Goal: Task Accomplishment & Management: Complete application form

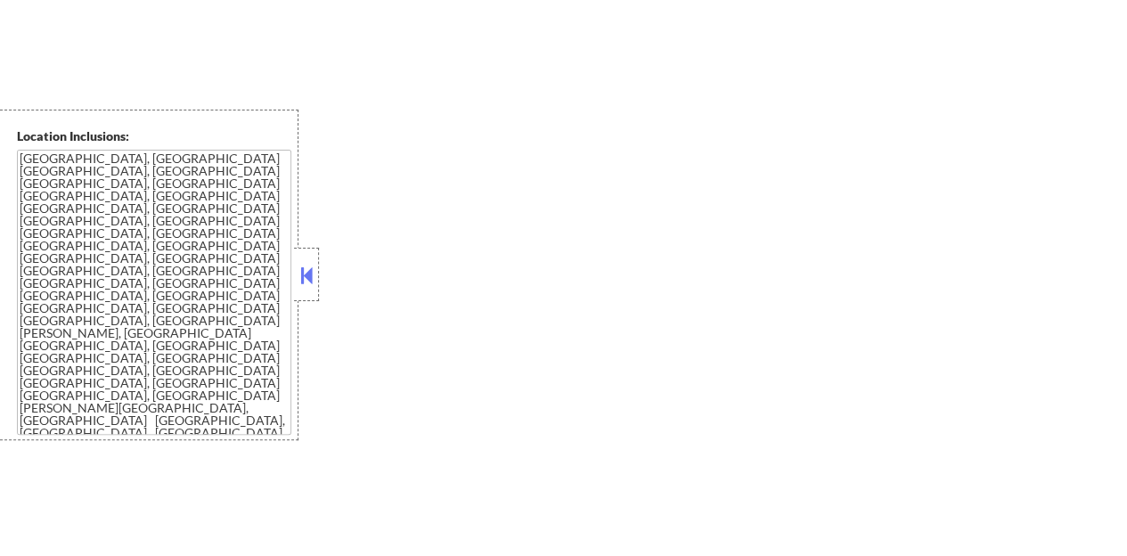
scroll to position [1916, 0]
select select ""pending""
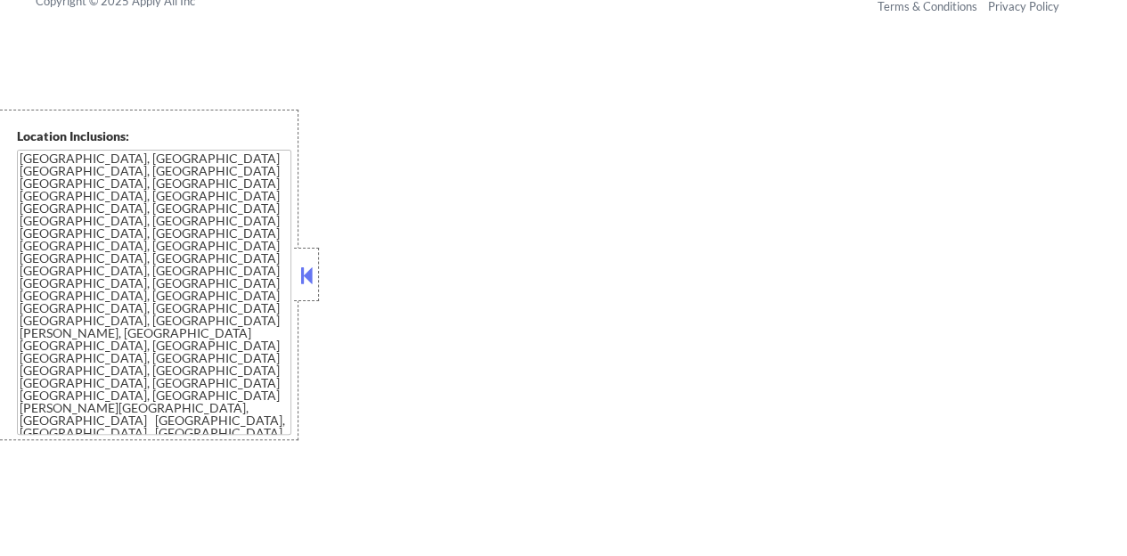
select select ""pending""
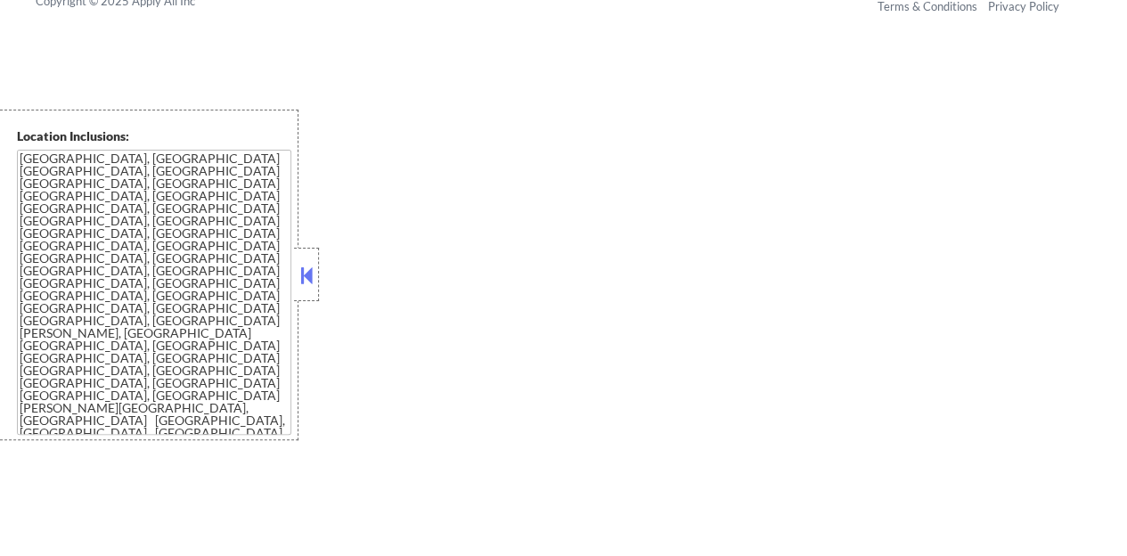
select select ""pending""
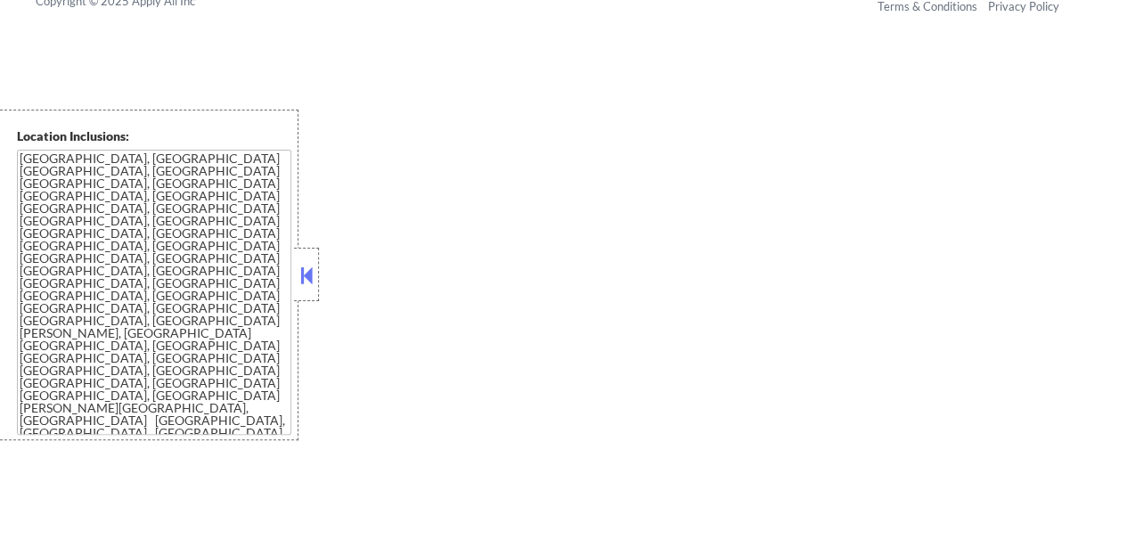
select select ""pending""
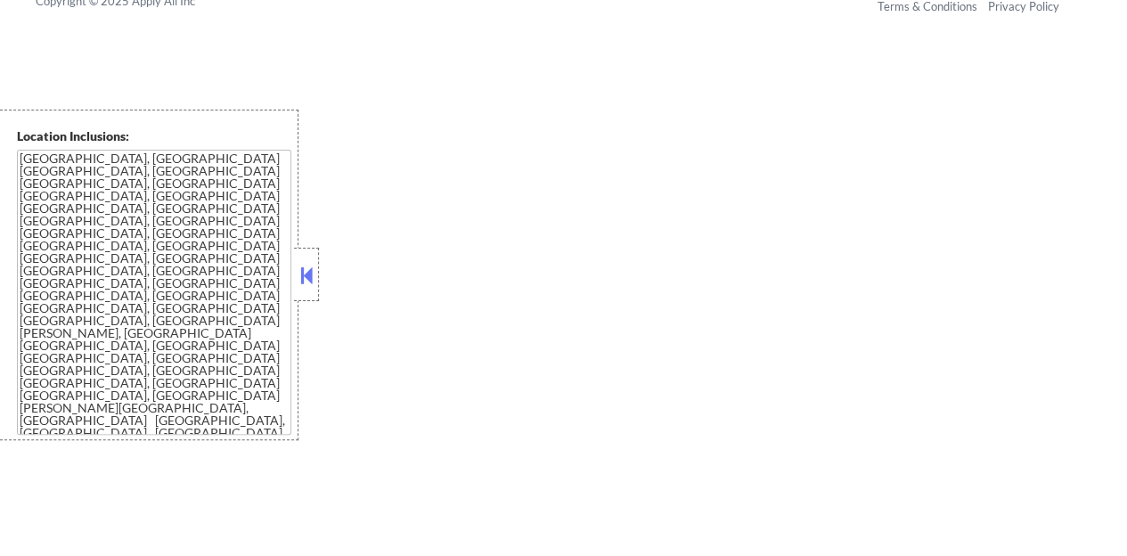
select select ""pending""
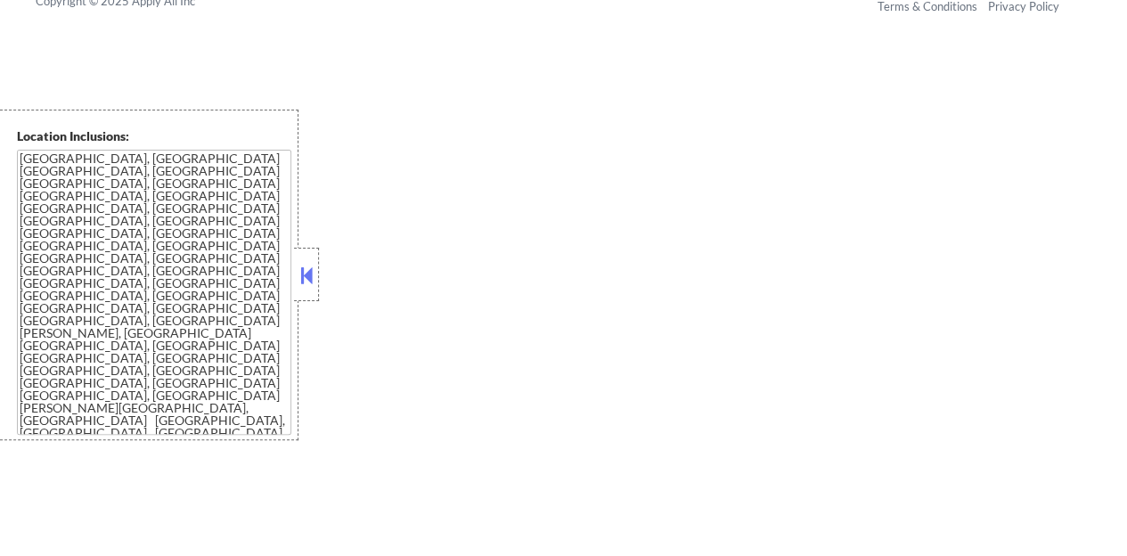
select select ""pending""
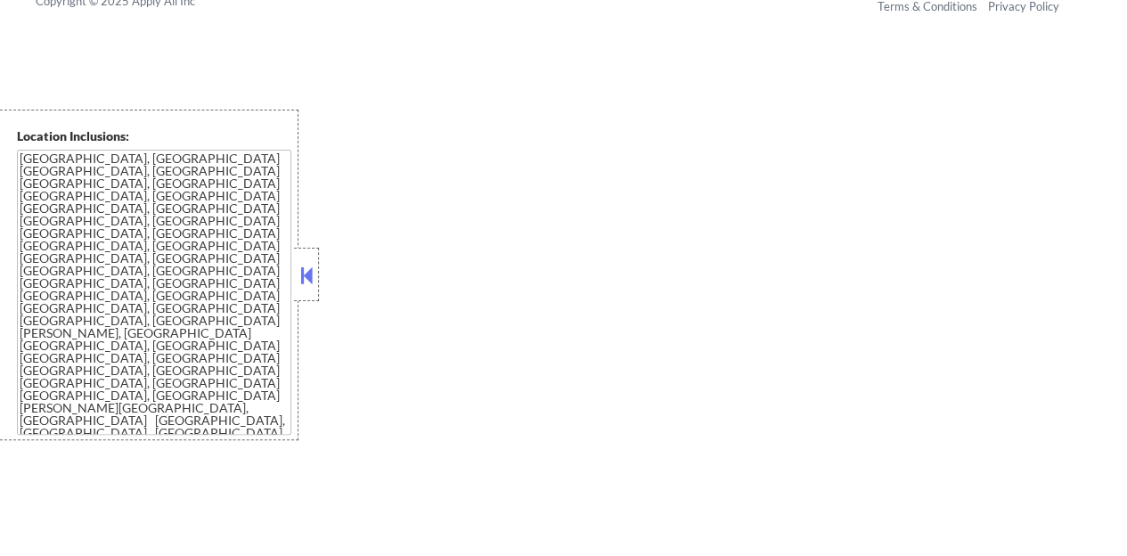
select select ""pending""
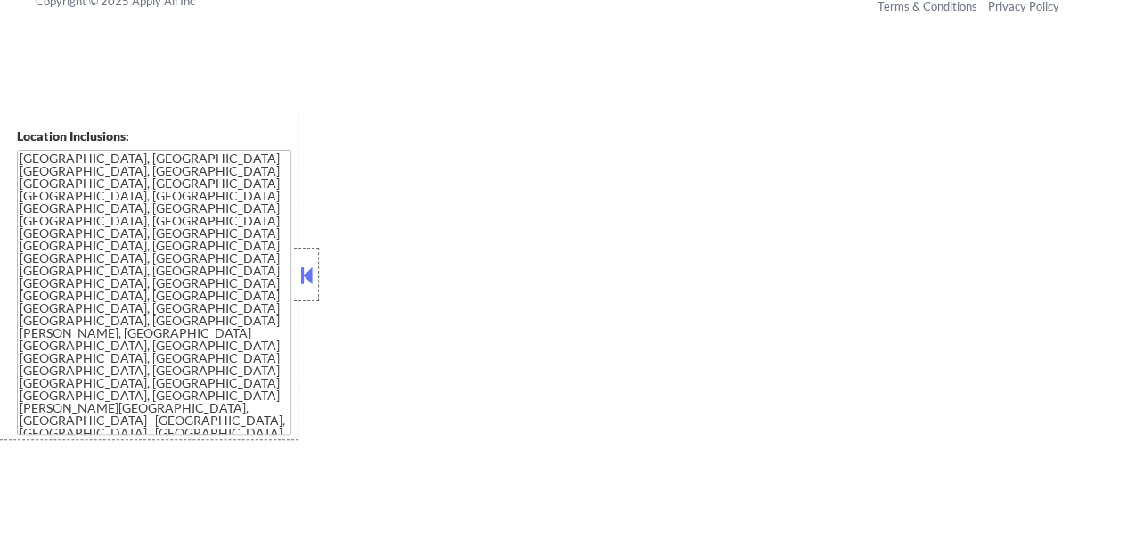
select select ""pending""
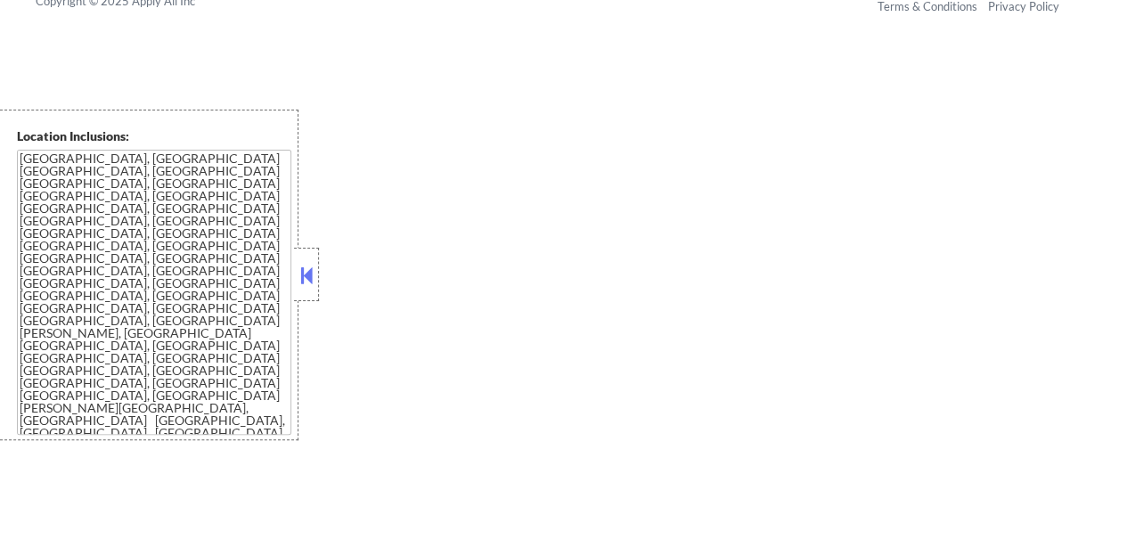
select select ""pending""
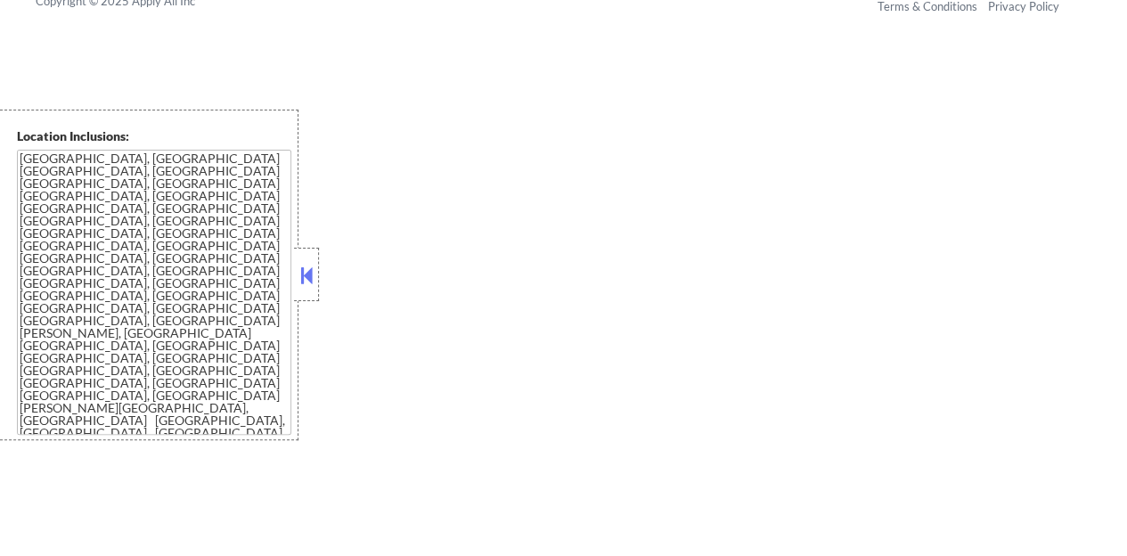
select select ""pending""
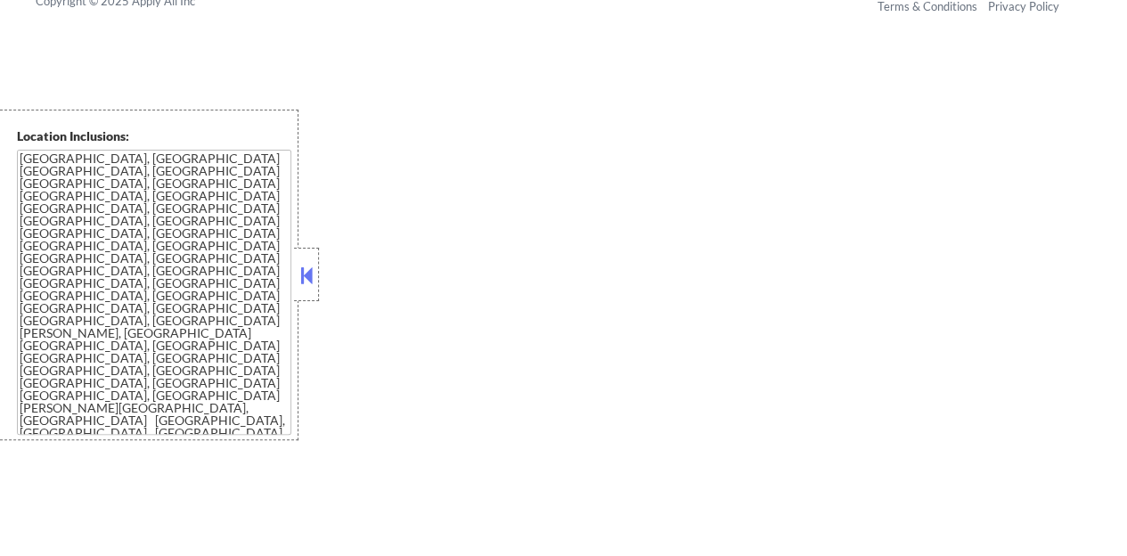
select select ""pending""
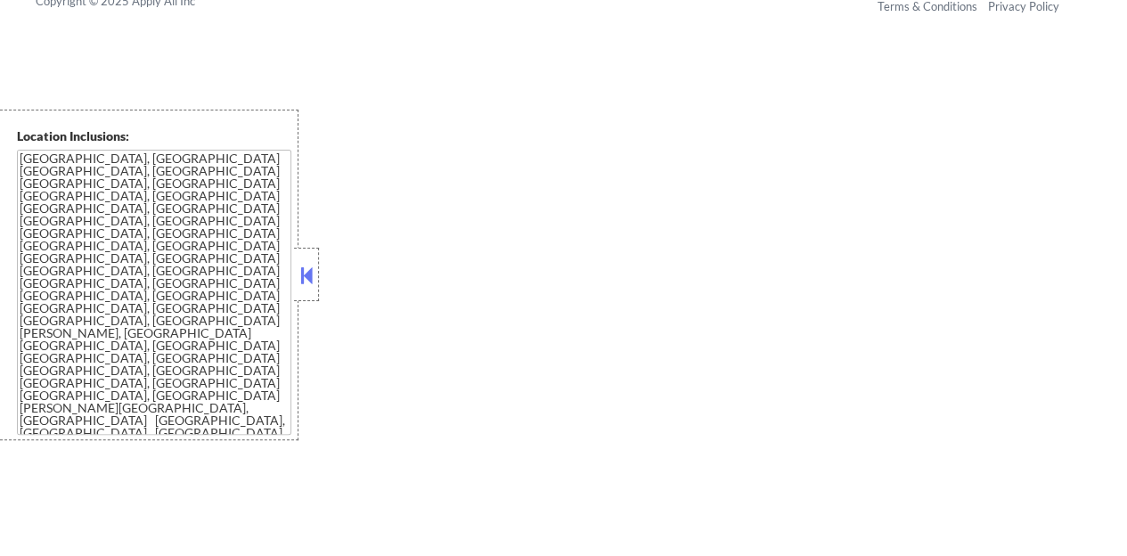
select select ""pending""
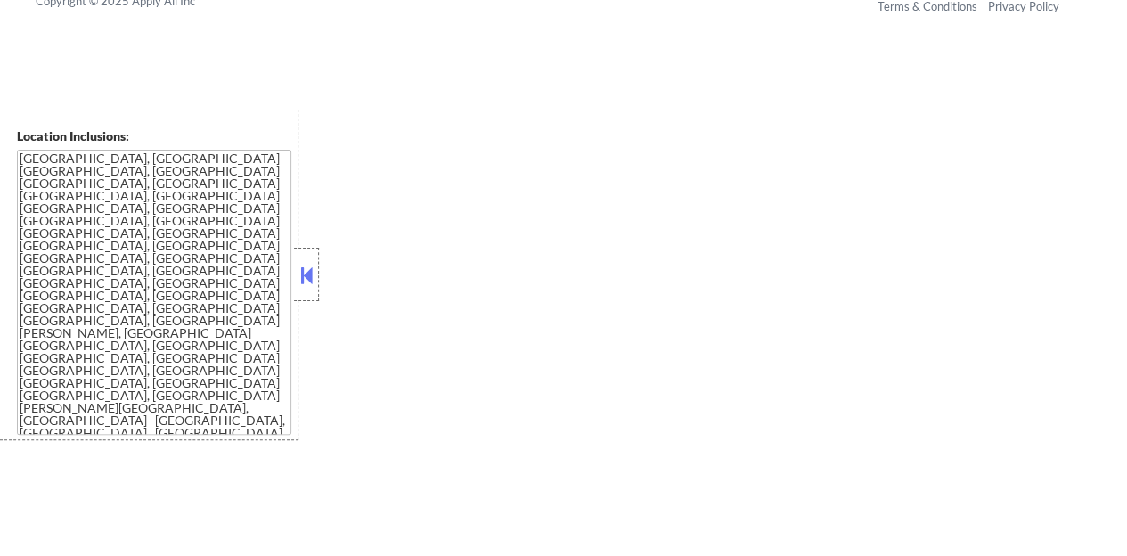
select select ""pending""
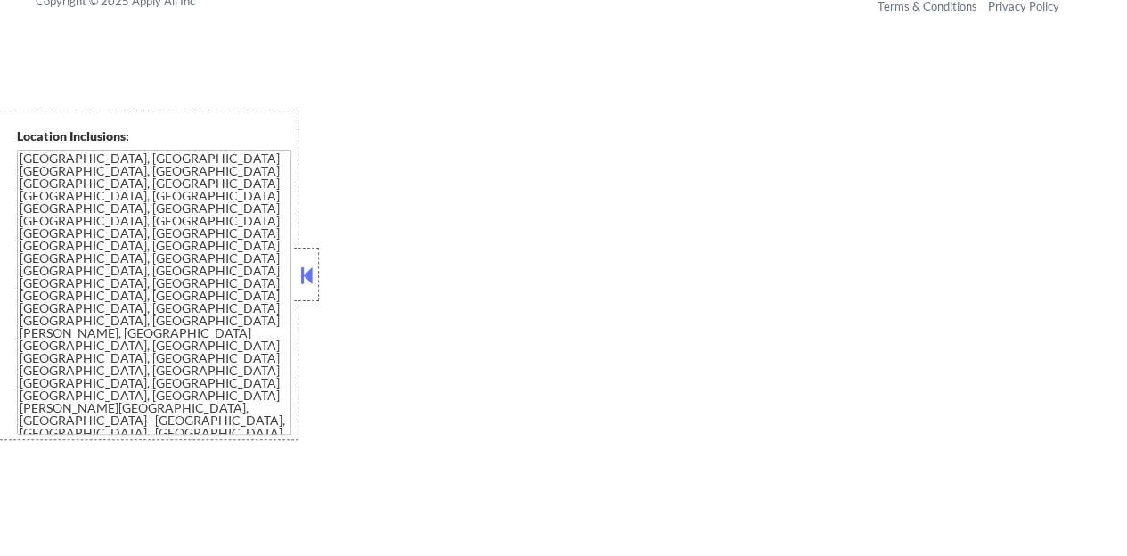
select select ""pending""
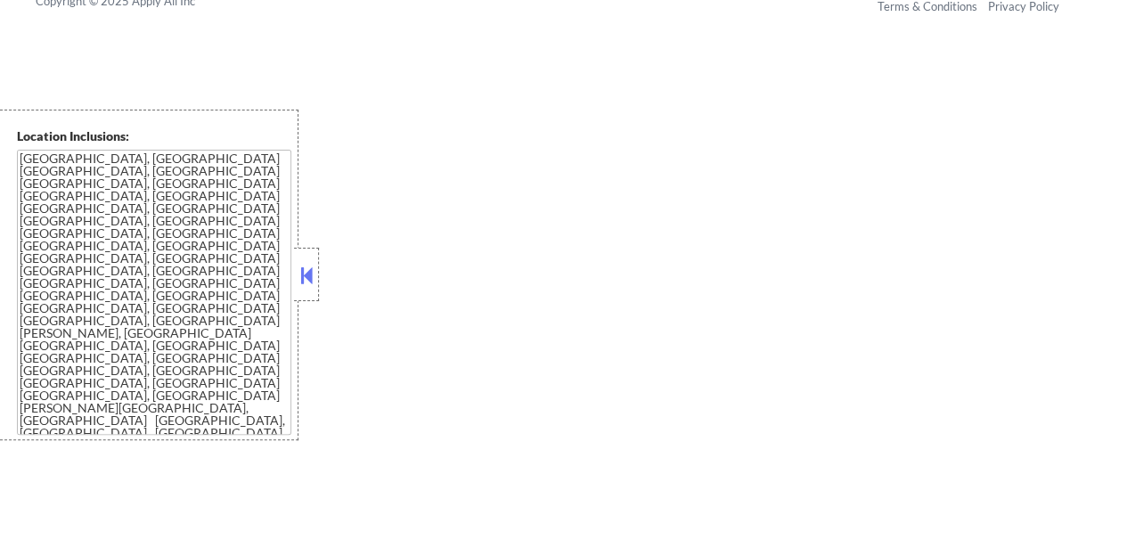
select select ""pending""
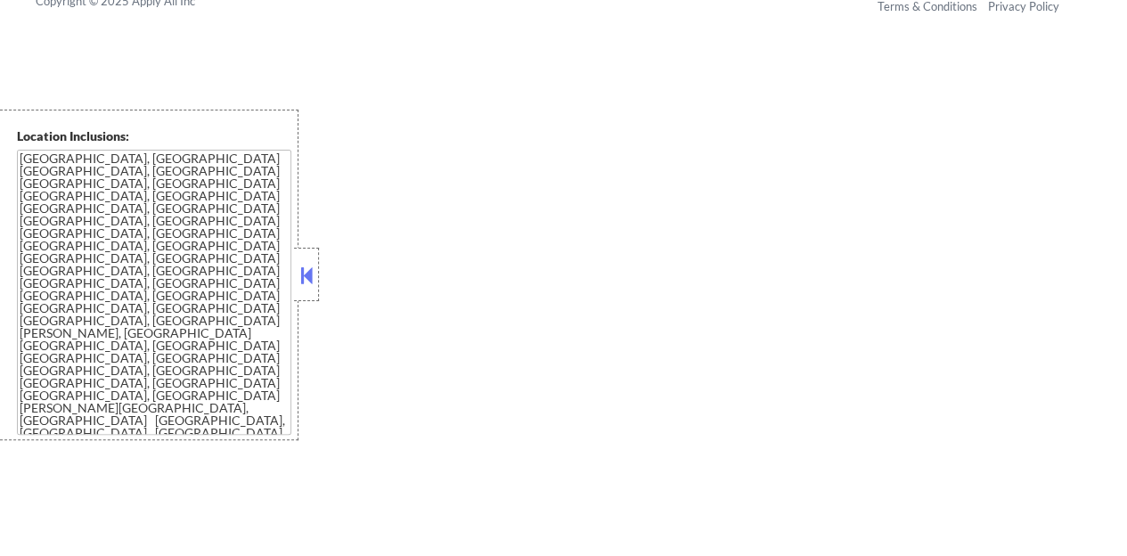
select select ""pending""
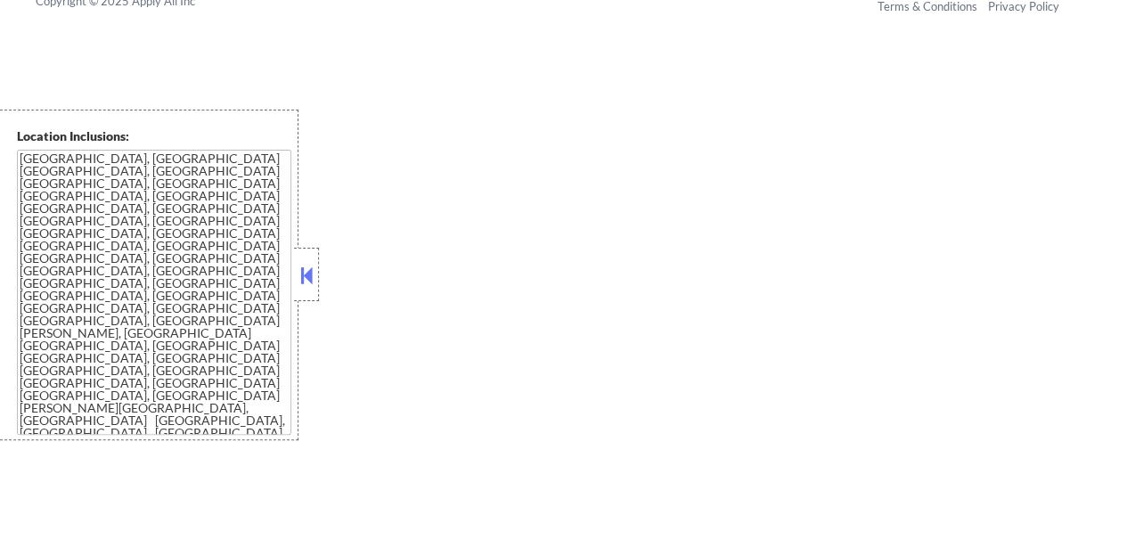
select select ""pending""
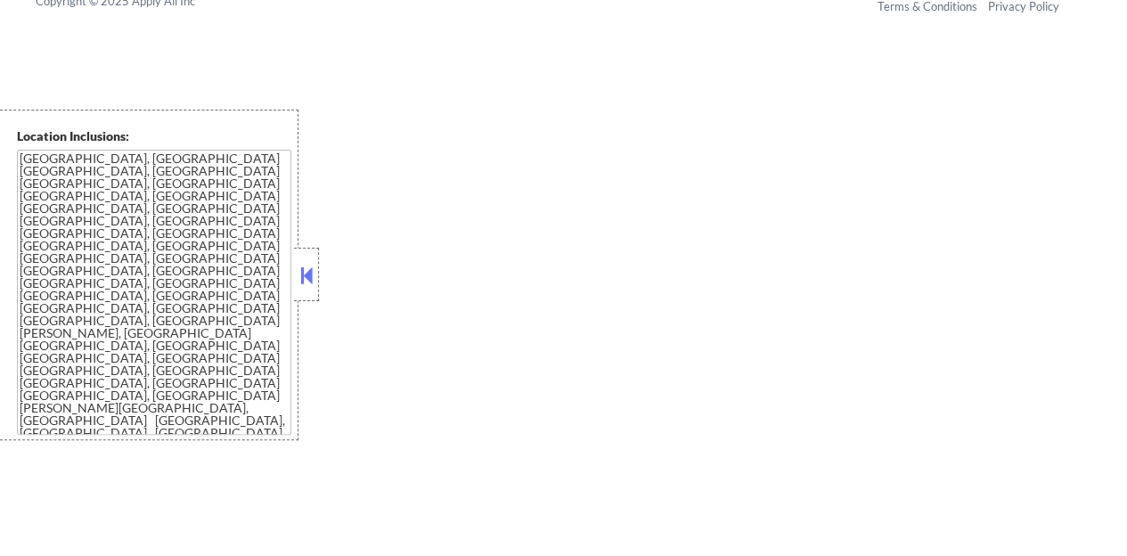
select select ""pending""
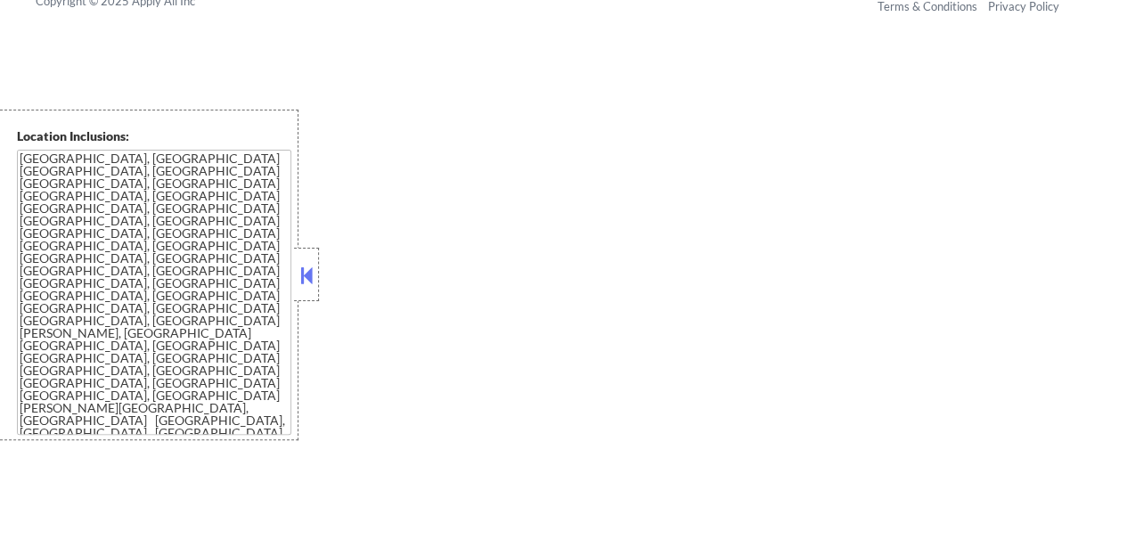
select select ""pending""
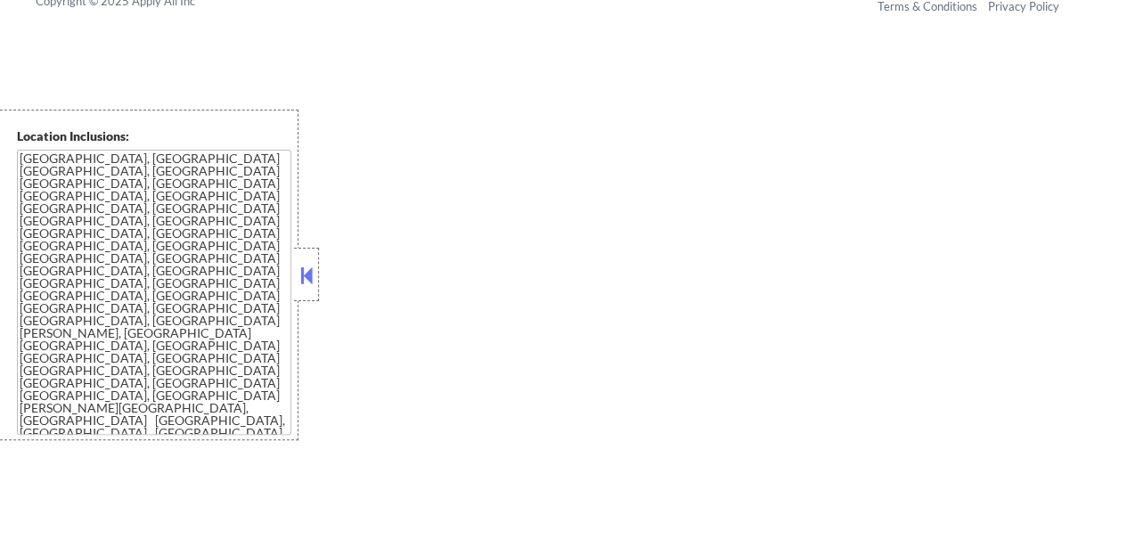
select select ""pending""
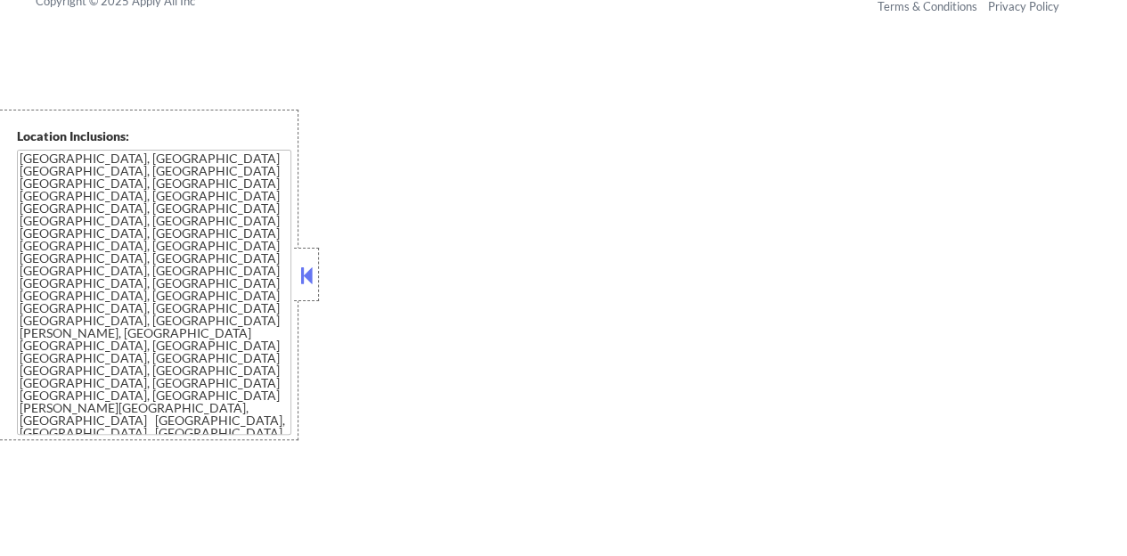
select select ""pending""
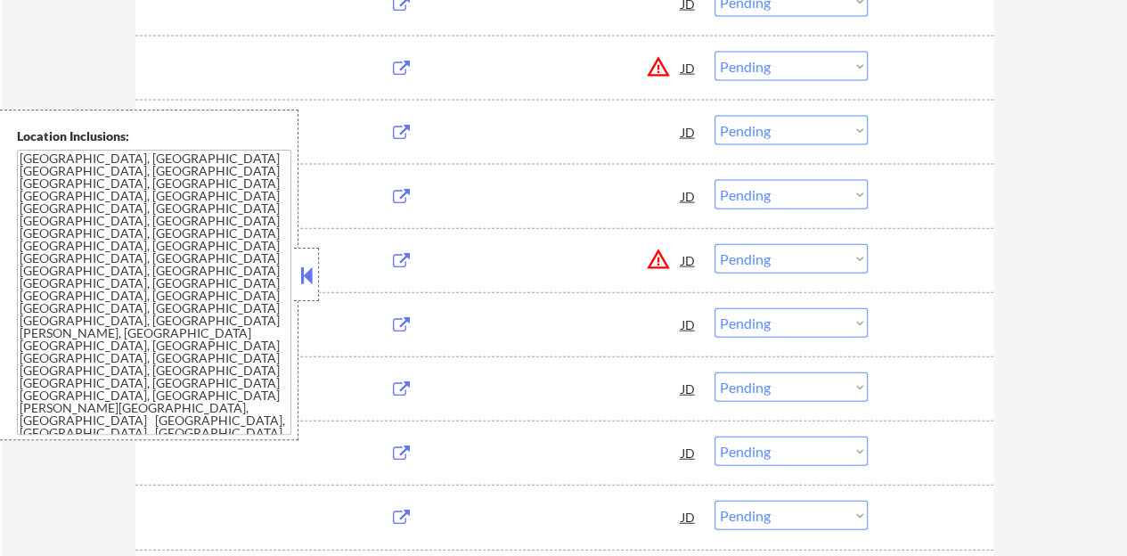
scroll to position [2005, 0]
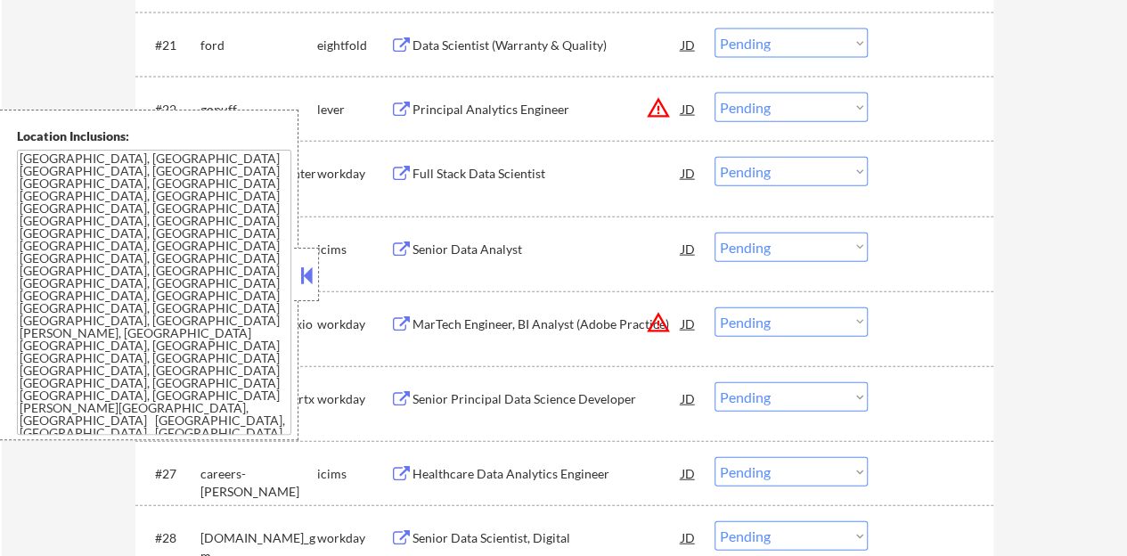
click at [306, 268] on button at bounding box center [307, 275] width 20 height 27
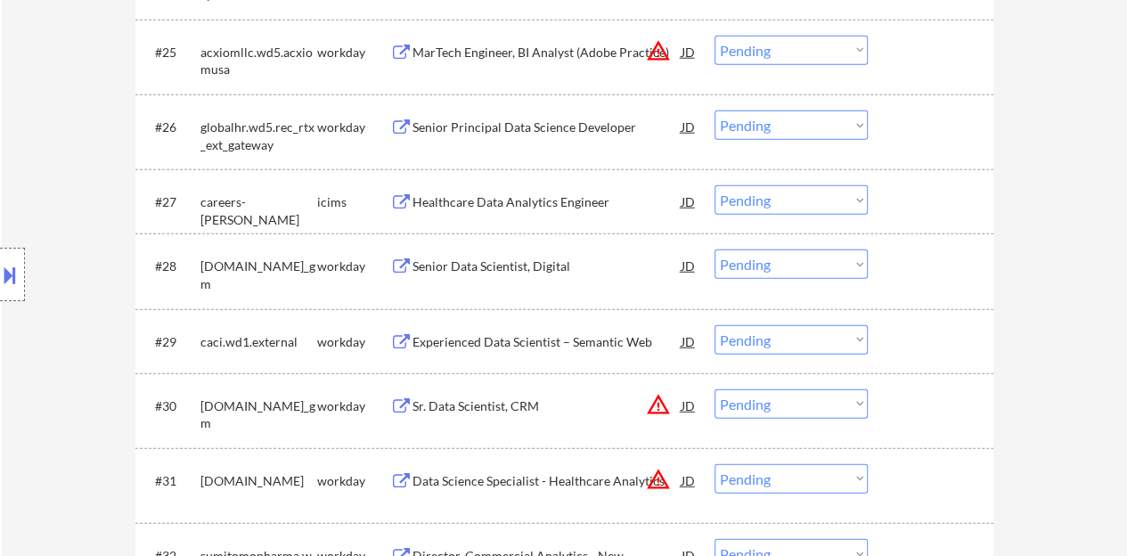
scroll to position [2316, 0]
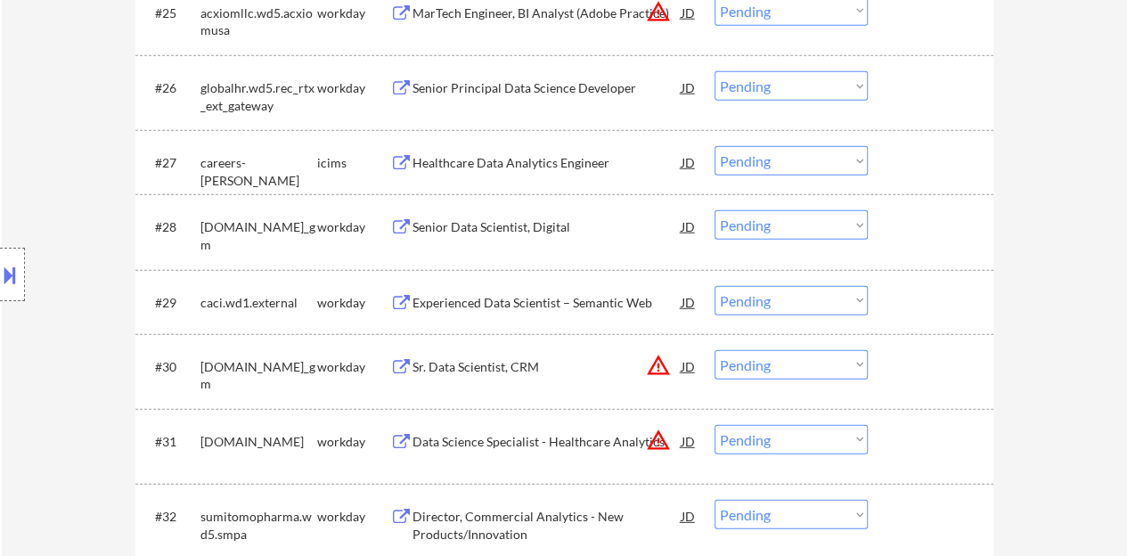
click at [524, 212] on div "Senior Data Scientist, Digital" at bounding box center [546, 226] width 269 height 32
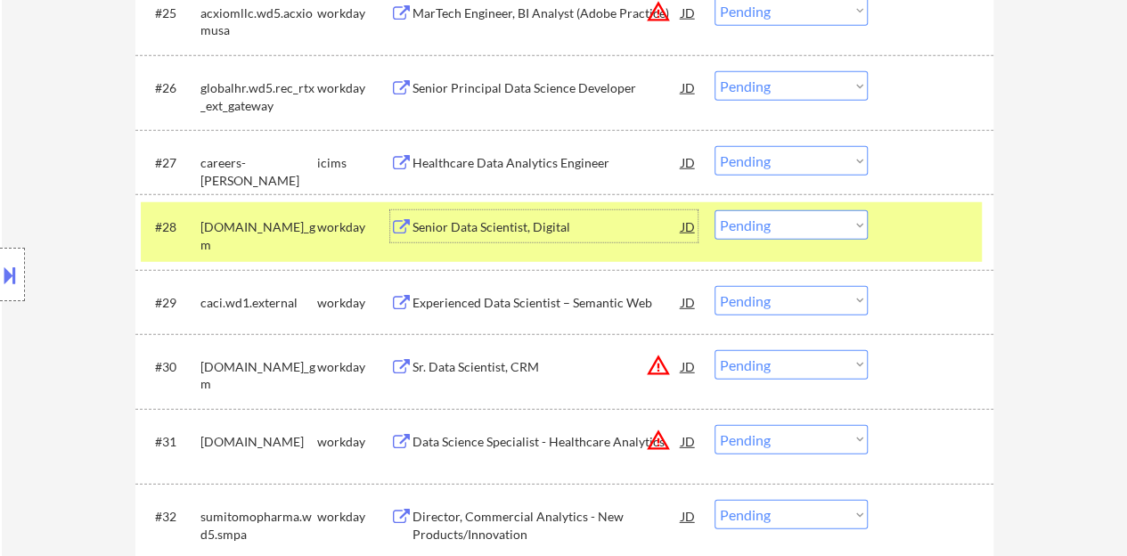
click at [816, 240] on select "Choose an option... Pending Applied Excluded (Questions) Excluded (Expired) Exc…" at bounding box center [790, 224] width 153 height 29
click at [714, 210] on select "Choose an option... Pending Applied Excluded (Questions) Excluded (Expired) Exc…" at bounding box center [790, 224] width 153 height 29
select select ""pending""
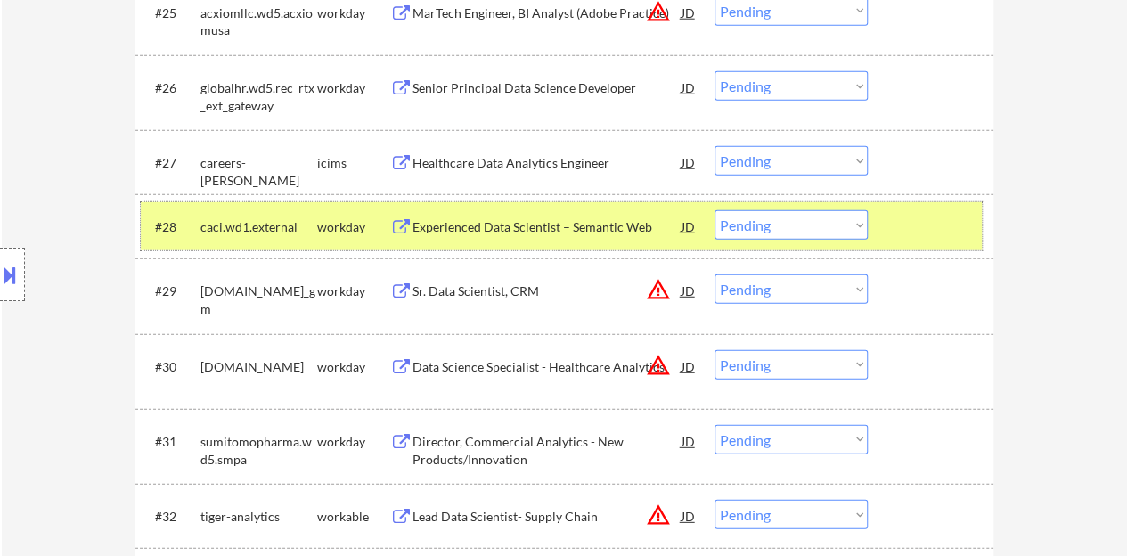
click at [944, 242] on div "#28 caci.wd1.external workday Experienced Data Scientist – Semantic Web JD Choo…" at bounding box center [561, 226] width 841 height 48
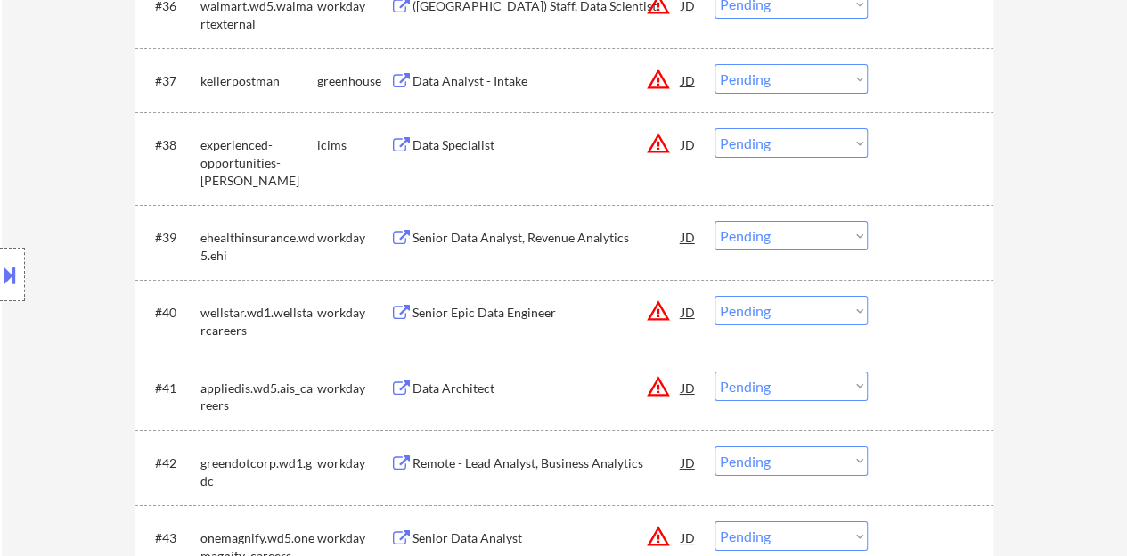
scroll to position [3118, 0]
click at [935, 241] on div at bounding box center [933, 235] width 78 height 32
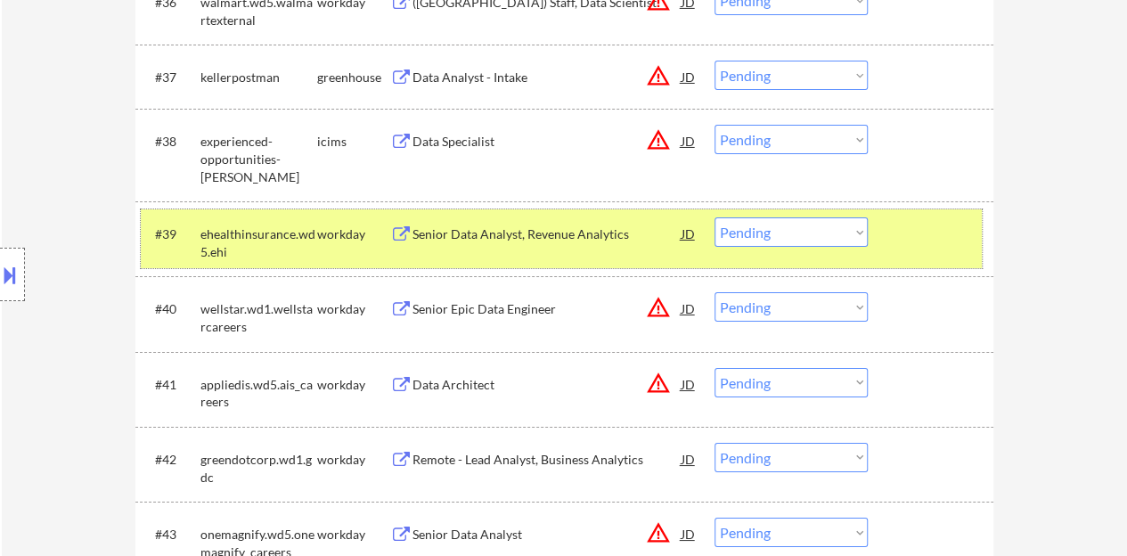
scroll to position [3149, 0]
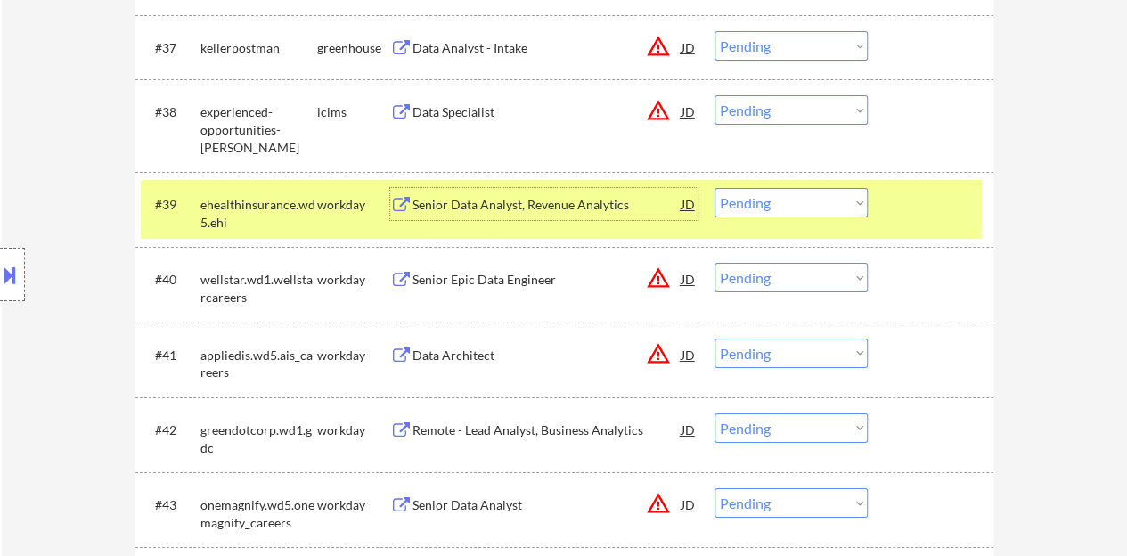
click at [511, 204] on div "Senior Data Analyst, Revenue Analytics" at bounding box center [546, 205] width 269 height 18
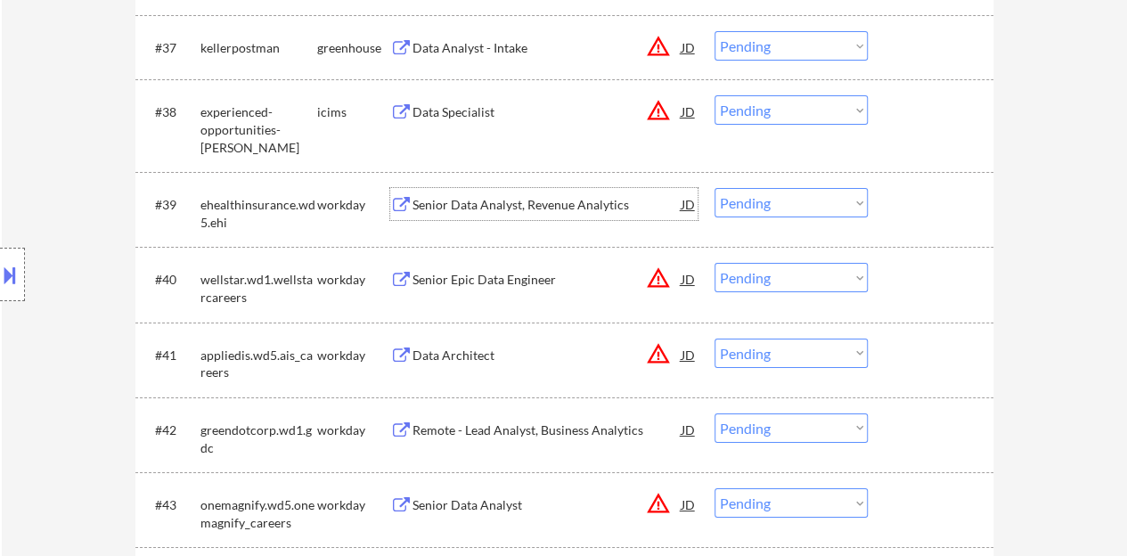
click at [963, 224] on div "#39 ehealthinsurance.wd5.ehi workday Senior Data Analyst, Revenue Analytics JD …" at bounding box center [561, 209] width 841 height 59
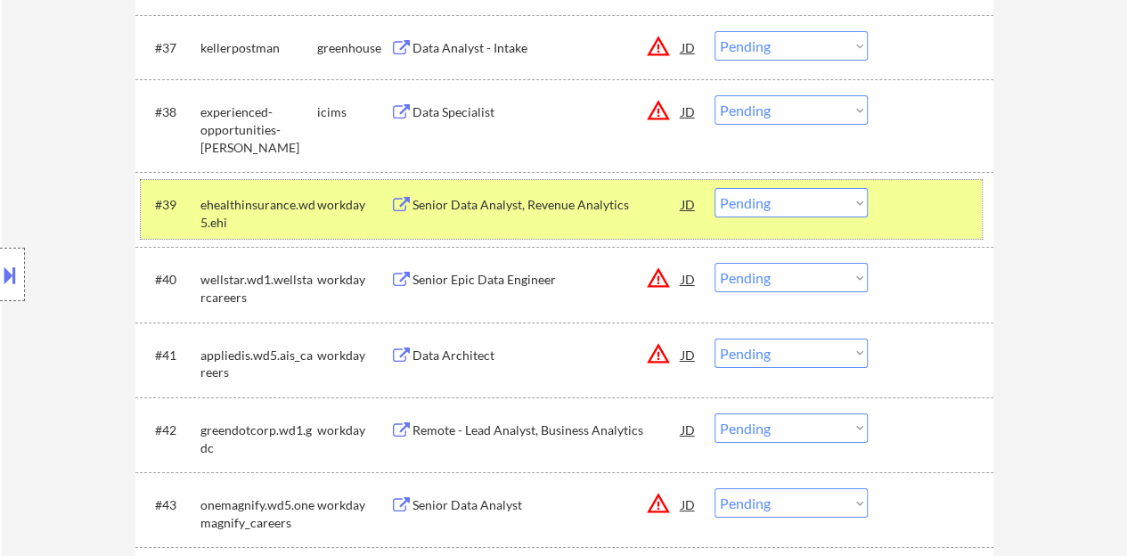
click at [786, 192] on select "Choose an option... Pending Applied Excluded (Questions) Excluded (Expired) Exc…" at bounding box center [790, 202] width 153 height 29
click at [714, 188] on select "Choose an option... Pending Applied Excluded (Questions) Excluded (Expired) Exc…" at bounding box center [790, 202] width 153 height 29
select select ""pending""
click at [934, 215] on div at bounding box center [933, 204] width 78 height 32
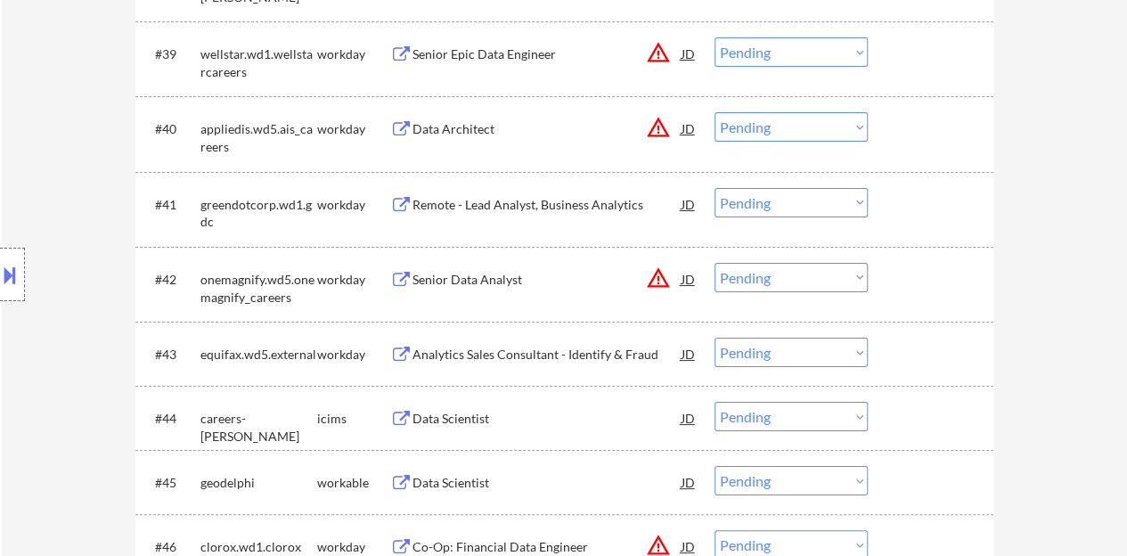
scroll to position [3327, 0]
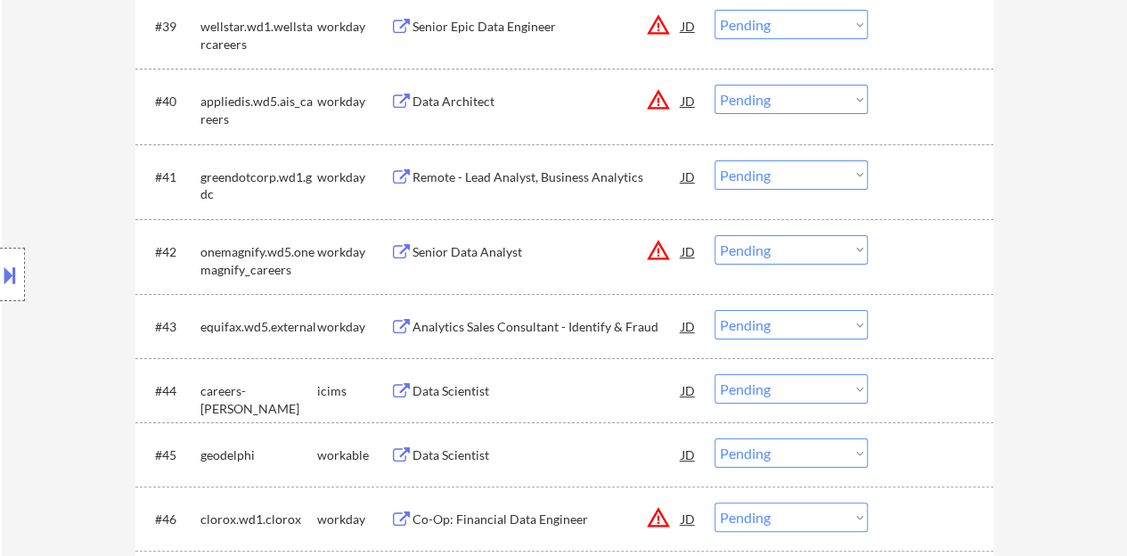
click at [507, 180] on div "Remote - Lead Analyst, Business Analytics" at bounding box center [546, 177] width 269 height 18
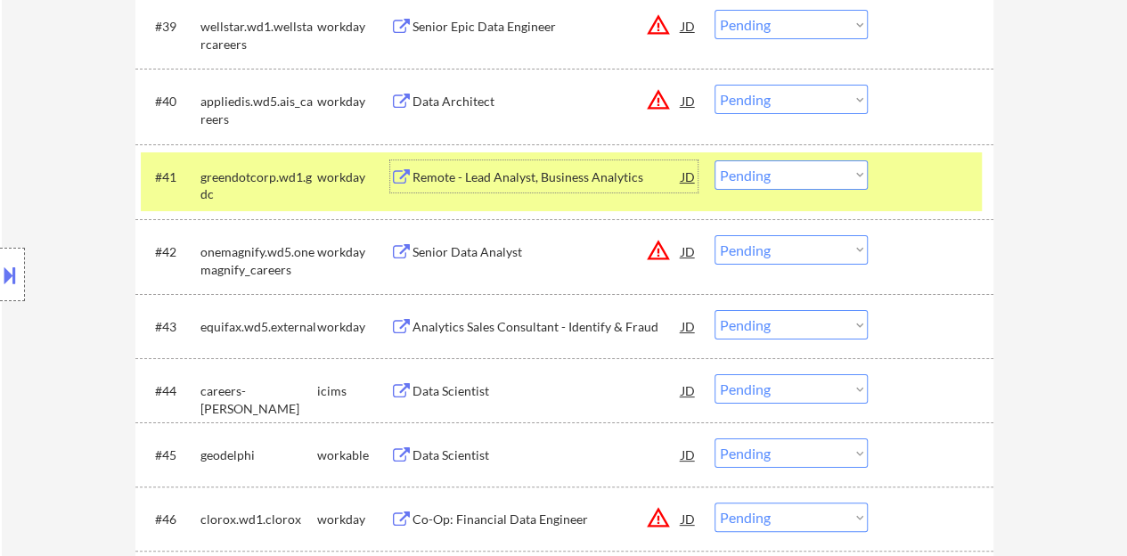
click at [761, 155] on div "#41 greendotcorp.wd1.gdc workday Remote - Lead Analyst, Business Analytics JD w…" at bounding box center [561, 181] width 841 height 59
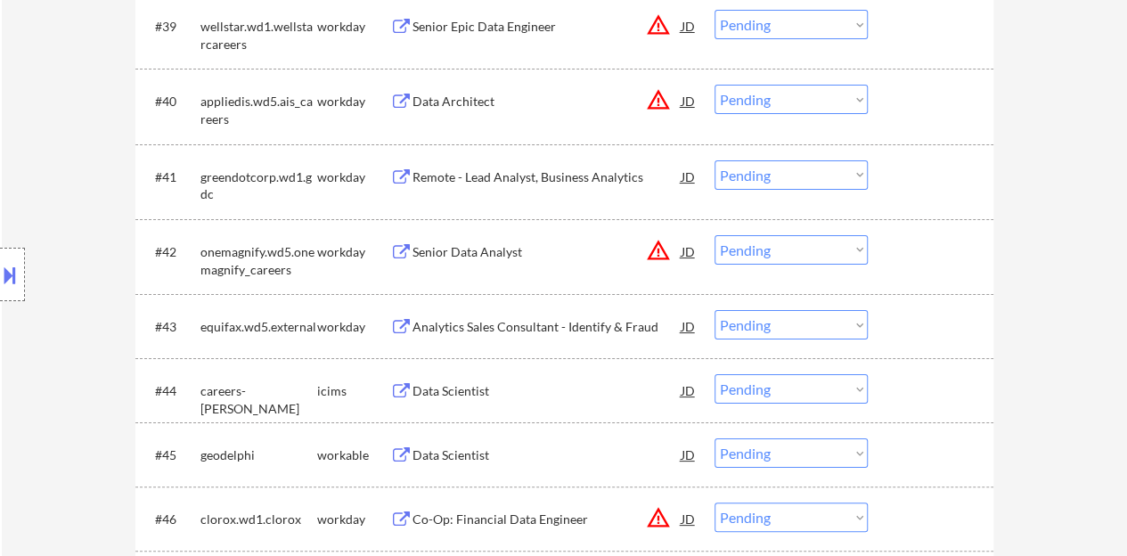
click at [769, 164] on select "Choose an option... Pending Applied Excluded (Questions) Excluded (Expired) Exc…" at bounding box center [790, 174] width 153 height 29
click at [714, 160] on select "Choose an option... Pending Applied Excluded (Questions) Excluded (Expired) Exc…" at bounding box center [790, 174] width 153 height 29
select select ""pending""
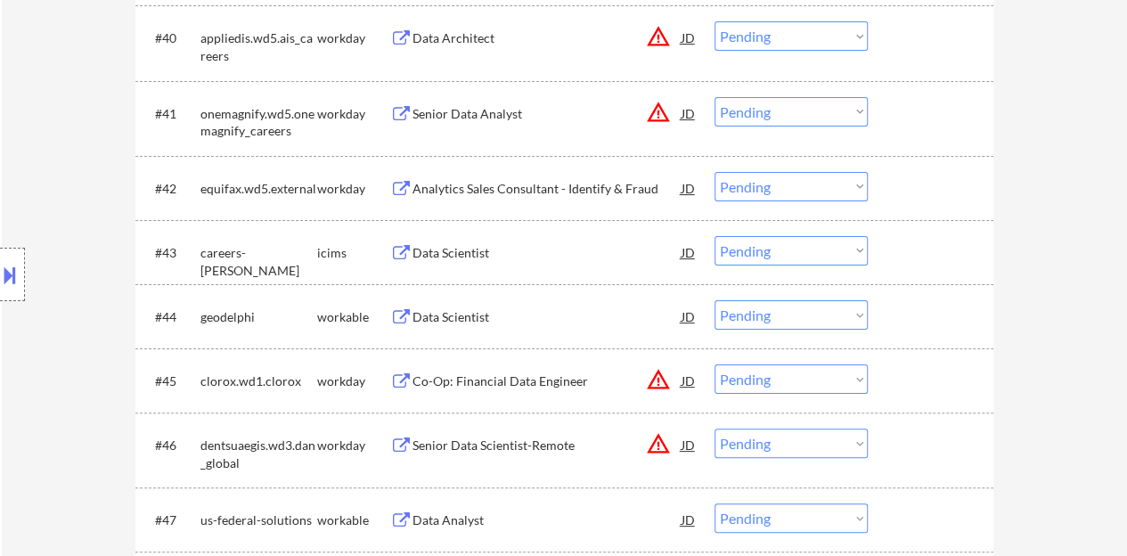
scroll to position [3416, 0]
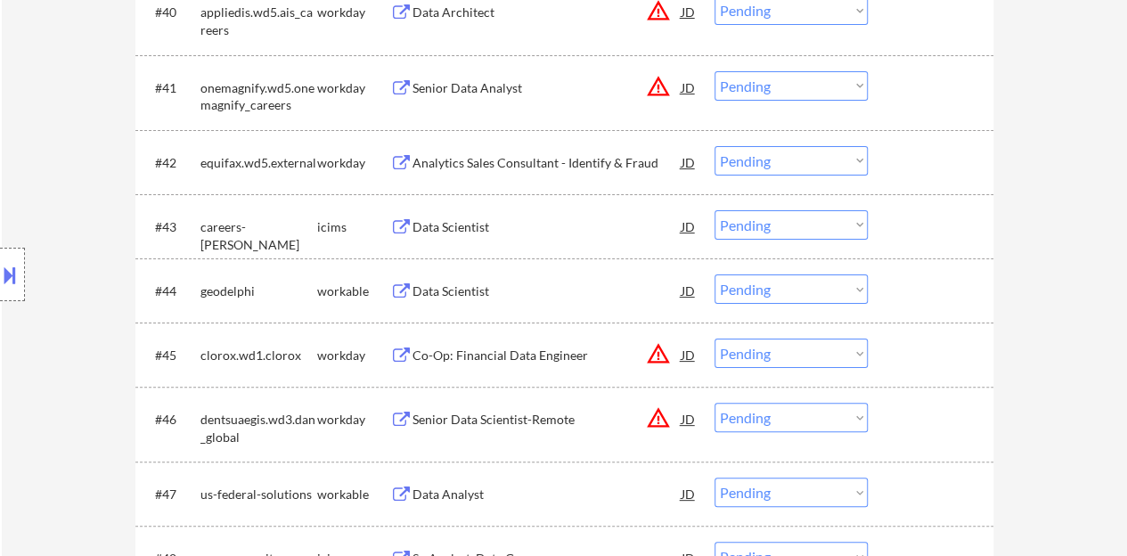
click at [478, 283] on div "Data Scientist" at bounding box center [546, 291] width 269 height 18
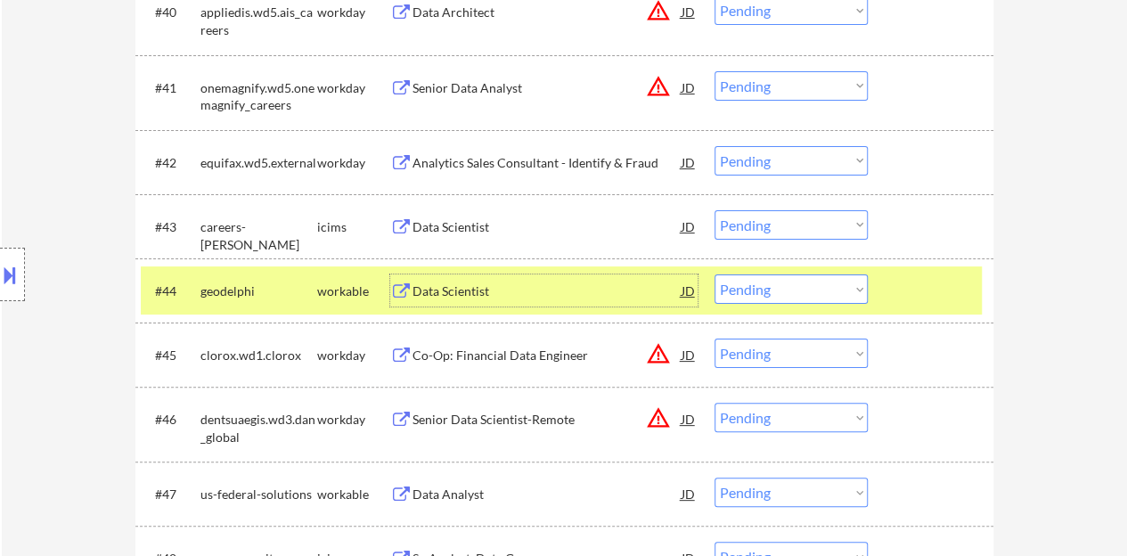
scroll to position [3506, 0]
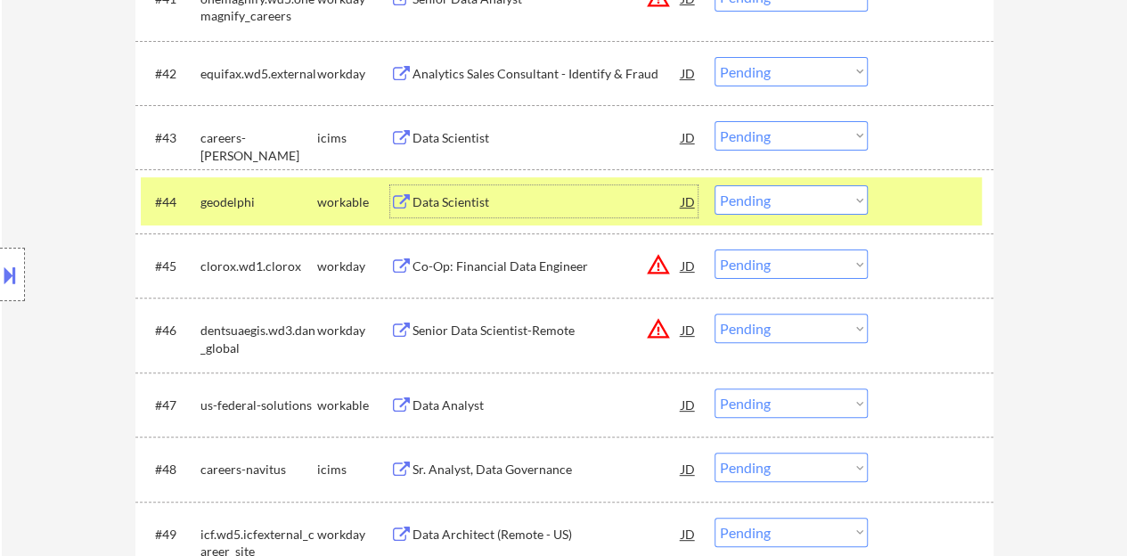
click at [750, 208] on select "Choose an option... Pending Applied Excluded (Questions) Excluded (Expired) Exc…" at bounding box center [790, 199] width 153 height 29
click at [714, 185] on select "Choose an option... Pending Applied Excluded (Questions) Excluded (Expired) Exc…" at bounding box center [790, 199] width 153 height 29
select select ""pending""
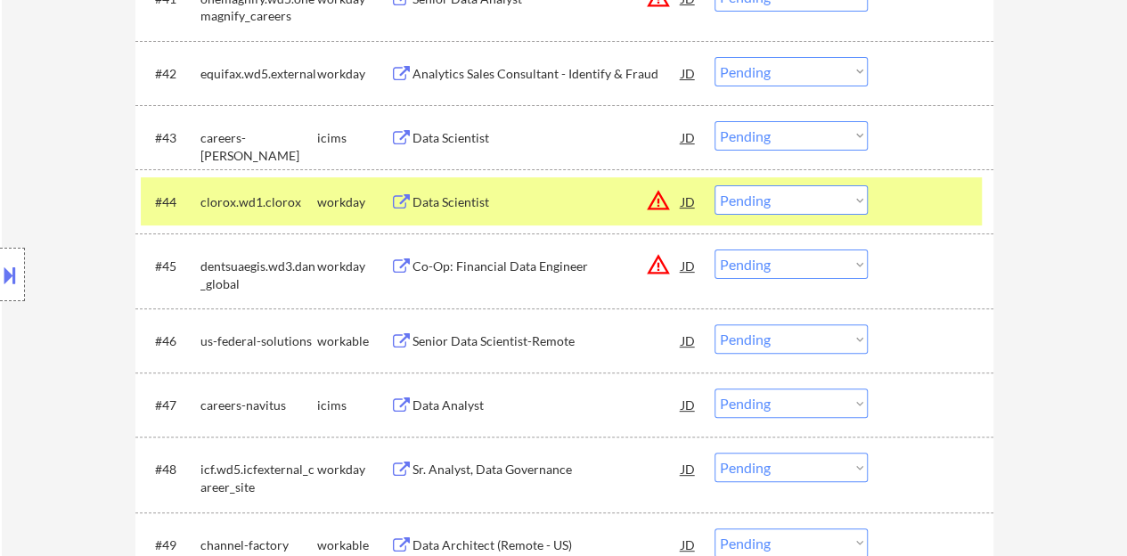
click at [939, 198] on div at bounding box center [933, 201] width 78 height 32
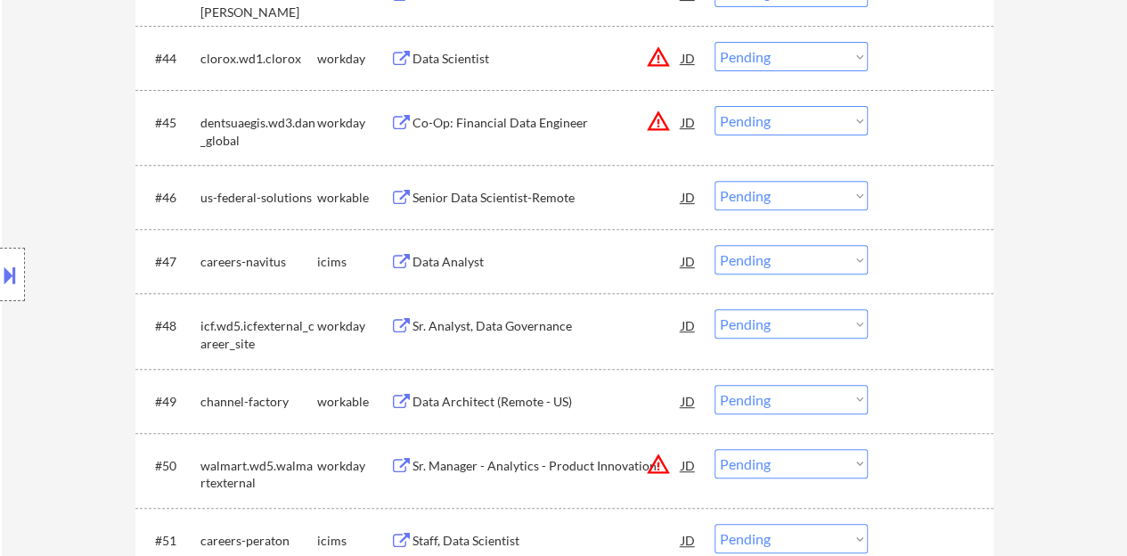
scroll to position [3595, 0]
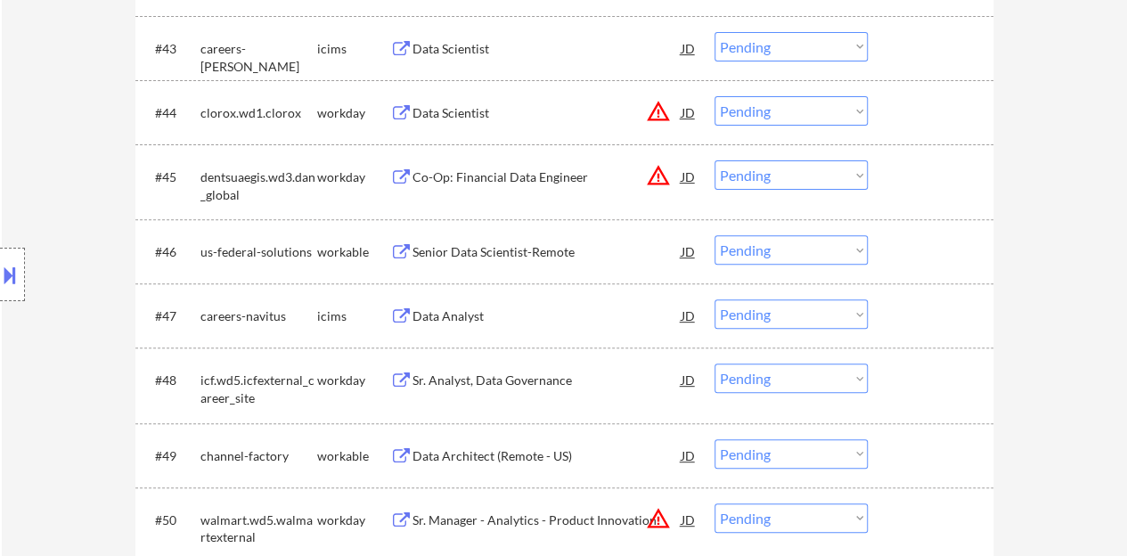
click at [484, 257] on div "Senior Data Scientist-Remote" at bounding box center [546, 252] width 269 height 18
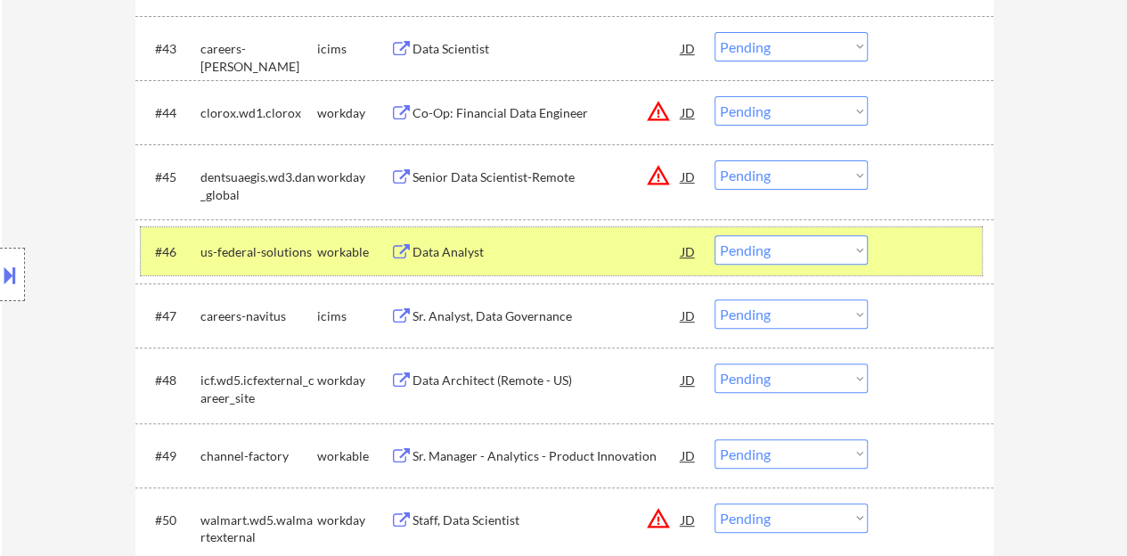
click at [788, 233] on div "#46 us-federal-solutions workable Data Analyst JD warning_amber Choose an optio…" at bounding box center [561, 251] width 841 height 48
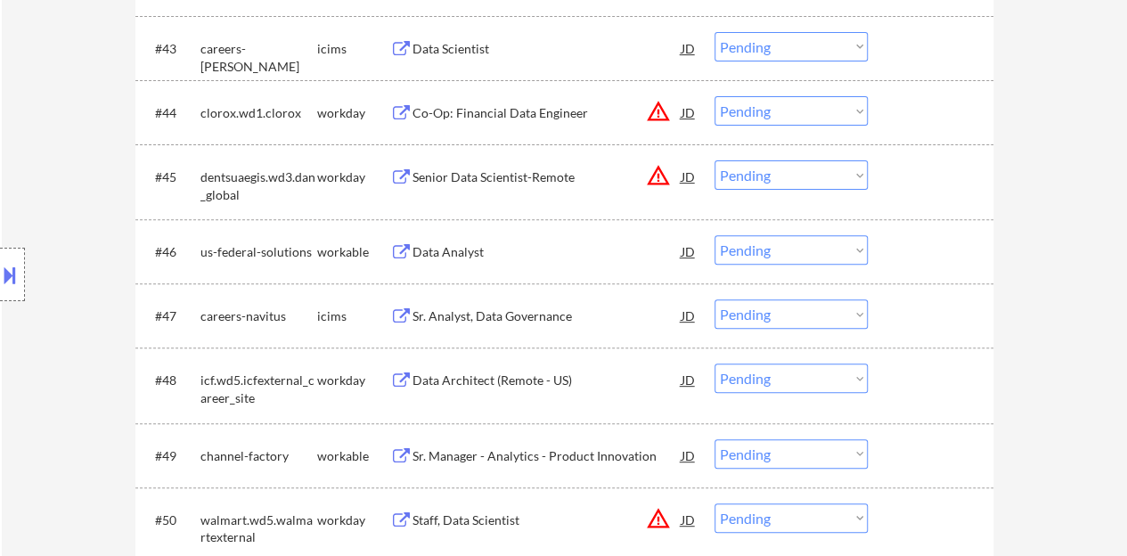
click at [789, 246] on select "Choose an option... Pending Applied Excluded (Questions) Excluded (Expired) Exc…" at bounding box center [790, 249] width 153 height 29
click at [714, 235] on select "Choose an option... Pending Applied Excluded (Questions) Excluded (Expired) Exc…" at bounding box center [790, 249] width 153 height 29
select select ""pending""
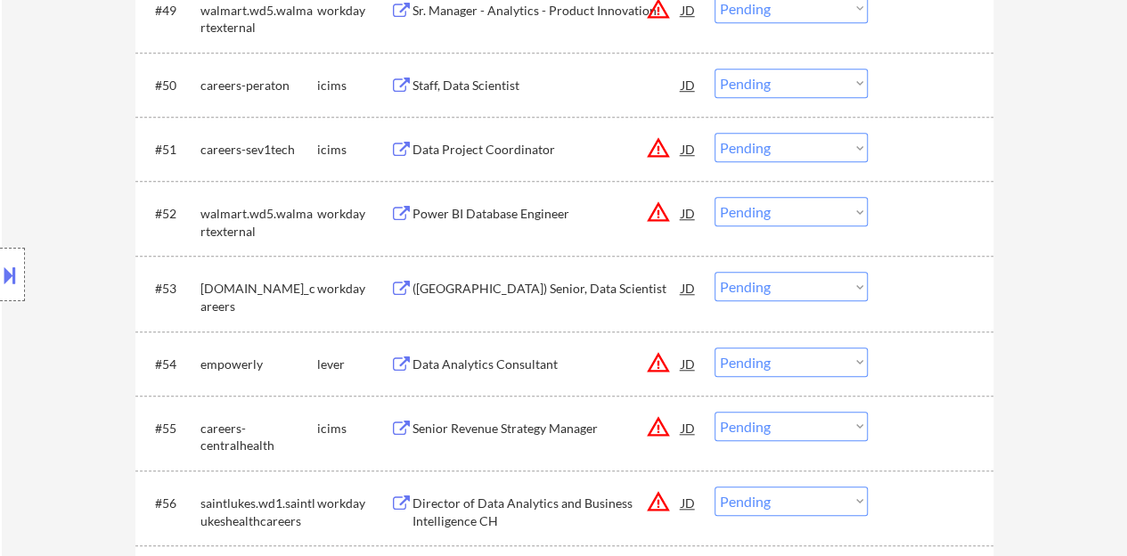
scroll to position [4129, 0]
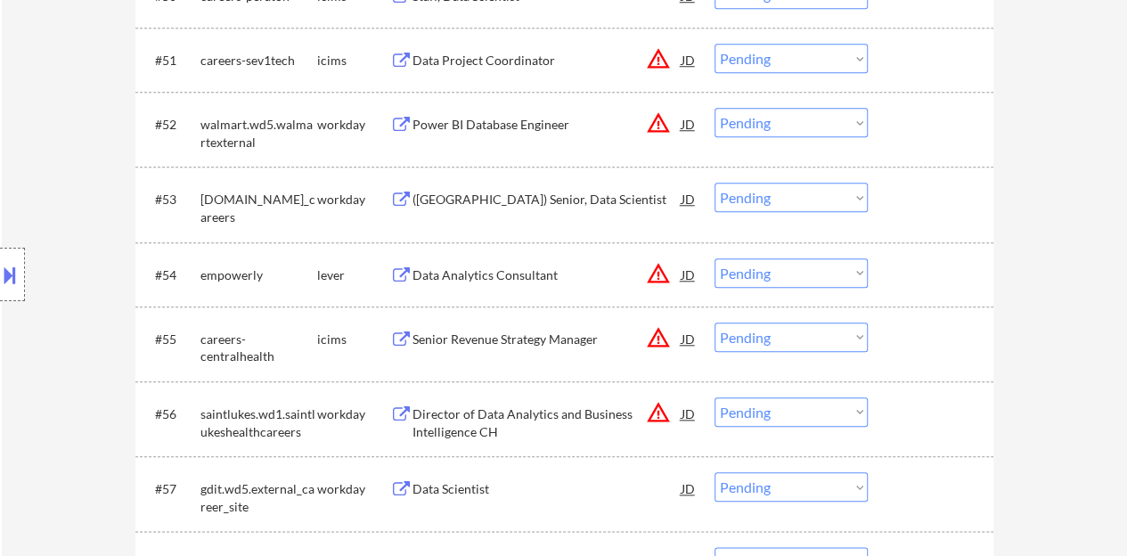
click at [502, 192] on div "(USA) Senior, Data Scientist" at bounding box center [546, 200] width 269 height 18
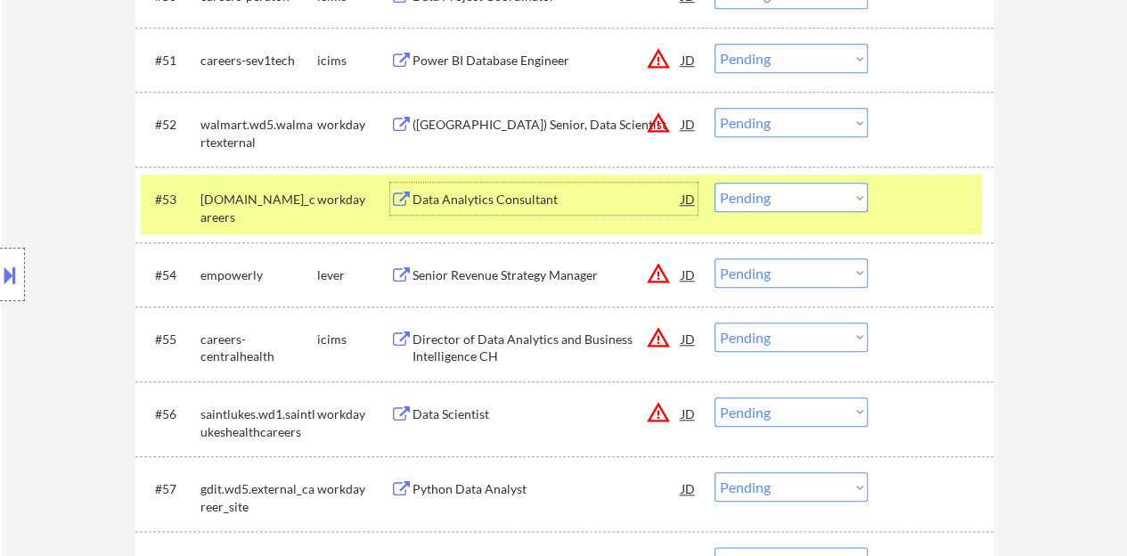
click at [775, 206] on select "Choose an option... Pending Applied Excluded (Questions) Excluded (Expired) Exc…" at bounding box center [790, 197] width 153 height 29
click at [714, 183] on select "Choose an option... Pending Applied Excluded (Questions) Excluded (Expired) Exc…" at bounding box center [790, 197] width 153 height 29
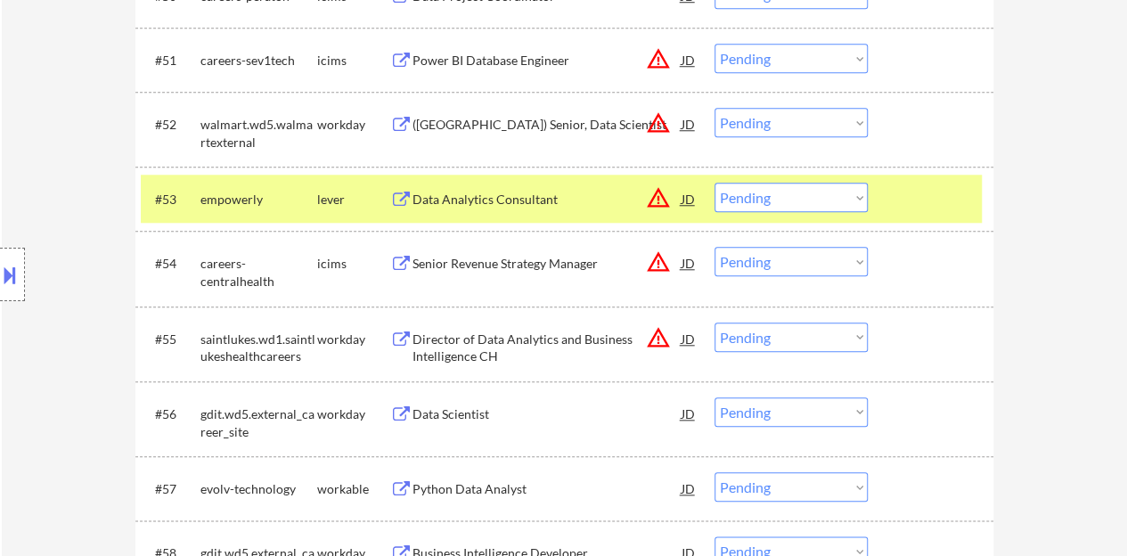
click at [521, 198] on div "Data Analytics Consultant" at bounding box center [546, 200] width 269 height 18
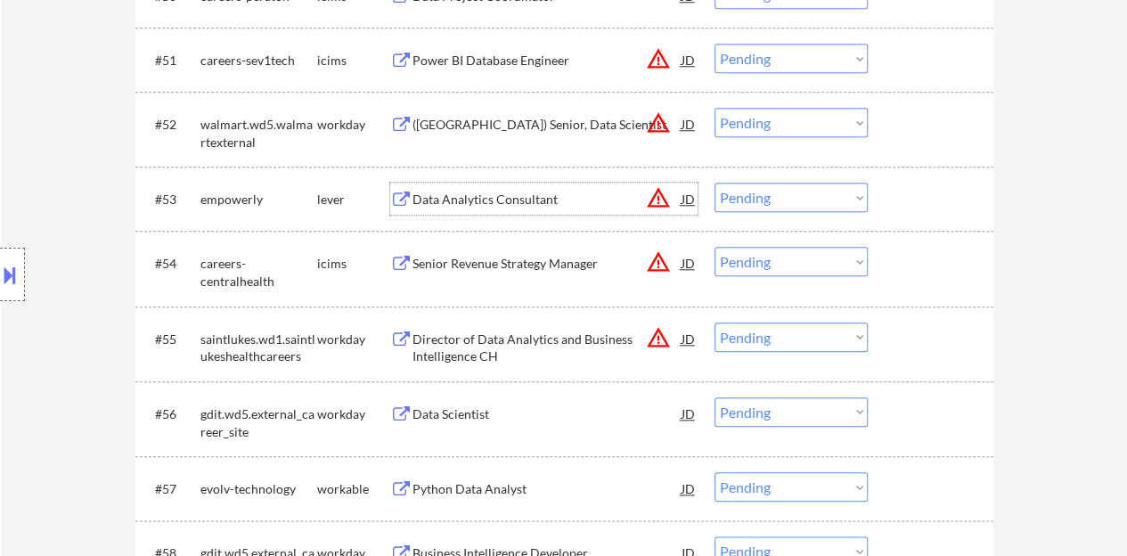
click at [907, 189] on div at bounding box center [933, 199] width 78 height 32
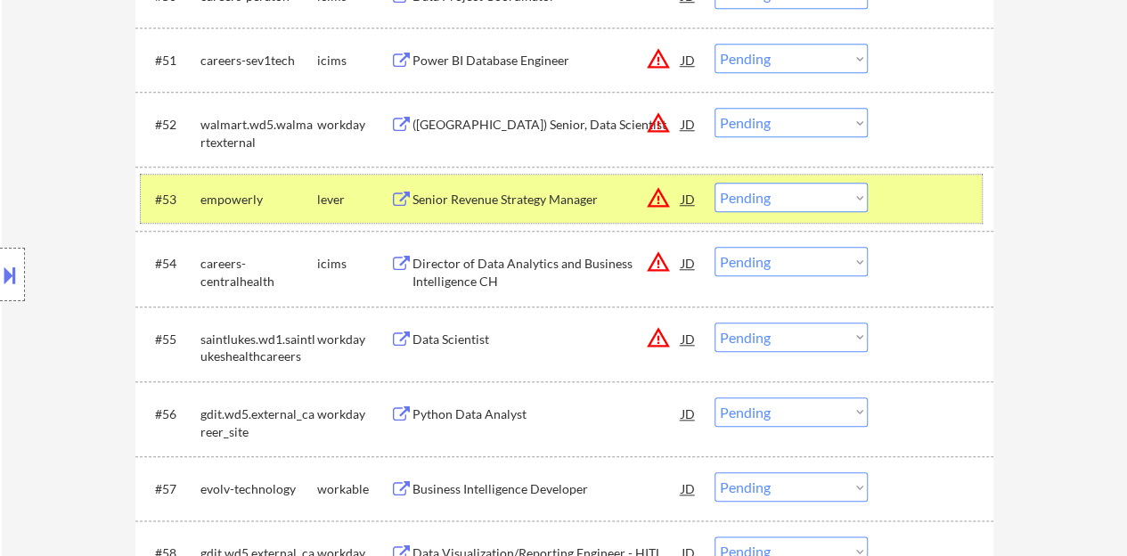
click at [775, 209] on select "Choose an option... Pending Applied Excluded (Questions) Excluded (Expired) Exc…" at bounding box center [790, 197] width 153 height 29
click at [714, 183] on select "Choose an option... Pending Applied Excluded (Questions) Excluded (Expired) Exc…" at bounding box center [790, 197] width 153 height 29
select select ""pending""
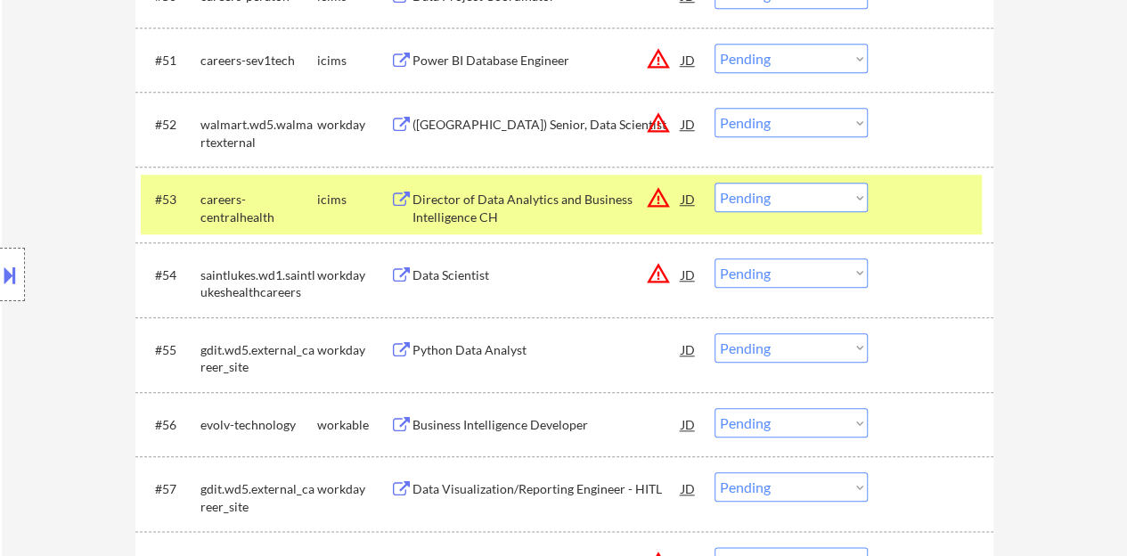
click at [933, 207] on div at bounding box center [933, 199] width 78 height 32
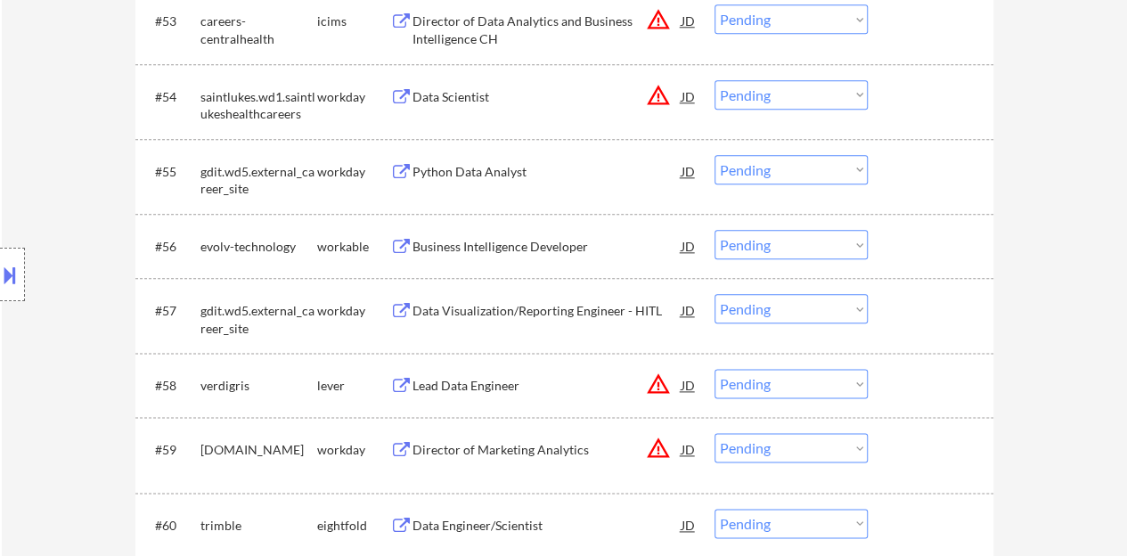
scroll to position [4396, 0]
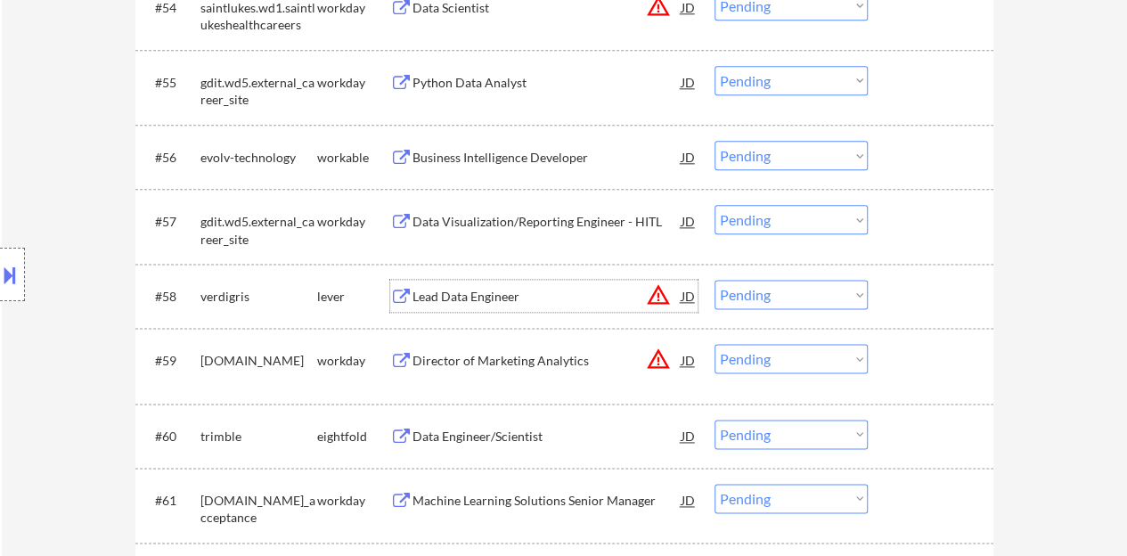
click at [487, 297] on div "Lead Data Engineer" at bounding box center [546, 297] width 269 height 18
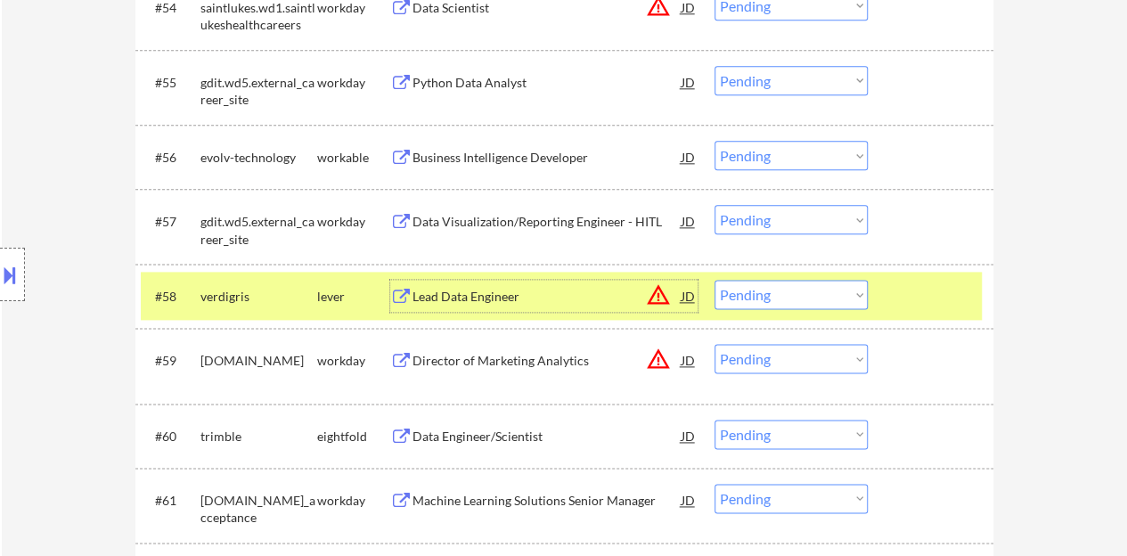
click at [777, 299] on select "Choose an option... Pending Applied Excluded (Questions) Excluded (Expired) Exc…" at bounding box center [790, 294] width 153 height 29
click at [826, 296] on select "Choose an option... Pending Applied Excluded (Questions) Excluded (Expired) Exc…" at bounding box center [790, 294] width 153 height 29
click at [714, 280] on select "Choose an option... Pending Applied Excluded (Questions) Excluded (Expired) Exc…" at bounding box center [790, 294] width 153 height 29
select select ""pending""
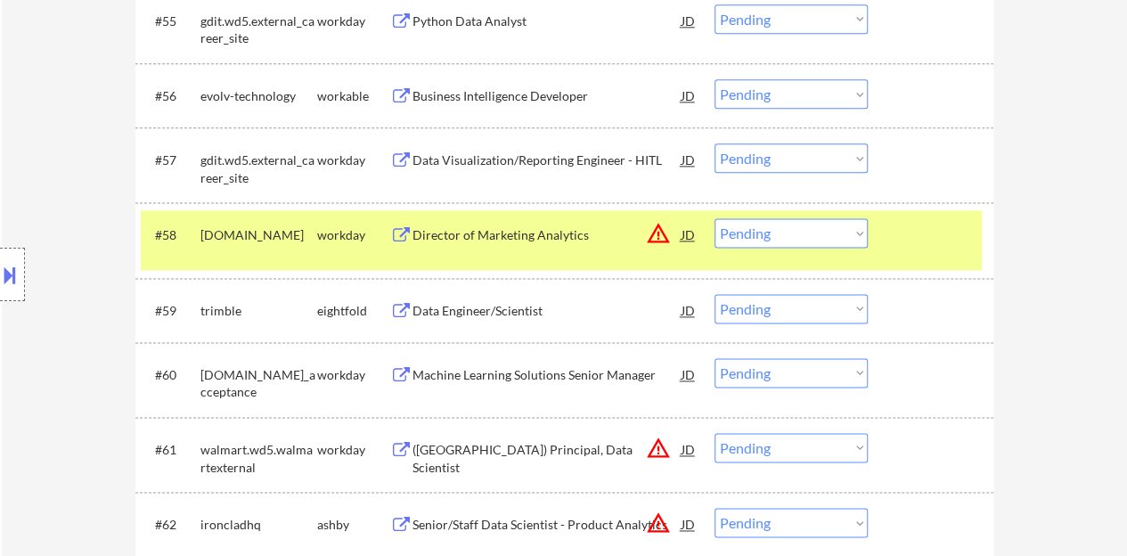
scroll to position [4486, 0]
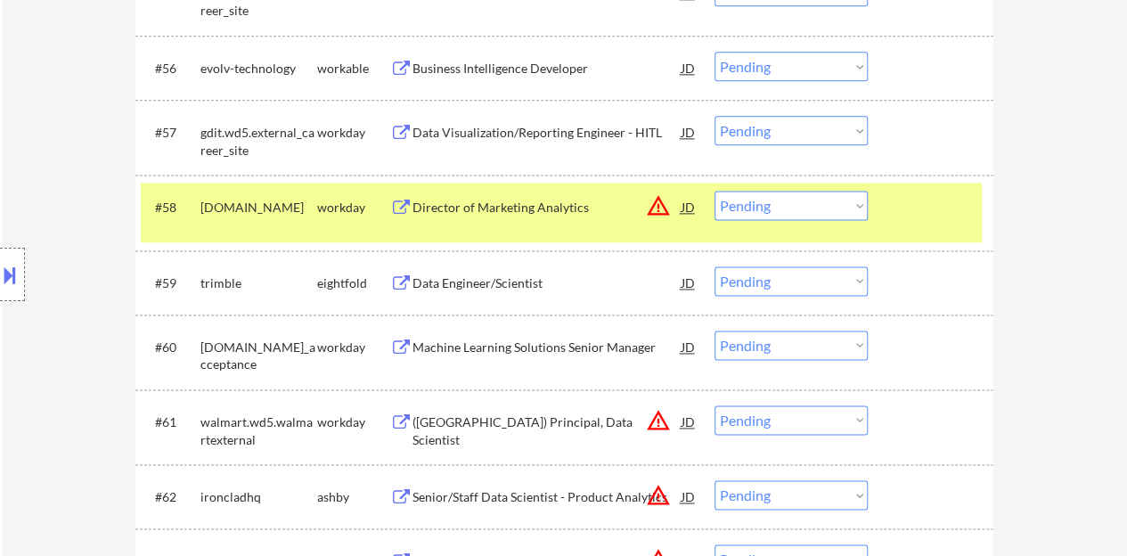
click at [909, 206] on div at bounding box center [933, 207] width 78 height 32
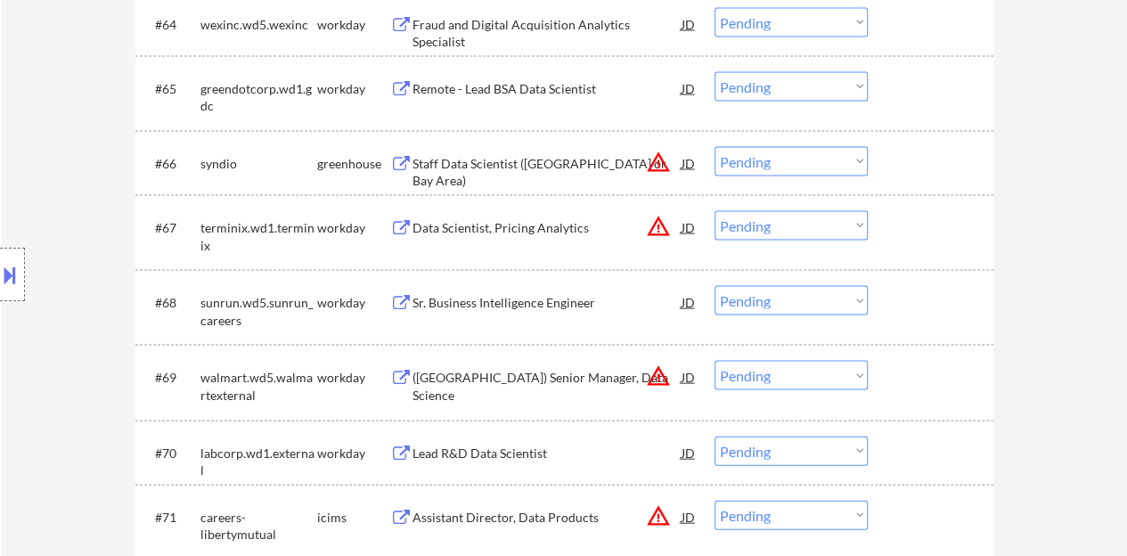
scroll to position [5198, 0]
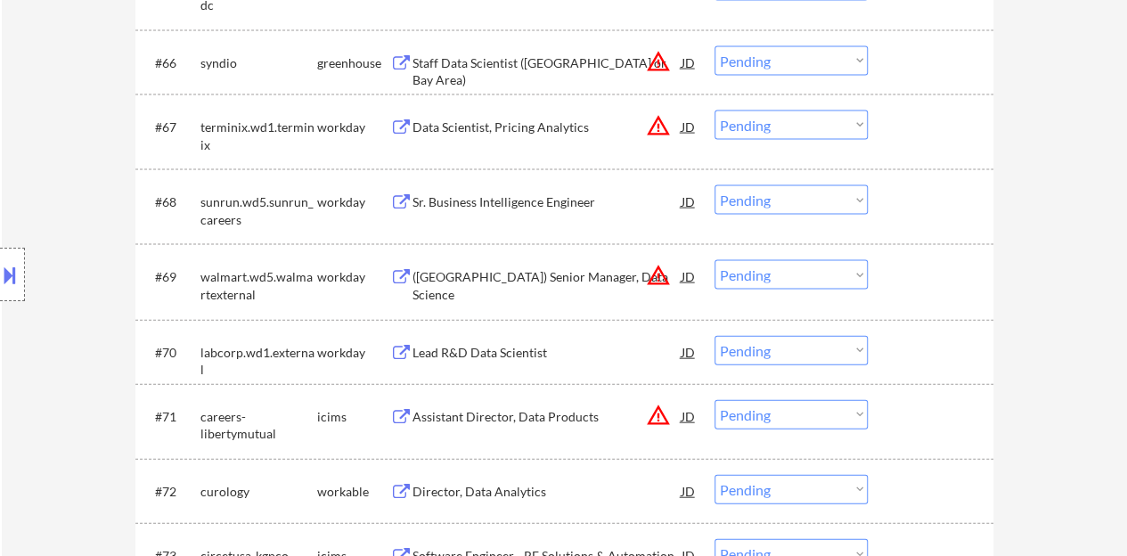
click at [577, 197] on div "Sr. Business Intelligence Engineer" at bounding box center [546, 202] width 269 height 18
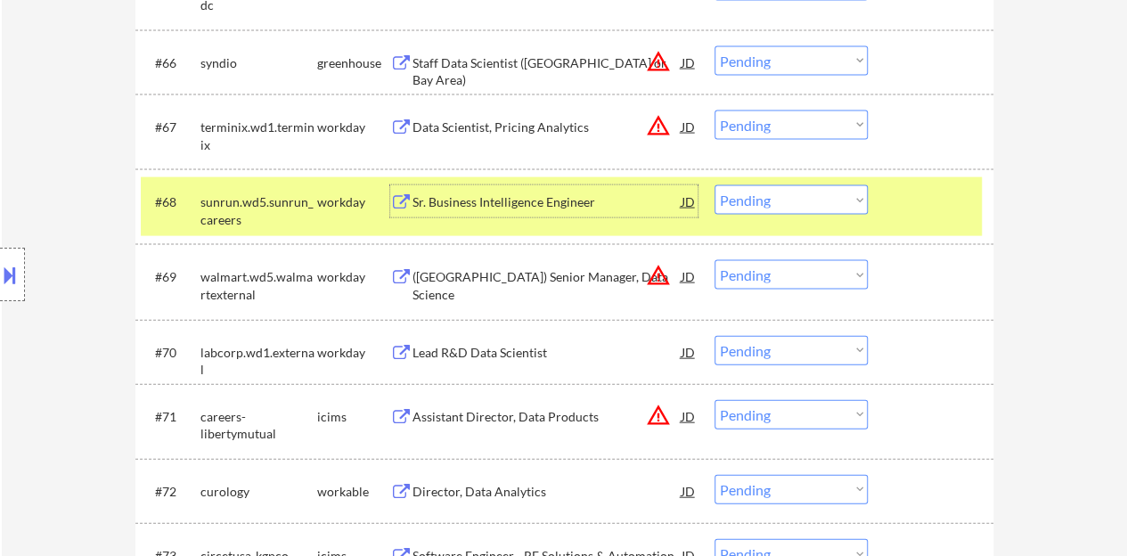
click at [720, 202] on select "Choose an option... Pending Applied Excluded (Questions) Excluded (Expired) Exc…" at bounding box center [790, 199] width 153 height 29
click at [714, 185] on select "Choose an option... Pending Applied Excluded (Questions) Excluded (Expired) Exc…" at bounding box center [790, 199] width 153 height 29
select select ""pending""
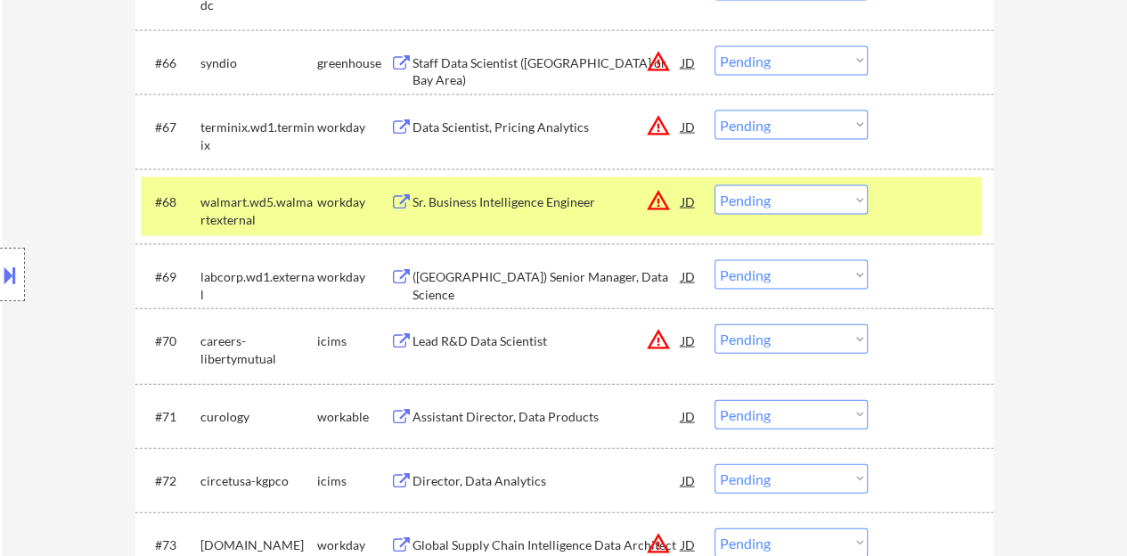
click at [949, 197] on div at bounding box center [933, 201] width 78 height 32
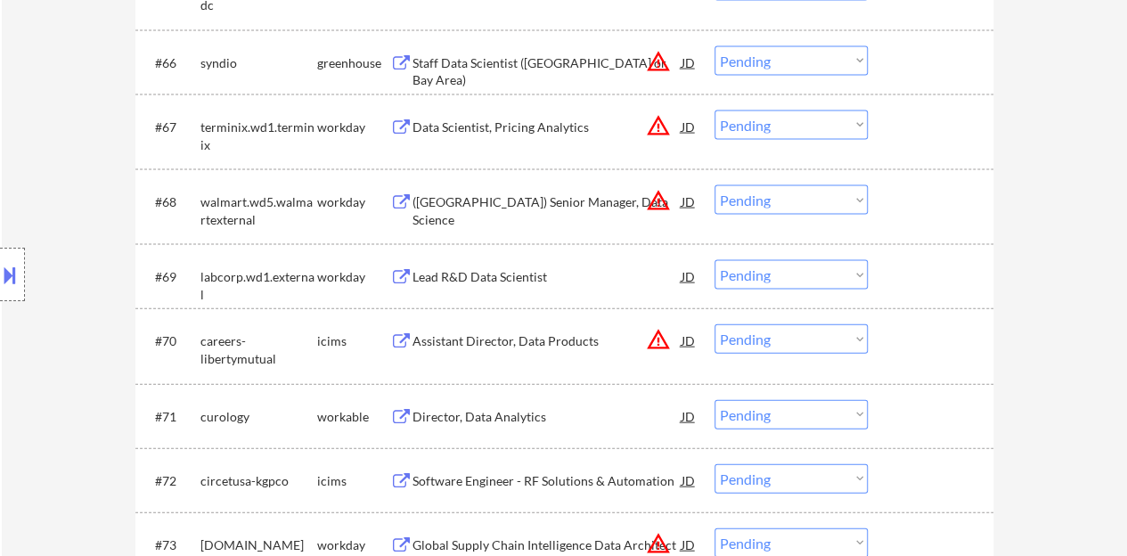
click at [508, 275] on div "Lead R&D Data Scientist" at bounding box center [546, 277] width 269 height 18
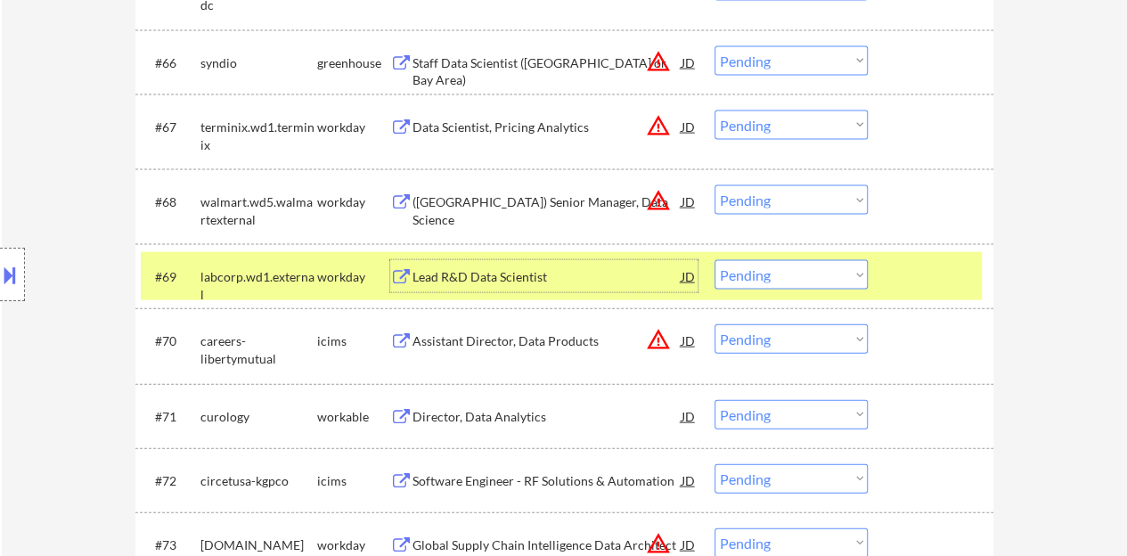
click at [805, 266] on select "Choose an option... Pending Applied Excluded (Questions) Excluded (Expired) Exc…" at bounding box center [790, 274] width 153 height 29
click at [714, 260] on select "Choose an option... Pending Applied Excluded (Questions) Excluded (Expired) Exc…" at bounding box center [790, 274] width 153 height 29
select select ""pending""
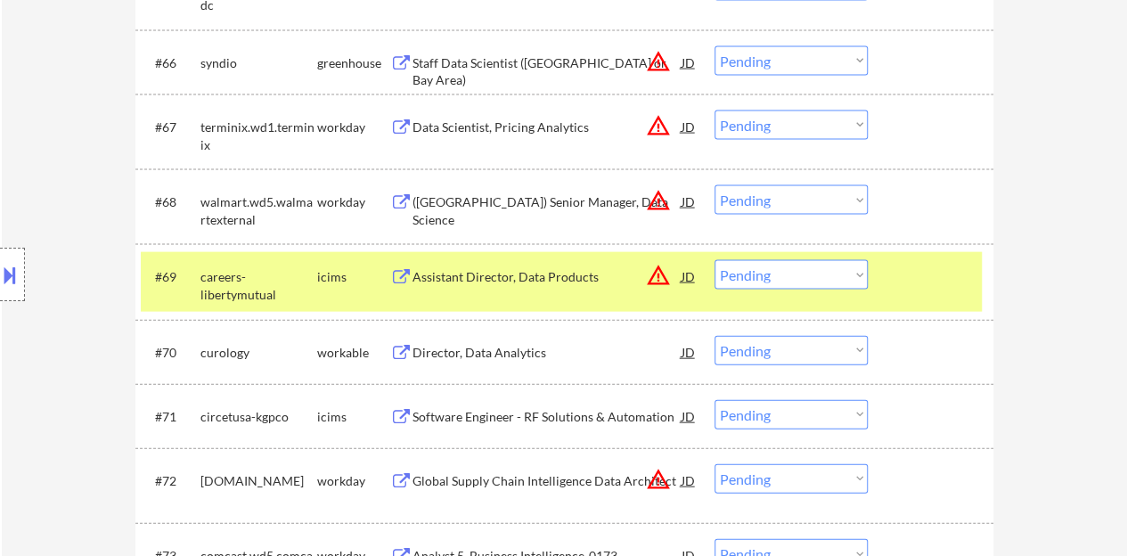
scroll to position [5287, 0]
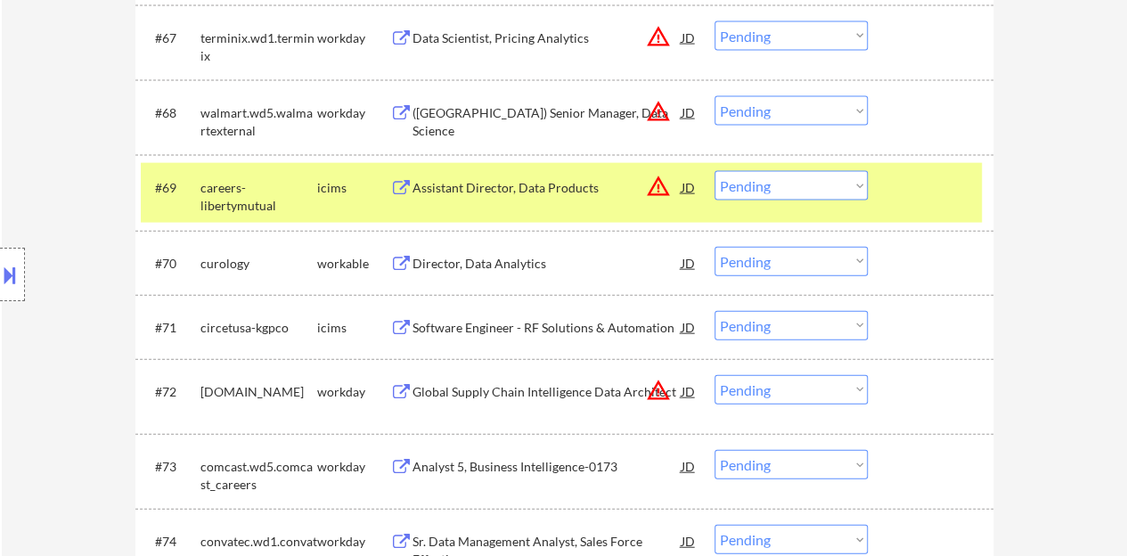
click at [928, 187] on div at bounding box center [933, 187] width 78 height 32
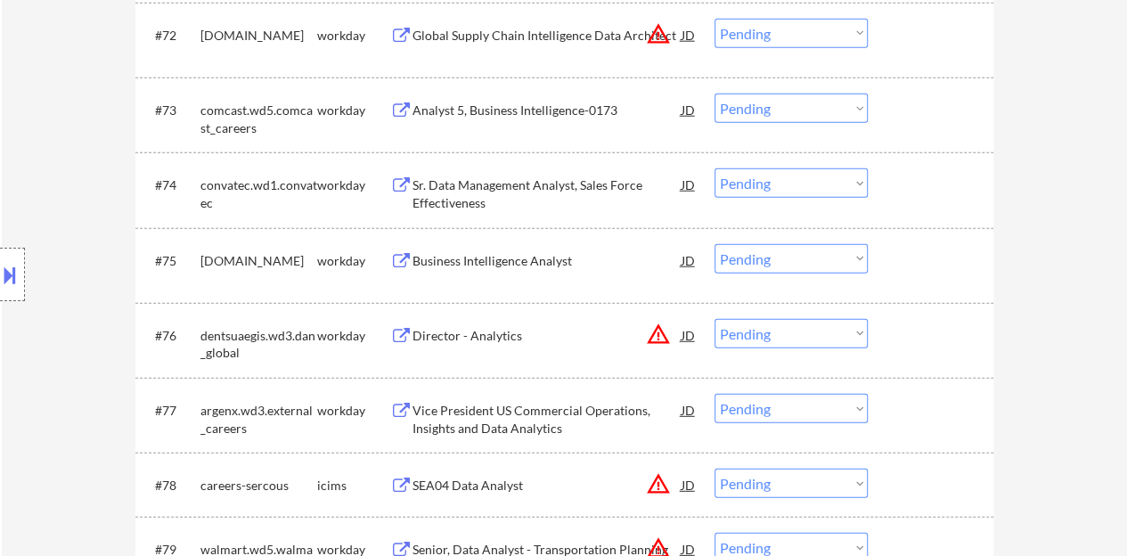
scroll to position [5733, 0]
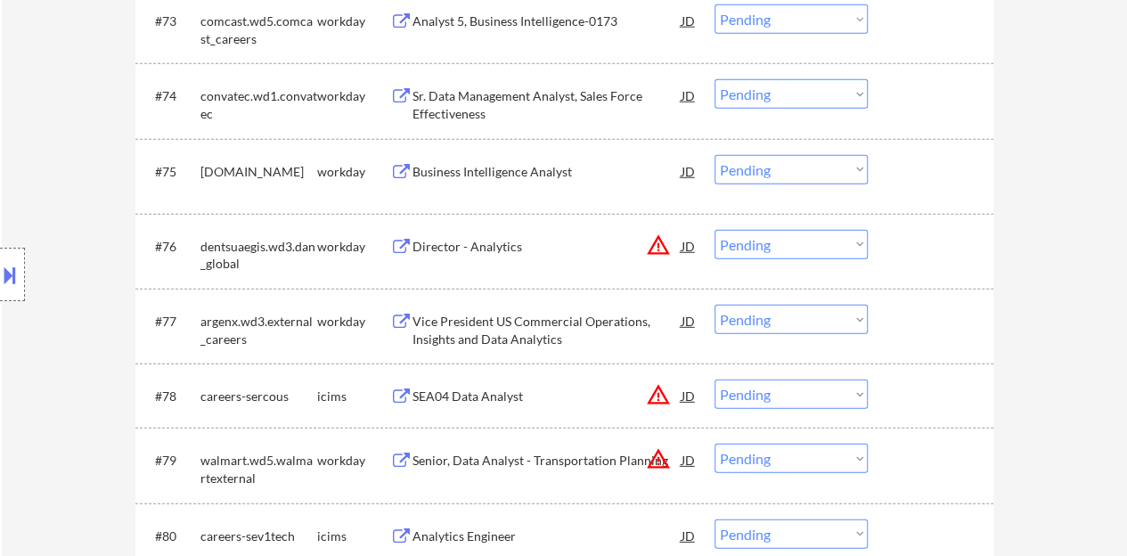
click at [538, 168] on div "Business Intelligence Analyst" at bounding box center [546, 172] width 269 height 18
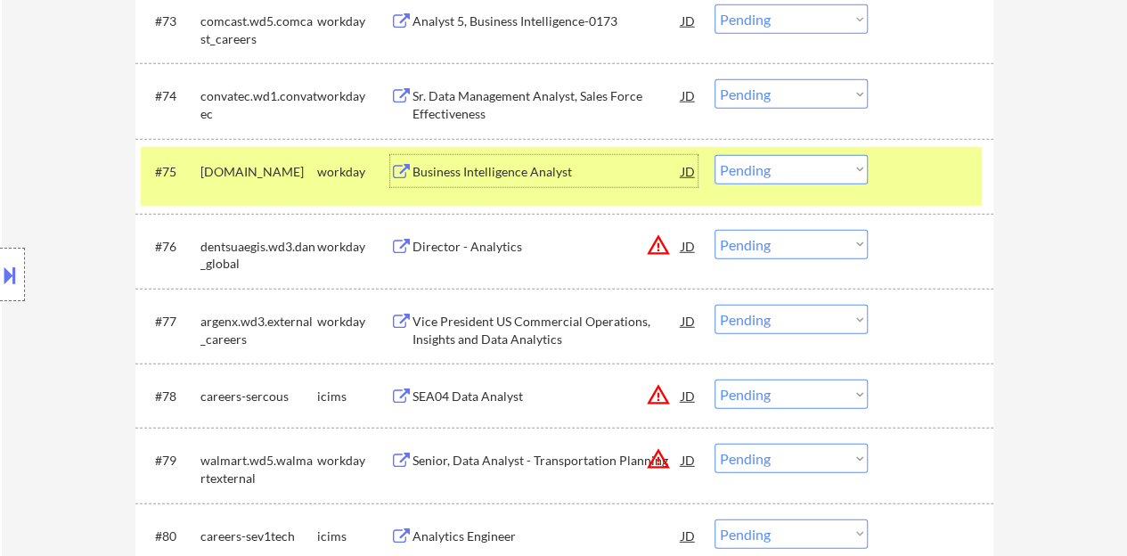
click at [726, 158] on select "Choose an option... Pending Applied Excluded (Questions) Excluded (Expired) Exc…" at bounding box center [790, 169] width 153 height 29
click at [714, 155] on select "Choose an option... Pending Applied Excluded (Questions) Excluded (Expired) Exc…" at bounding box center [790, 169] width 153 height 29
select select ""pending""
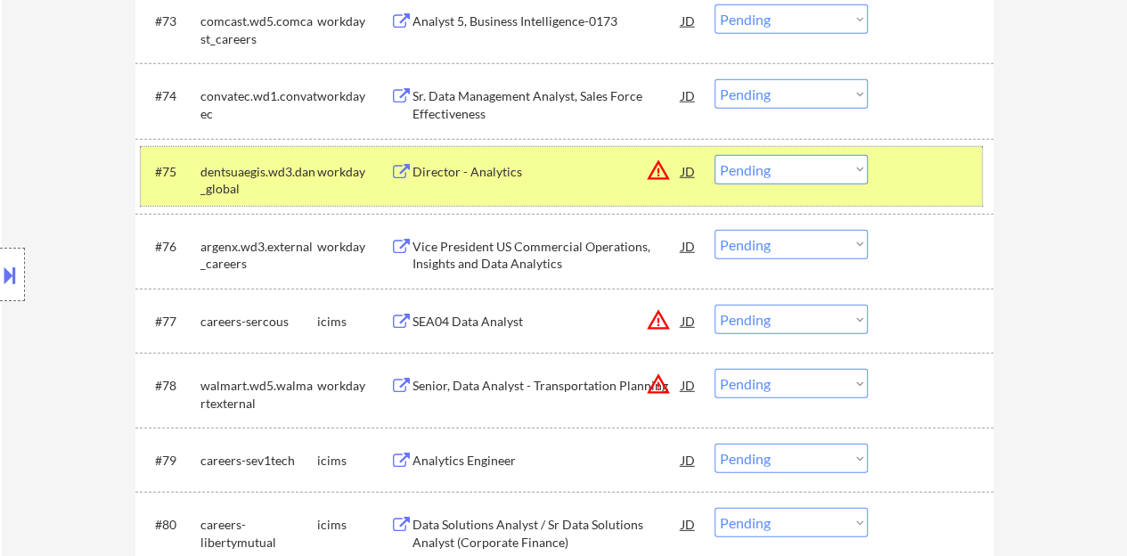
click at [909, 169] on div at bounding box center [933, 171] width 78 height 32
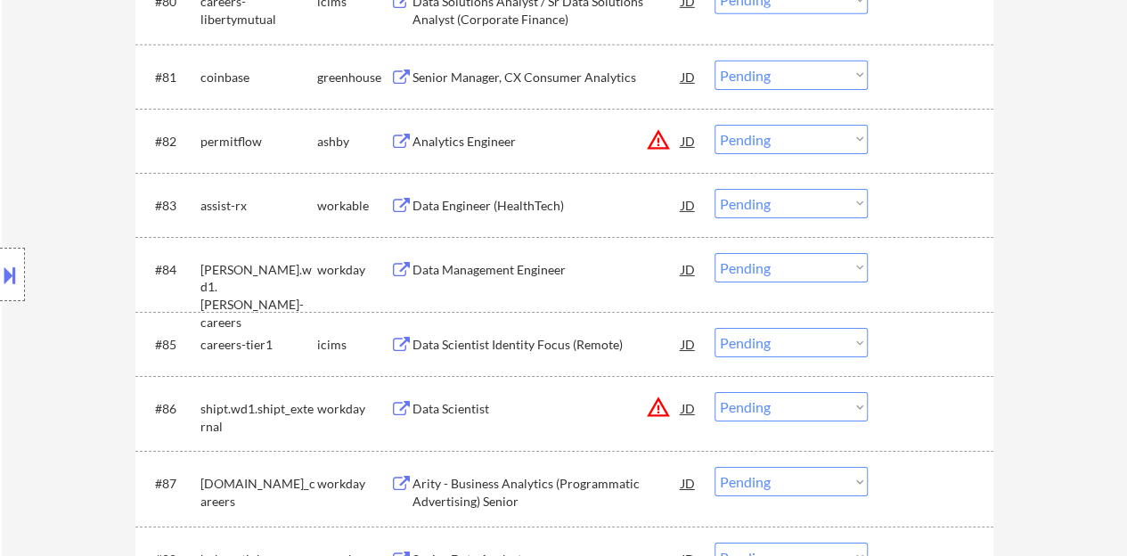
scroll to position [6267, 0]
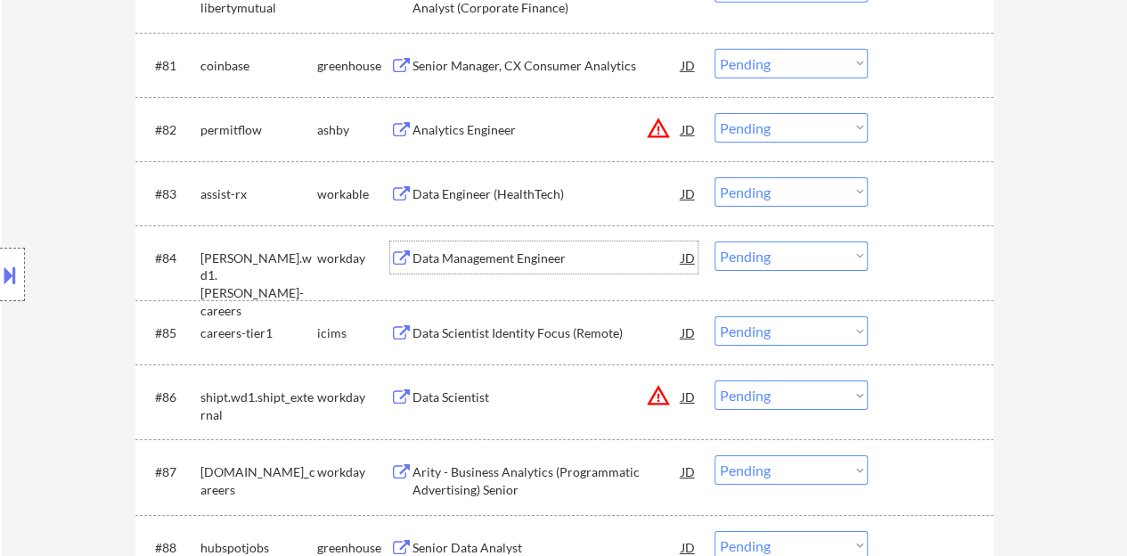
click at [540, 250] on div "Data Management Engineer" at bounding box center [546, 258] width 269 height 18
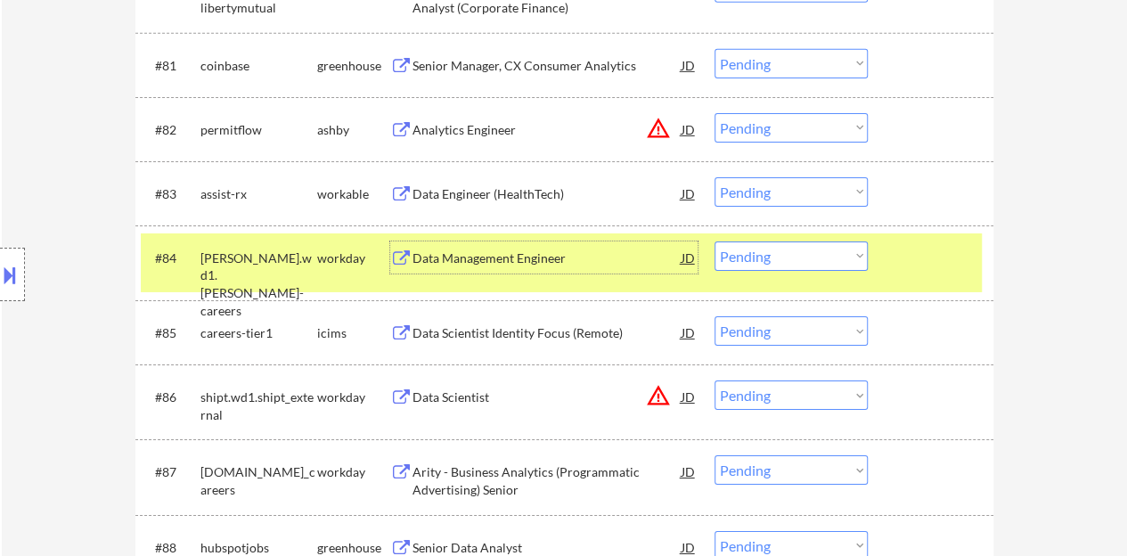
click at [799, 247] on select "Choose an option... Pending Applied Excluded (Questions) Excluded (Expired) Exc…" at bounding box center [790, 255] width 153 height 29
click at [714, 241] on select "Choose an option... Pending Applied Excluded (Questions) Excluded (Expired) Exc…" at bounding box center [790, 255] width 153 height 29
select select ""pending""
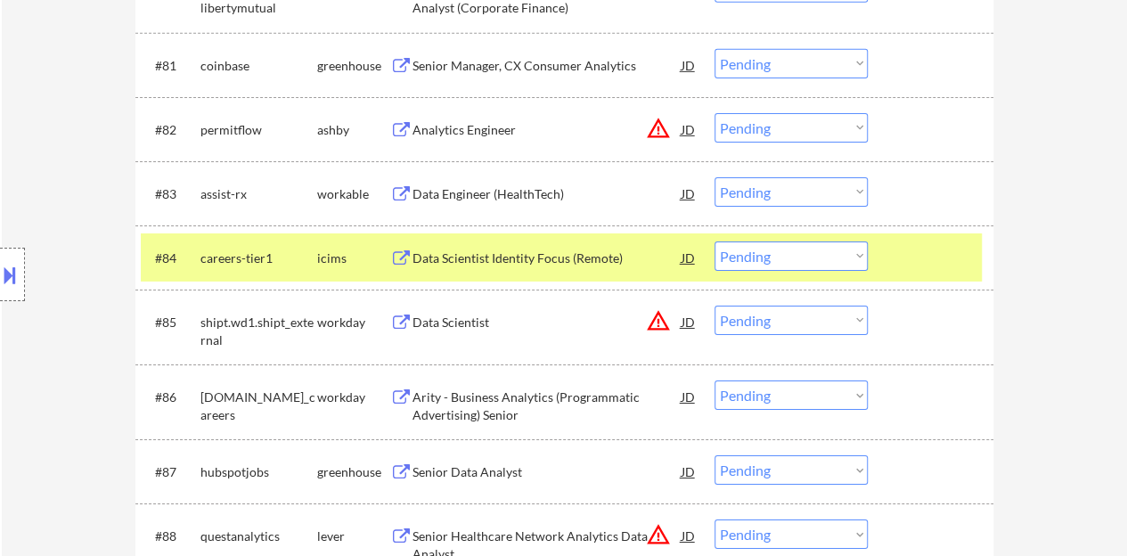
click at [907, 275] on div "#84 careers-tier1 icims Data Scientist Identity Focus (Remote) JD warning_amber…" at bounding box center [561, 257] width 841 height 48
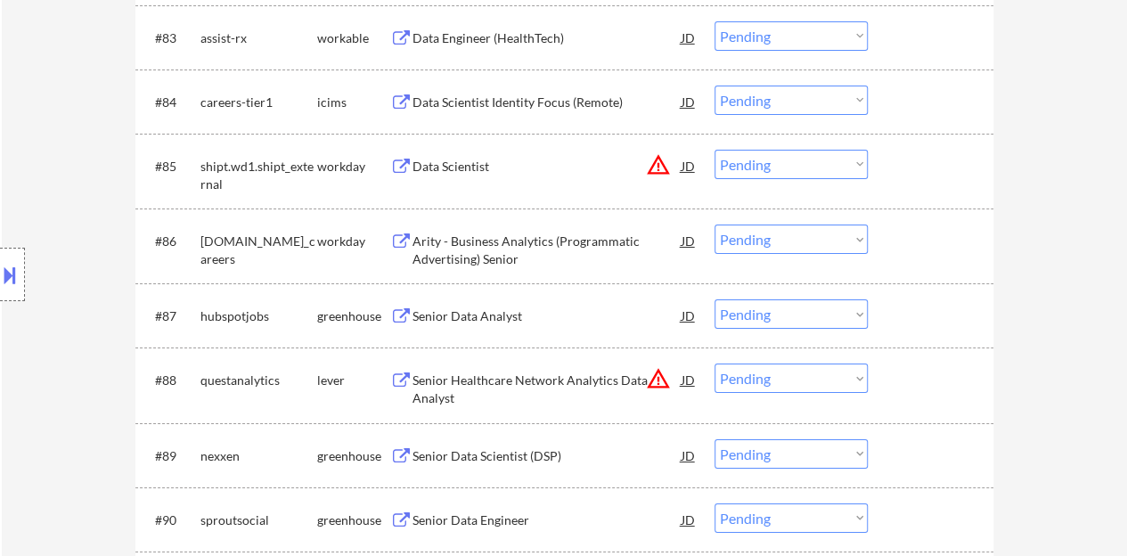
scroll to position [6445, 0]
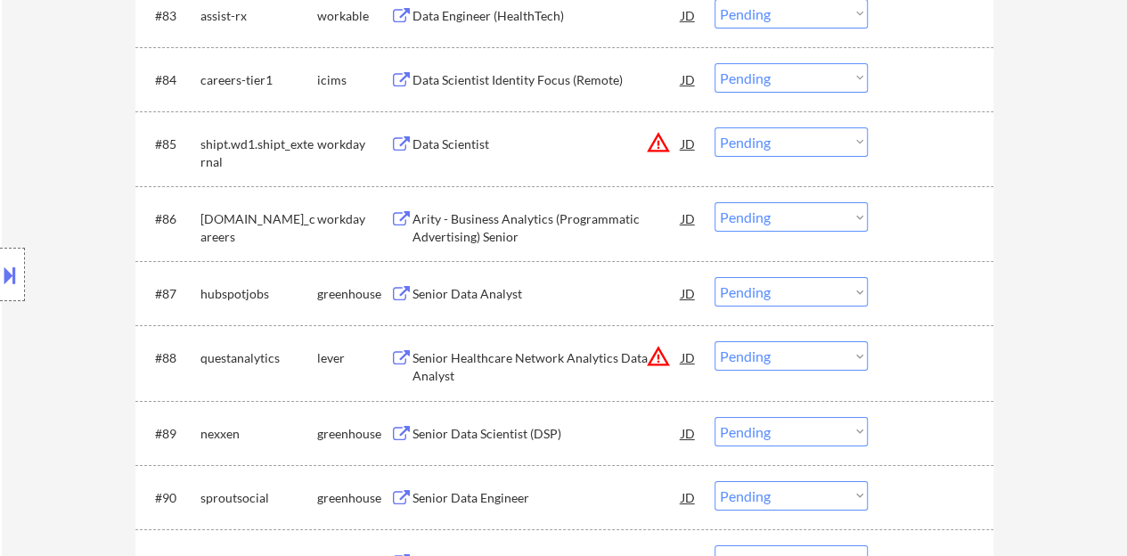
click at [482, 297] on div "Senior Data Analyst" at bounding box center [546, 294] width 269 height 18
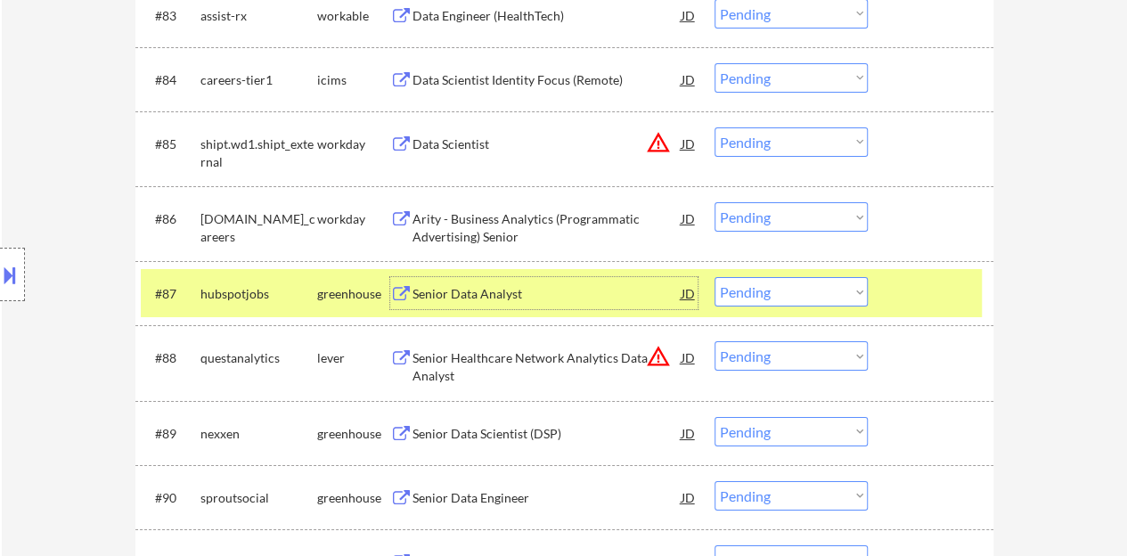
click at [798, 288] on select "Choose an option... Pending Applied Excluded (Questions) Excluded (Expired) Exc…" at bounding box center [790, 291] width 153 height 29
click at [714, 277] on select "Choose an option... Pending Applied Excluded (Questions) Excluded (Expired) Exc…" at bounding box center [790, 291] width 153 height 29
select select ""pending""
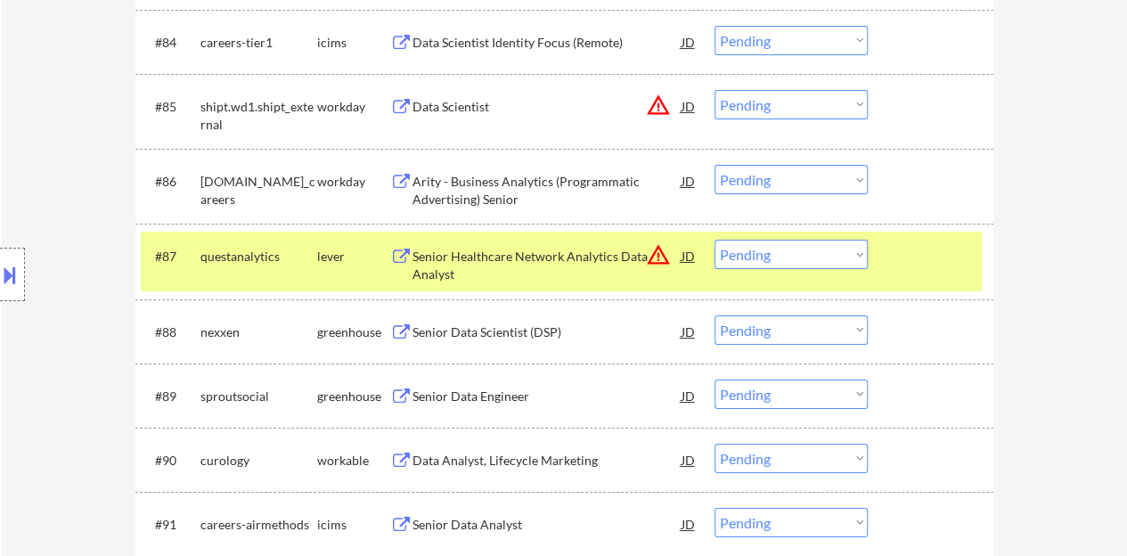
scroll to position [6535, 0]
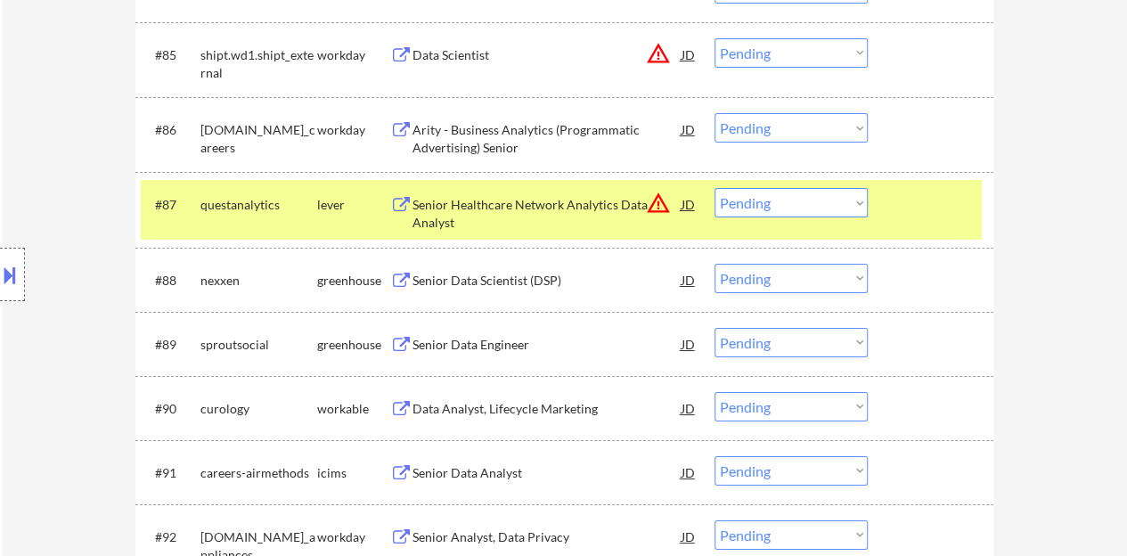
click at [935, 214] on div at bounding box center [933, 204] width 78 height 32
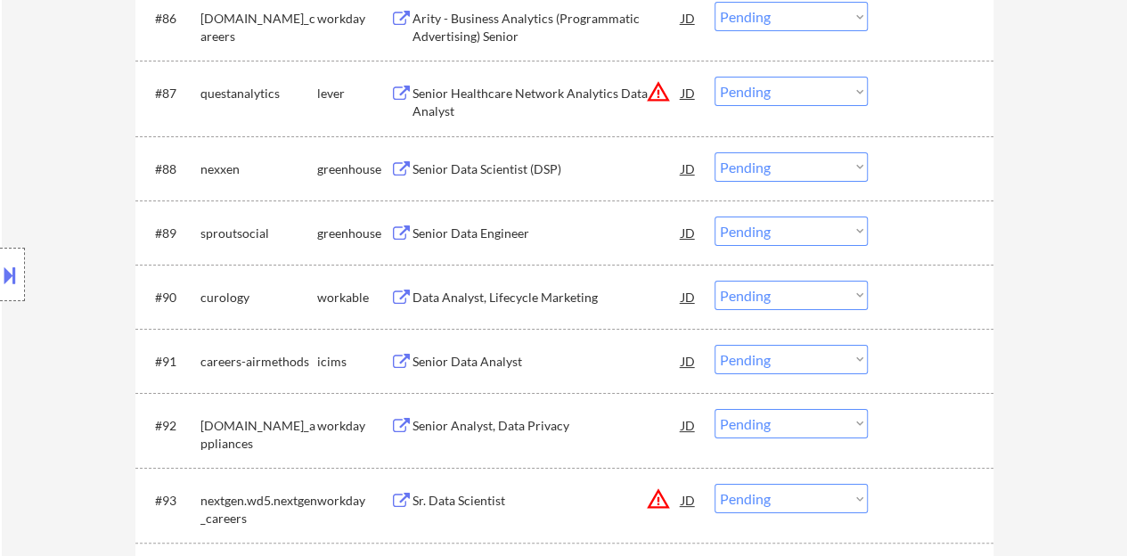
scroll to position [6713, 0]
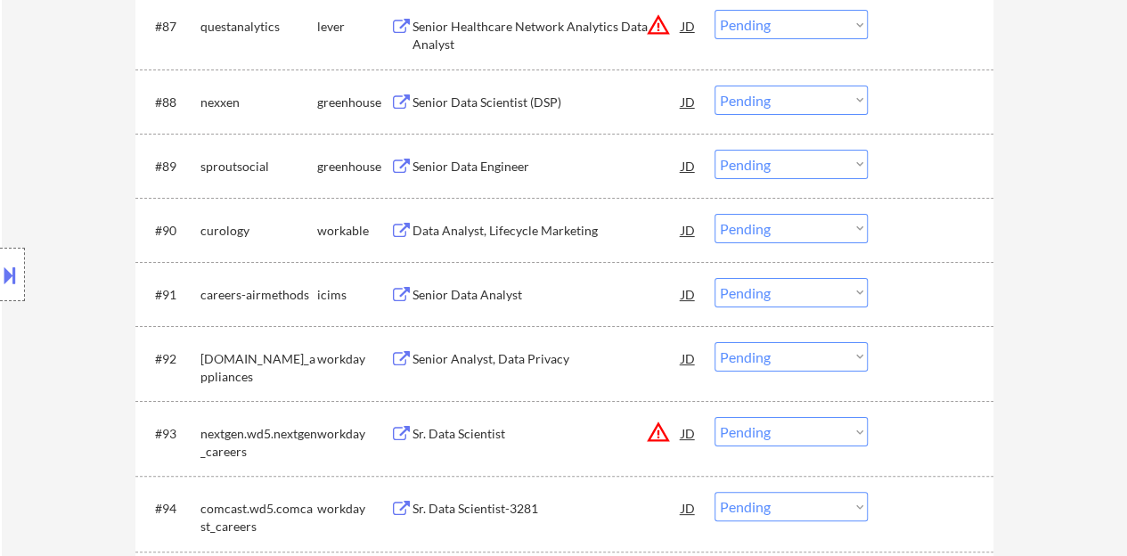
click at [495, 110] on div "Senior Data Scientist (DSP)" at bounding box center [546, 102] width 269 height 32
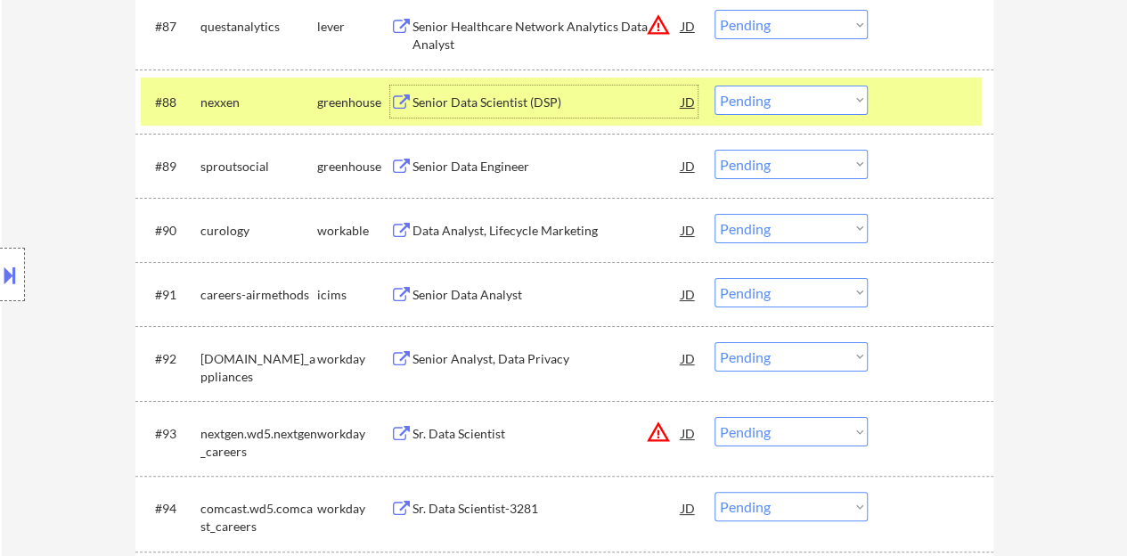
click at [793, 94] on select "Choose an option... Pending Applied Excluded (Questions) Excluded (Expired) Exc…" at bounding box center [790, 100] width 153 height 29
click at [731, 103] on select "Choose an option... Pending Applied Excluded (Questions) Excluded (Expired) Exc…" at bounding box center [790, 100] width 153 height 29
click at [714, 86] on select "Choose an option... Pending Applied Excluded (Questions) Excluded (Expired) Exc…" at bounding box center [790, 100] width 153 height 29
select select ""pending""
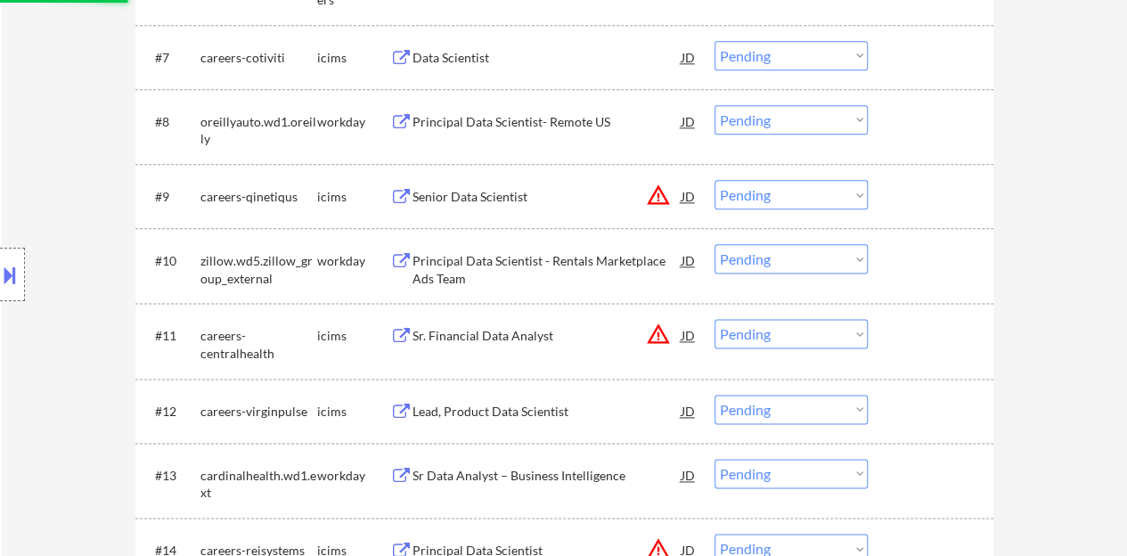
scroll to position [159, 0]
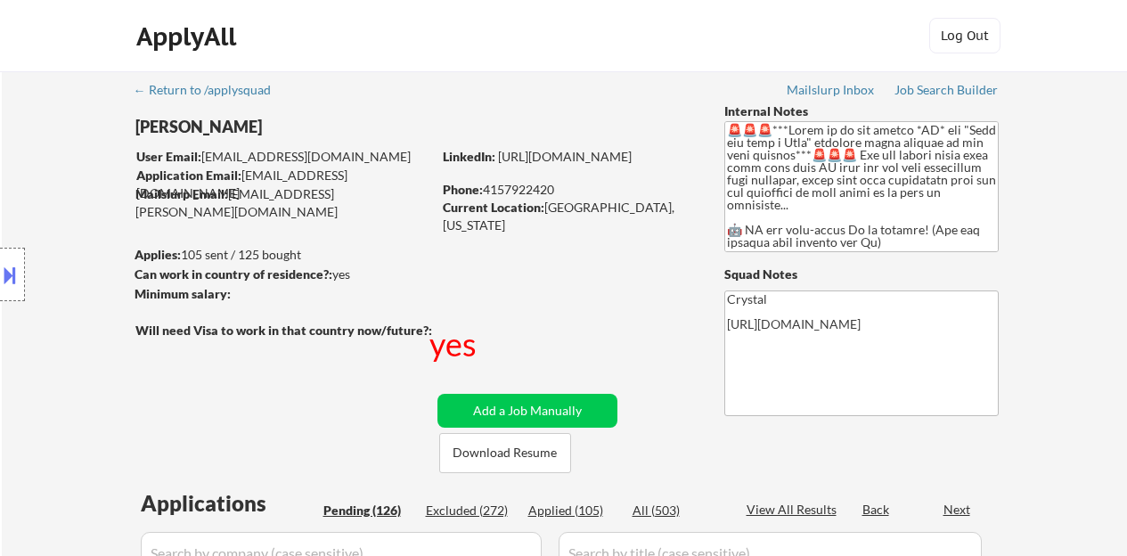
select select ""pending""
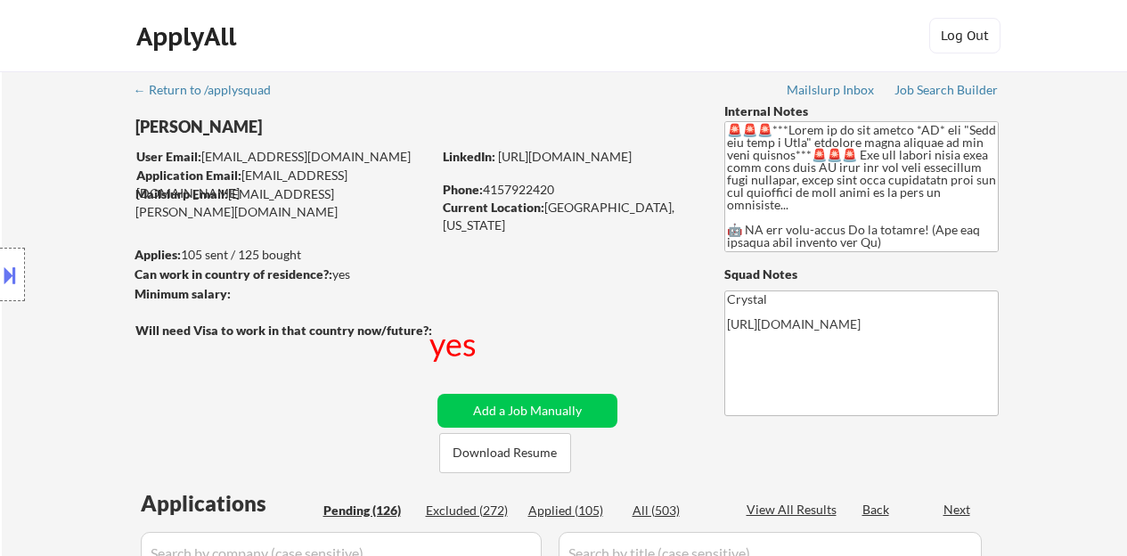
select select ""pending""
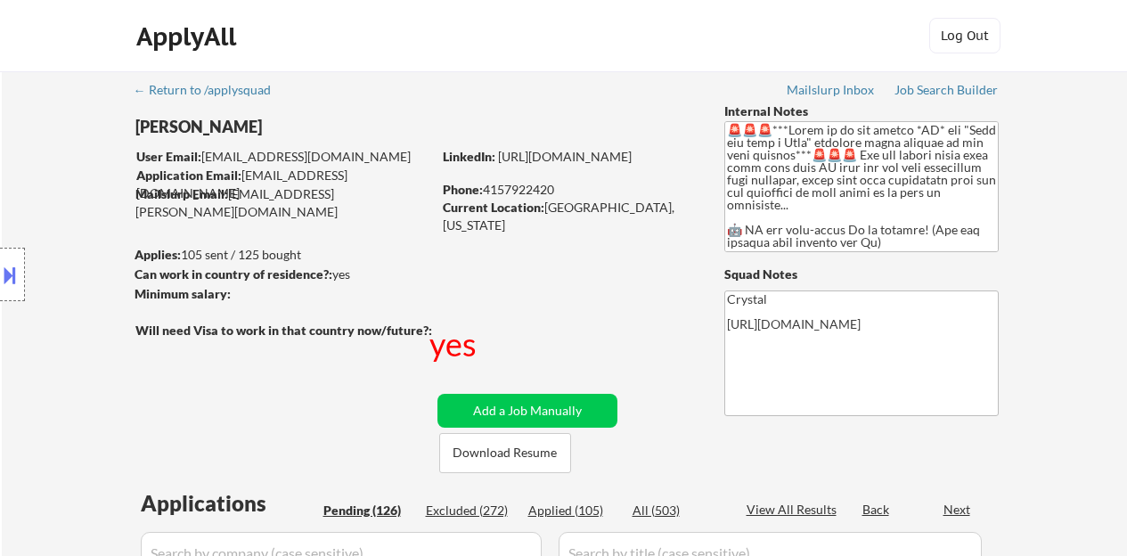
select select ""pending""
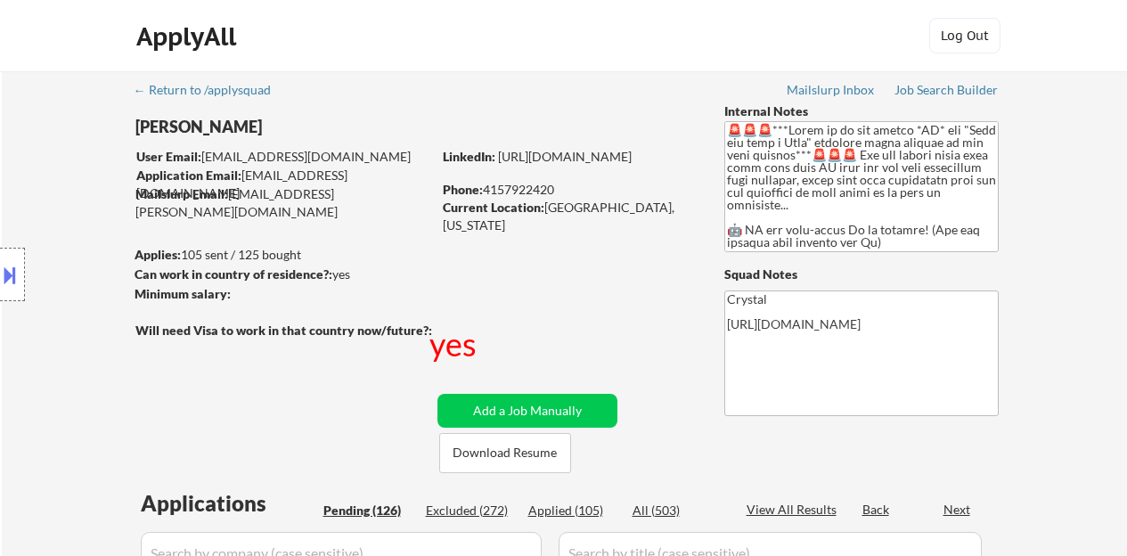
select select ""pending""
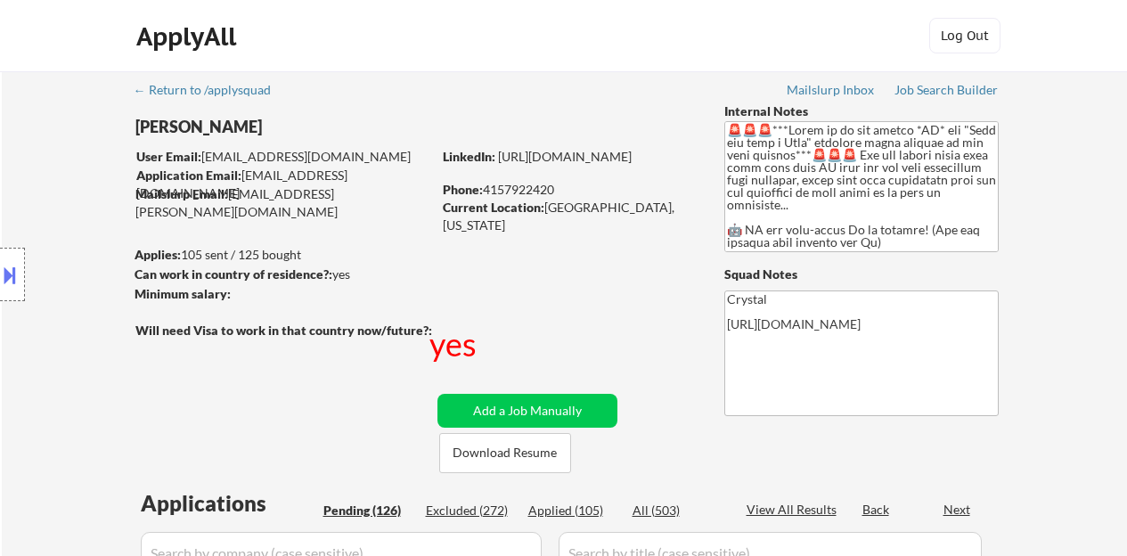
select select ""pending""
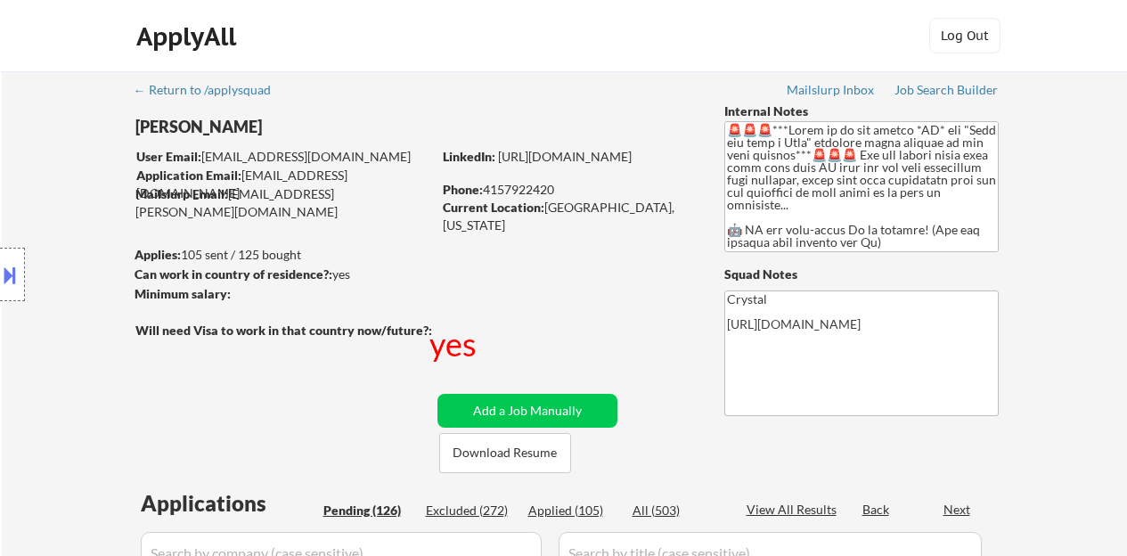
select select ""pending""
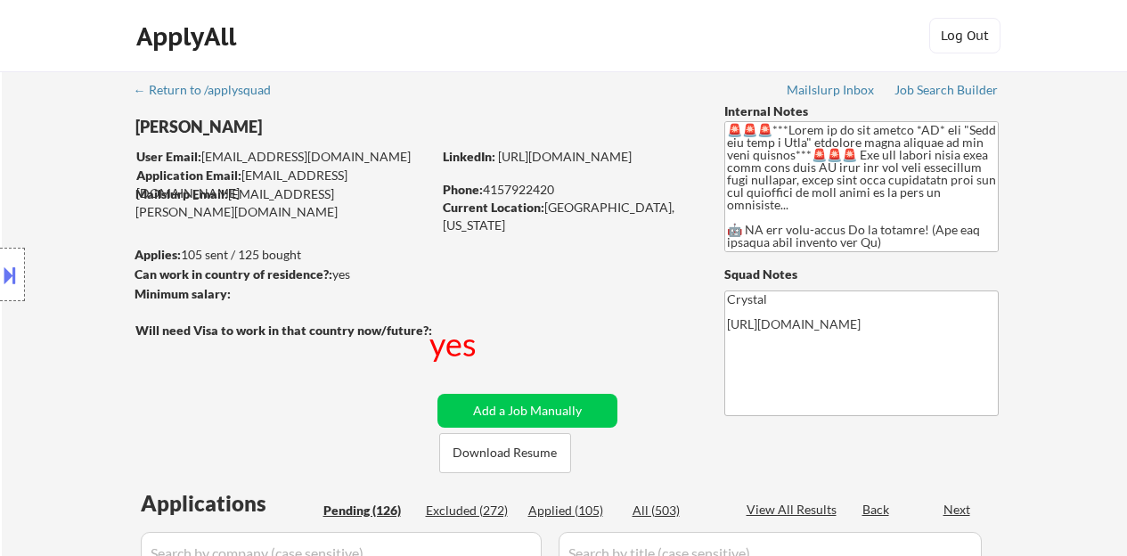
select select ""pending""
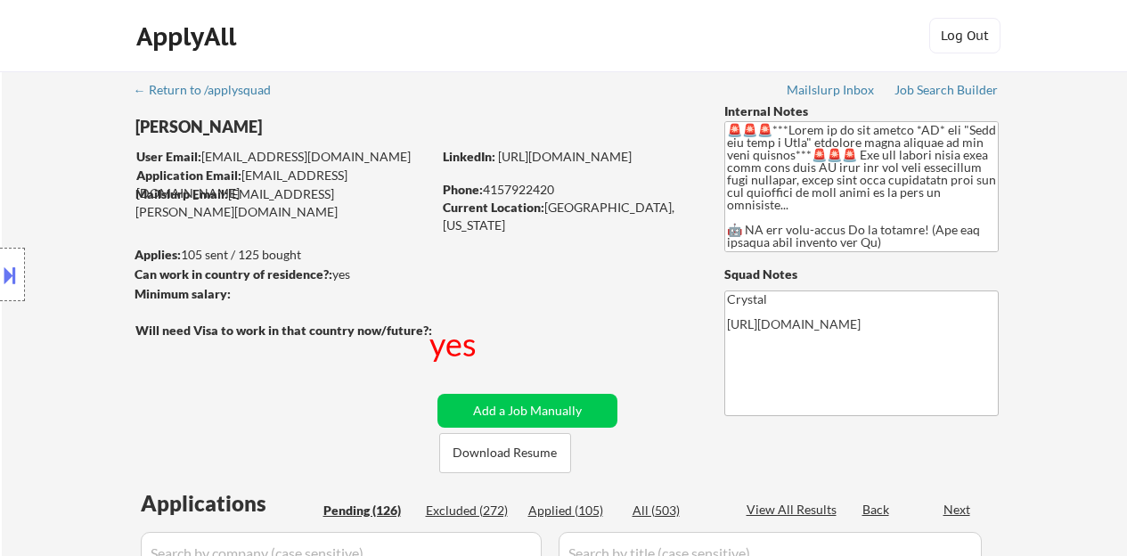
select select ""pending""
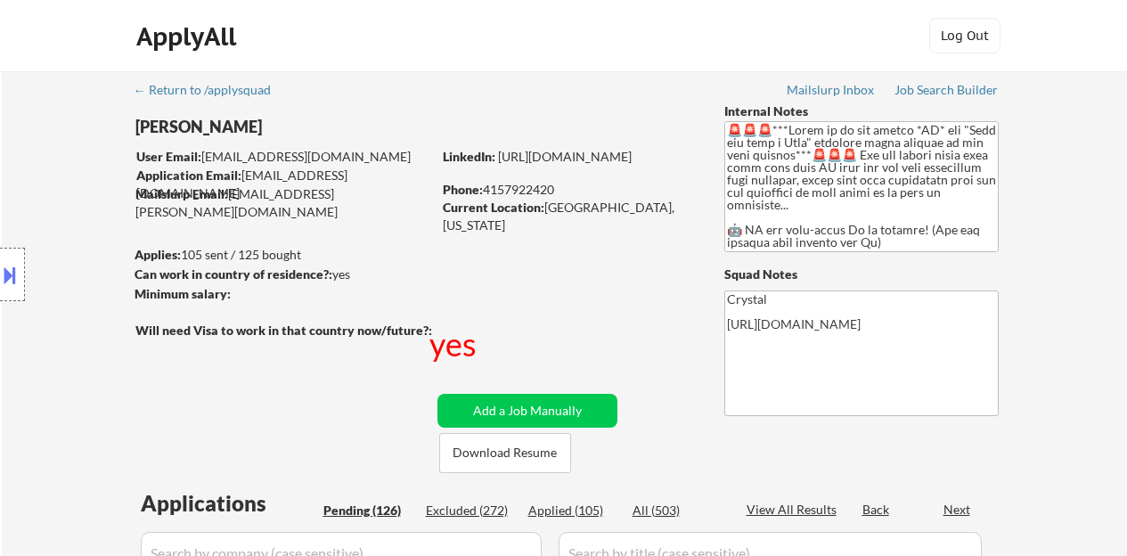
select select ""pending""
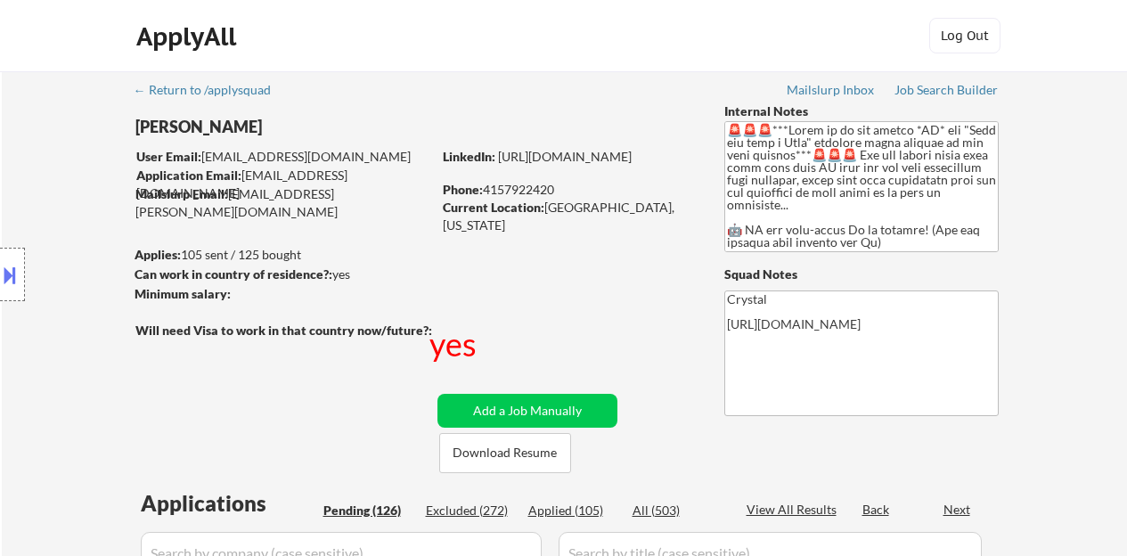
select select ""pending""
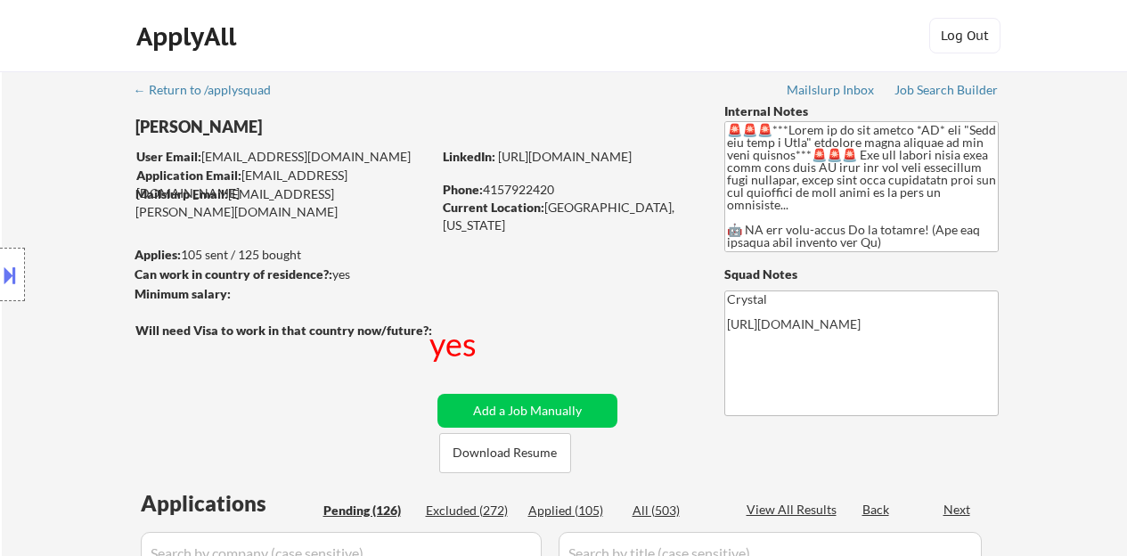
select select ""pending""
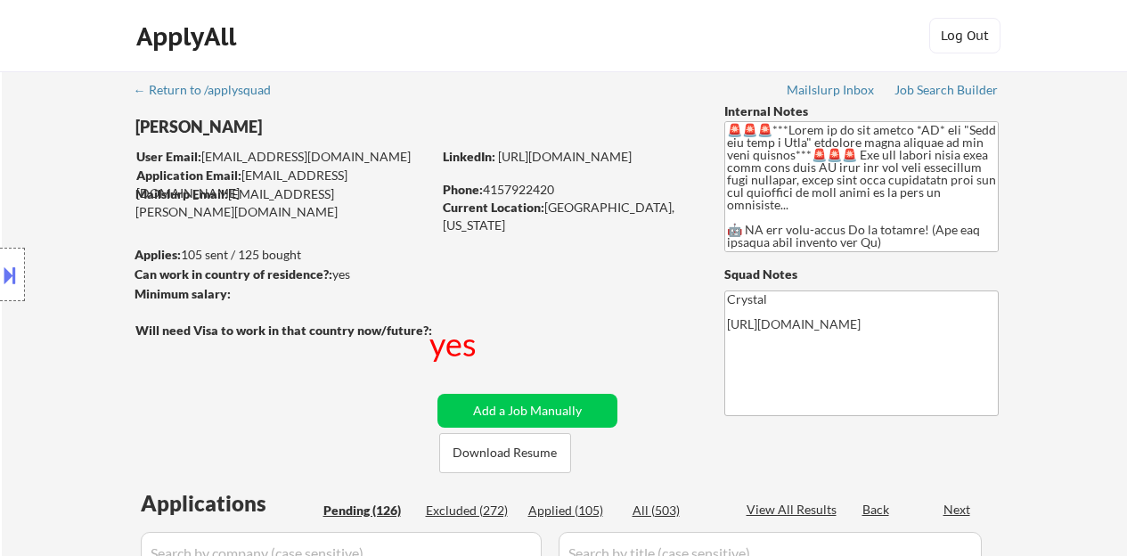
select select ""pending""
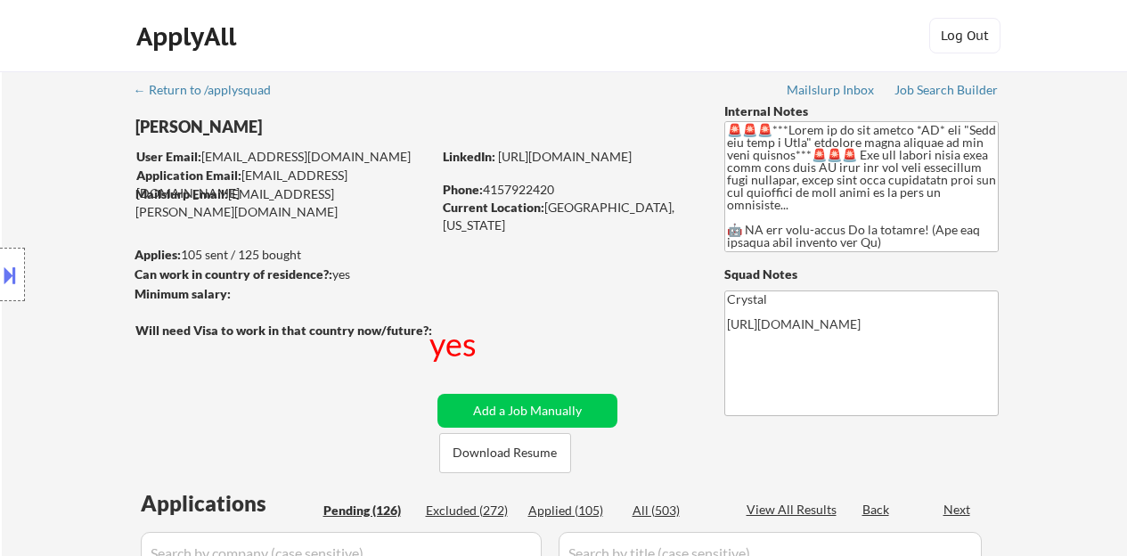
select select ""pending""
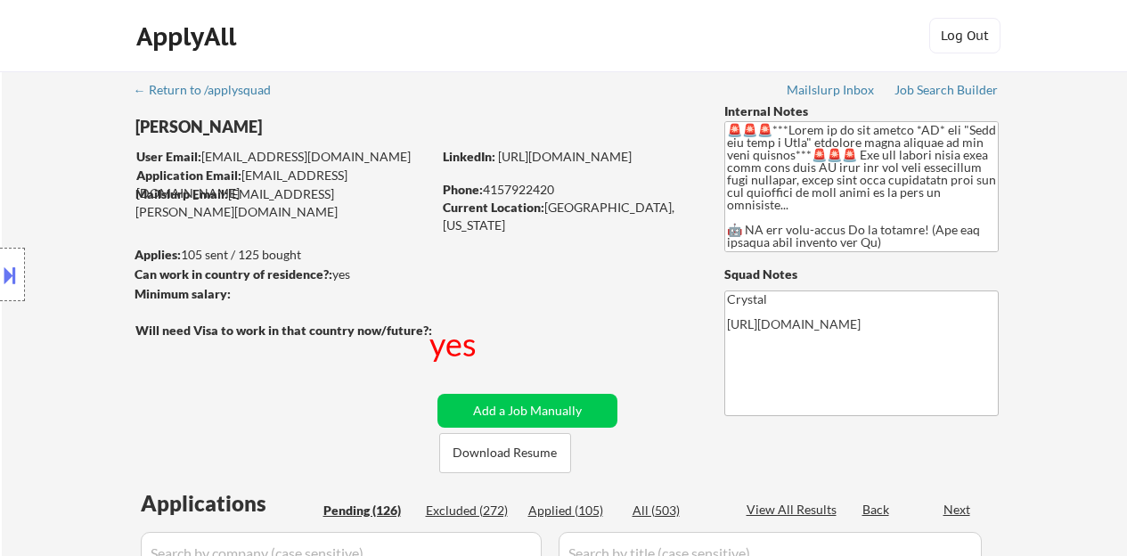
select select ""pending""
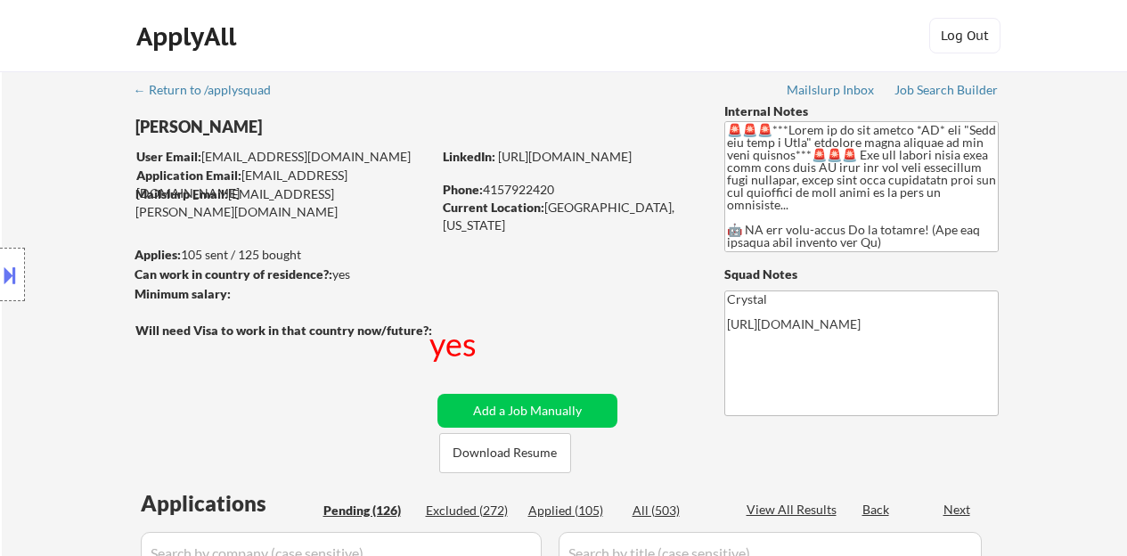
select select ""pending""
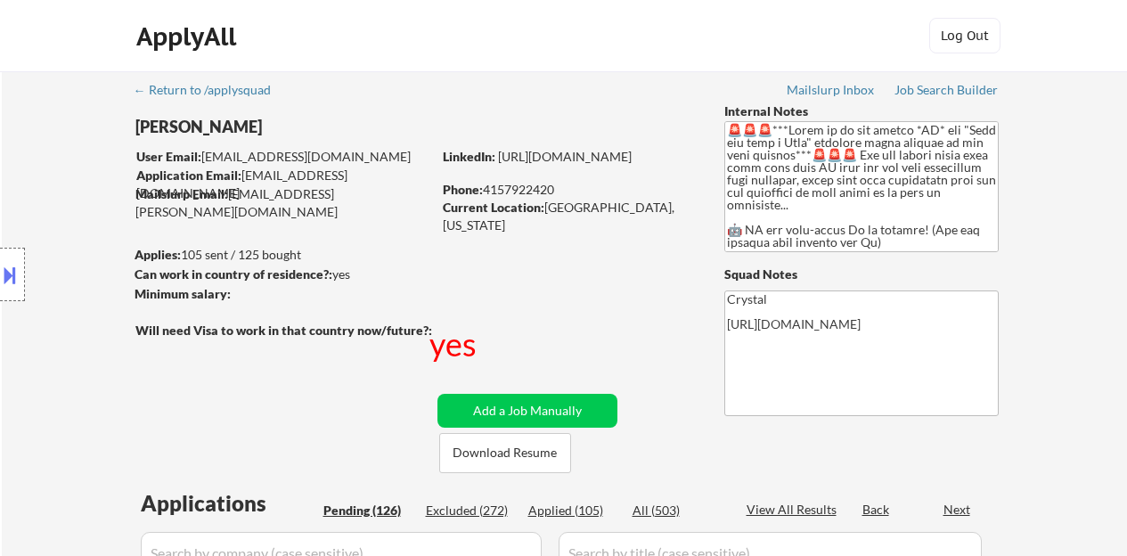
select select ""pending""
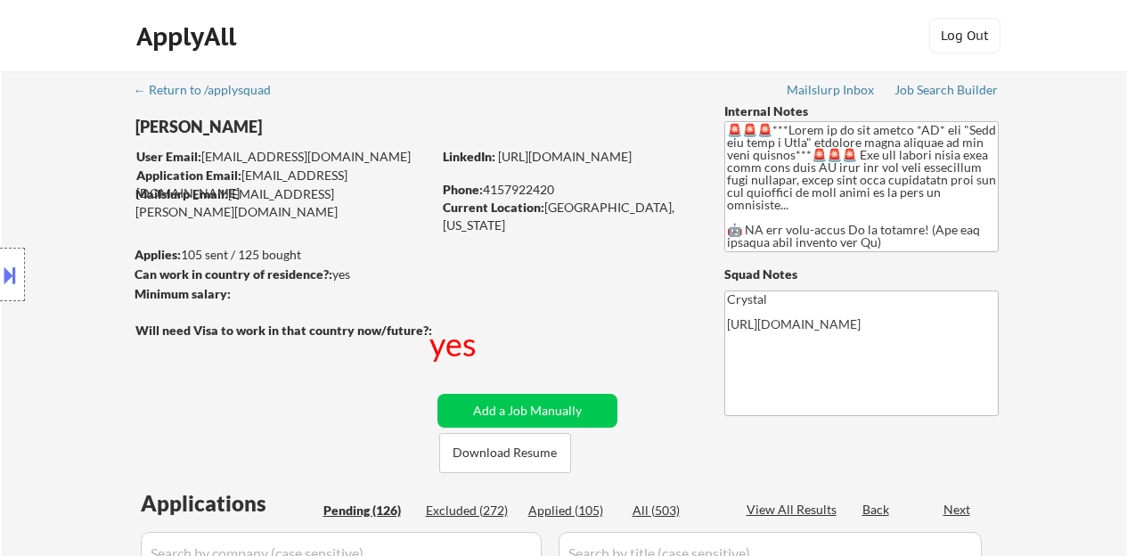
select select ""pending""
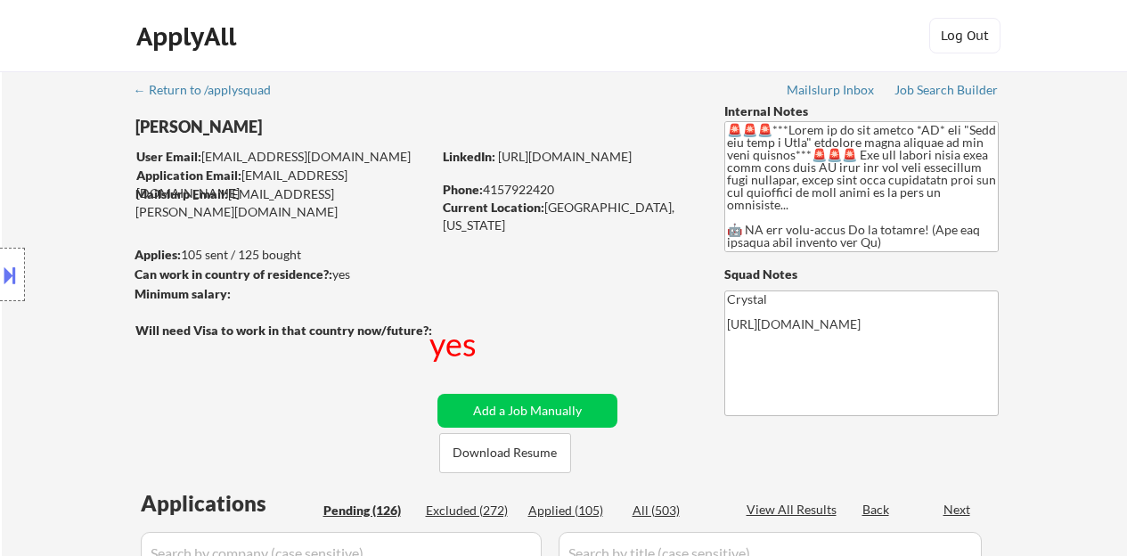
select select ""pending""
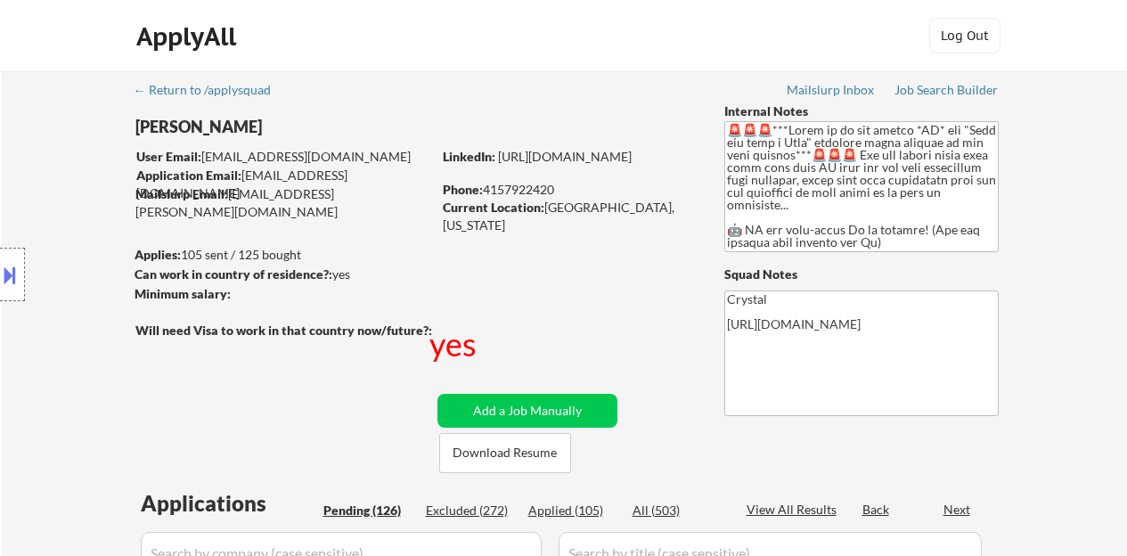
select select ""pending""
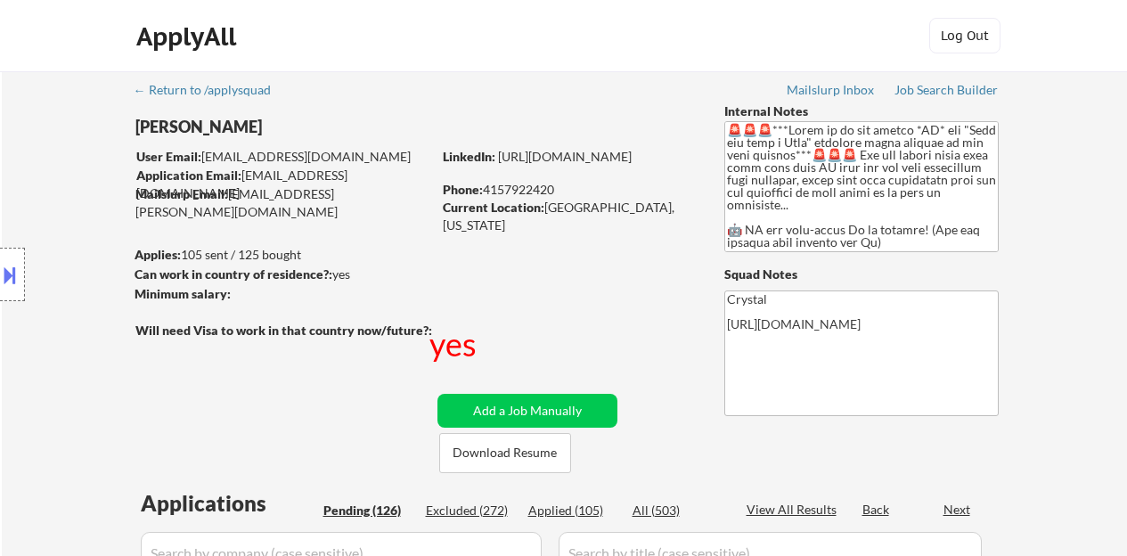
select select ""pending""
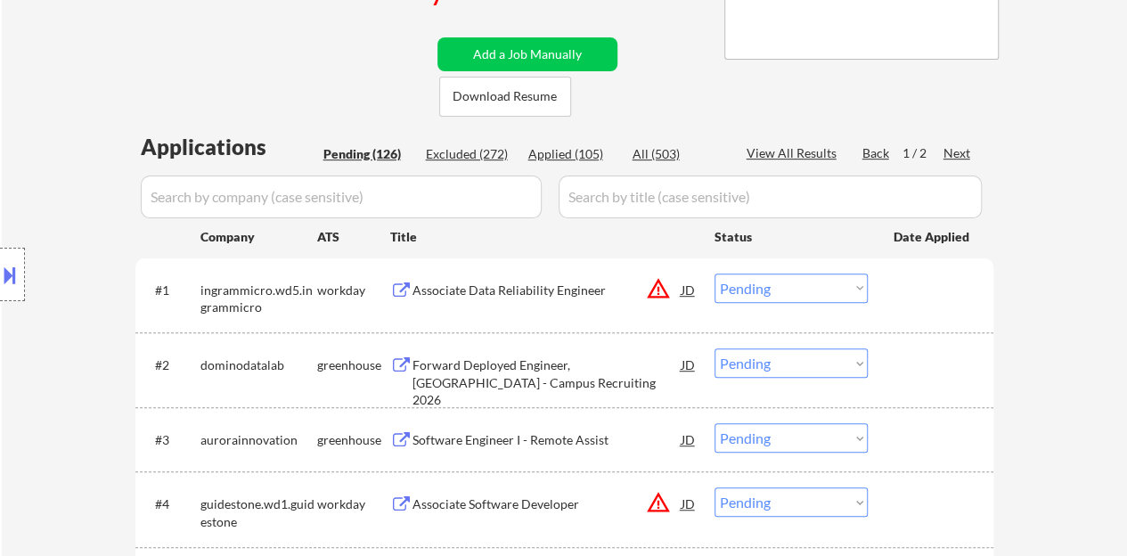
scroll to position [535, 0]
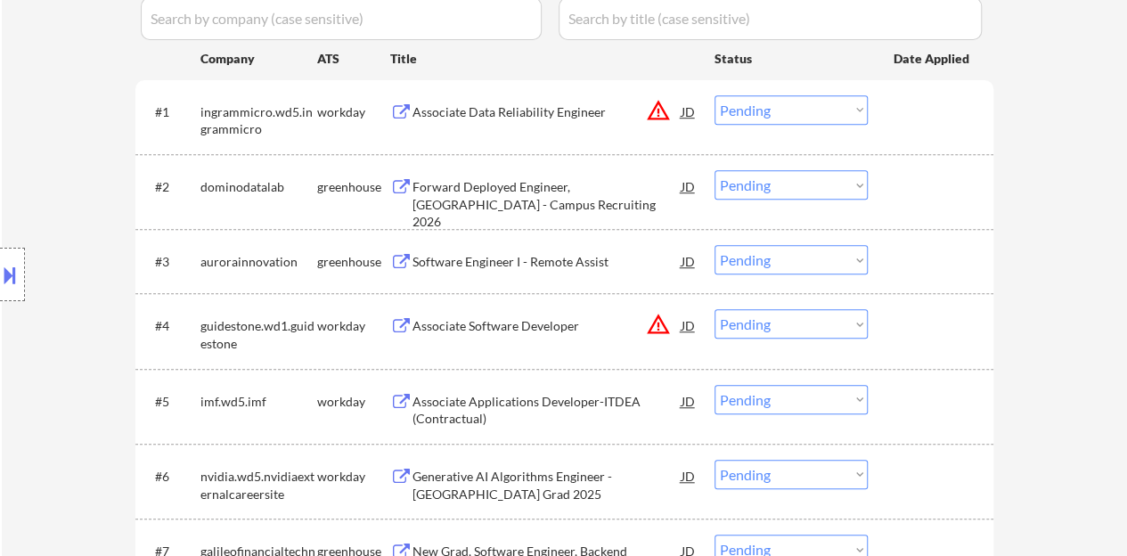
click at [527, 261] on div "Software Engineer I - Remote Assist" at bounding box center [546, 262] width 269 height 18
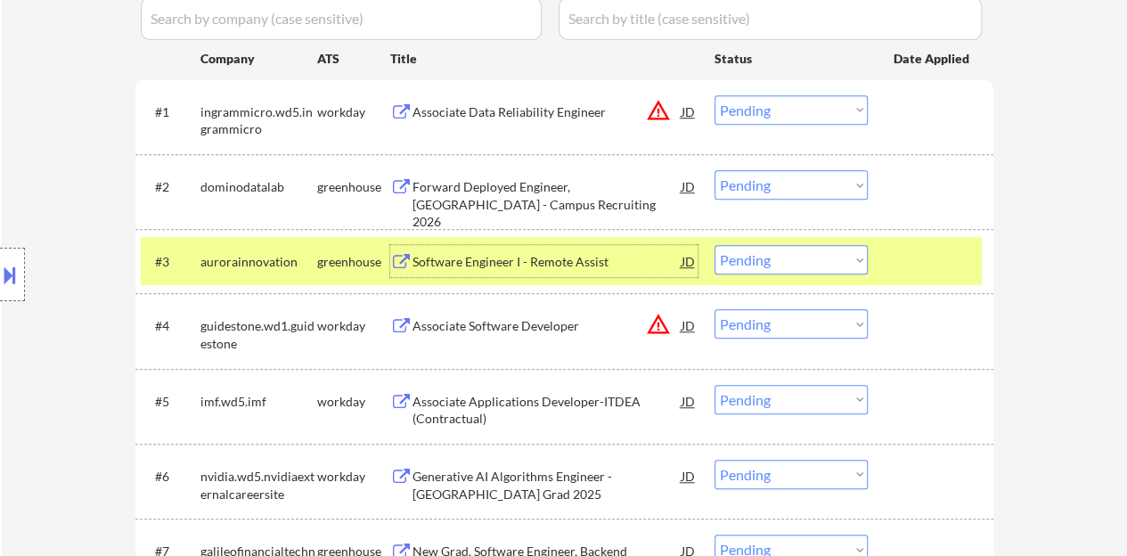
click at [807, 249] on select "Choose an option... Pending Applied Excluded (Questions) Excluded (Expired) Exc…" at bounding box center [790, 259] width 153 height 29
click at [714, 245] on select "Choose an option... Pending Applied Excluded (Questions) Excluded (Expired) Exc…" at bounding box center [790, 259] width 153 height 29
select select ""pending""
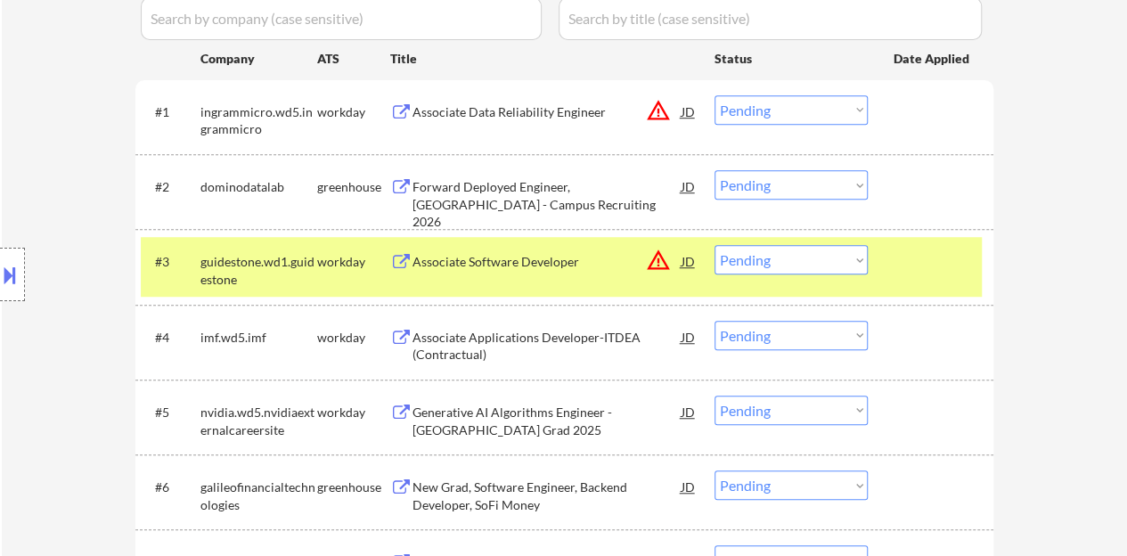
click at [892, 265] on div "#3 guidestone.wd1.guidestone workday Associate Software Developer JD warning_am…" at bounding box center [561, 266] width 841 height 59
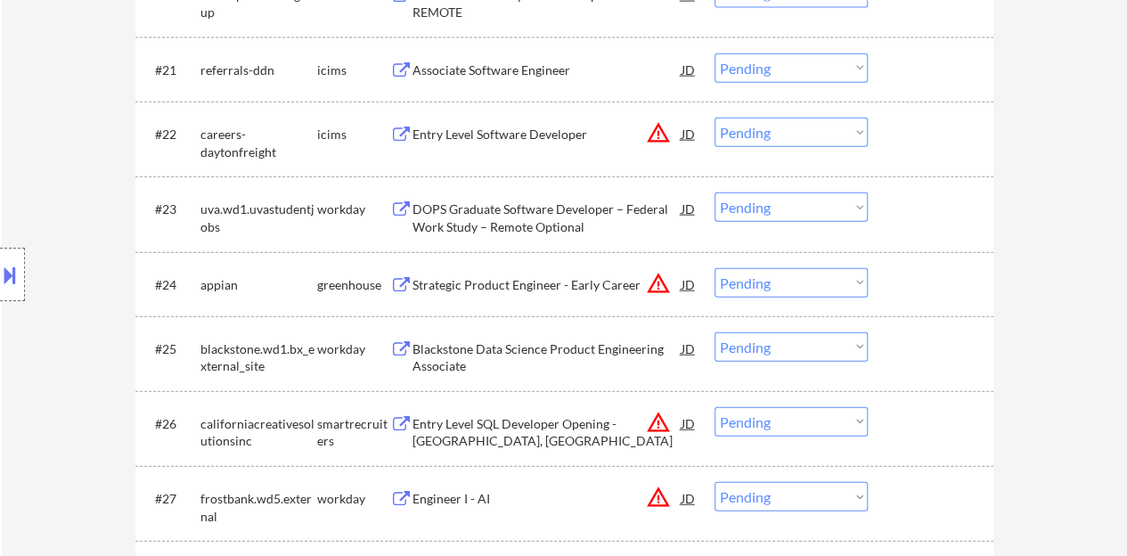
scroll to position [2138, 0]
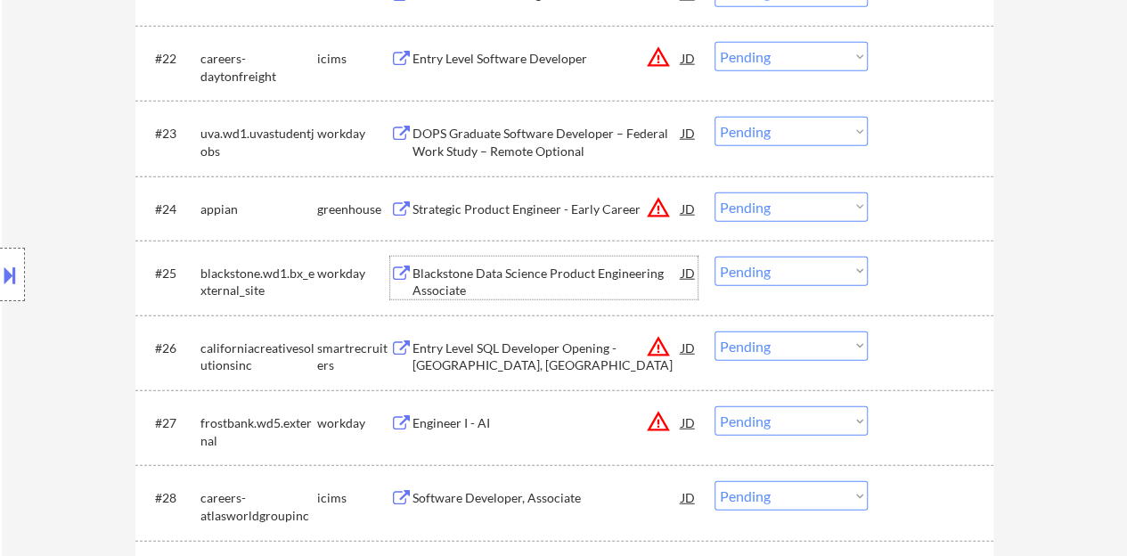
click at [529, 266] on div "Blackstone Data Science Product Engineering Associate" at bounding box center [546, 282] width 269 height 35
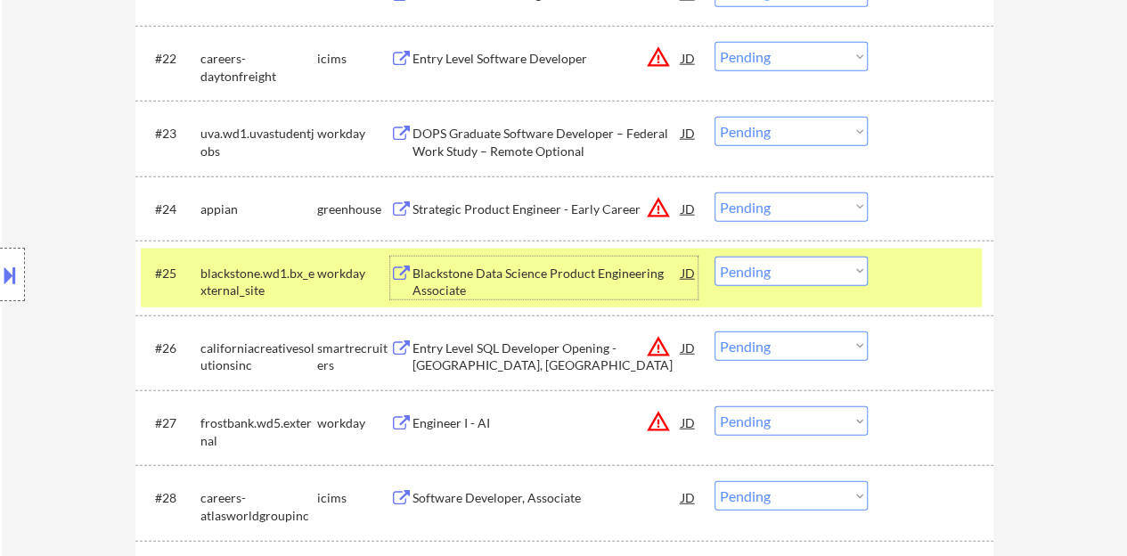
click at [802, 277] on select "Choose an option... Pending Applied Excluded (Questions) Excluded (Expired) Exc…" at bounding box center [790, 271] width 153 height 29
click at [763, 270] on select "Choose an option... Pending Applied Excluded (Questions) Excluded (Expired) Exc…" at bounding box center [790, 271] width 153 height 29
click at [768, 258] on select "Choose an option... Pending Applied Excluded (Questions) Excluded (Expired) Exc…" at bounding box center [790, 271] width 153 height 29
click at [714, 257] on select "Choose an option... Pending Applied Excluded (Questions) Excluded (Expired) Exc…" at bounding box center [790, 271] width 153 height 29
select select ""pending""
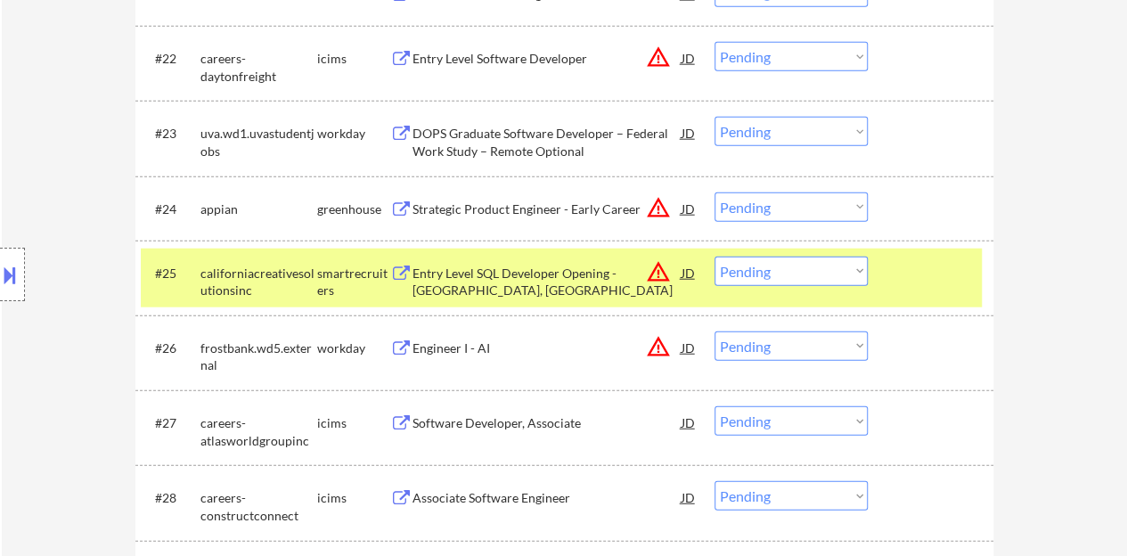
click at [957, 283] on div at bounding box center [933, 273] width 78 height 32
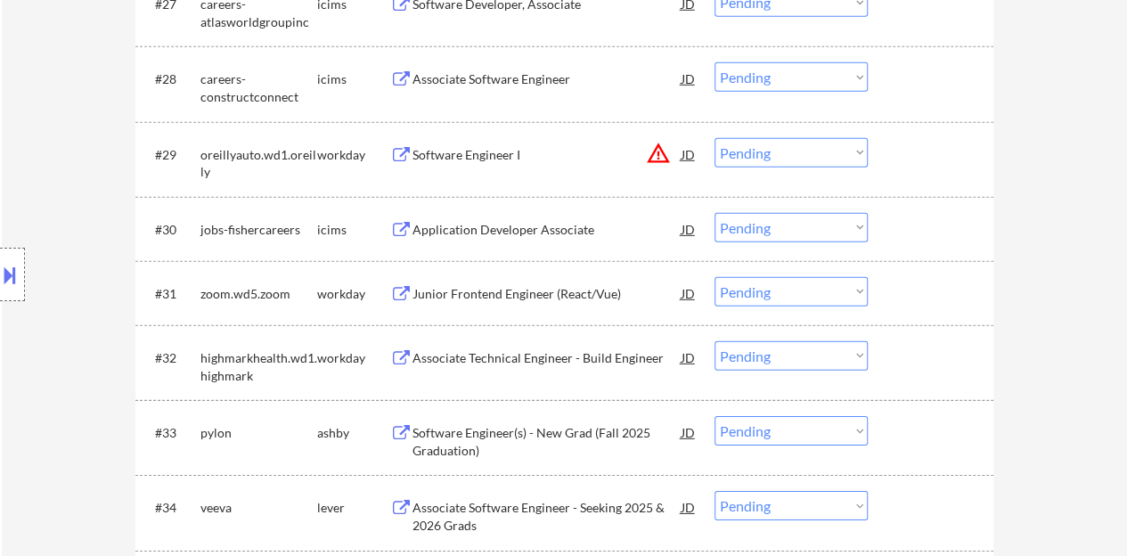
scroll to position [2584, 0]
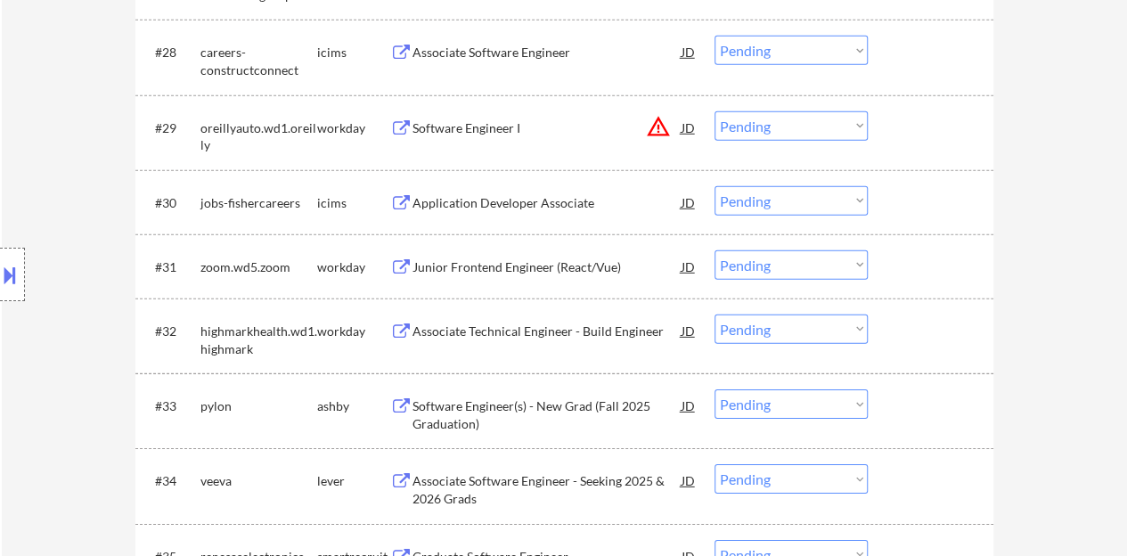
click at [517, 263] on div "Junior Frontend Engineer (React/Vue)" at bounding box center [546, 267] width 269 height 18
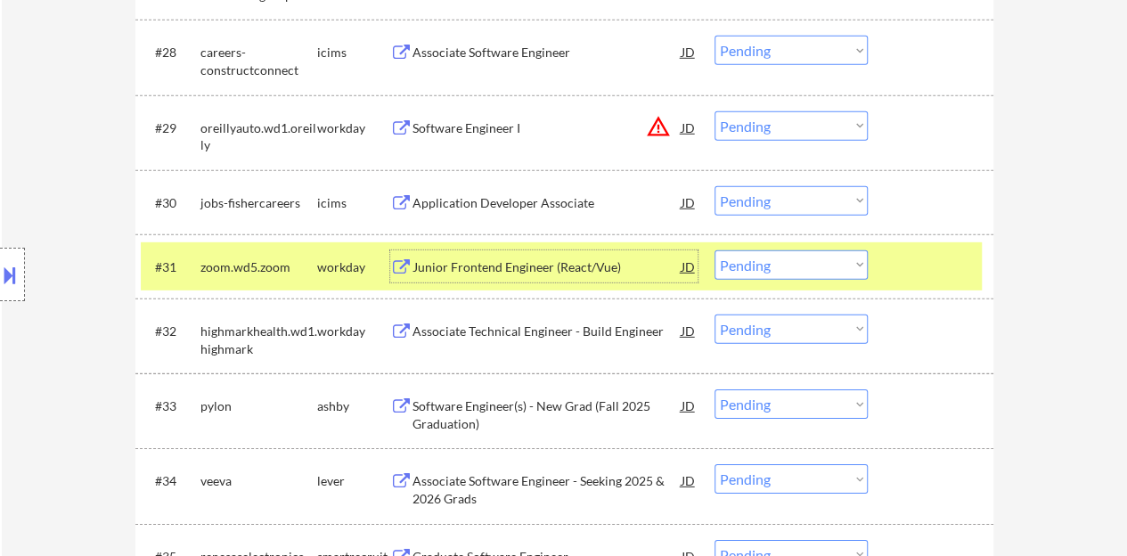
click at [772, 270] on select "Choose an option... Pending Applied Excluded (Questions) Excluded (Expired) Exc…" at bounding box center [790, 264] width 153 height 29
click at [714, 250] on select "Choose an option... Pending Applied Excluded (Questions) Excluded (Expired) Exc…" at bounding box center [790, 264] width 153 height 29
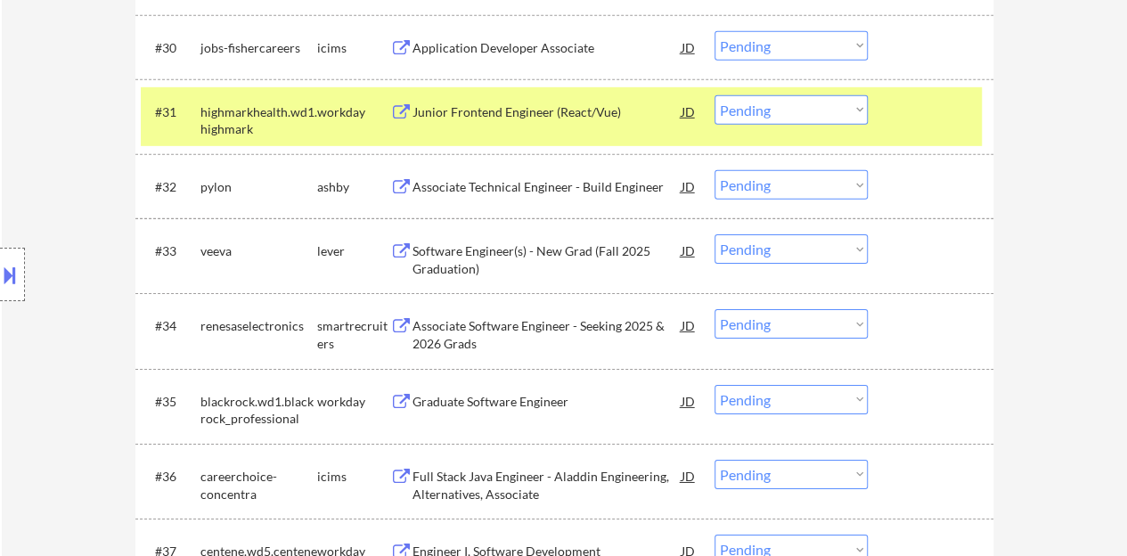
scroll to position [2673, 0]
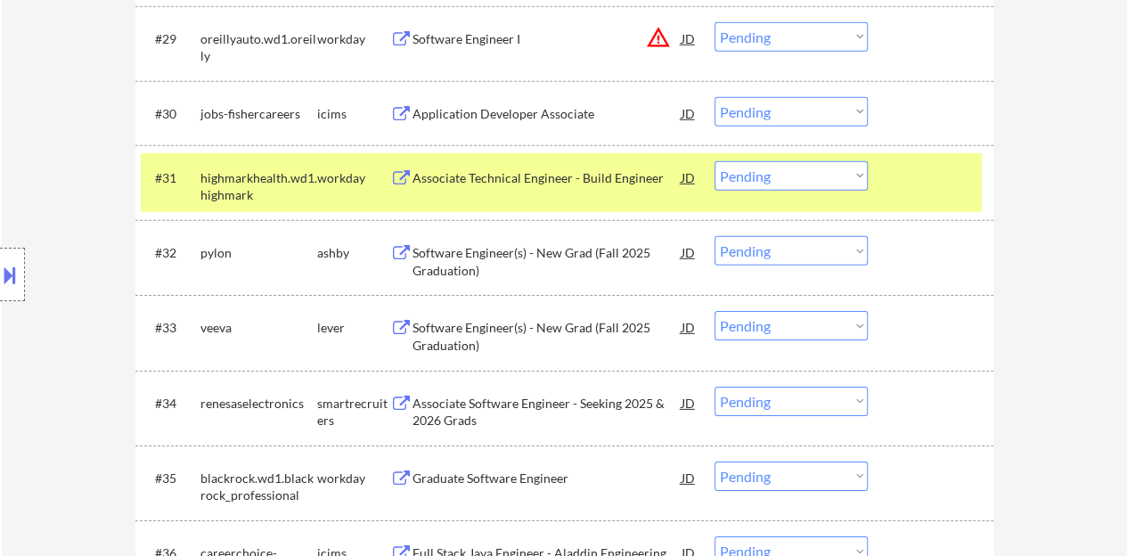
click at [966, 166] on div at bounding box center [933, 177] width 78 height 32
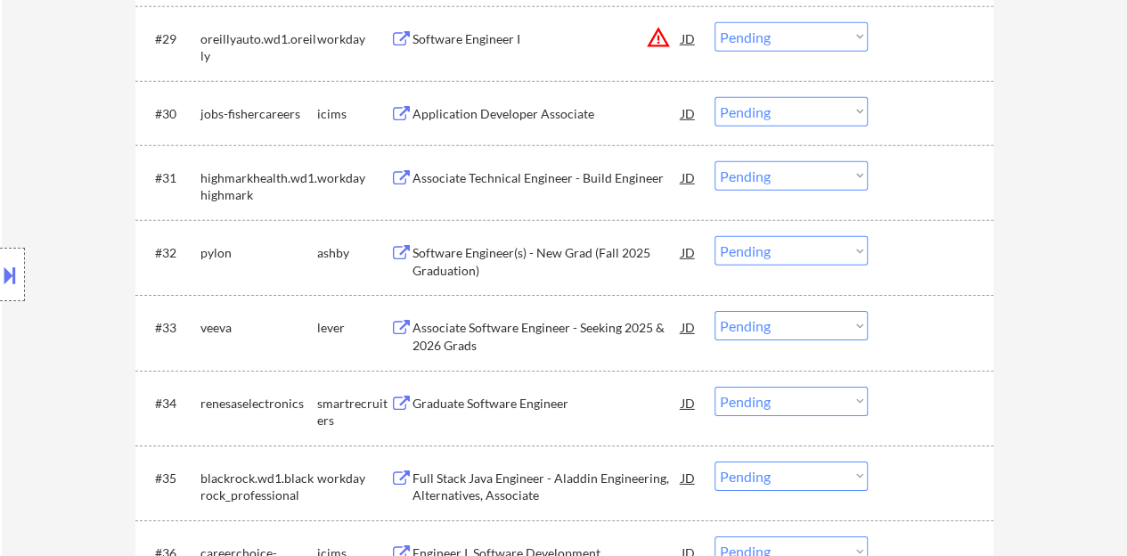
scroll to position [2584, 0]
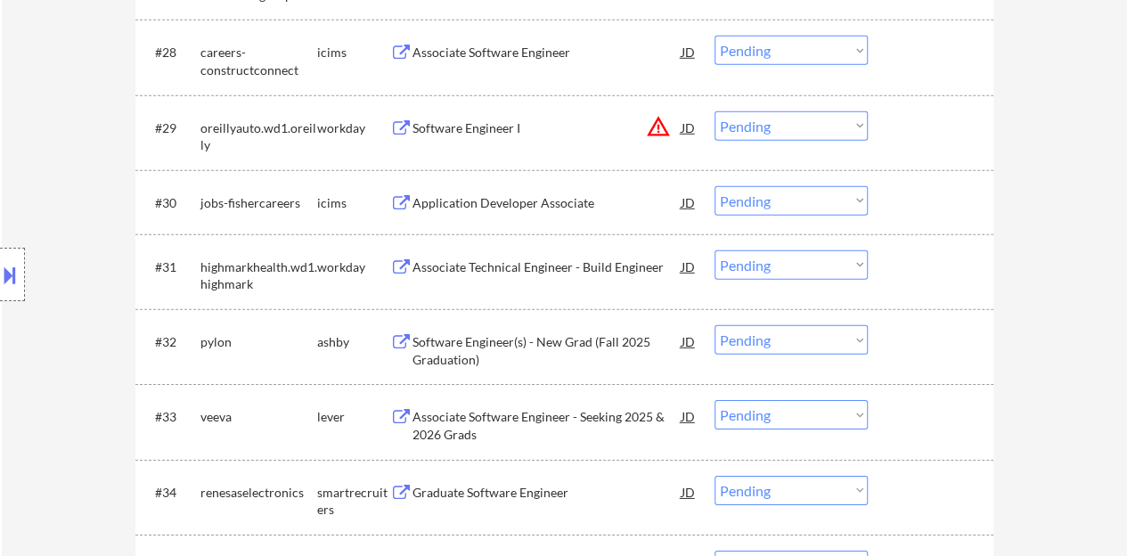
click at [590, 279] on div "Associate Technical Engineer - Build Engineer" at bounding box center [546, 266] width 269 height 32
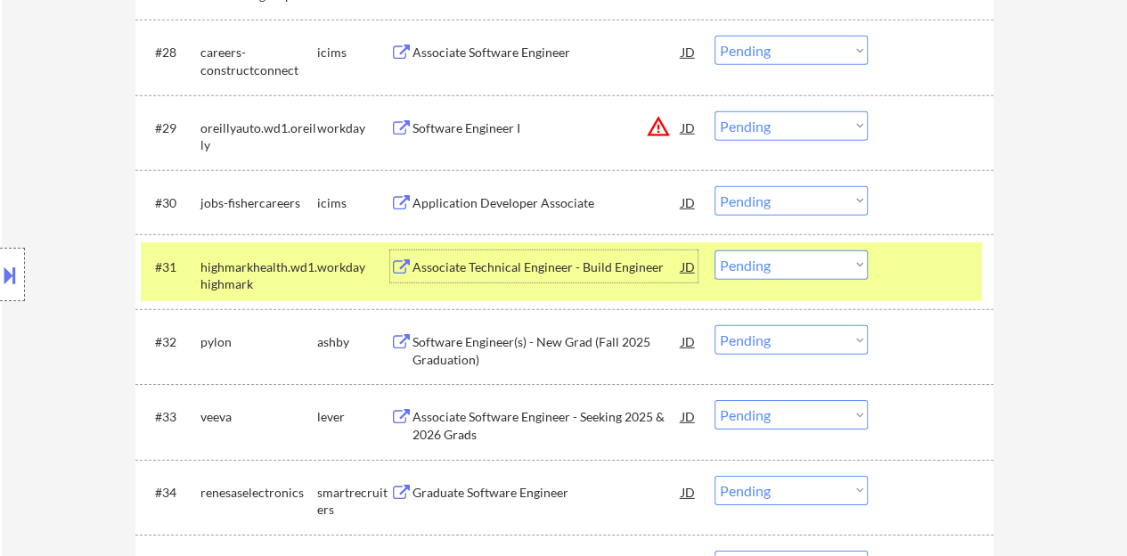
click at [798, 272] on select "Choose an option... Pending Applied Excluded (Questions) Excluded (Expired) Exc…" at bounding box center [790, 264] width 153 height 29
click at [714, 250] on select "Choose an option... Pending Applied Excluded (Questions) Excluded (Expired) Exc…" at bounding box center [790, 264] width 153 height 29
select select ""pending""
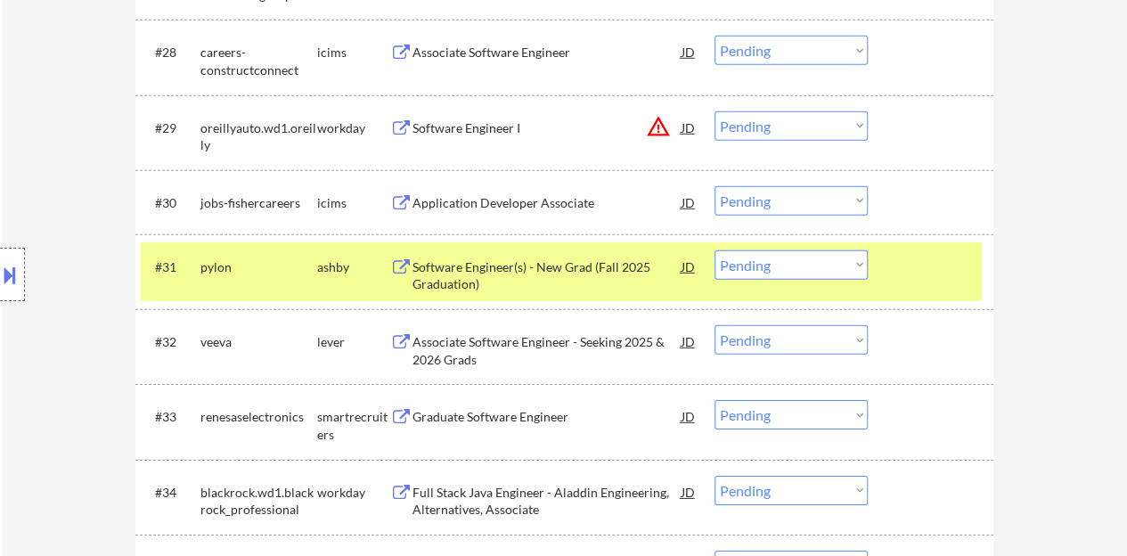
click at [926, 286] on div "#31 pylon [PERSON_NAME] Software Engineer(s) - New Grad (Fall 2025 Graduation) …" at bounding box center [561, 271] width 841 height 59
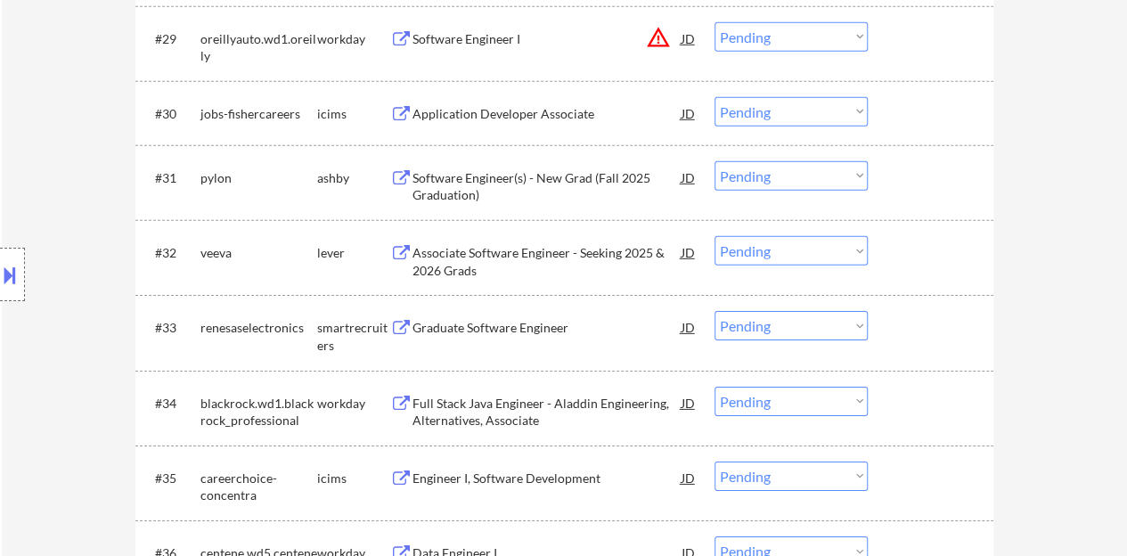
scroll to position [2762, 0]
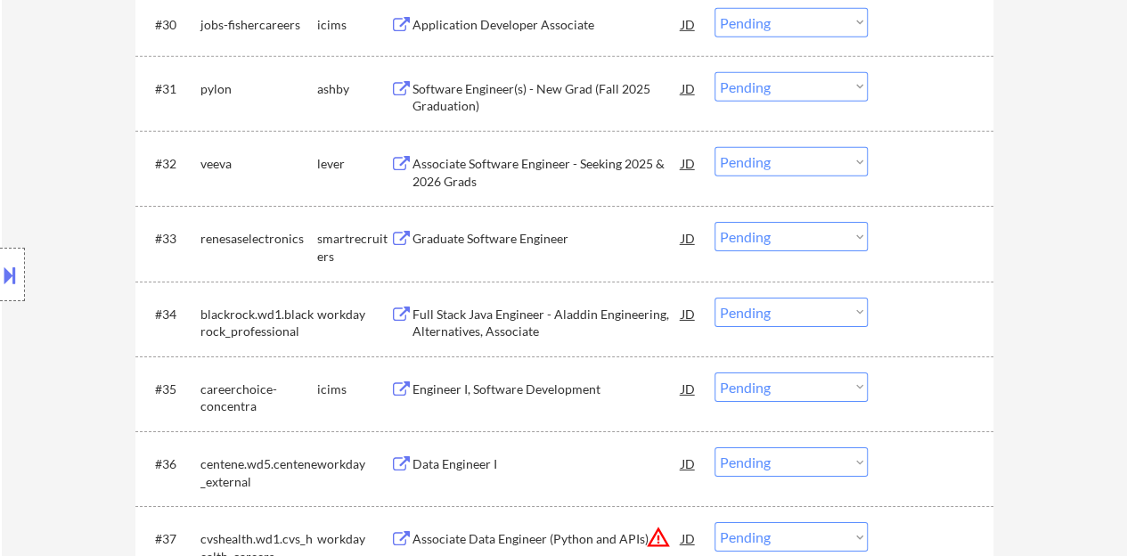
click at [543, 232] on div "Graduate Software Engineer" at bounding box center [546, 239] width 269 height 18
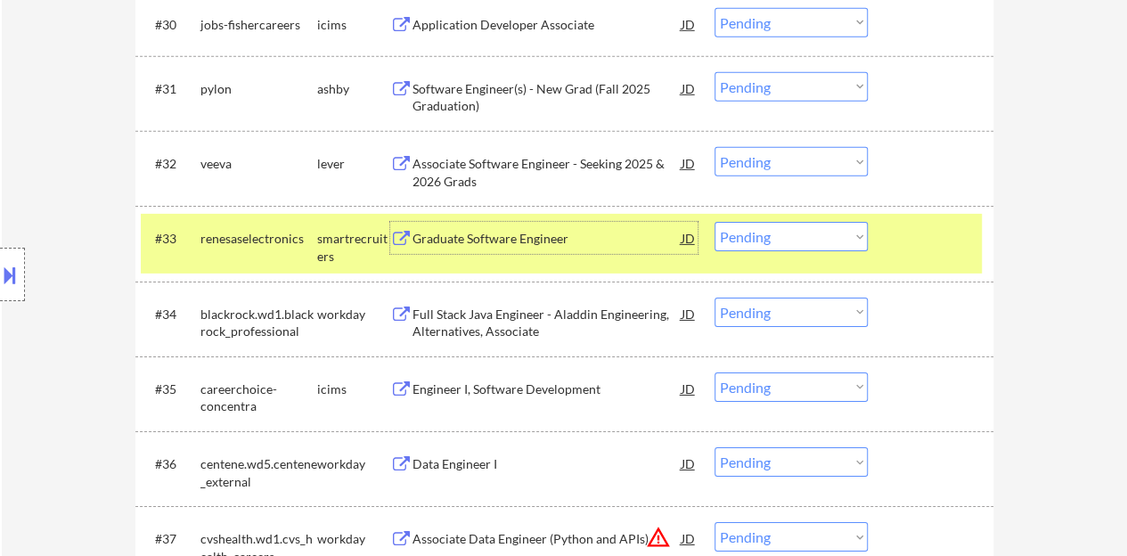
click at [834, 237] on select "Choose an option... Pending Applied Excluded (Questions) Excluded (Expired) Exc…" at bounding box center [790, 236] width 153 height 29
click at [714, 222] on select "Choose an option... Pending Applied Excluded (Questions) Excluded (Expired) Exc…" at bounding box center [790, 236] width 153 height 29
select select ""pending""
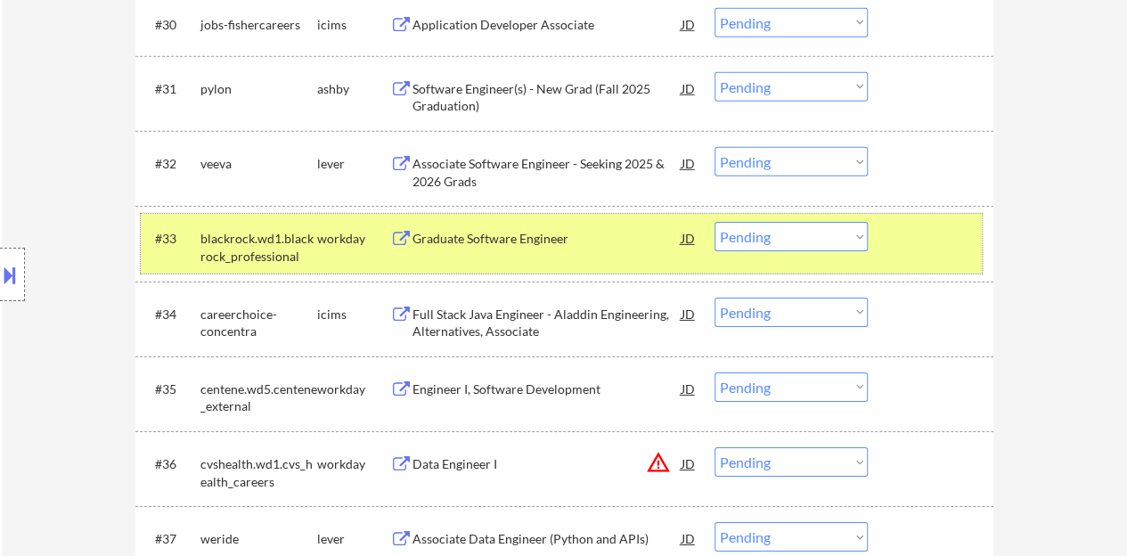
click at [915, 235] on div at bounding box center [933, 238] width 78 height 32
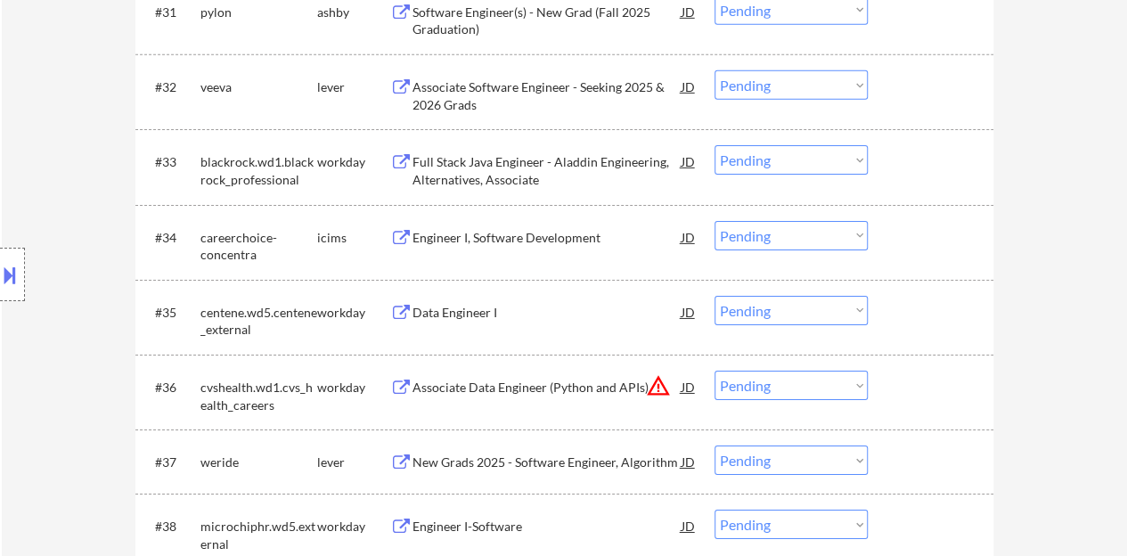
scroll to position [2940, 0]
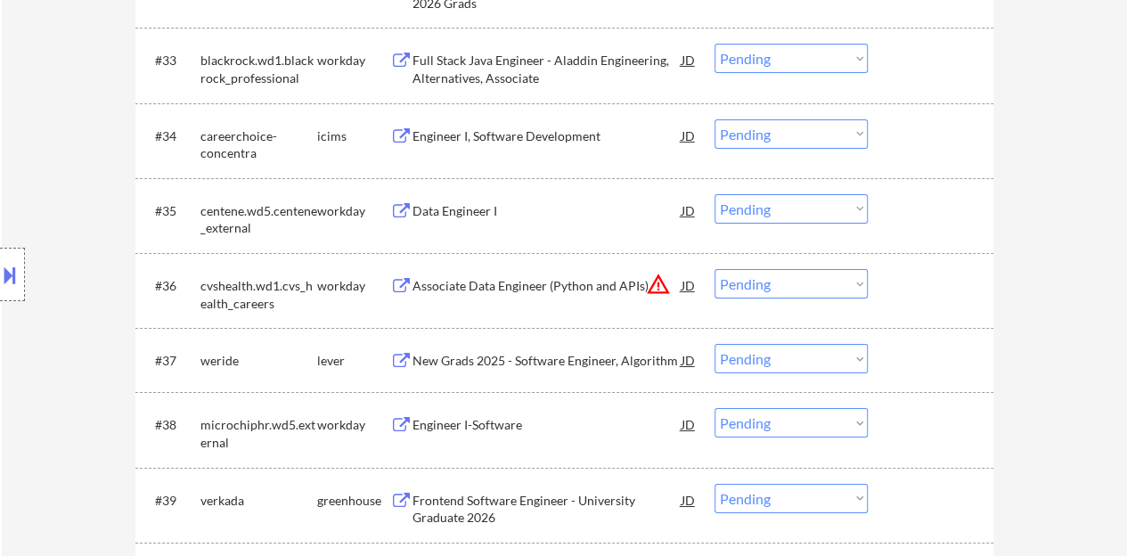
click at [476, 214] on div "Data Engineer I" at bounding box center [546, 211] width 269 height 18
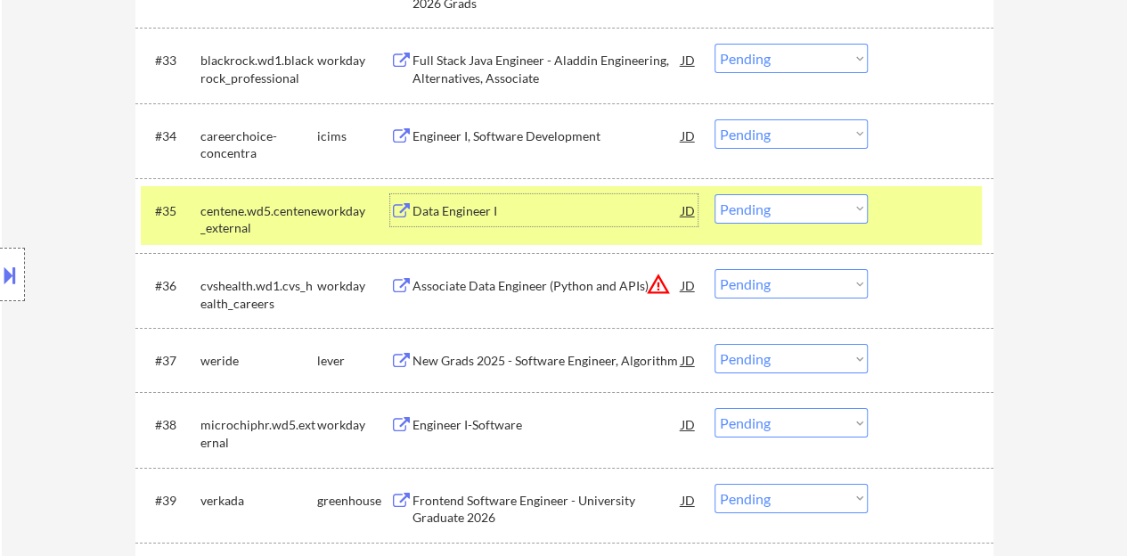
click at [850, 208] on select "Choose an option... Pending Applied Excluded (Questions) Excluded (Expired) Exc…" at bounding box center [790, 208] width 153 height 29
click at [742, 204] on select "Choose an option... Pending Applied Excluded (Questions) Excluded (Expired) Exc…" at bounding box center [790, 208] width 153 height 29
click at [714, 194] on select "Choose an option... Pending Applied Excluded (Questions) Excluded (Expired) Exc…" at bounding box center [790, 208] width 153 height 29
select select ""pending""
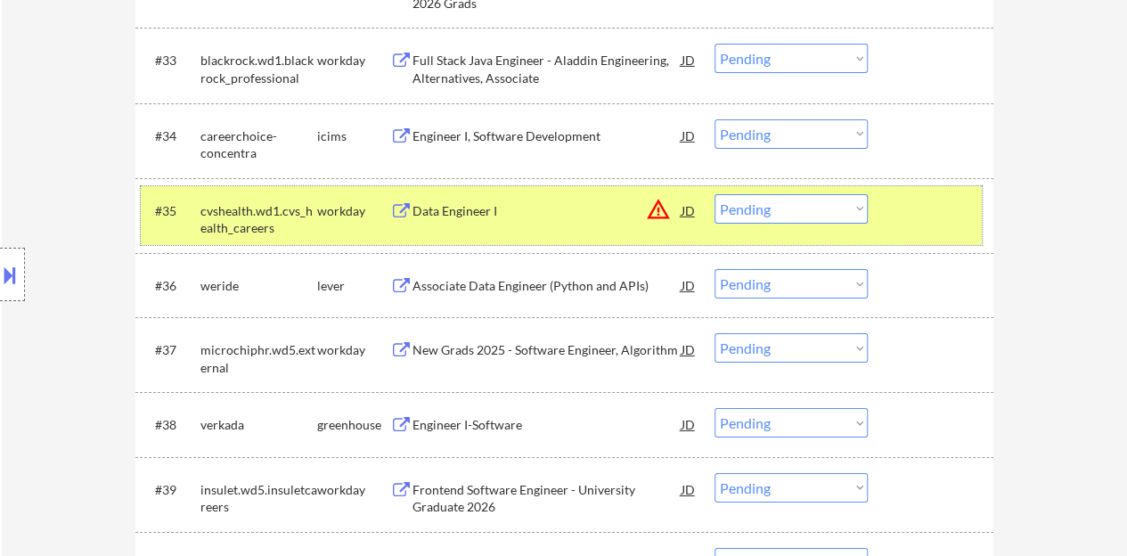
click at [910, 221] on div at bounding box center [933, 210] width 78 height 32
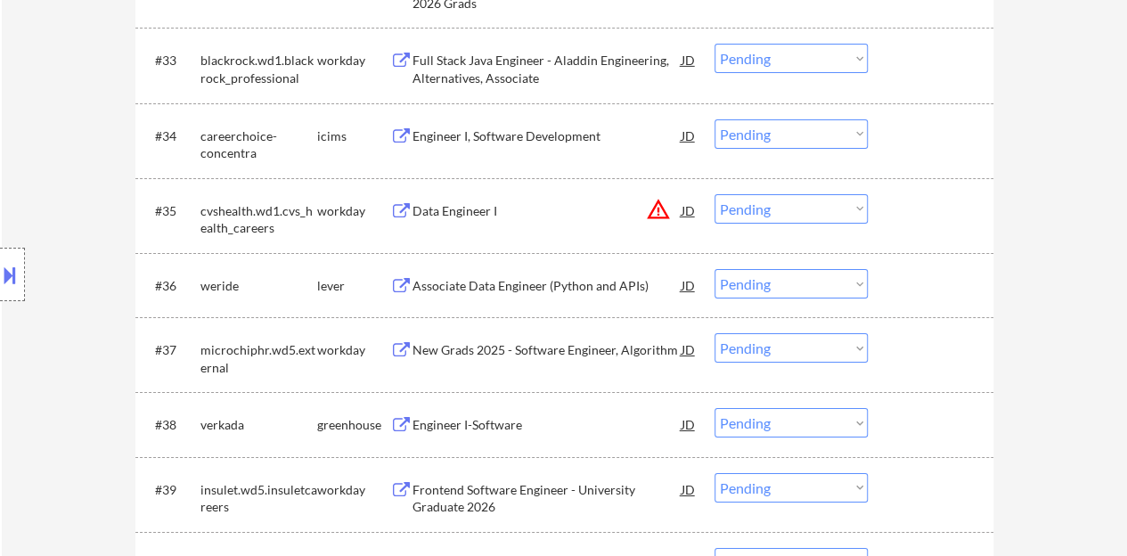
click at [622, 278] on div "Associate Data Engineer (Python and APIs)" at bounding box center [546, 286] width 269 height 18
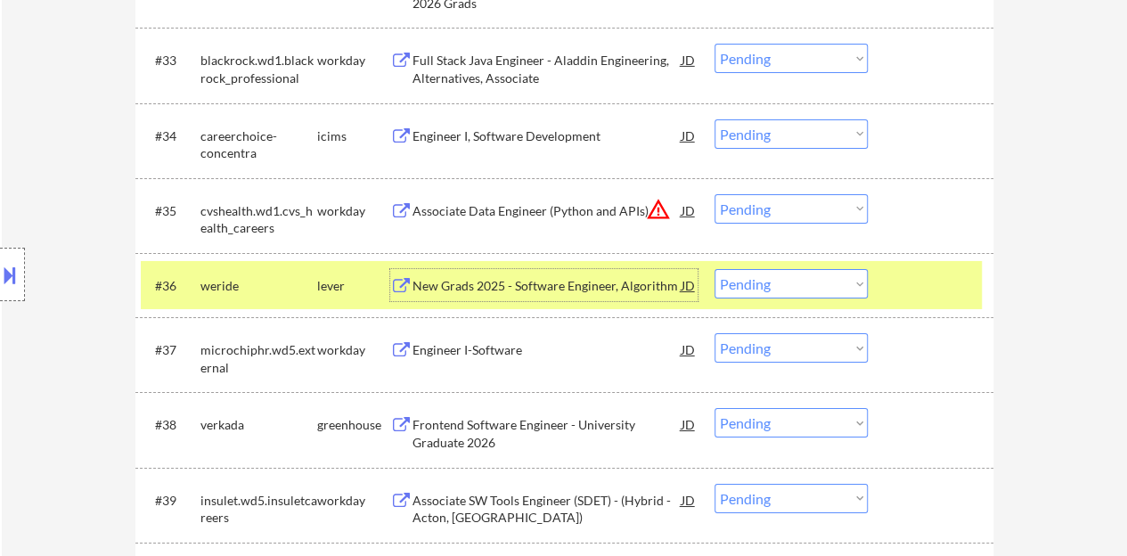
click at [450, 371] on div "#37 microchiphr.wd5.external workday Engineer I-Software JD warning_amber Choos…" at bounding box center [561, 354] width 841 height 59
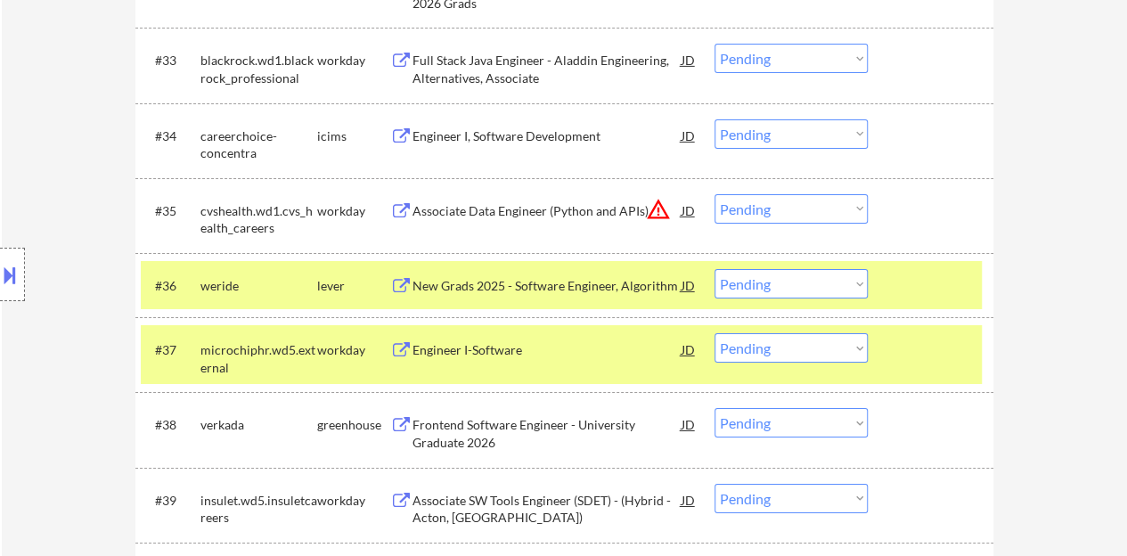
click at [895, 362] on div at bounding box center [933, 349] width 78 height 32
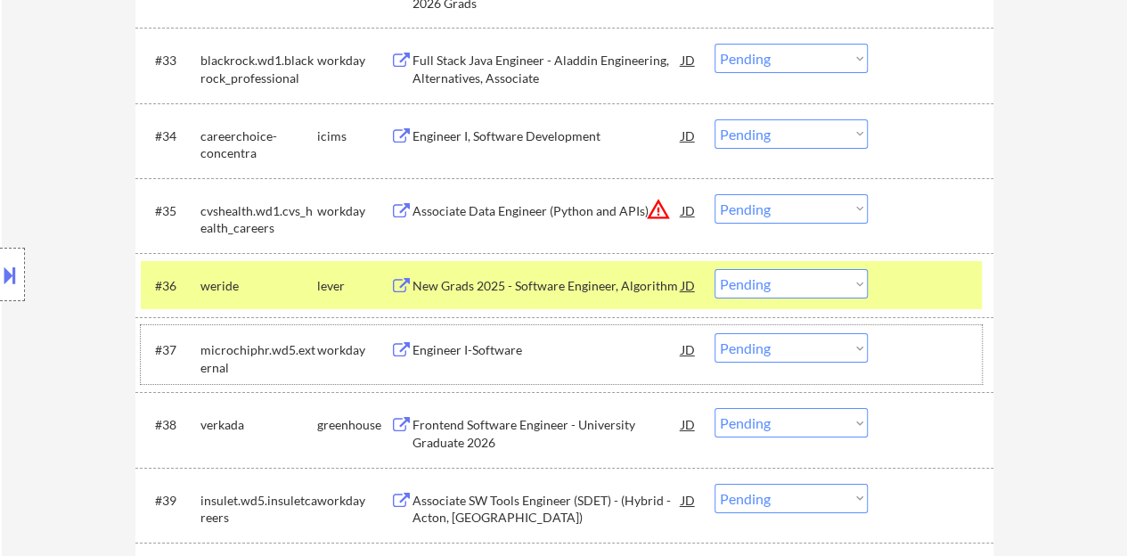
click at [812, 281] on select "Choose an option... Pending Applied Excluded (Questions) Excluded (Expired) Exc…" at bounding box center [790, 283] width 153 height 29
click at [714, 269] on select "Choose an option... Pending Applied Excluded (Questions) Excluded (Expired) Exc…" at bounding box center [790, 283] width 153 height 29
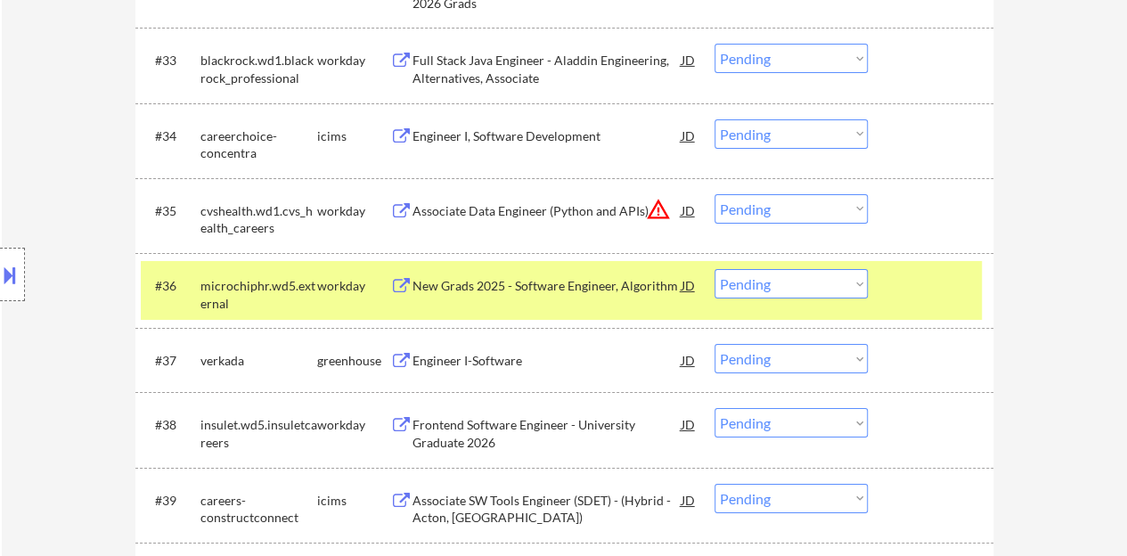
click at [939, 285] on div at bounding box center [933, 285] width 78 height 32
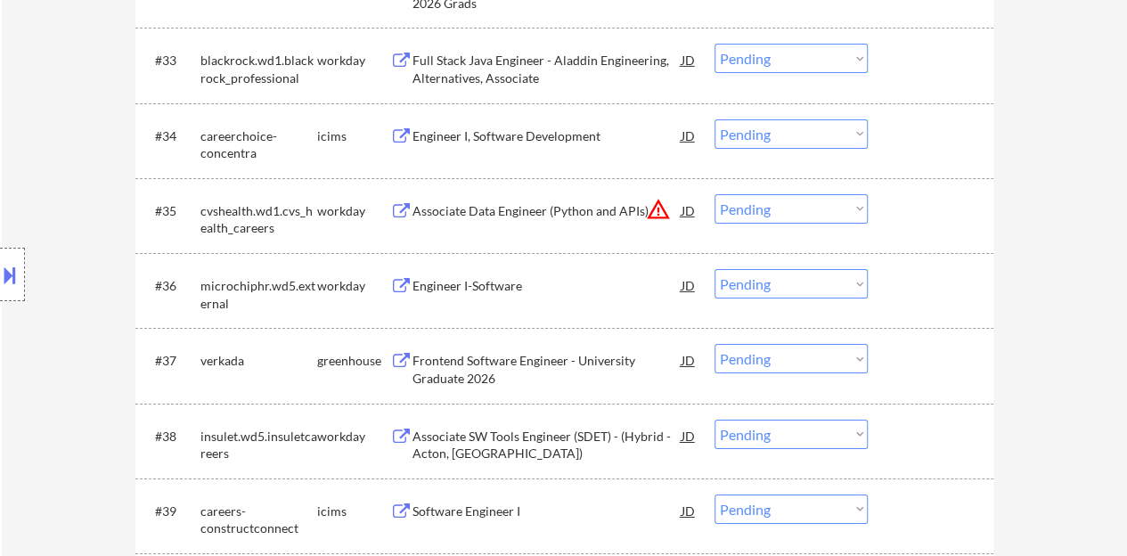
click at [523, 278] on div "Engineer I-Software" at bounding box center [546, 286] width 269 height 18
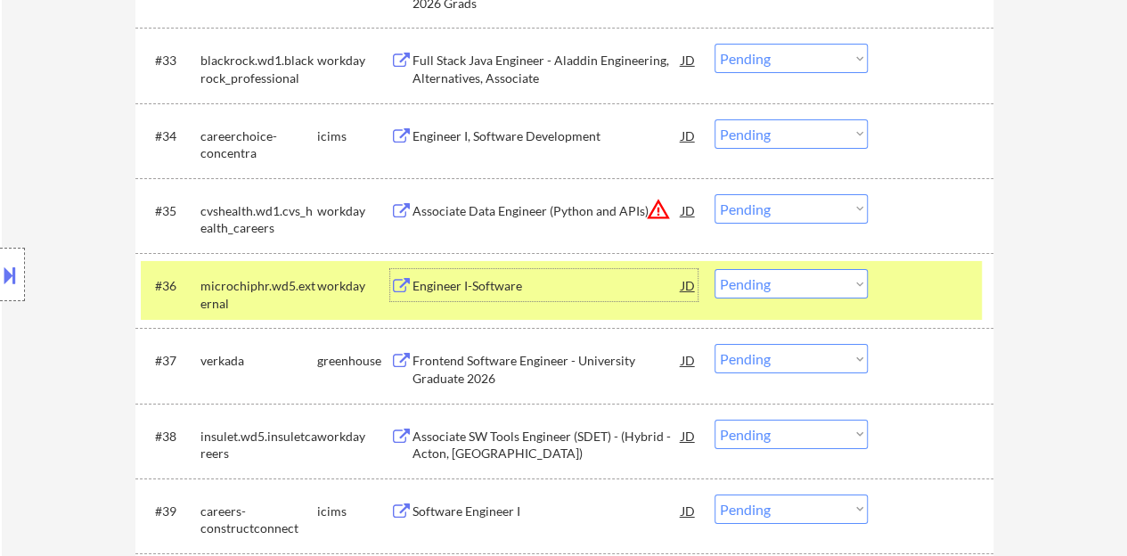
click at [786, 281] on select "Choose an option... Pending Applied Excluded (Questions) Excluded (Expired) Exc…" at bounding box center [790, 283] width 153 height 29
click at [714, 269] on select "Choose an option... Pending Applied Excluded (Questions) Excluded (Expired) Exc…" at bounding box center [790, 283] width 153 height 29
select select ""pending""
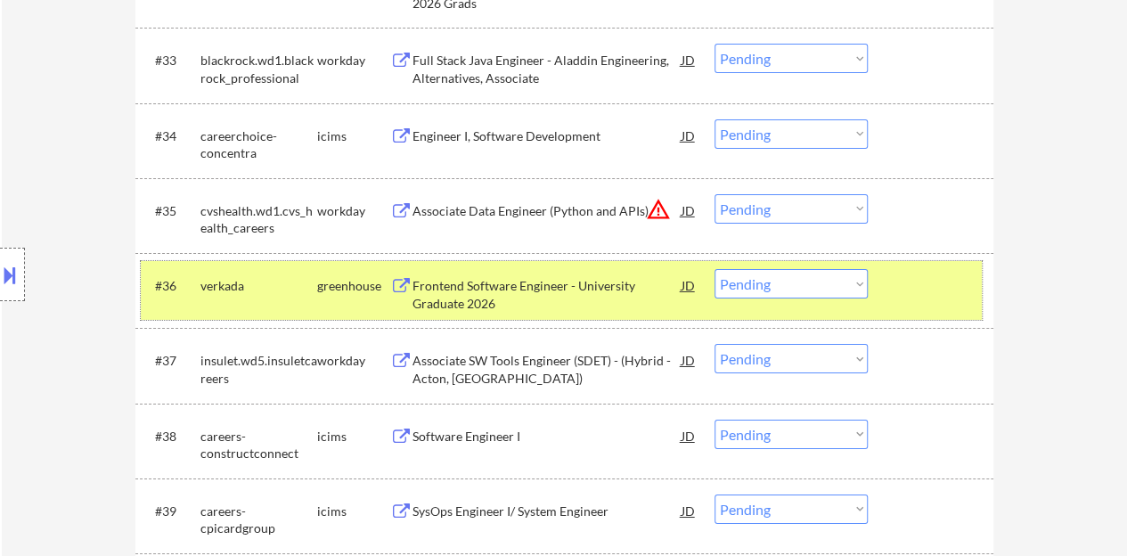
click at [955, 304] on div "#36 verkada greenhouse Frontend Software Engineer - University Graduate 2026 JD…" at bounding box center [561, 290] width 841 height 59
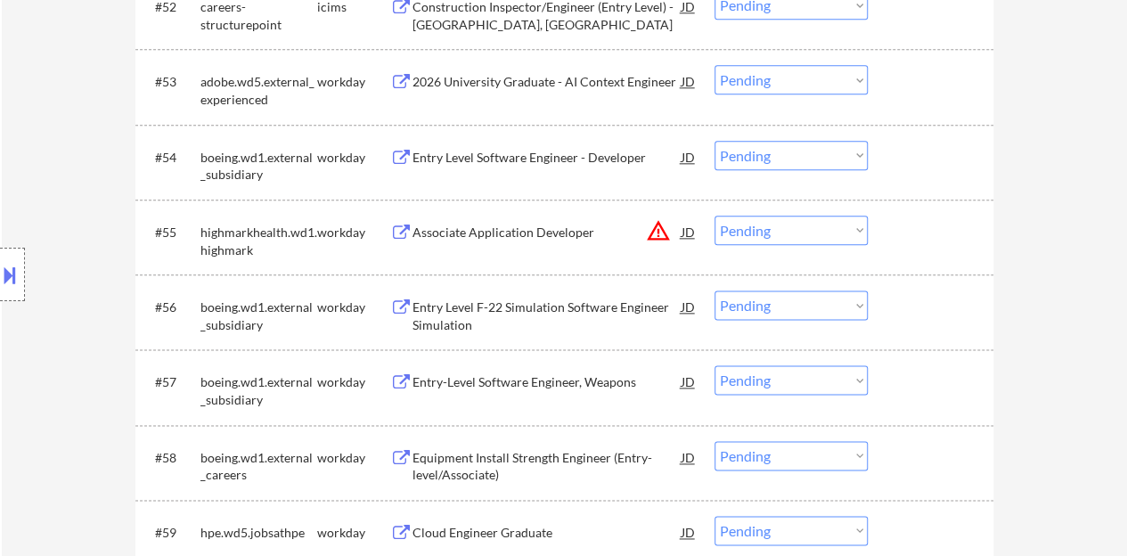
scroll to position [4276, 0]
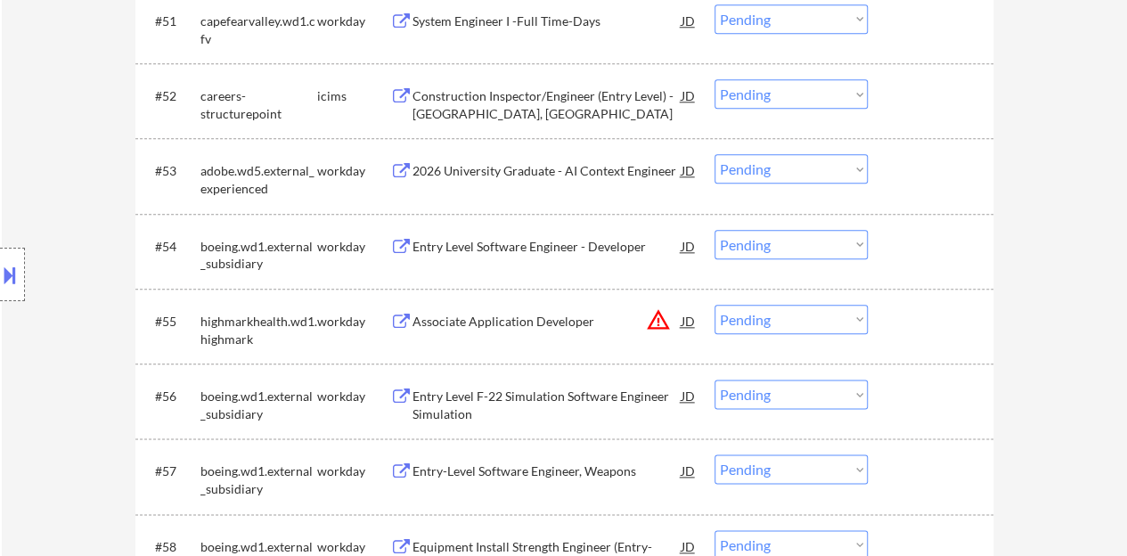
click at [576, 245] on div "Entry Level Software Engineer - Developer" at bounding box center [546, 247] width 269 height 18
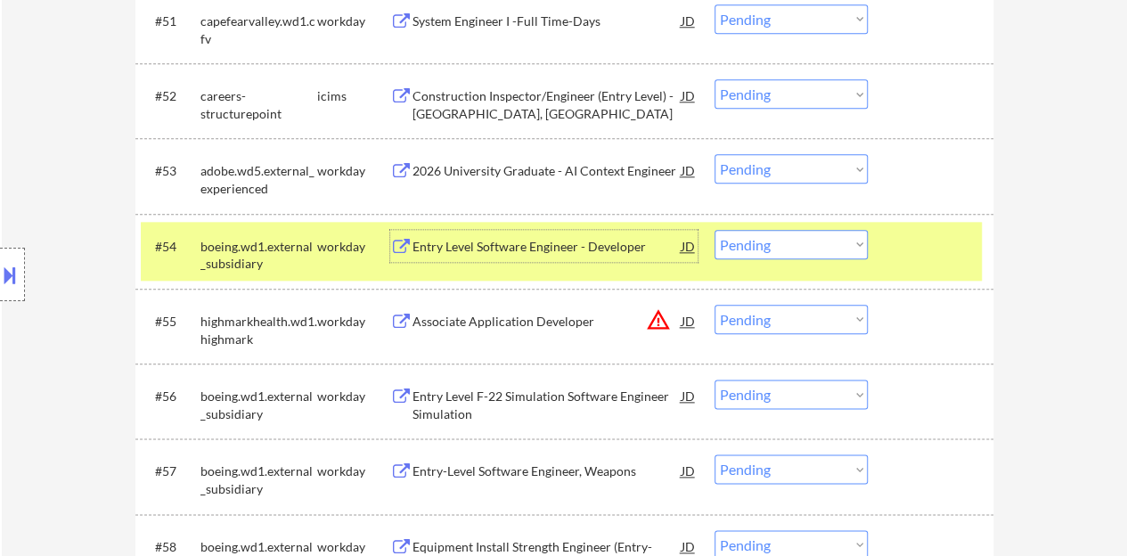
click at [812, 241] on select "Choose an option... Pending Applied Excluded (Questions) Excluded (Expired) Exc…" at bounding box center [790, 244] width 153 height 29
click at [714, 230] on select "Choose an option... Pending Applied Excluded (Questions) Excluded (Expired) Exc…" at bounding box center [790, 244] width 153 height 29
select select ""pending""
click at [918, 232] on div at bounding box center [933, 246] width 78 height 32
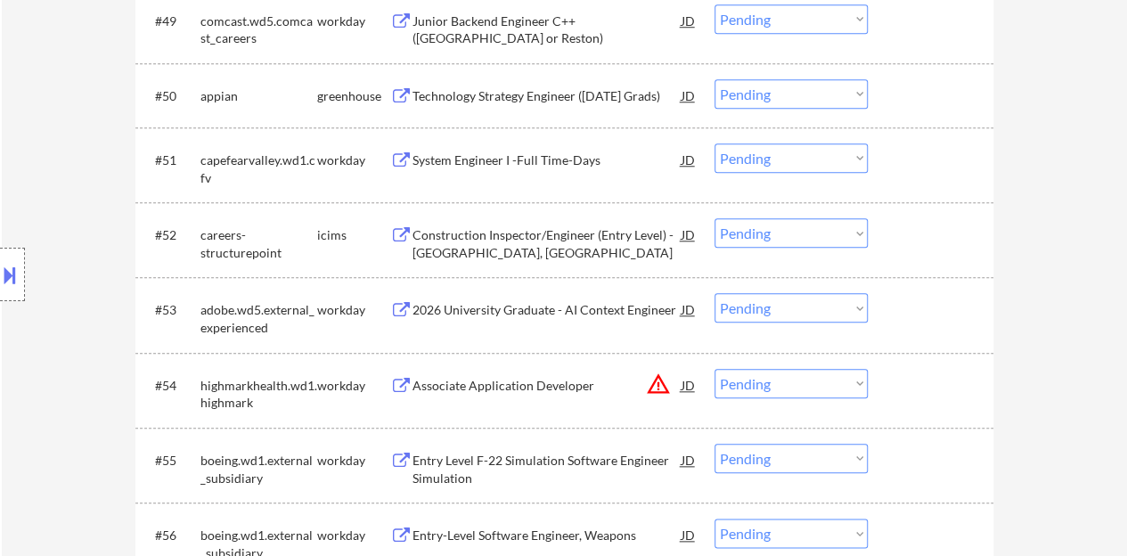
scroll to position [4098, 0]
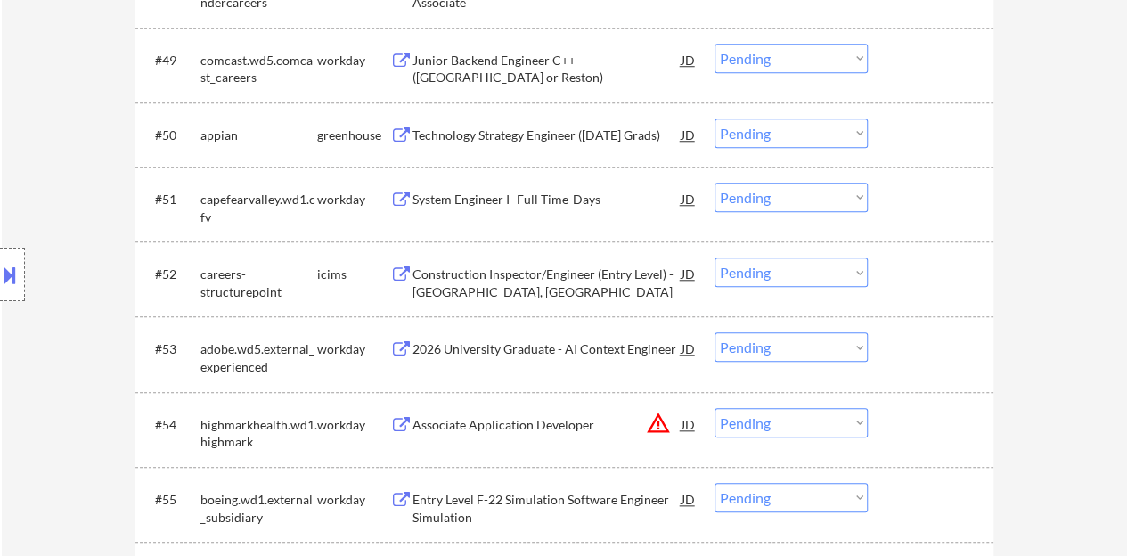
click at [551, 186] on div "System Engineer I -Full Time-Days" at bounding box center [546, 199] width 269 height 32
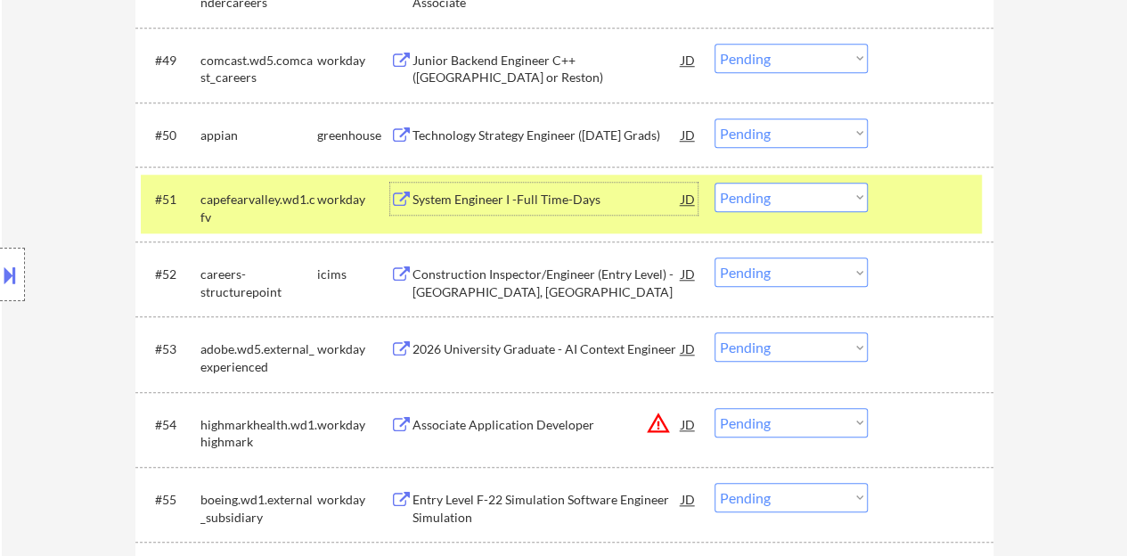
click at [777, 202] on select "Choose an option... Pending Applied Excluded (Questions) Excluded (Expired) Exc…" at bounding box center [790, 197] width 153 height 29
click at [714, 183] on select "Choose an option... Pending Applied Excluded (Questions) Excluded (Expired) Exc…" at bounding box center [790, 197] width 153 height 29
select select ""pending""
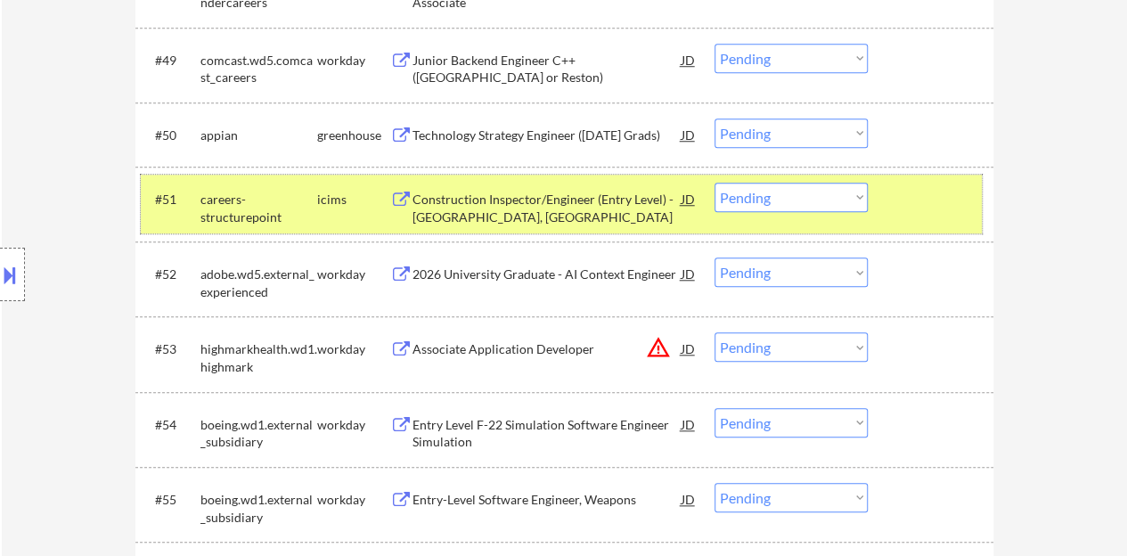
click at [958, 204] on div at bounding box center [933, 199] width 78 height 32
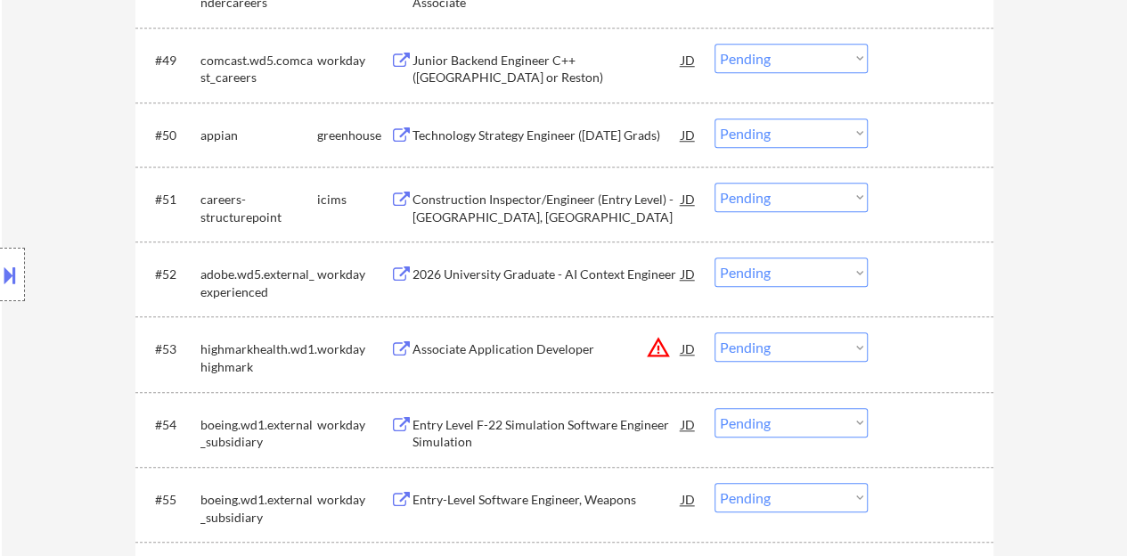
scroll to position [4009, 0]
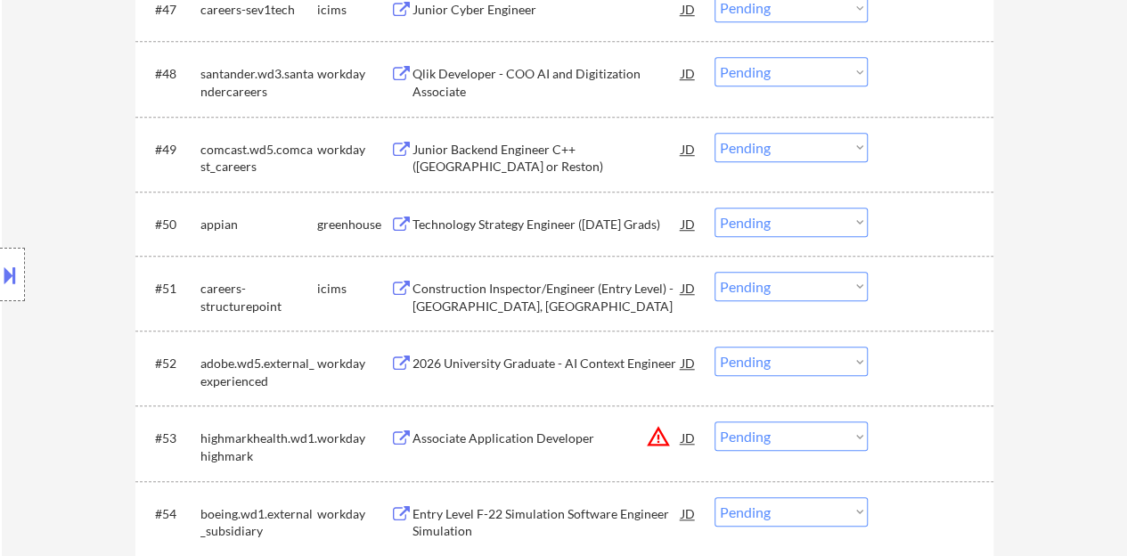
click at [584, 224] on div "Technology Strategy Engineer ([DATE] Grads)" at bounding box center [546, 225] width 269 height 18
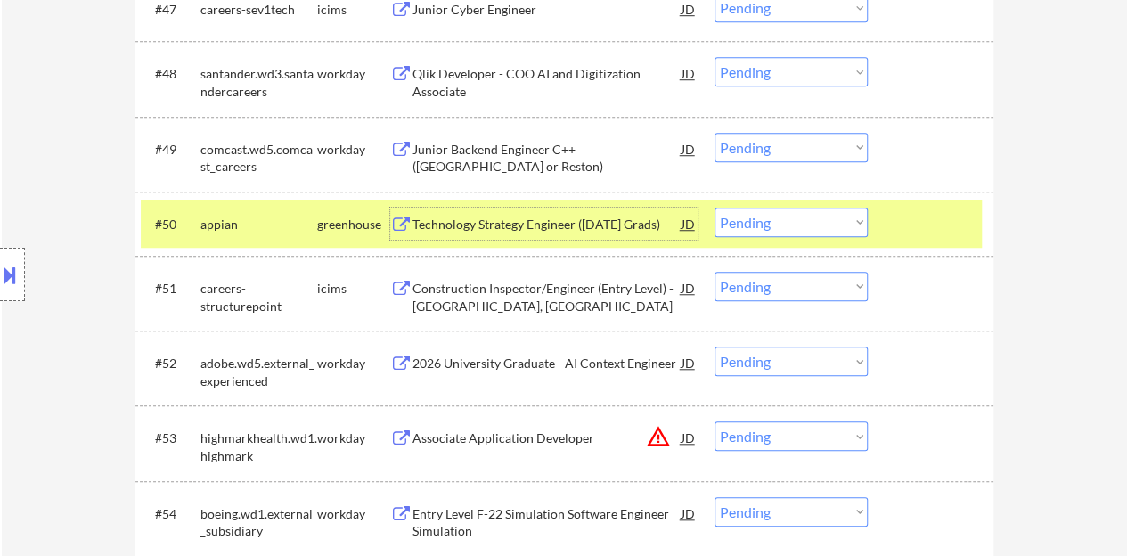
click at [761, 224] on select "Choose an option... Pending Applied Excluded (Questions) Excluded (Expired) Exc…" at bounding box center [790, 222] width 153 height 29
click at [714, 208] on select "Choose an option... Pending Applied Excluded (Questions) Excluded (Expired) Exc…" at bounding box center [790, 222] width 153 height 29
select select ""pending""
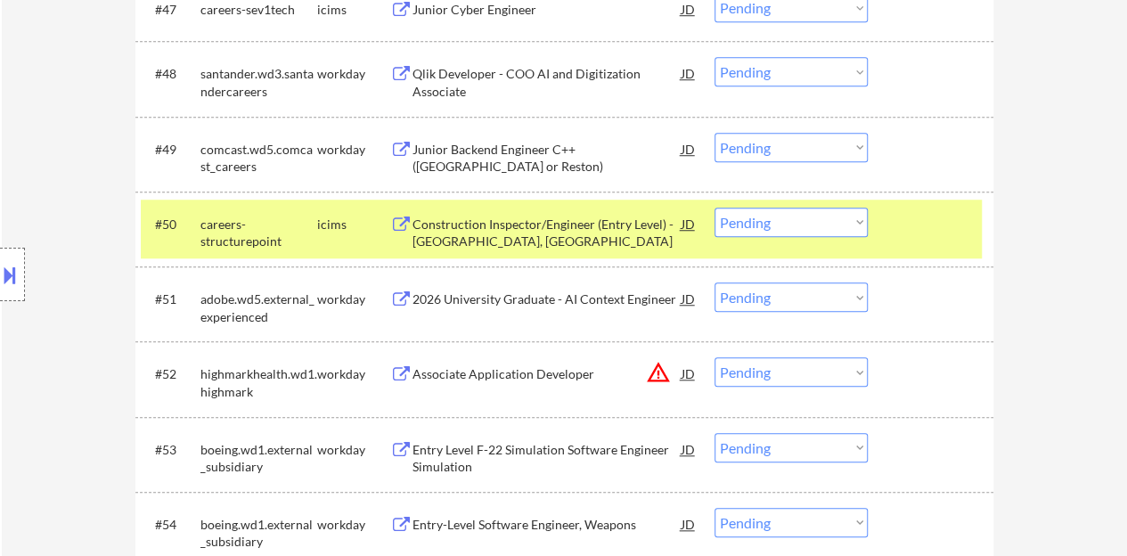
scroll to position [4098, 0]
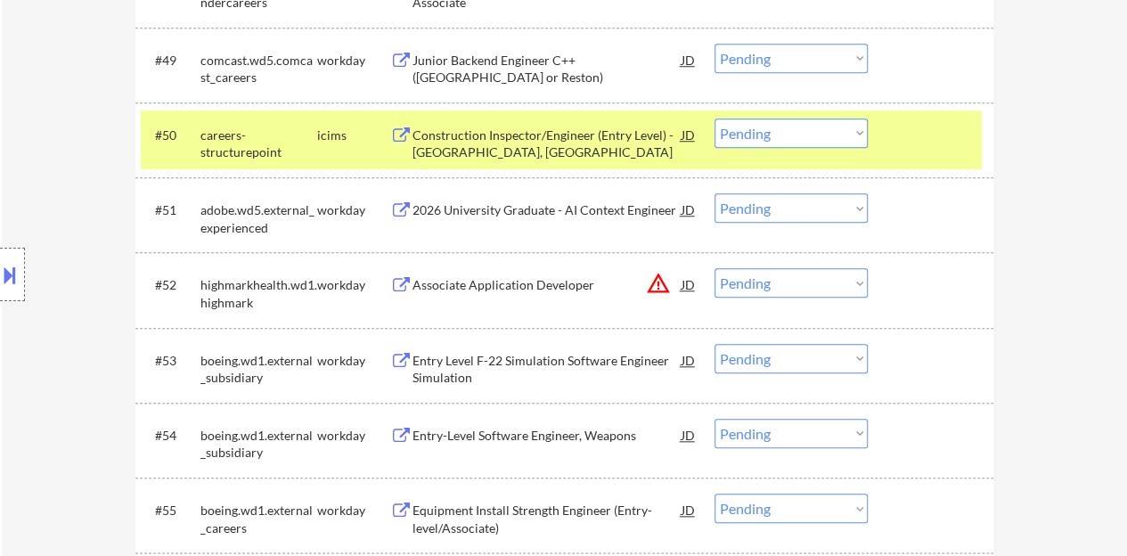
click at [932, 142] on div at bounding box center [933, 134] width 78 height 32
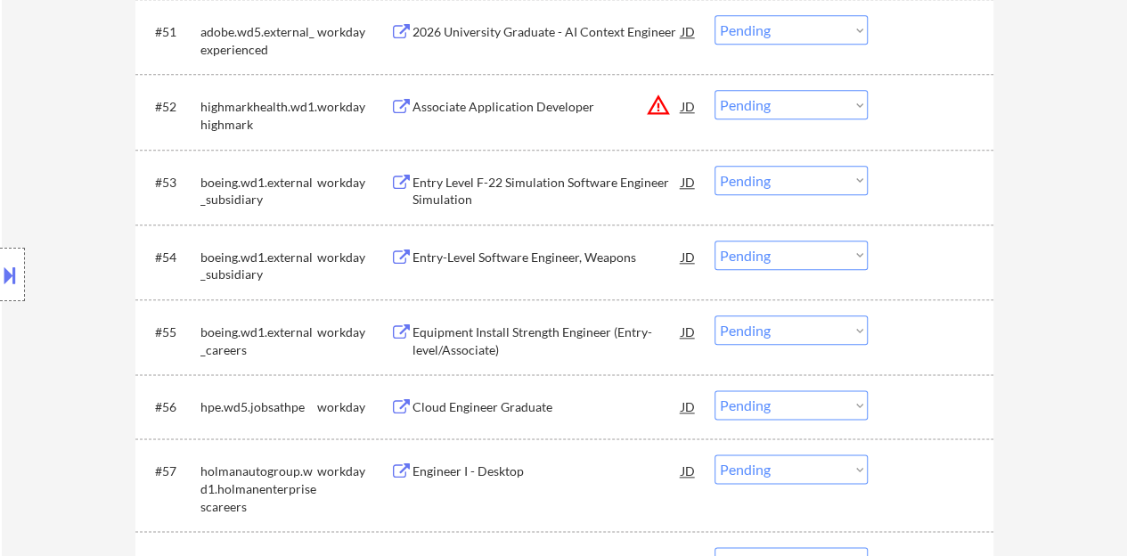
scroll to position [4365, 0]
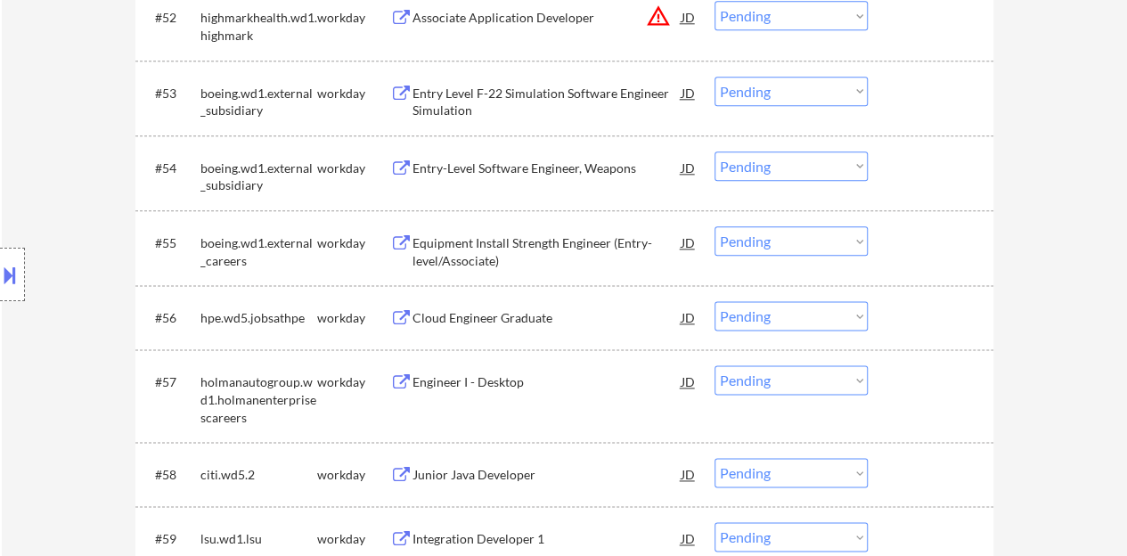
click at [458, 311] on div "Cloud Engineer Graduate" at bounding box center [546, 318] width 269 height 18
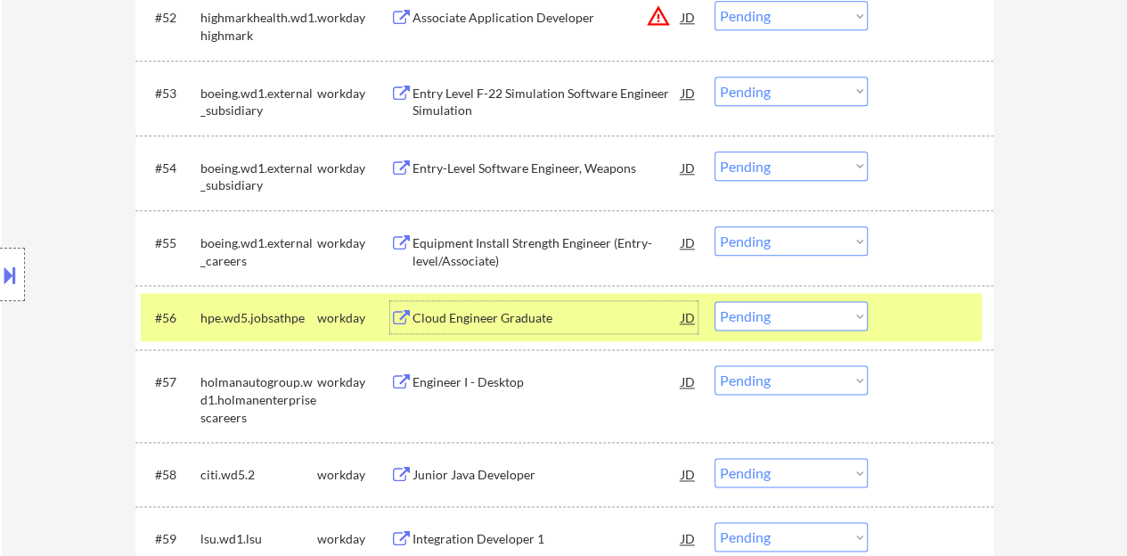
click at [757, 314] on select "Choose an option... Pending Applied Excluded (Questions) Excluded (Expired) Exc…" at bounding box center [790, 315] width 153 height 29
click at [714, 301] on select "Choose an option... Pending Applied Excluded (Questions) Excluded (Expired) Exc…" at bounding box center [790, 315] width 153 height 29
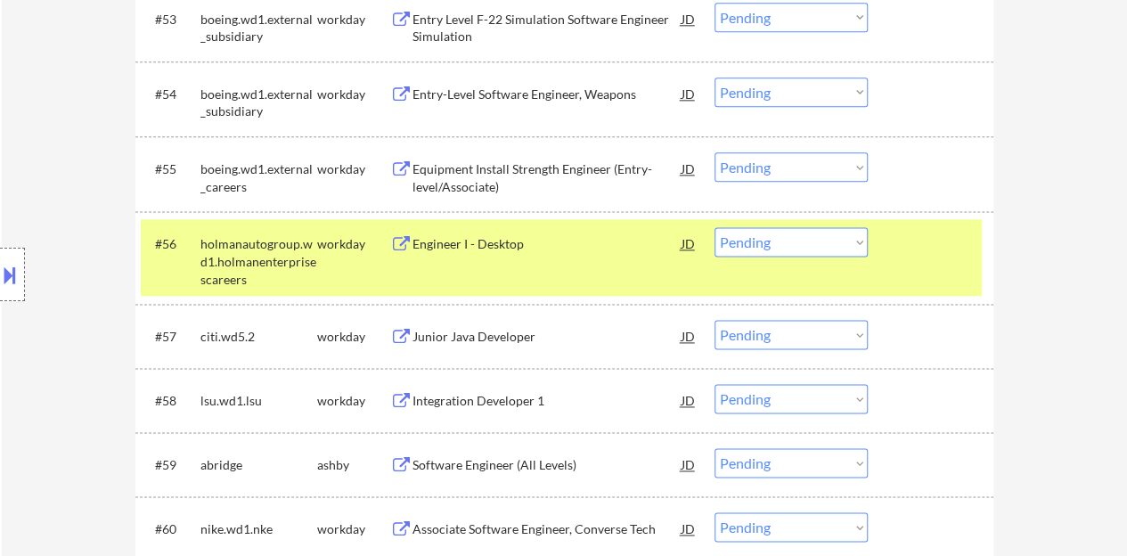
scroll to position [4454, 0]
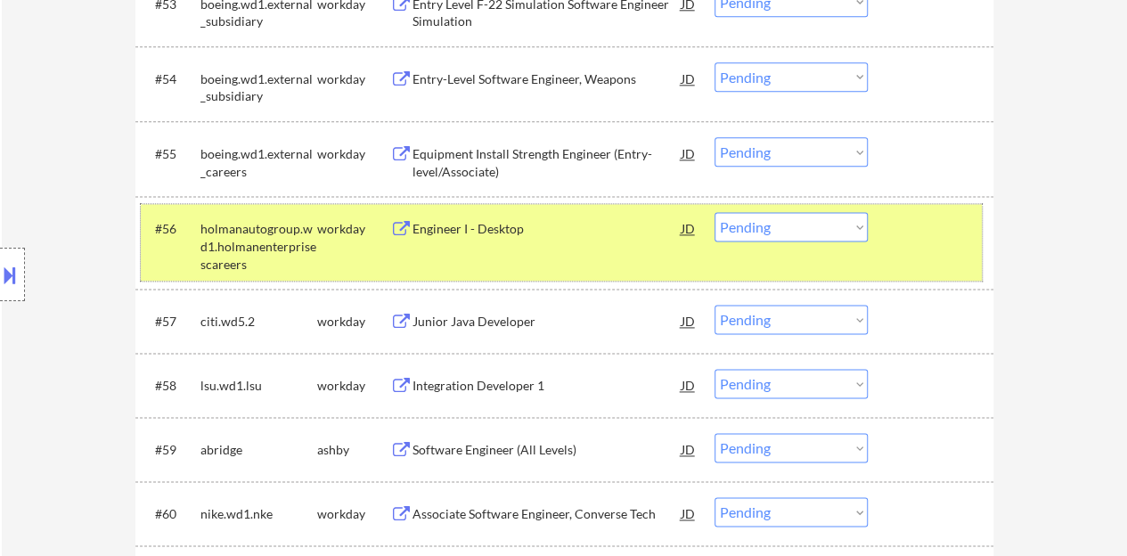
click at [929, 225] on div at bounding box center [933, 228] width 78 height 32
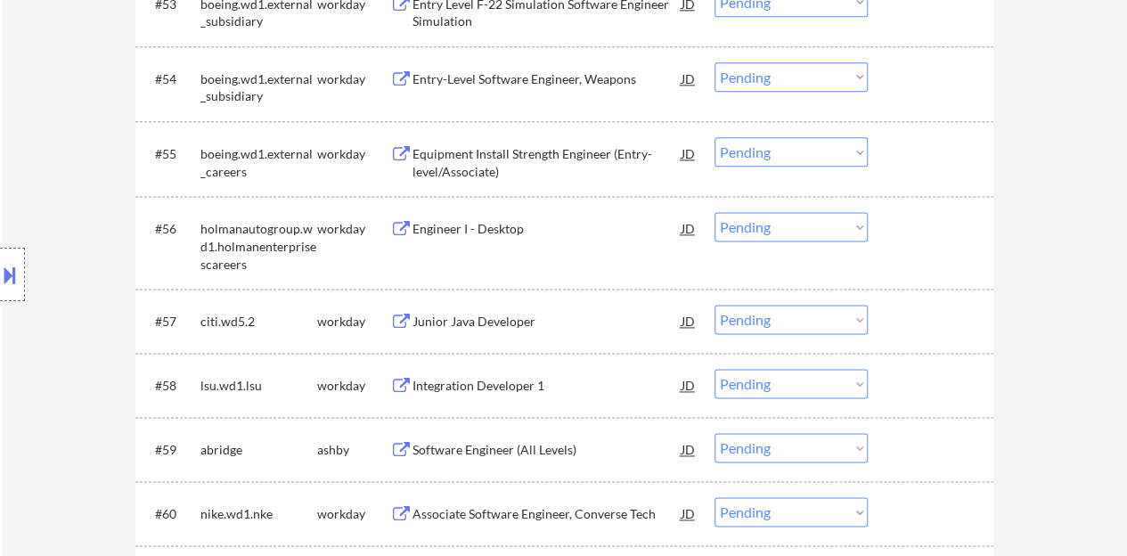
scroll to position [4543, 0]
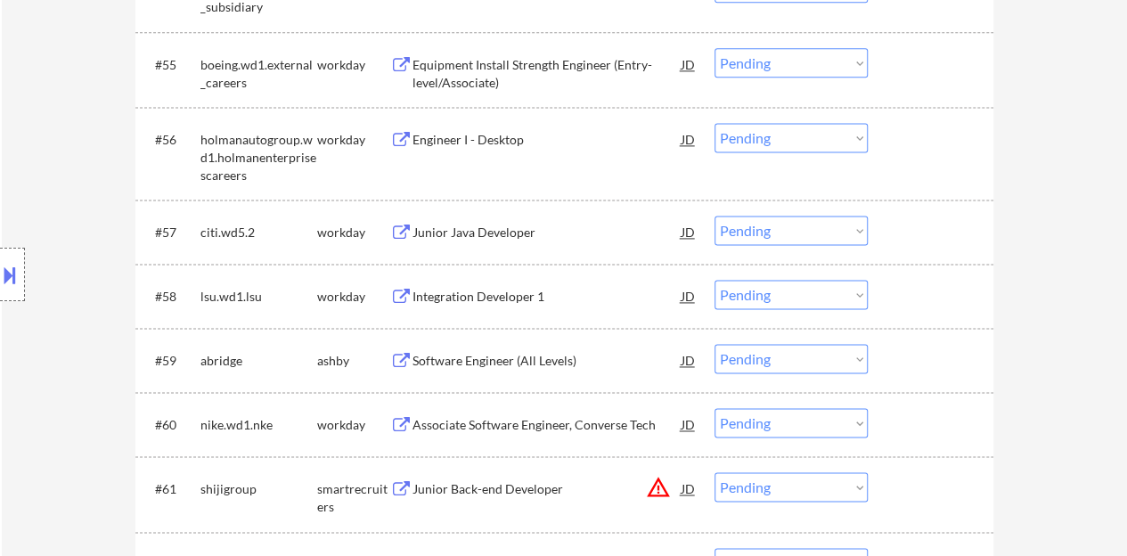
click at [460, 126] on div "Engineer I - Desktop" at bounding box center [546, 139] width 269 height 32
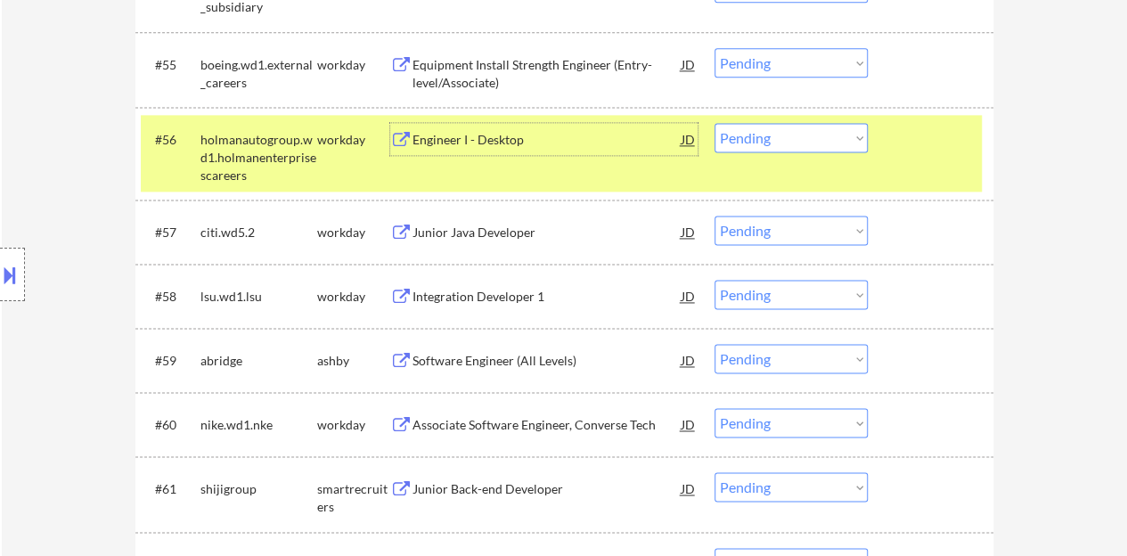
click at [783, 127] on select "Choose an option... Pending Applied Excluded (Questions) Excluded (Expired) Exc…" at bounding box center [790, 137] width 153 height 29
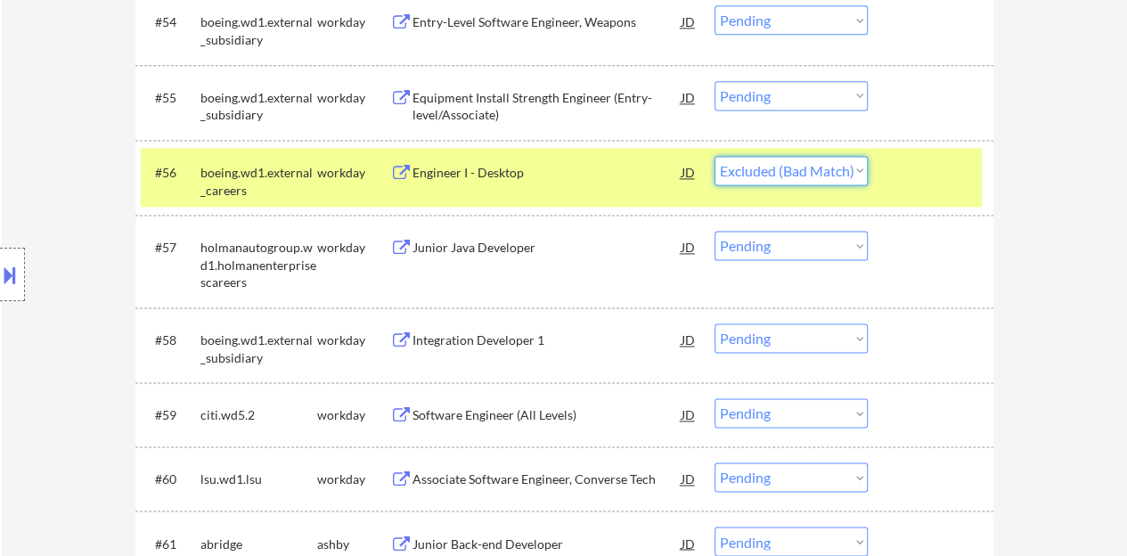
click at [714, 156] on select "Choose an option... Pending Applied Excluded (Questions) Excluded (Expired) Exc…" at bounding box center [790, 170] width 153 height 29
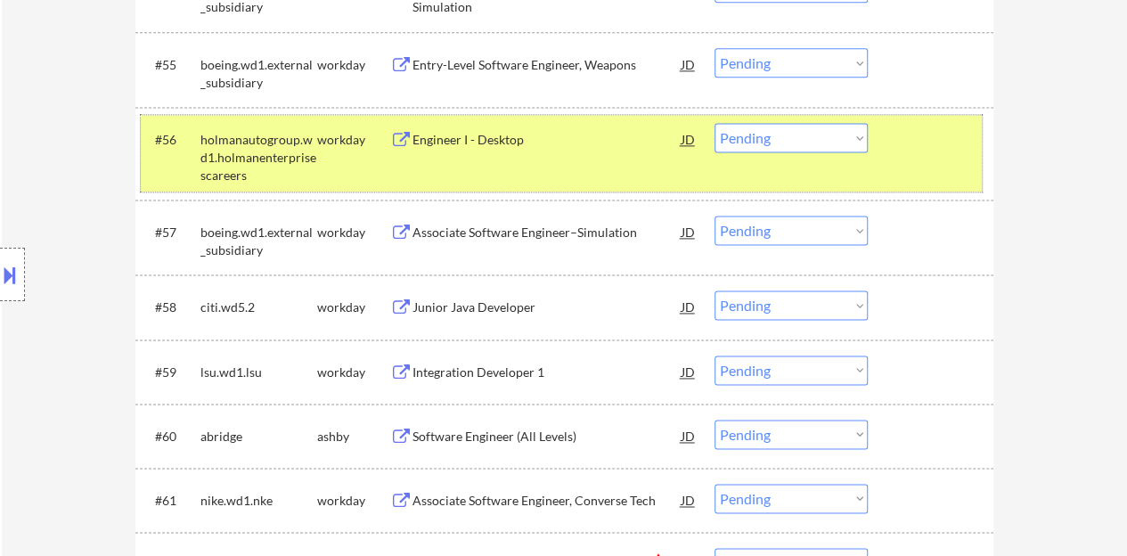
click at [877, 150] on div "#56 holmanautogroup.wd1.holmanenterprisescareers workday Engineer I - Desktop J…" at bounding box center [561, 153] width 841 height 77
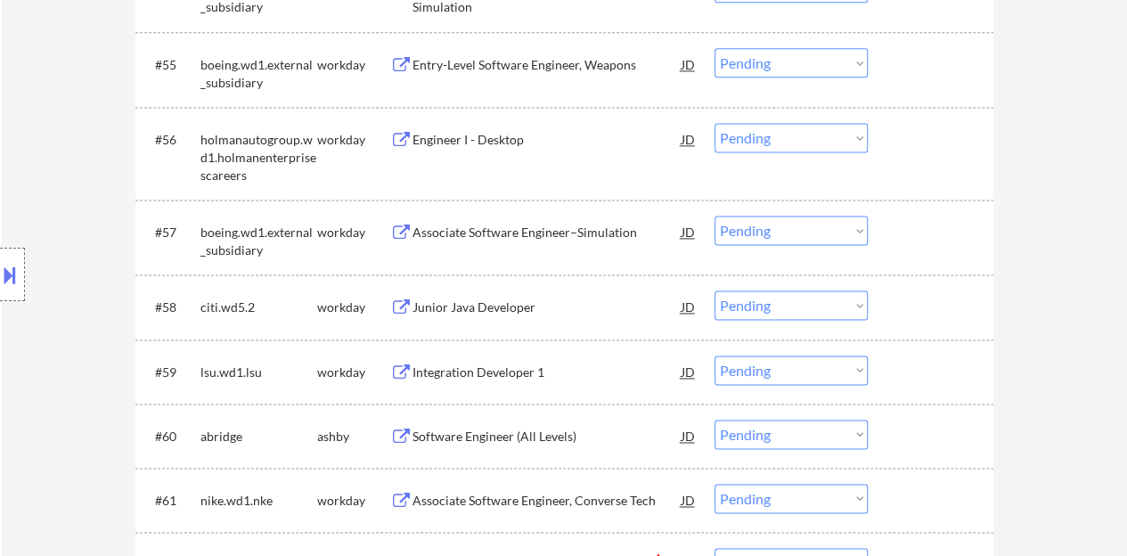
scroll to position [4454, 0]
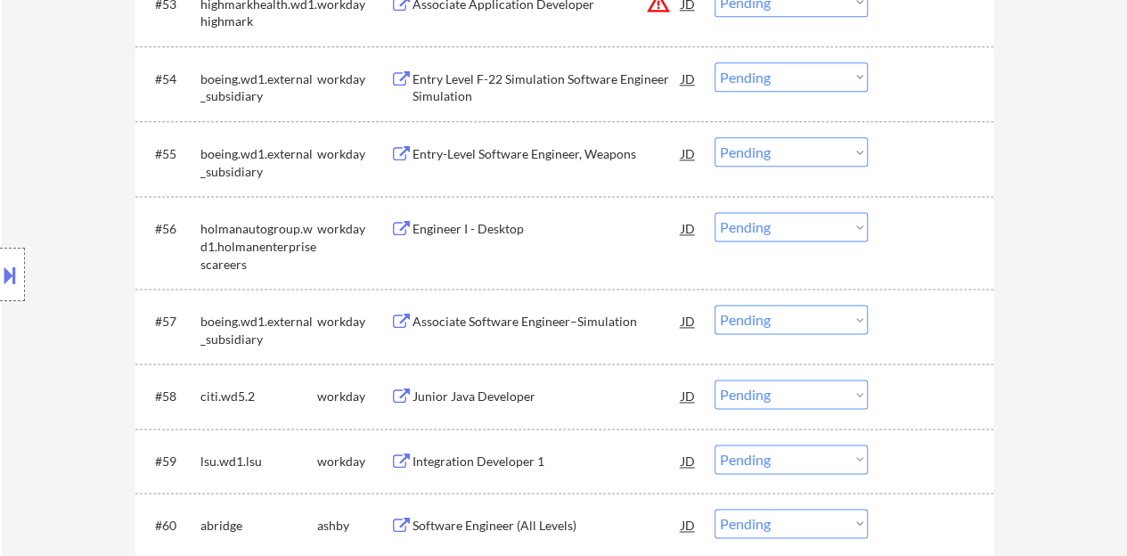
click at [454, 220] on div "Engineer I - Desktop" at bounding box center [546, 229] width 269 height 18
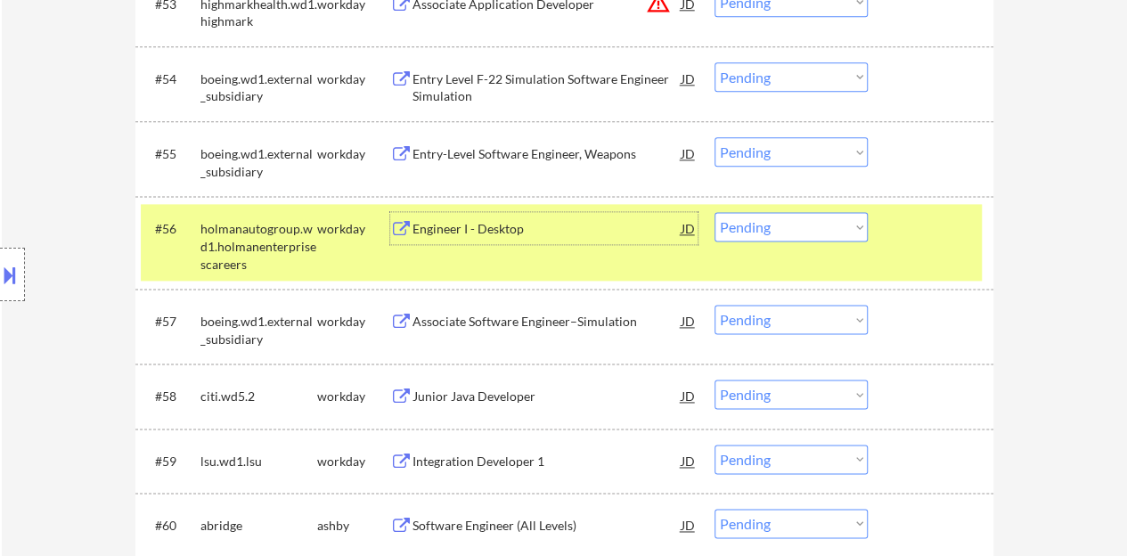
click at [752, 209] on div "#56 holmanautogroup.wd1.holmanenterprisescareers workday Engineer I - Desktop J…" at bounding box center [561, 242] width 841 height 77
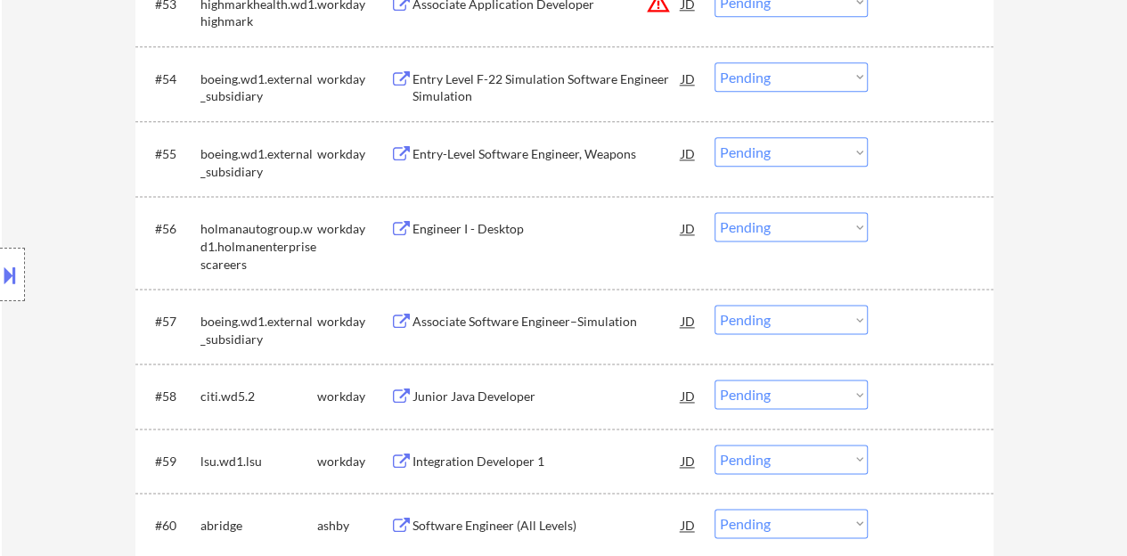
click at [762, 224] on select "Choose an option... Pending Applied Excluded (Questions) Excluded (Expired) Exc…" at bounding box center [790, 226] width 153 height 29
click at [714, 212] on select "Choose an option... Pending Applied Excluded (Questions) Excluded (Expired) Exc…" at bounding box center [790, 226] width 153 height 29
select select ""pending""
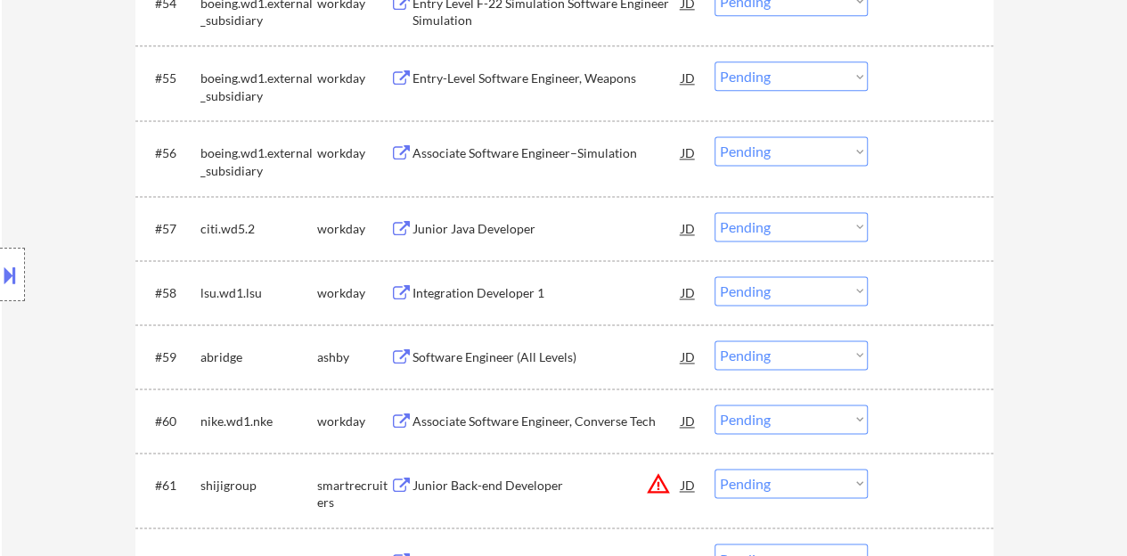
scroll to position [4543, 0]
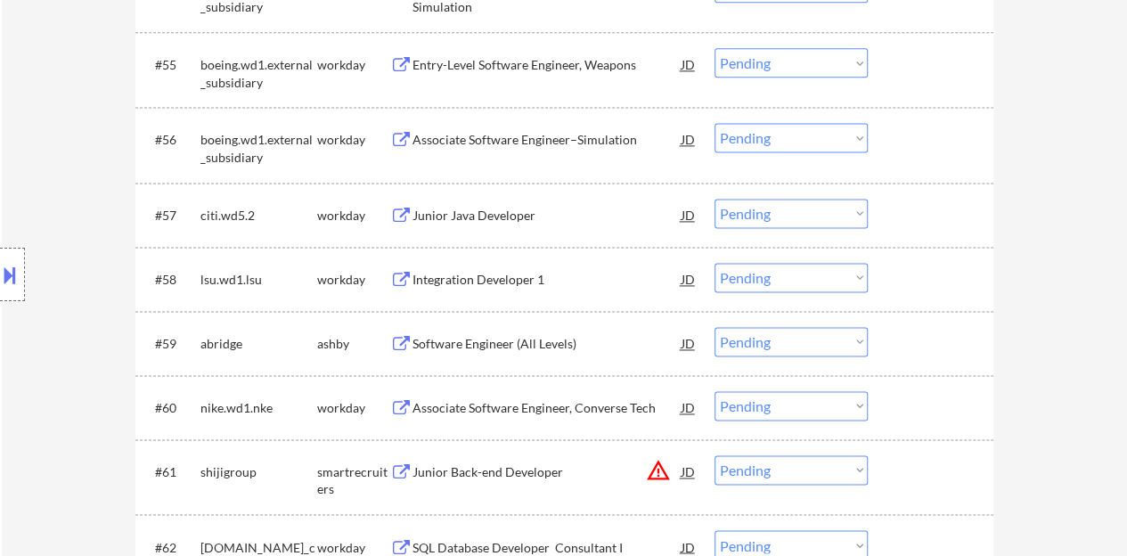
click at [842, 207] on select "Choose an option... Pending Applied Excluded (Questions) Excluded (Expired) Exc…" at bounding box center [790, 213] width 153 height 29
drag, startPoint x: 1092, startPoint y: 268, endPoint x: 1069, endPoint y: 252, distance: 28.2
click at [480, 207] on div "Junior Java Developer" at bounding box center [546, 216] width 269 height 18
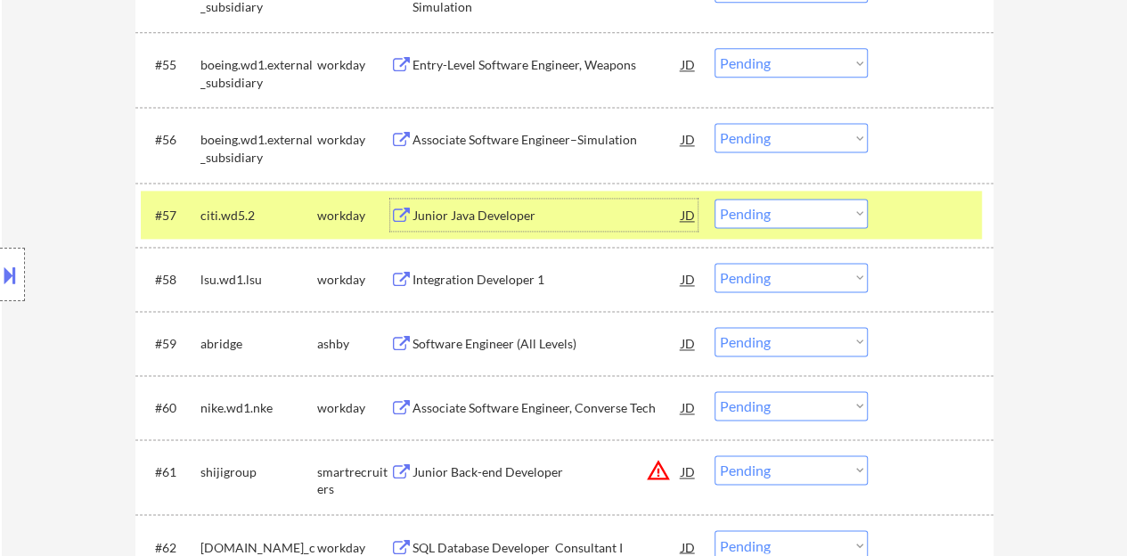
click at [780, 196] on div "#57 citi.wd5.2 workday Junior Java Developer JD warning_amber Choose an option.…" at bounding box center [561, 215] width 841 height 48
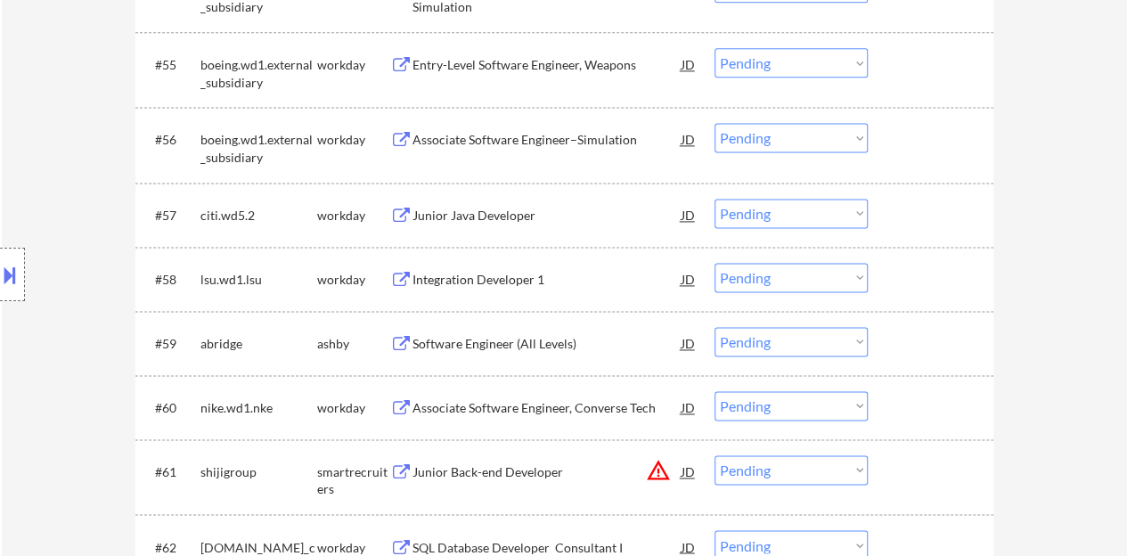
click at [786, 209] on select "Choose an option... Pending Applied Excluded (Questions) Excluded (Expired) Exc…" at bounding box center [790, 213] width 153 height 29
click at [714, 199] on select "Choose an option... Pending Applied Excluded (Questions) Excluded (Expired) Exc…" at bounding box center [790, 213] width 153 height 29
select select ""pending""
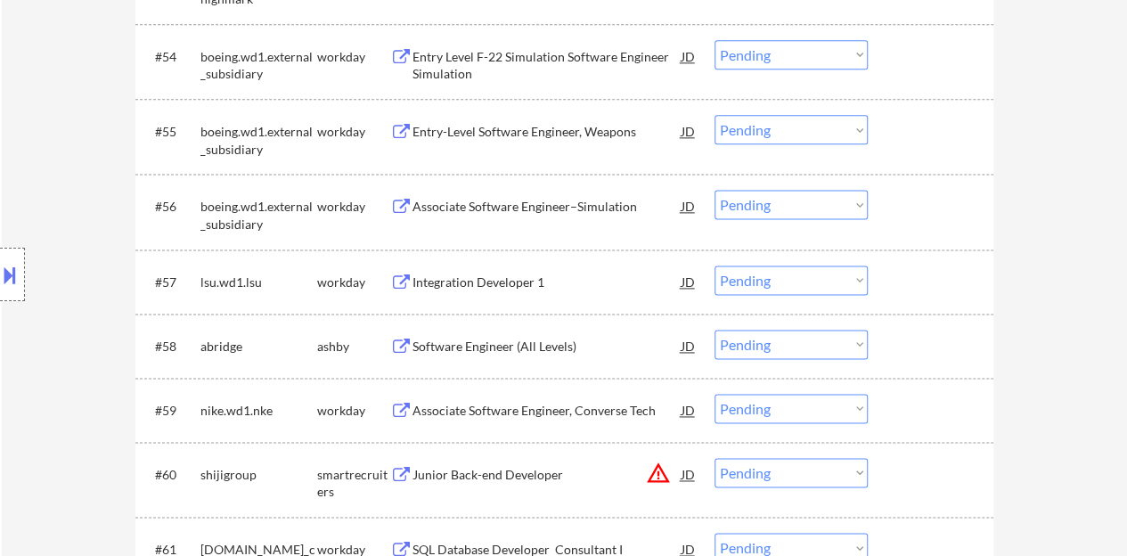
scroll to position [4454, 0]
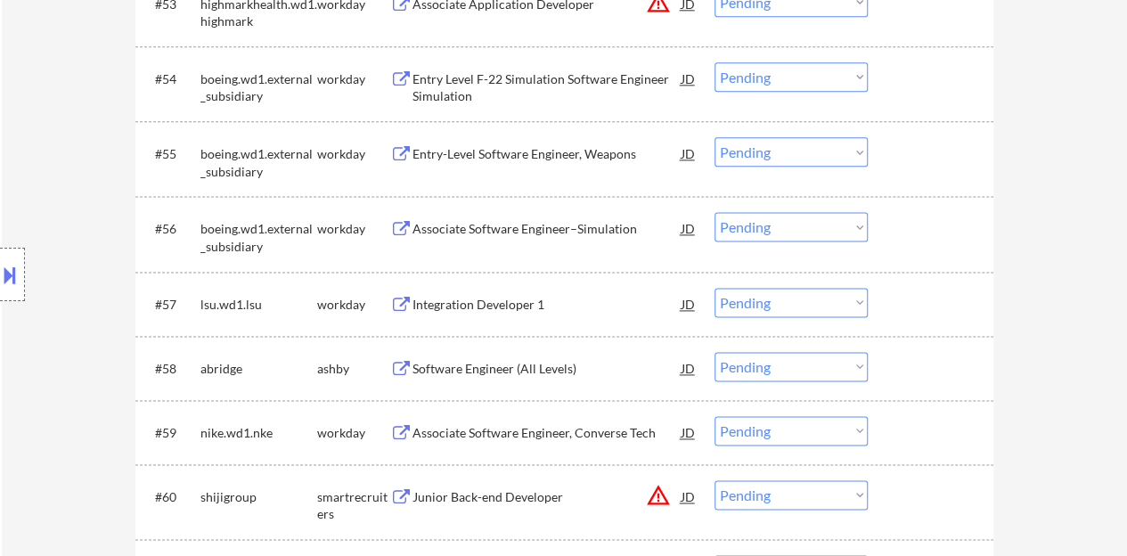
click at [521, 220] on div "Associate Software Engineer–Simulation" at bounding box center [546, 229] width 269 height 18
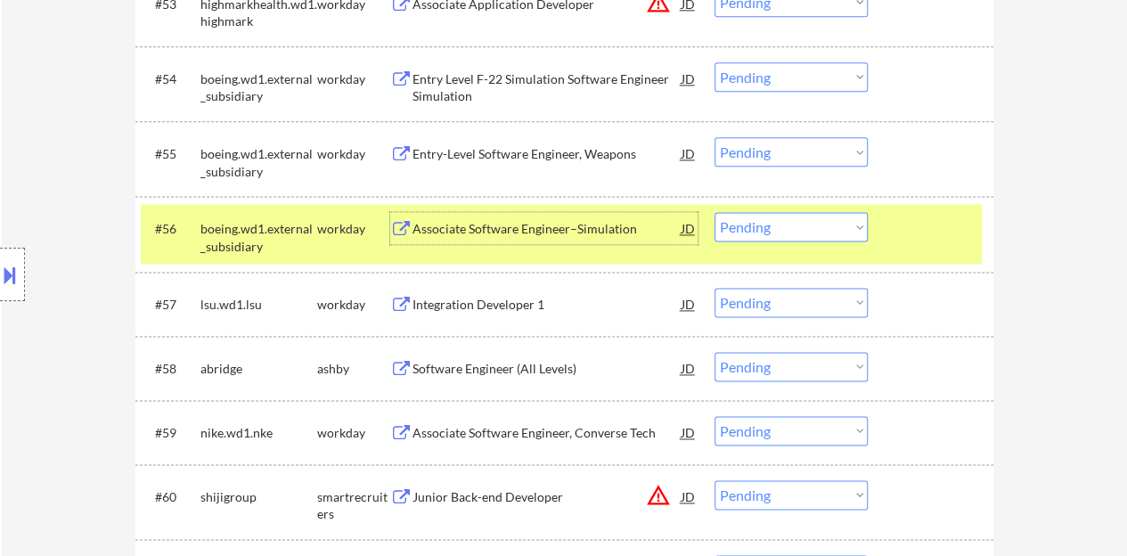
click at [830, 231] on select "Choose an option... Pending Applied Excluded (Questions) Excluded (Expired) Exc…" at bounding box center [790, 226] width 153 height 29
click at [714, 212] on select "Choose an option... Pending Applied Excluded (Questions) Excluded (Expired) Exc…" at bounding box center [790, 226] width 153 height 29
select select ""pending""
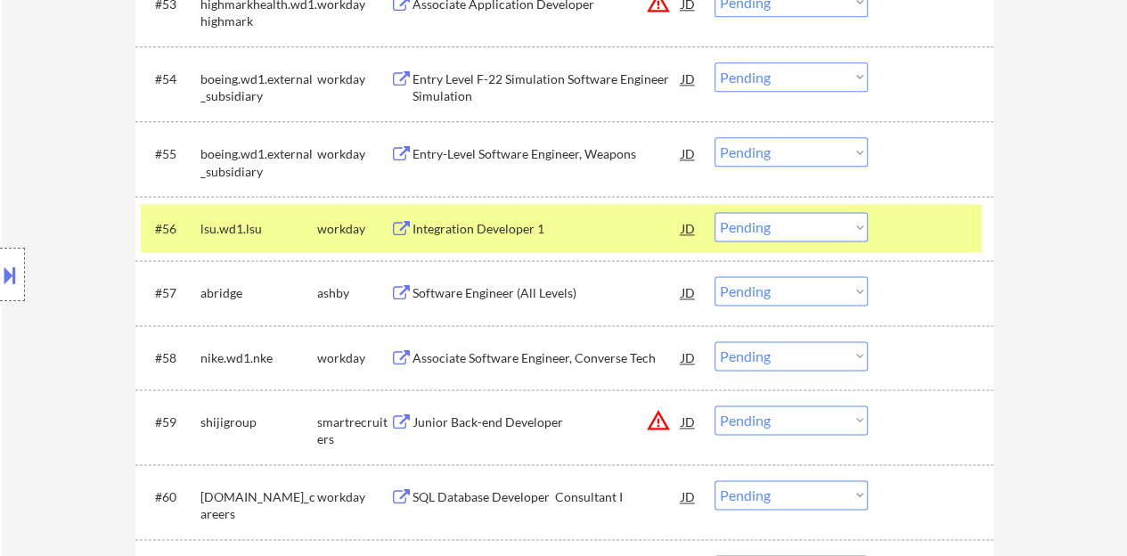
click at [881, 226] on div "#56 lsu.wd1.lsu workday Integration Developer 1 JD warning_amber Choose an opti…" at bounding box center [561, 228] width 841 height 48
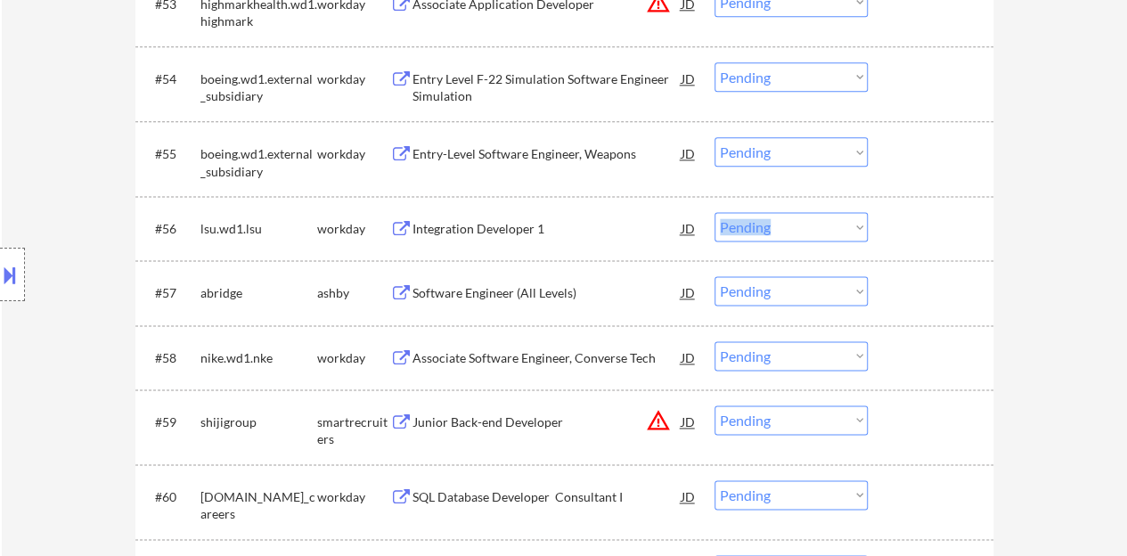
click at [568, 139] on div "Entry-Level Software Engineer, Weapons" at bounding box center [546, 153] width 269 height 32
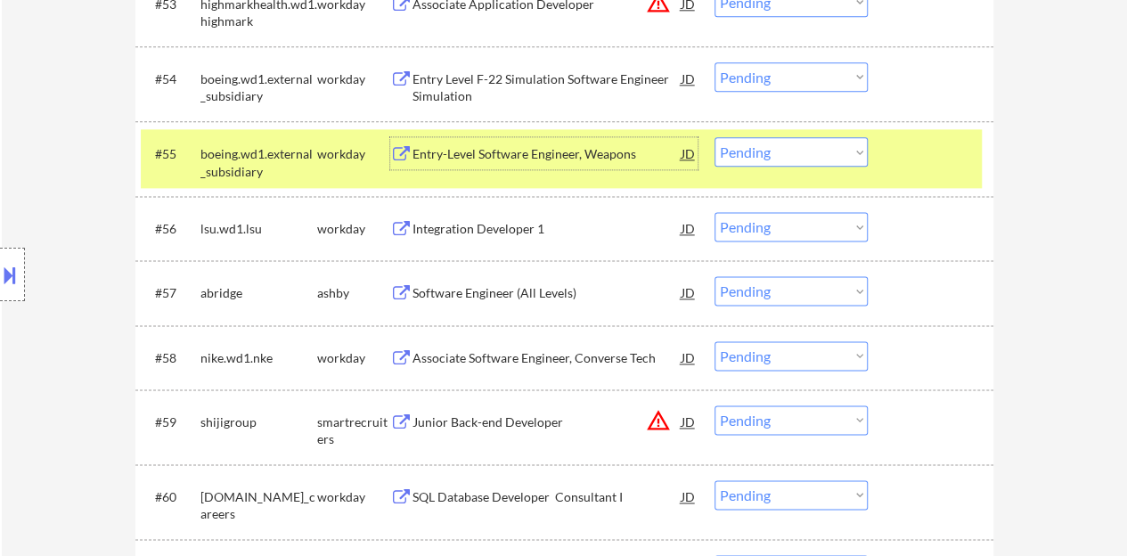
click at [788, 144] on select "Choose an option... Pending Applied Excluded (Questions) Excluded (Expired) Exc…" at bounding box center [790, 151] width 153 height 29
click at [714, 137] on select "Choose an option... Pending Applied Excluded (Questions) Excluded (Expired) Exc…" at bounding box center [790, 151] width 153 height 29
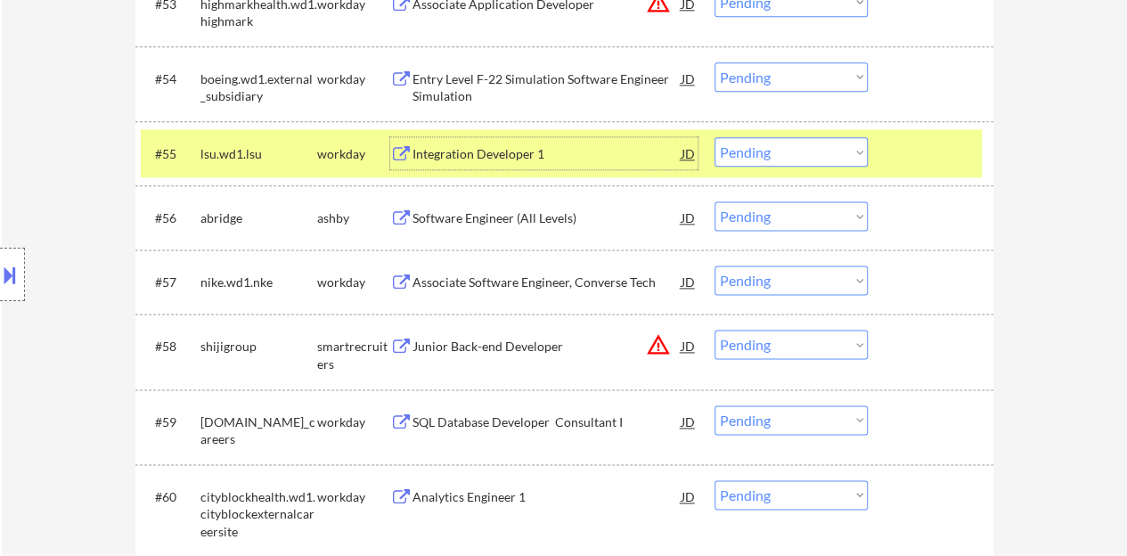
click at [486, 145] on div "Integration Developer 1" at bounding box center [546, 154] width 269 height 18
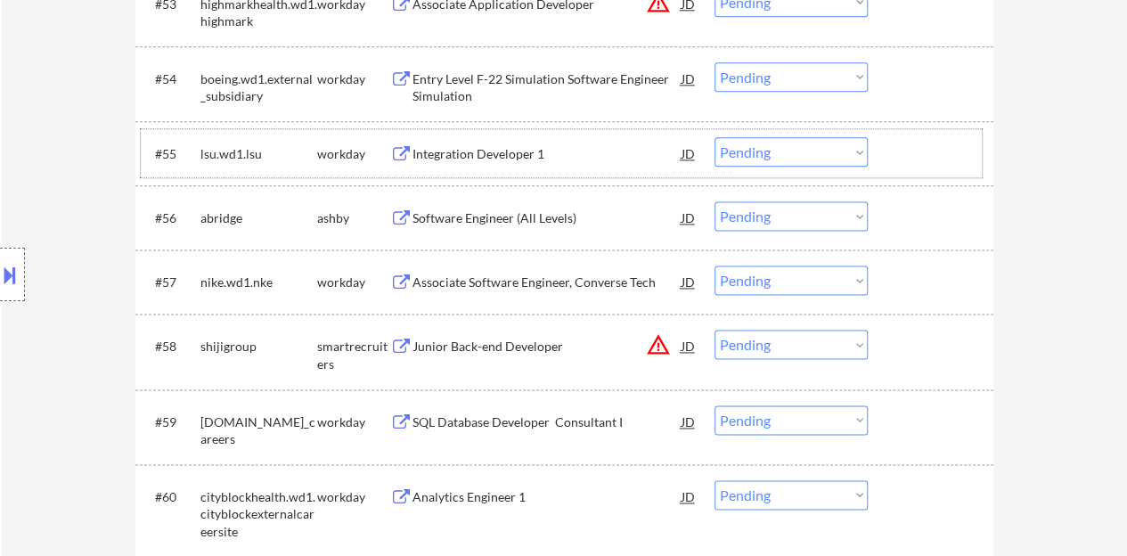
click at [959, 143] on div at bounding box center [933, 153] width 78 height 32
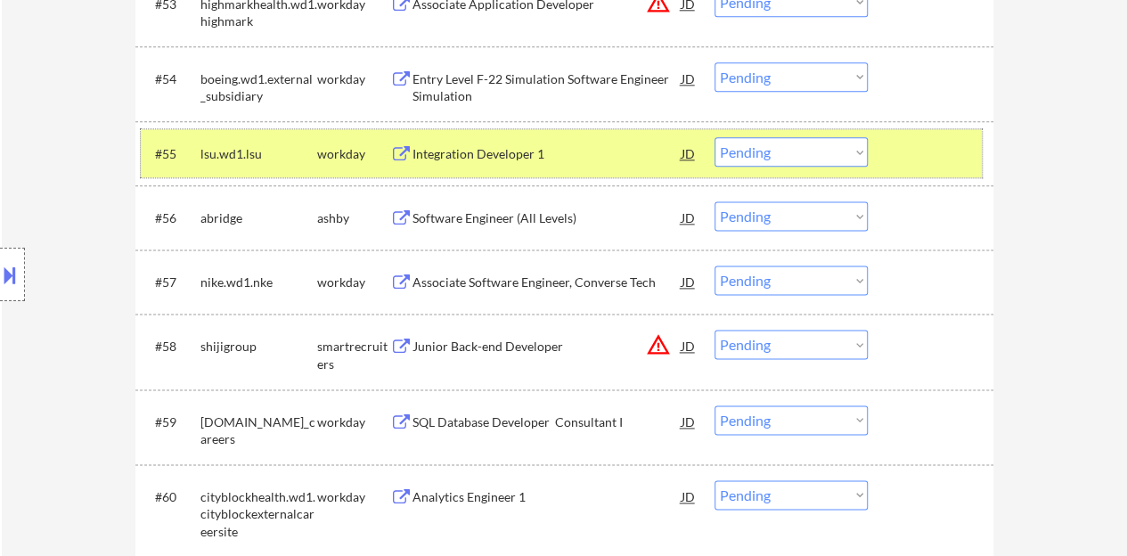
click at [756, 155] on select "Choose an option... Pending Applied Excluded (Questions) Excluded (Expired) Exc…" at bounding box center [790, 151] width 153 height 29
click at [714, 137] on select "Choose an option... Pending Applied Excluded (Questions) Excluded (Expired) Exc…" at bounding box center [790, 151] width 153 height 29
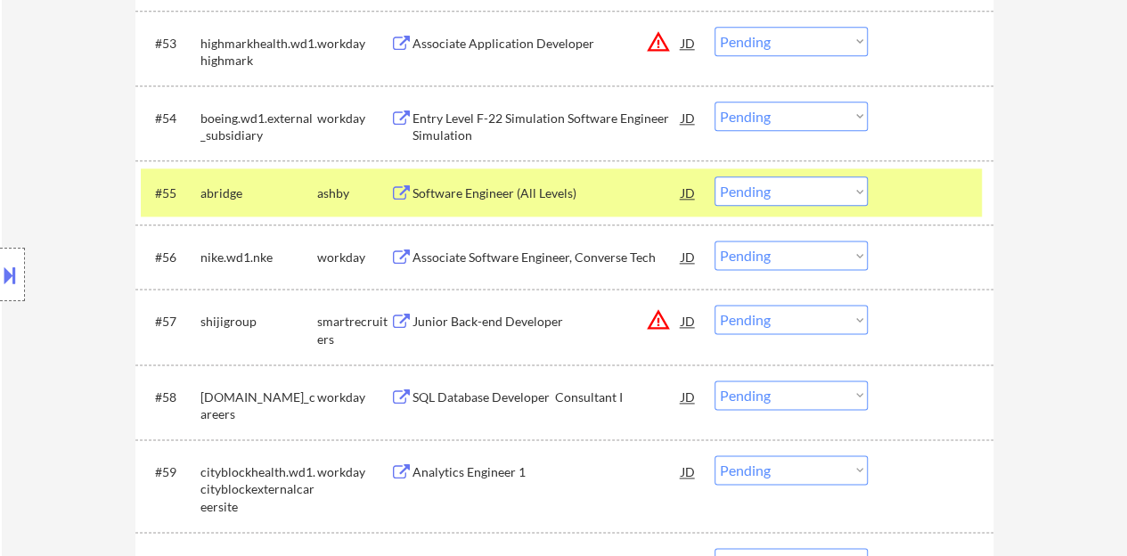
scroll to position [4365, 0]
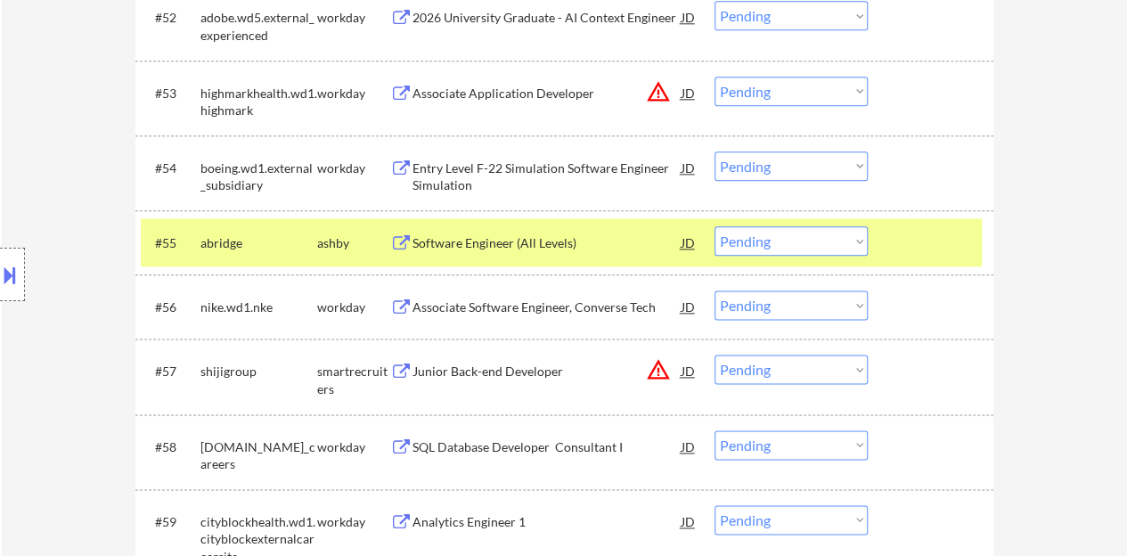
click at [511, 251] on div "Software Engineer (All Levels)" at bounding box center [546, 243] width 269 height 18
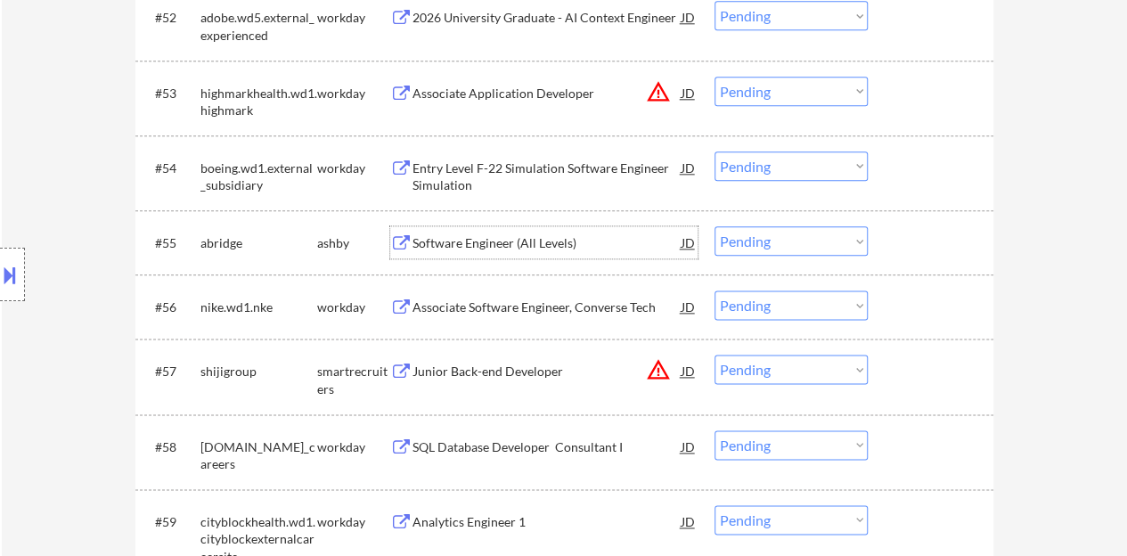
click at [889, 260] on div "#55 abridge [PERSON_NAME] Software Engineer (All Levels) JD warning_amber Choos…" at bounding box center [561, 242] width 841 height 48
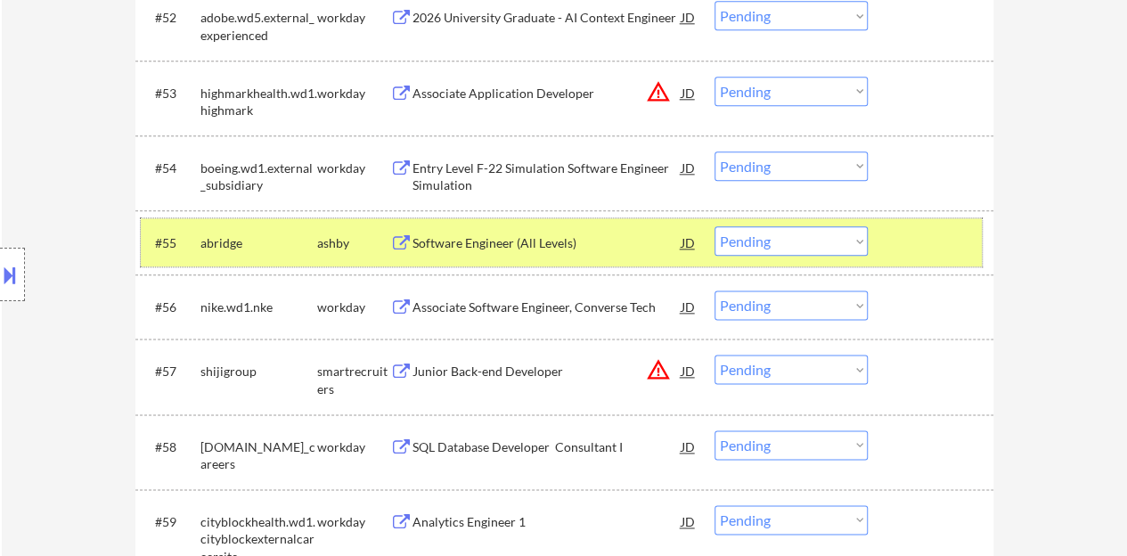
click at [824, 240] on select "Choose an option... Pending Applied Excluded (Questions) Excluded (Expired) Exc…" at bounding box center [790, 240] width 153 height 29
click at [714, 226] on select "Choose an option... Pending Applied Excluded (Questions) Excluded (Expired) Exc…" at bounding box center [790, 240] width 153 height 29
select select ""pending""
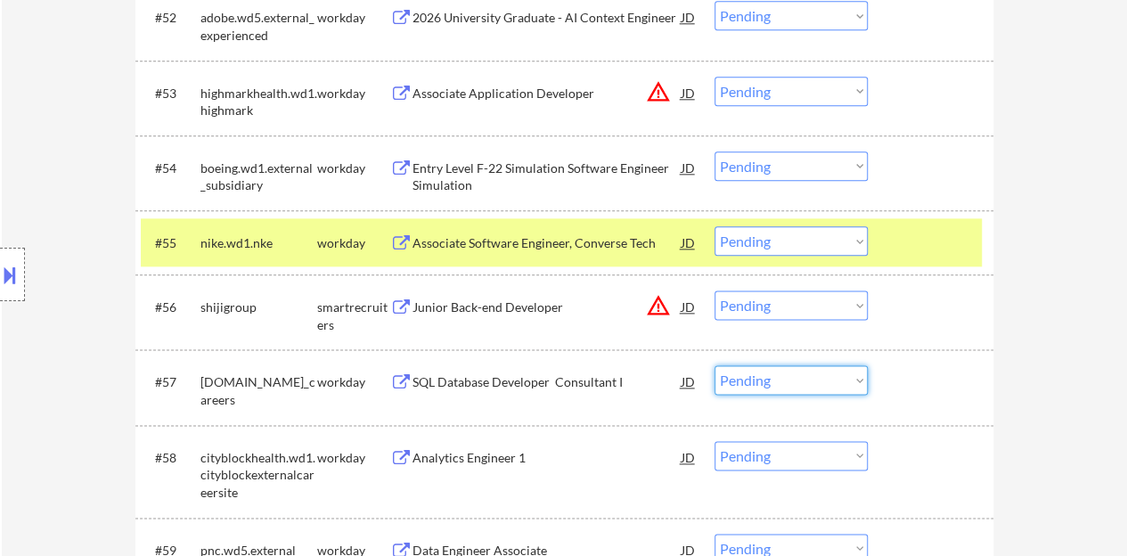
drag, startPoint x: 703, startPoint y: 427, endPoint x: 1061, endPoint y: 295, distance: 381.6
click at [951, 264] on div "#55 nike.wd1.nke workday Associate Software Engineer, Converse Tech JD warning_…" at bounding box center [561, 242] width 841 height 48
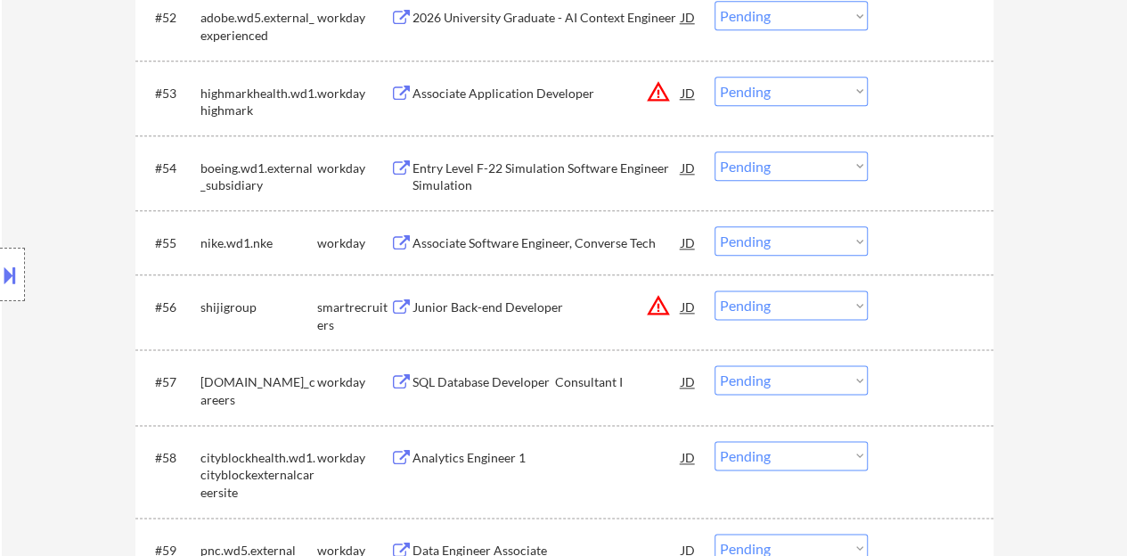
scroll to position [4454, 0]
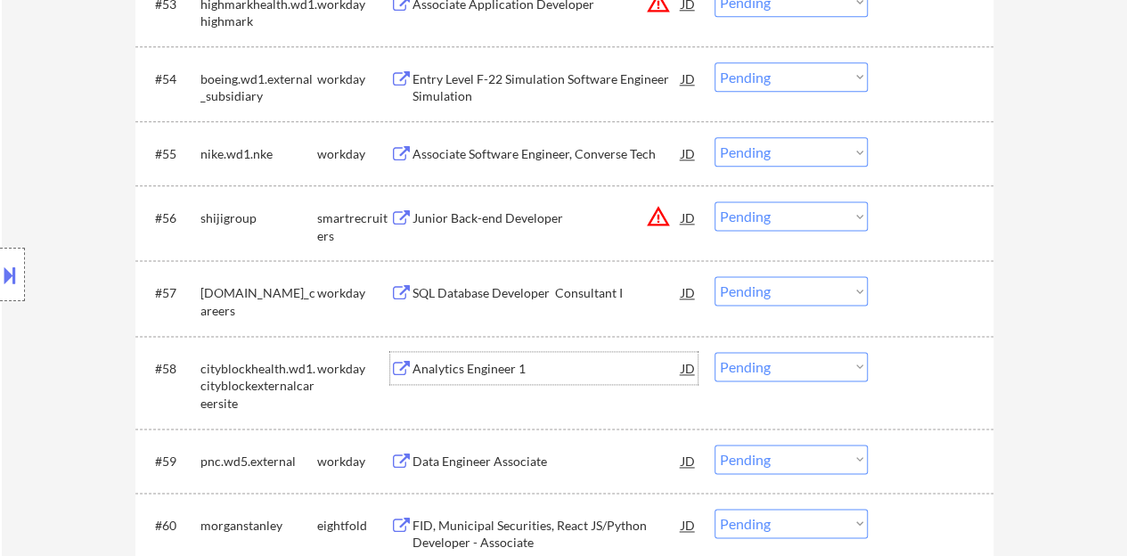
click at [506, 360] on div "Analytics Engineer 1" at bounding box center [546, 369] width 269 height 18
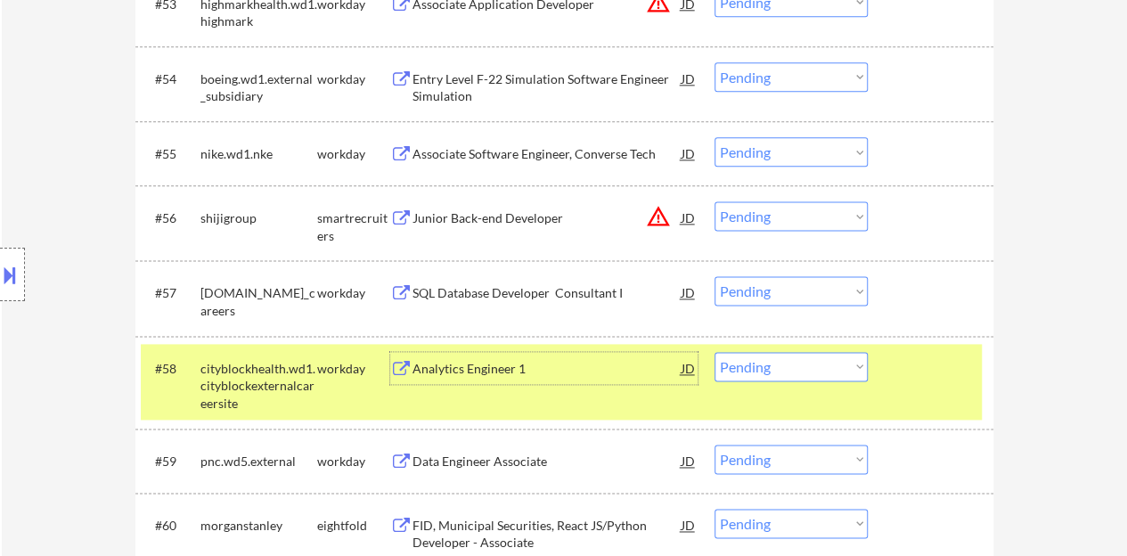
click at [807, 374] on select "Choose an option... Pending Applied Excluded (Questions) Excluded (Expired) Exc…" at bounding box center [790, 366] width 153 height 29
click at [714, 352] on select "Choose an option... Pending Applied Excluded (Questions) Excluded (Expired) Exc…" at bounding box center [790, 366] width 153 height 29
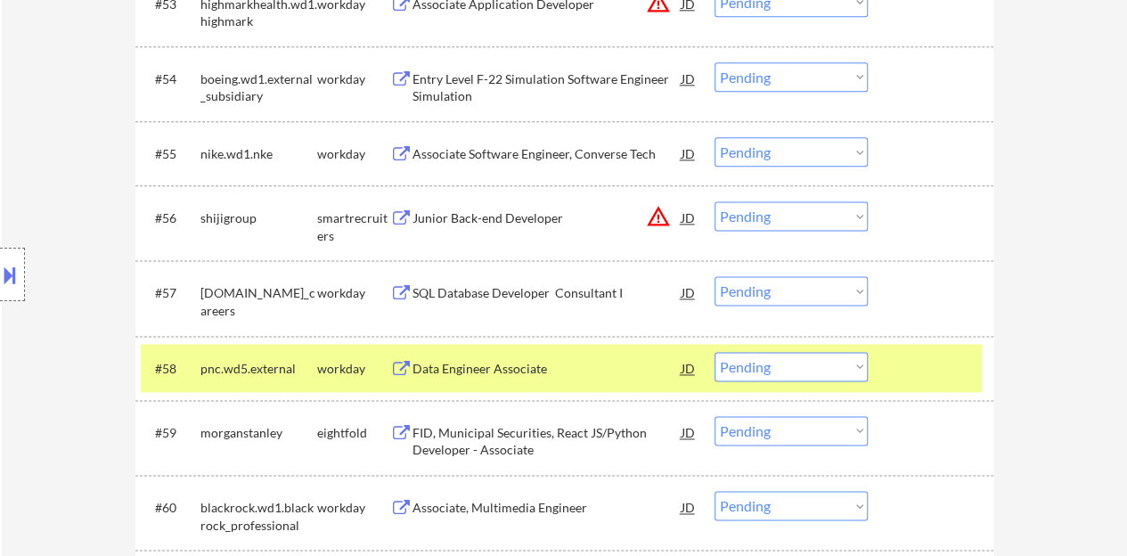
scroll to position [4633, 0]
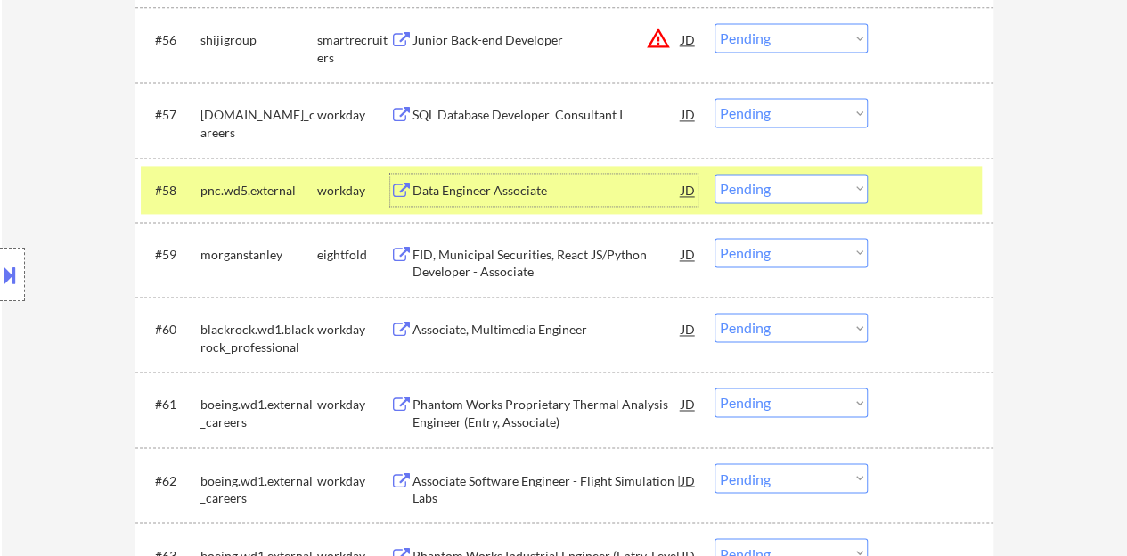
click at [458, 192] on div "Data Engineer Associate" at bounding box center [546, 191] width 269 height 18
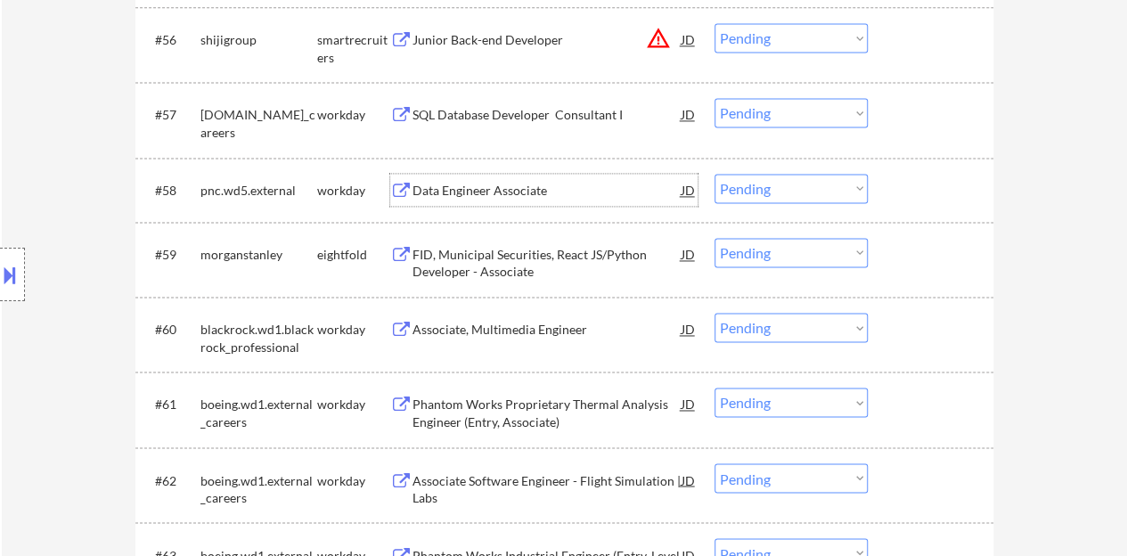
click at [943, 213] on div "#58 pnc.wd5.external workday Data Engineer Associate JD warning_amber Choose an…" at bounding box center [564, 190] width 858 height 64
click at [910, 193] on div at bounding box center [933, 190] width 78 height 32
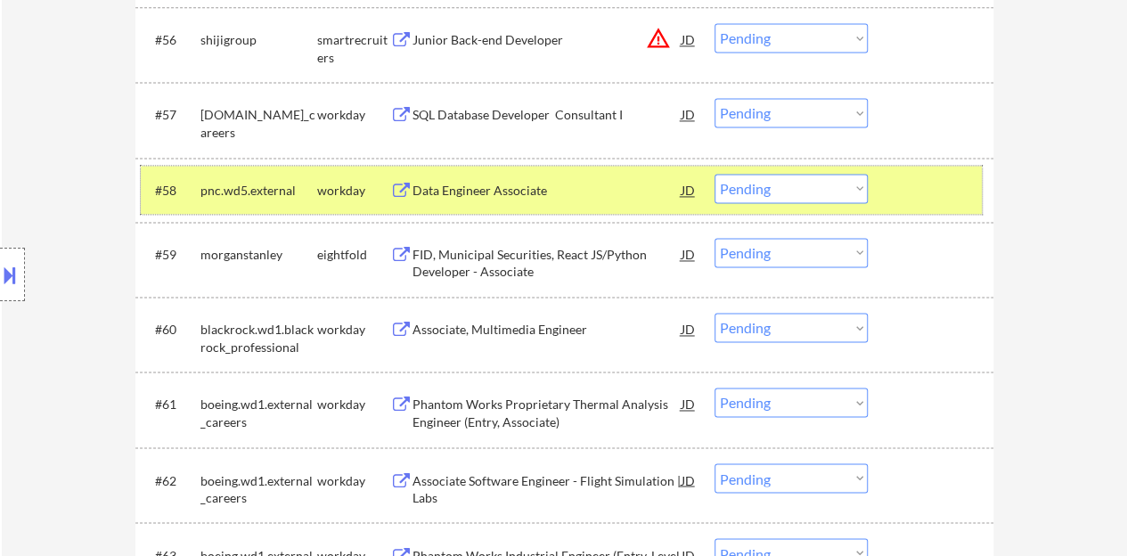
click at [866, 195] on select "Choose an option... Pending Applied Excluded (Questions) Excluded (Expired) Exc…" at bounding box center [790, 188] width 153 height 29
click at [714, 174] on select "Choose an option... Pending Applied Excluded (Questions) Excluded (Expired) Exc…" at bounding box center [790, 188] width 153 height 29
select select ""pending""
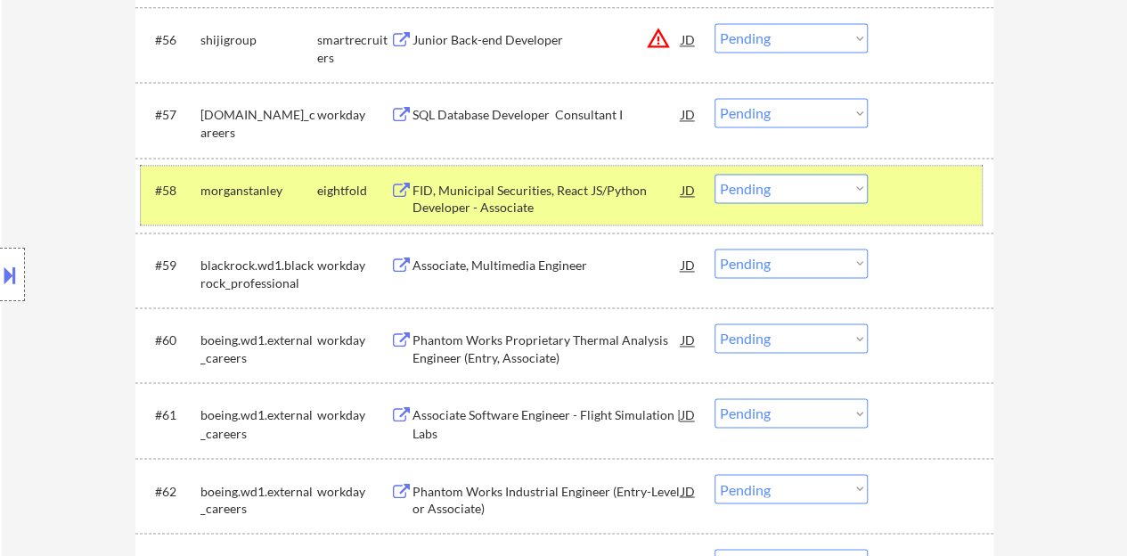
click at [909, 197] on div at bounding box center [933, 190] width 78 height 32
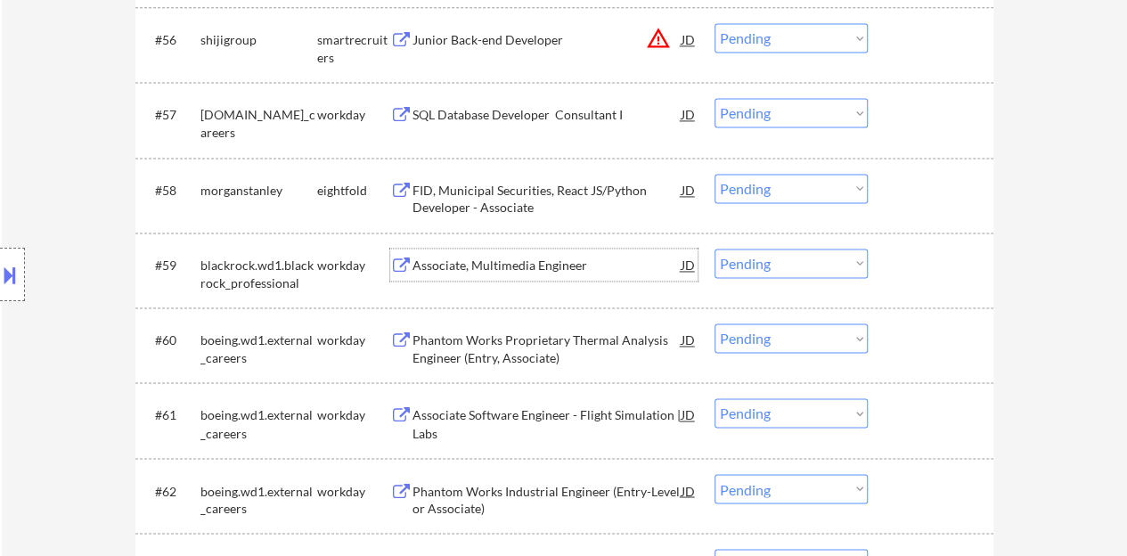
click at [510, 264] on div "Associate, Multimedia Engineer" at bounding box center [546, 266] width 269 height 18
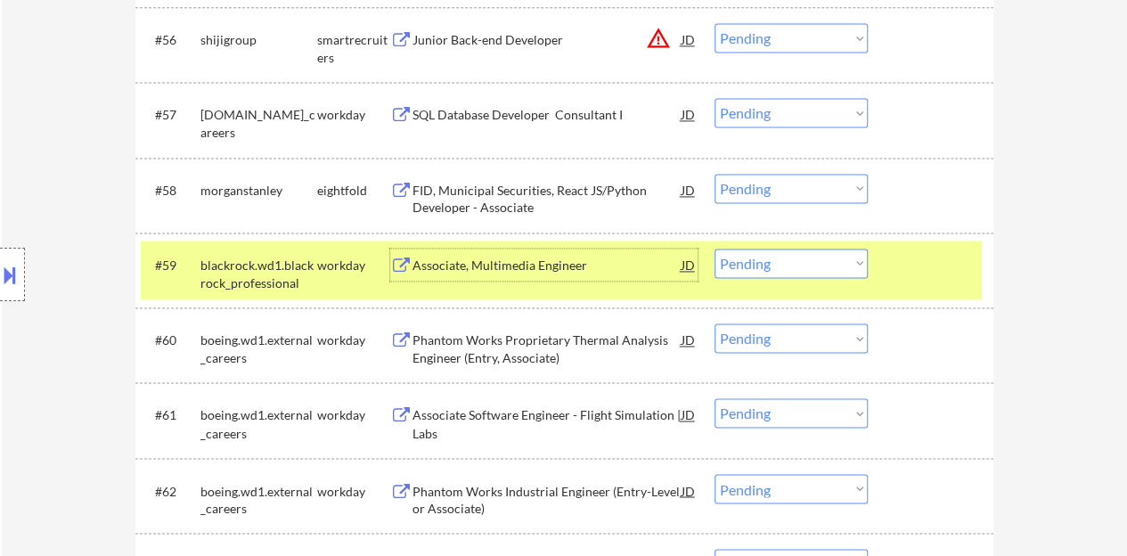
click at [793, 256] on select "Choose an option... Pending Applied Excluded (Questions) Excluded (Expired) Exc…" at bounding box center [790, 263] width 153 height 29
click at [861, 262] on select "Choose an option... Pending Applied Excluded (Questions) Excluded (Expired) Exc…" at bounding box center [790, 263] width 153 height 29
click at [714, 249] on select "Choose an option... Pending Applied Excluded (Questions) Excluded (Expired) Exc…" at bounding box center [790, 263] width 153 height 29
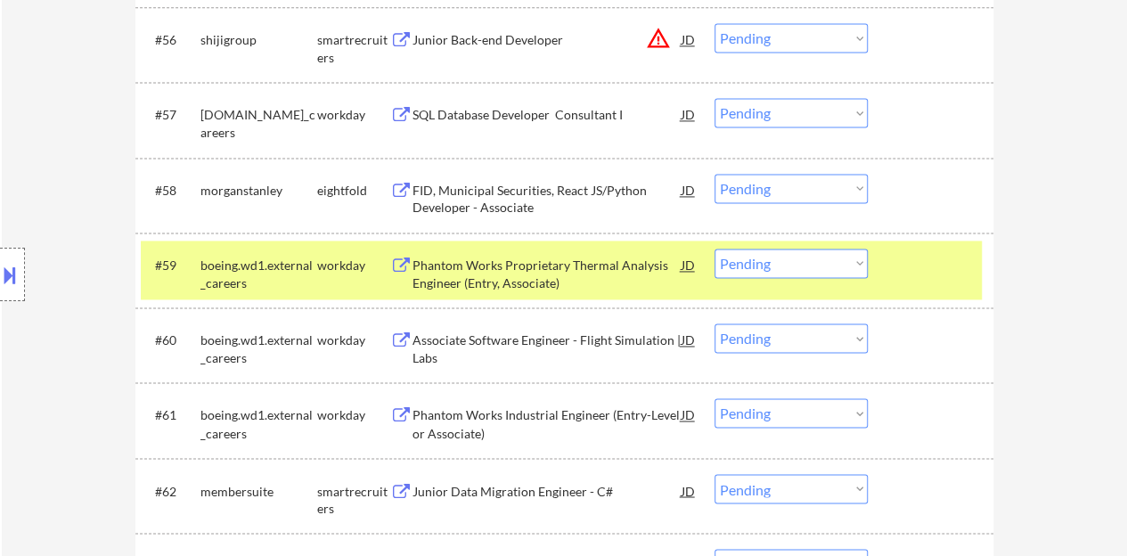
scroll to position [4722, 0]
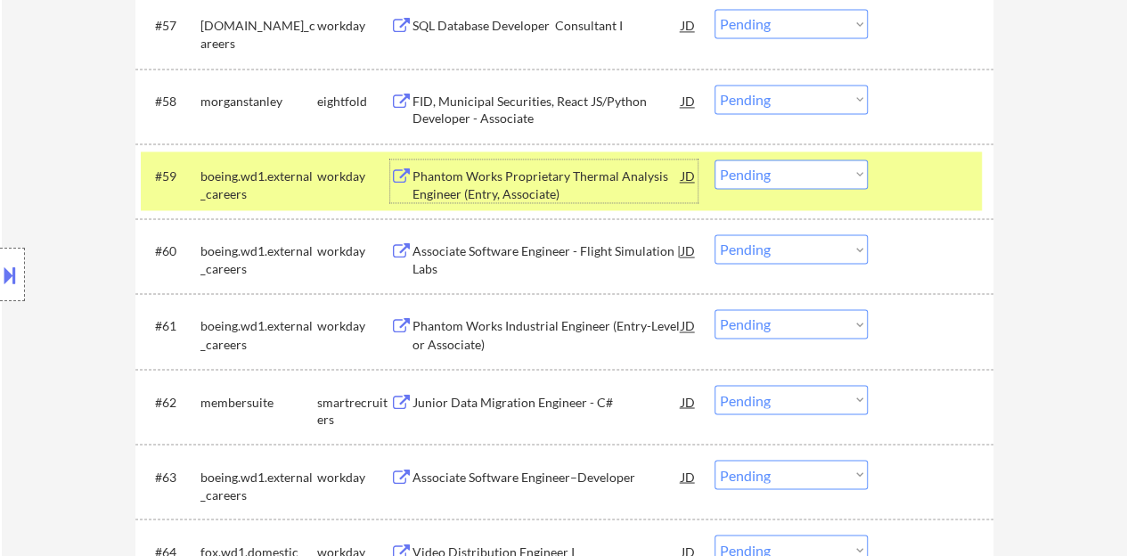
click at [551, 187] on div "Phantom Works Proprietary Thermal Analysis Engineer (Entry, Associate)" at bounding box center [546, 184] width 269 height 35
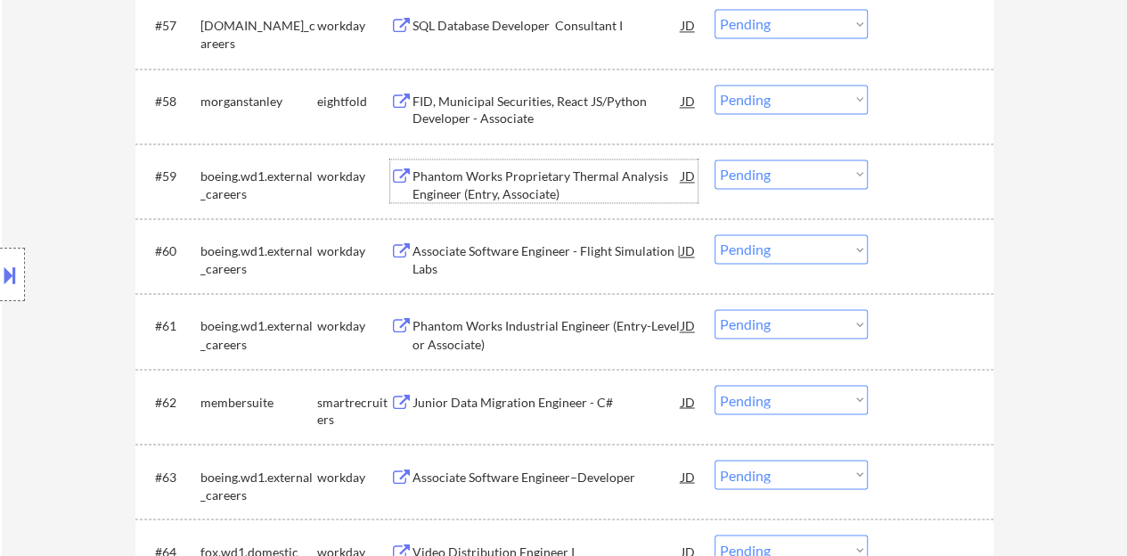
click at [912, 177] on div at bounding box center [933, 175] width 78 height 32
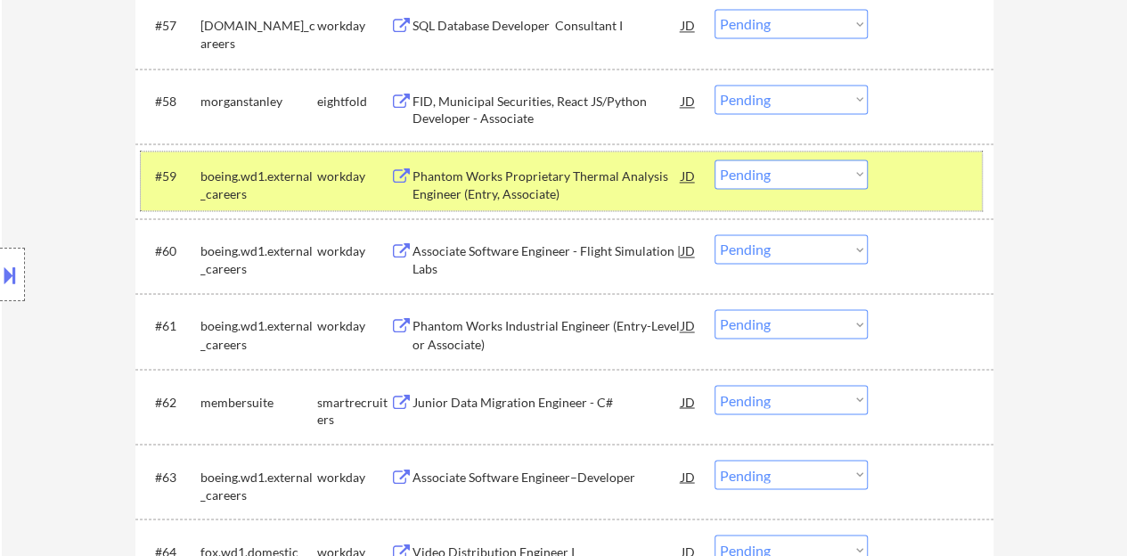
click at [754, 181] on select "Choose an option... Pending Applied Excluded (Questions) Excluded (Expired) Exc…" at bounding box center [790, 173] width 153 height 29
click at [714, 159] on select "Choose an option... Pending Applied Excluded (Questions) Excluded (Expired) Exc…" at bounding box center [790, 173] width 153 height 29
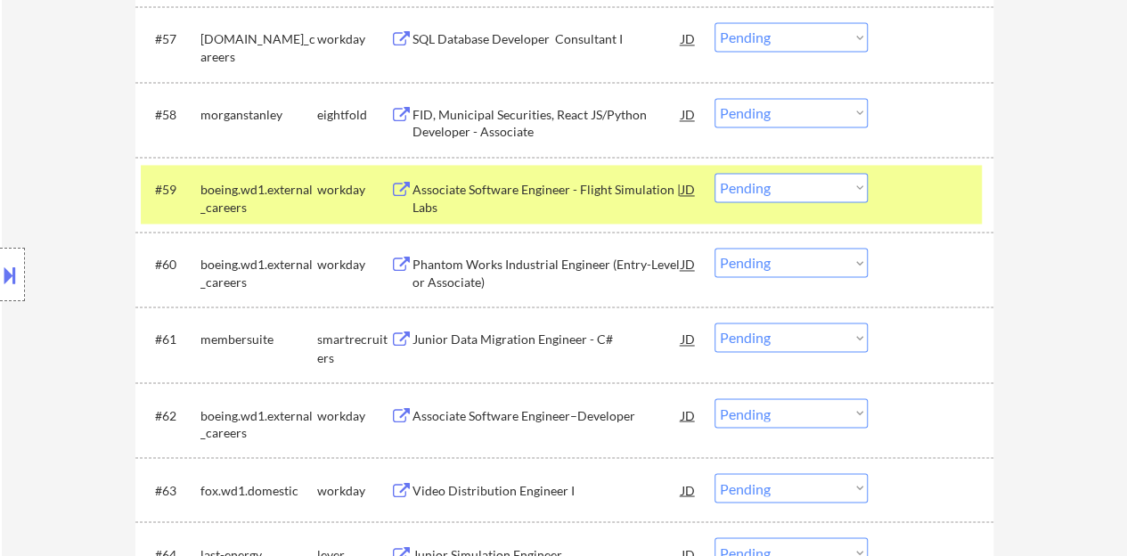
scroll to position [4633, 0]
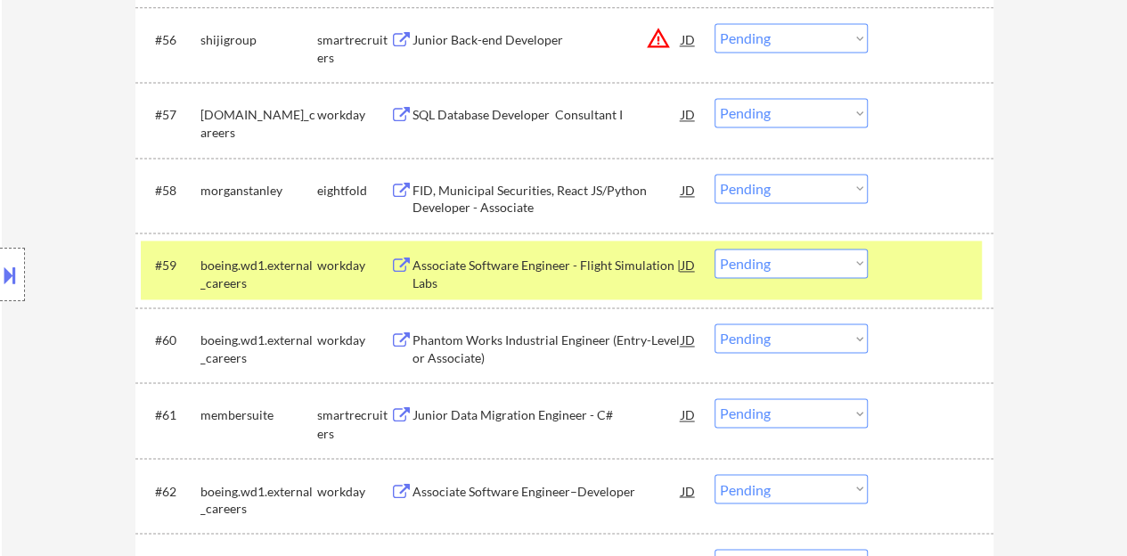
click at [554, 263] on div "Associate Software Engineer - Flight Simulation | Labs" at bounding box center [546, 274] width 269 height 35
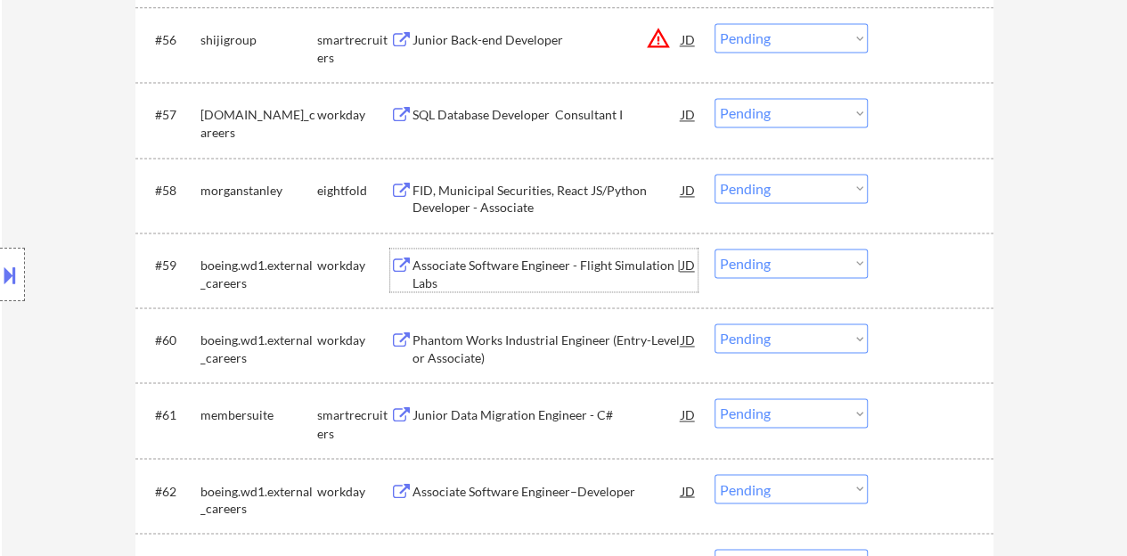
click at [967, 266] on div at bounding box center [933, 265] width 78 height 32
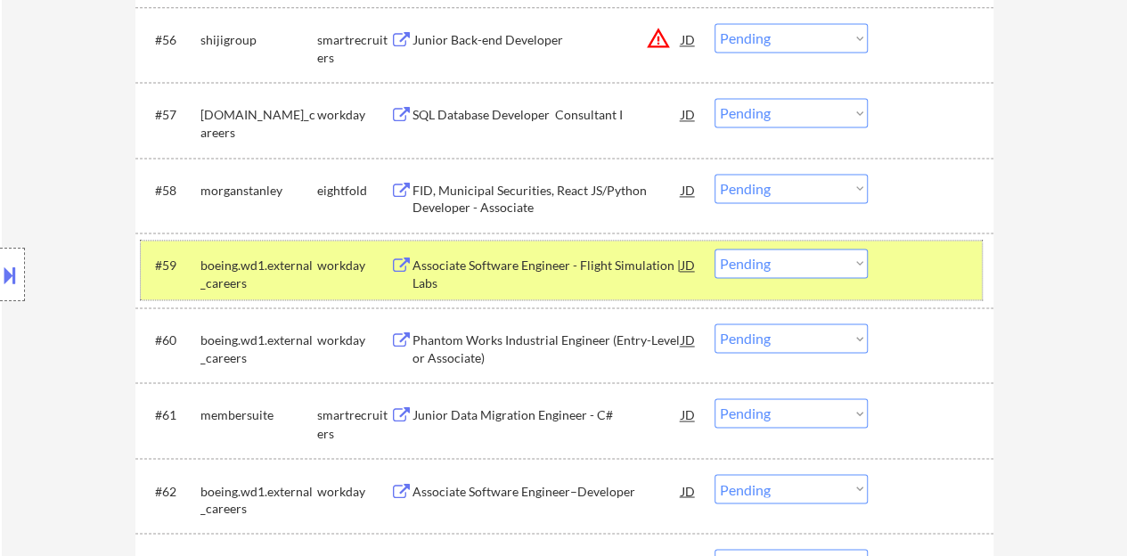
click at [747, 265] on select "Choose an option... Pending Applied Excluded (Questions) Excluded (Expired) Exc…" at bounding box center [790, 263] width 153 height 29
click at [714, 249] on select "Choose an option... Pending Applied Excluded (Questions) Excluded (Expired) Exc…" at bounding box center [790, 263] width 153 height 29
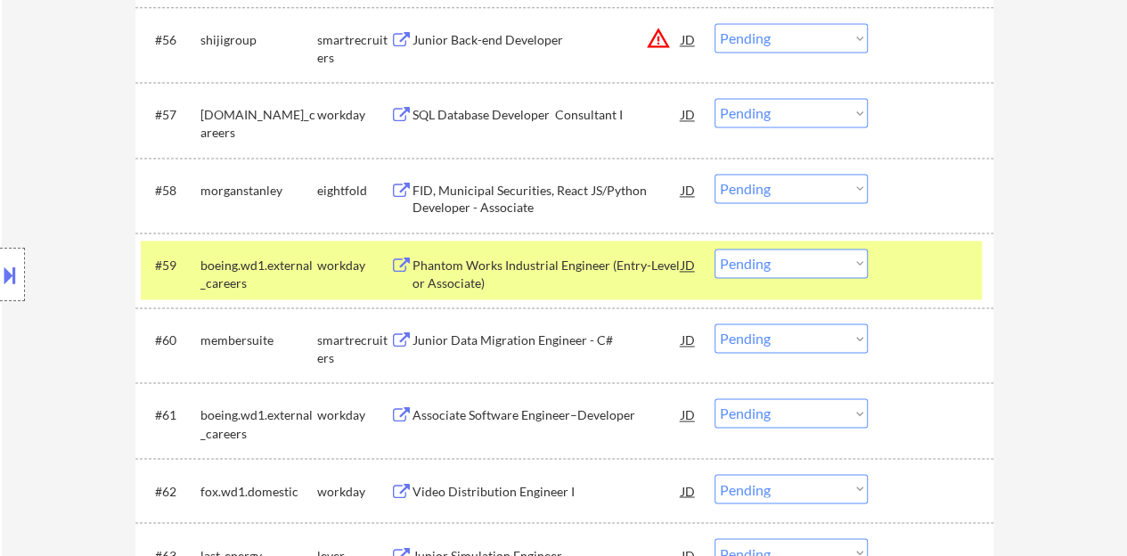
click at [556, 258] on div "Phantom Works Industrial Engineer (Entry-Level or Associate)" at bounding box center [546, 274] width 269 height 35
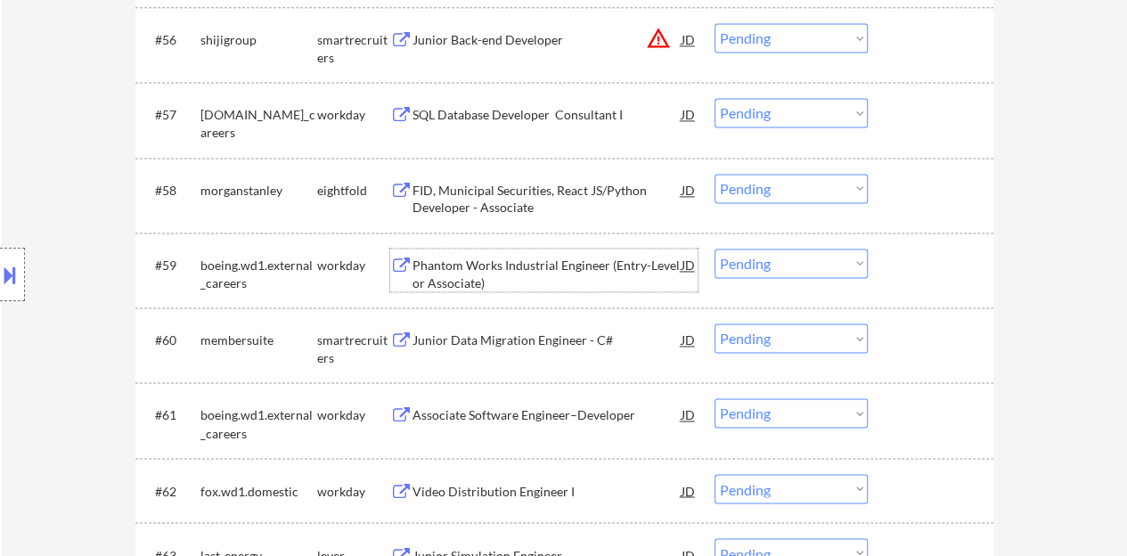
click at [882, 274] on div "#59 boeing.wd1.external_careers workday Phantom Works Industrial Engineer (Entr…" at bounding box center [561, 270] width 841 height 59
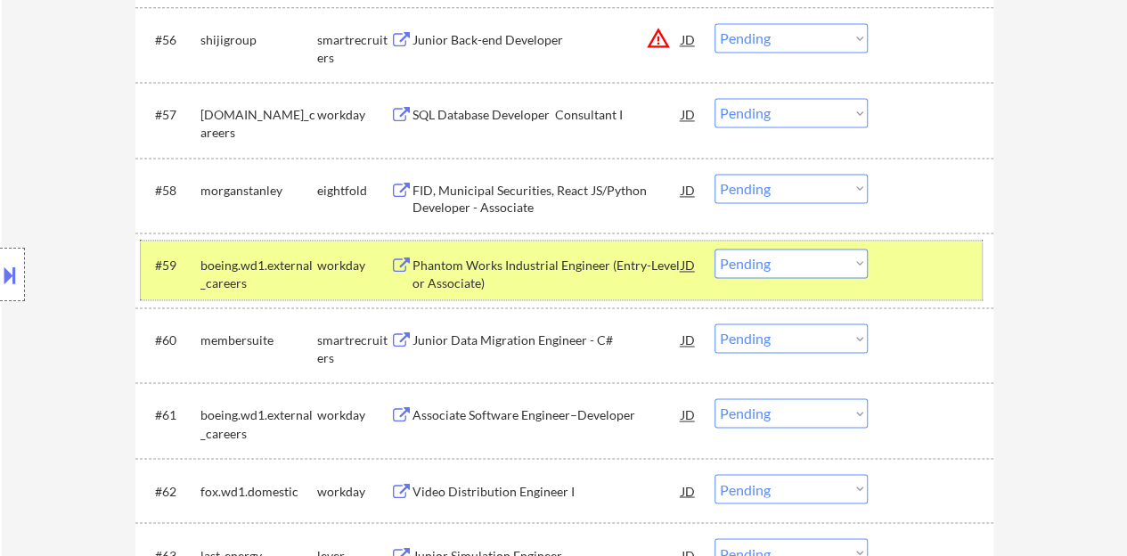
click at [836, 271] on select "Choose an option... Pending Applied Excluded (Questions) Excluded (Expired) Exc…" at bounding box center [790, 263] width 153 height 29
click at [714, 249] on select "Choose an option... Pending Applied Excluded (Questions) Excluded (Expired) Exc…" at bounding box center [790, 263] width 153 height 29
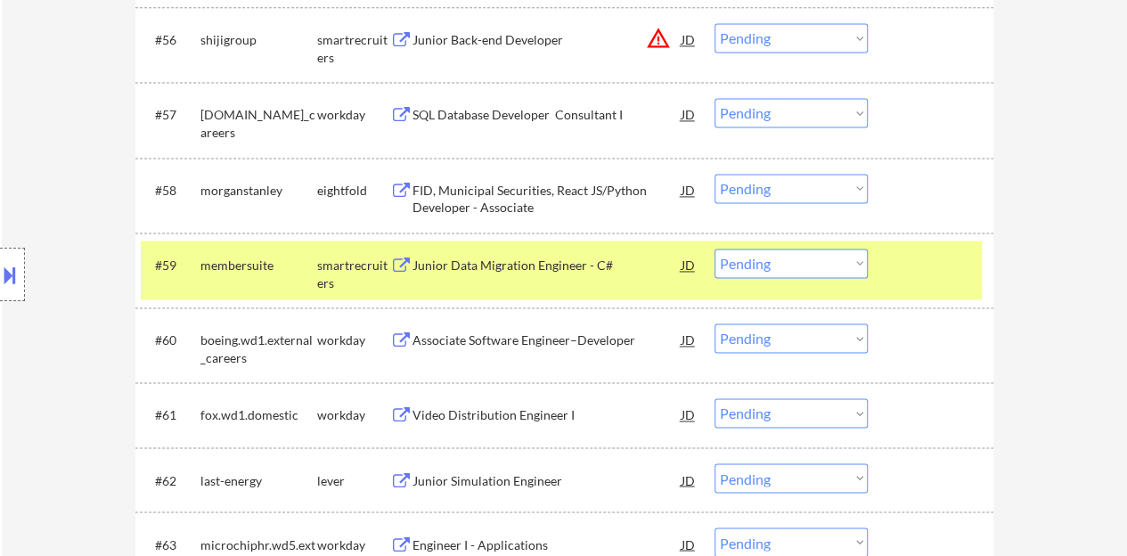
click at [574, 260] on div "Junior Data Migration Engineer - C#" at bounding box center [546, 266] width 269 height 18
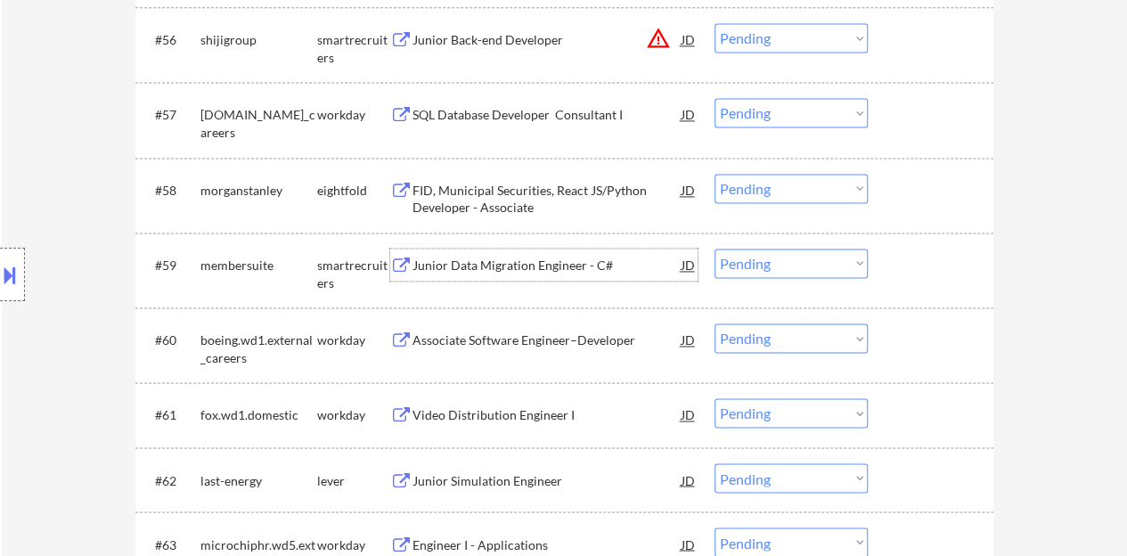
click at [895, 255] on div at bounding box center [933, 265] width 78 height 32
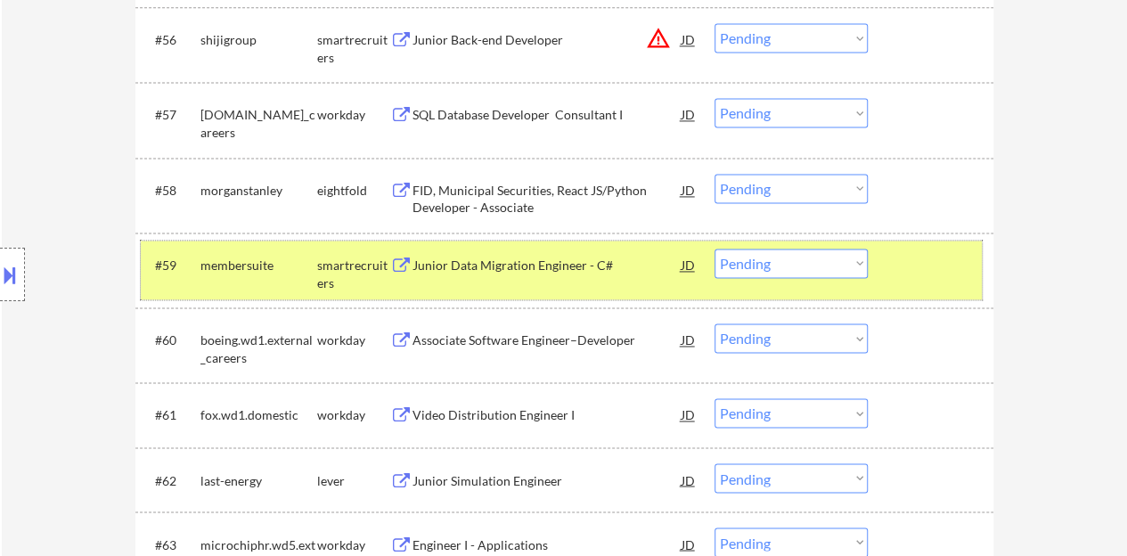
click at [845, 273] on select "Choose an option... Pending Applied Excluded (Questions) Excluded (Expired) Exc…" at bounding box center [790, 263] width 153 height 29
click at [714, 249] on select "Choose an option... Pending Applied Excluded (Questions) Excluded (Expired) Exc…" at bounding box center [790, 263] width 153 height 29
select select ""pending""
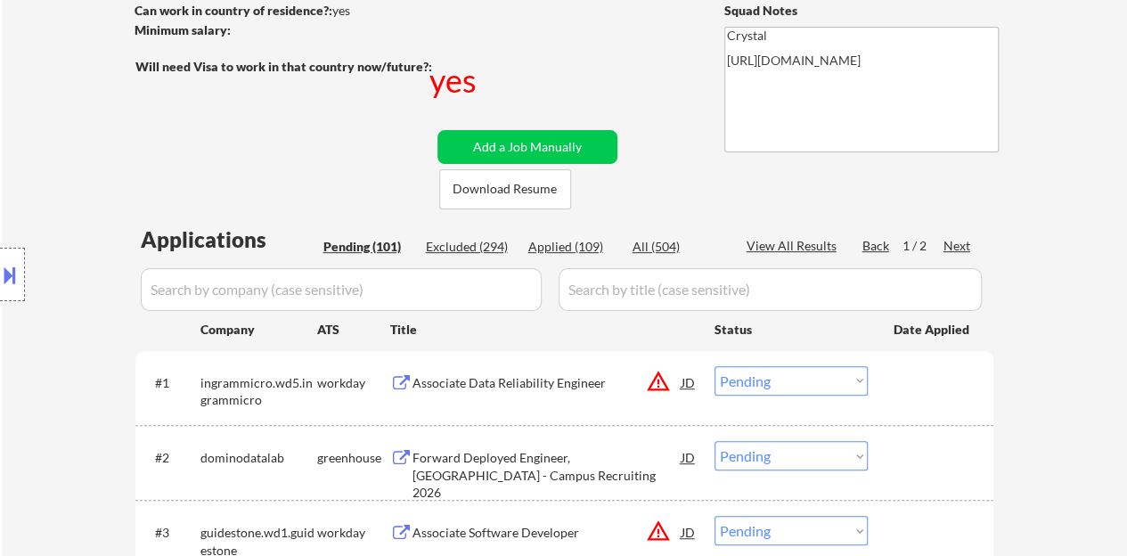
scroll to position [267, 0]
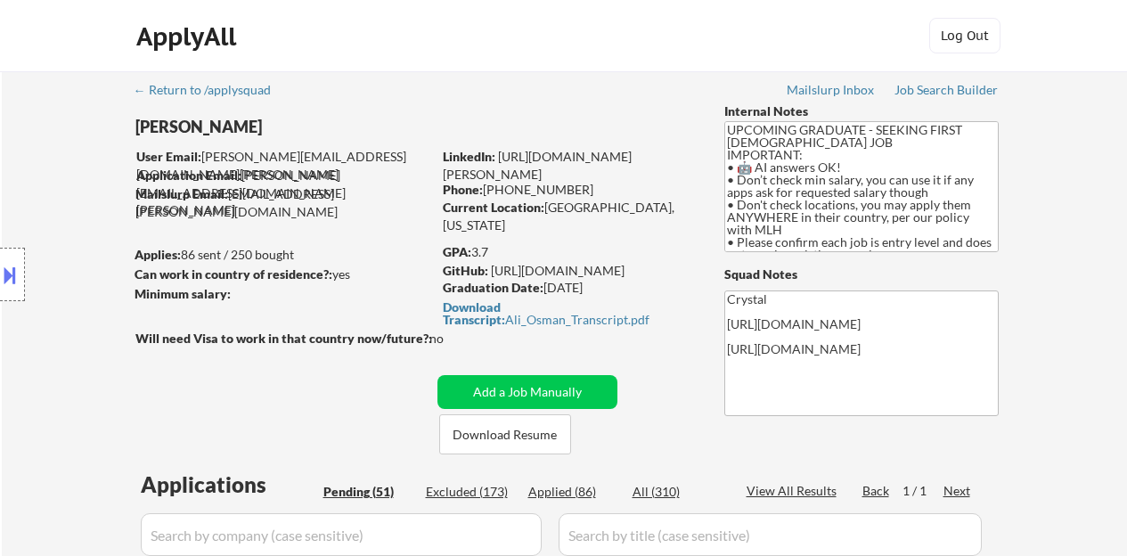
select select ""pending""
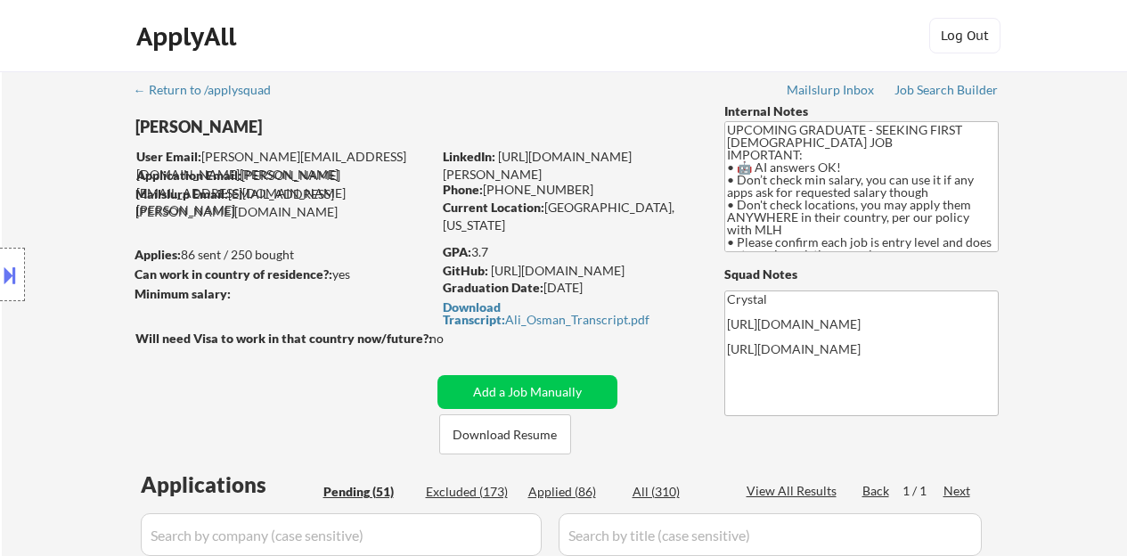
select select ""pending""
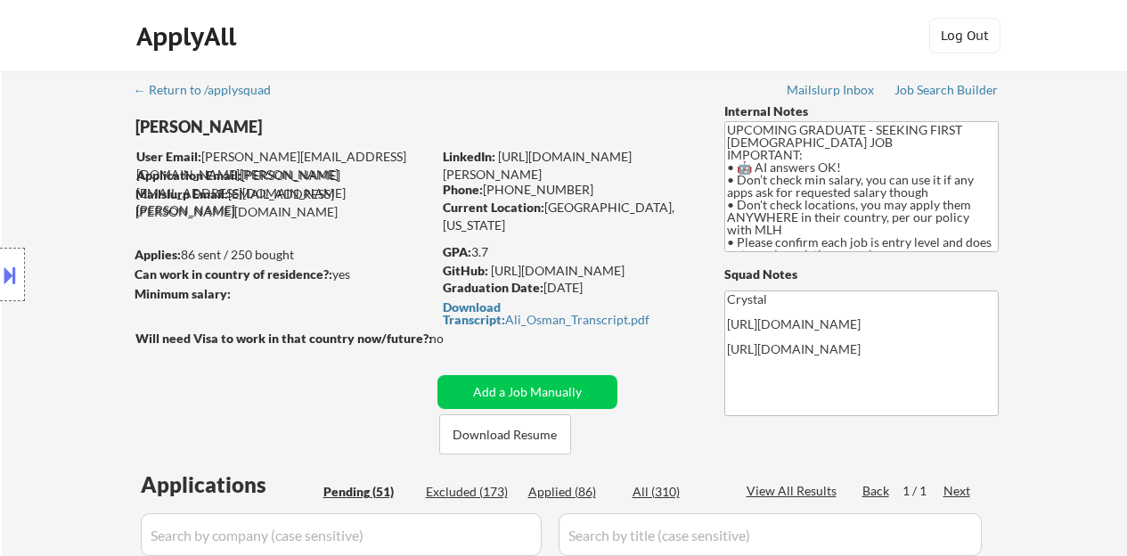
select select ""pending""
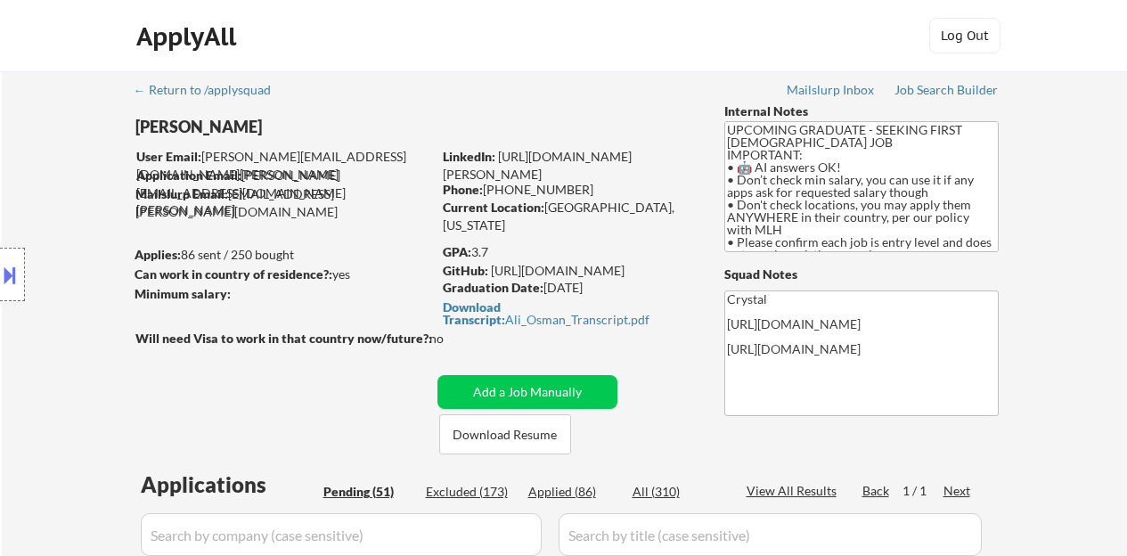
select select ""pending""
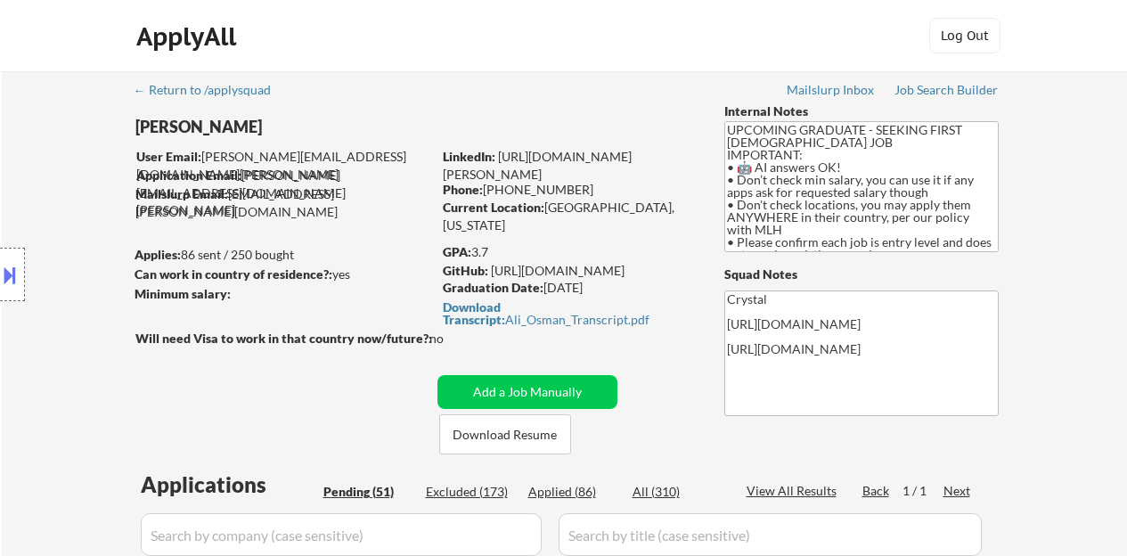
select select ""pending""
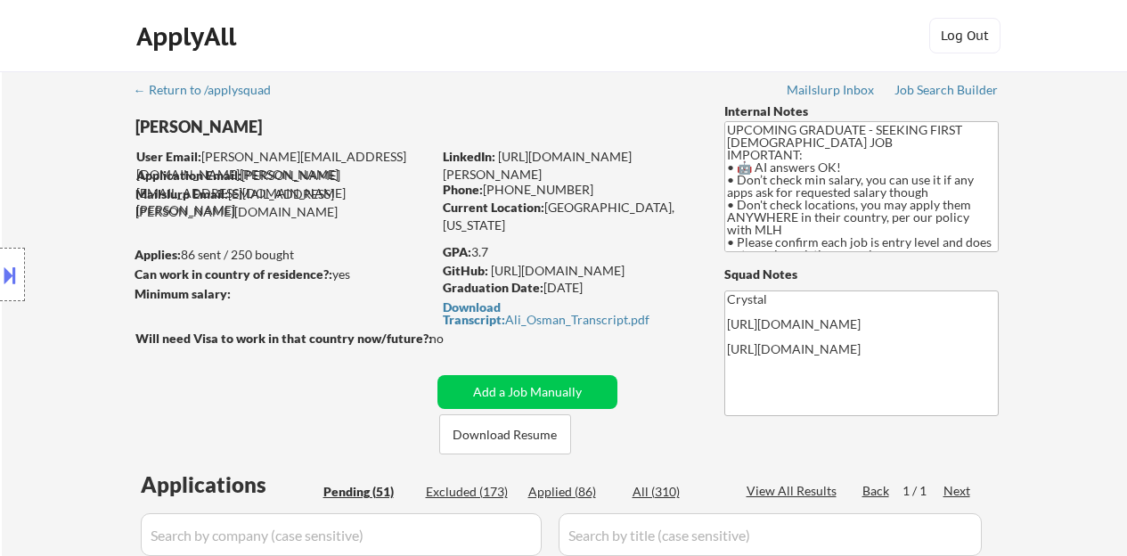
select select ""pending""
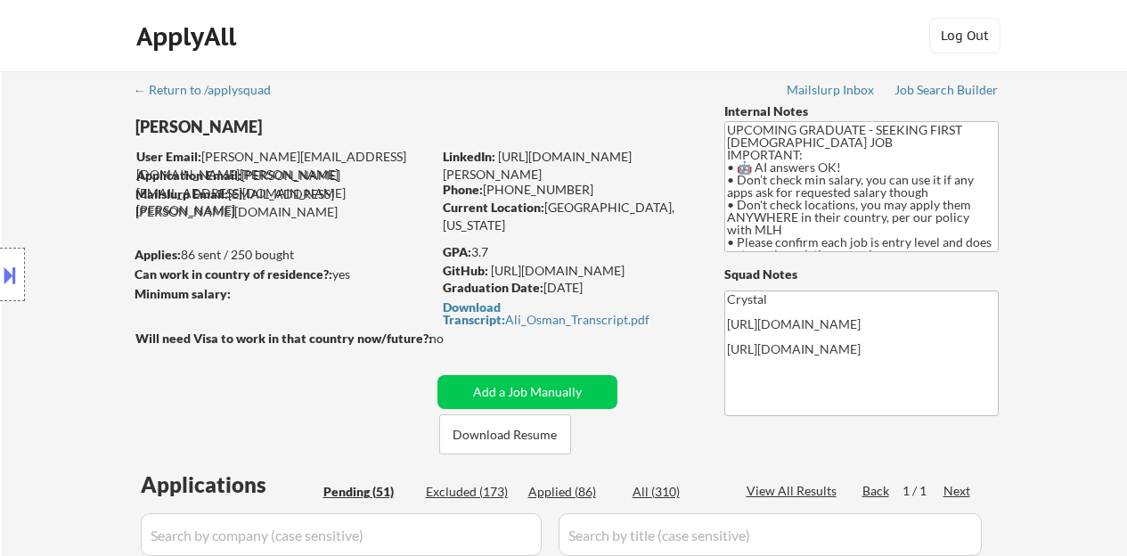
select select ""pending""
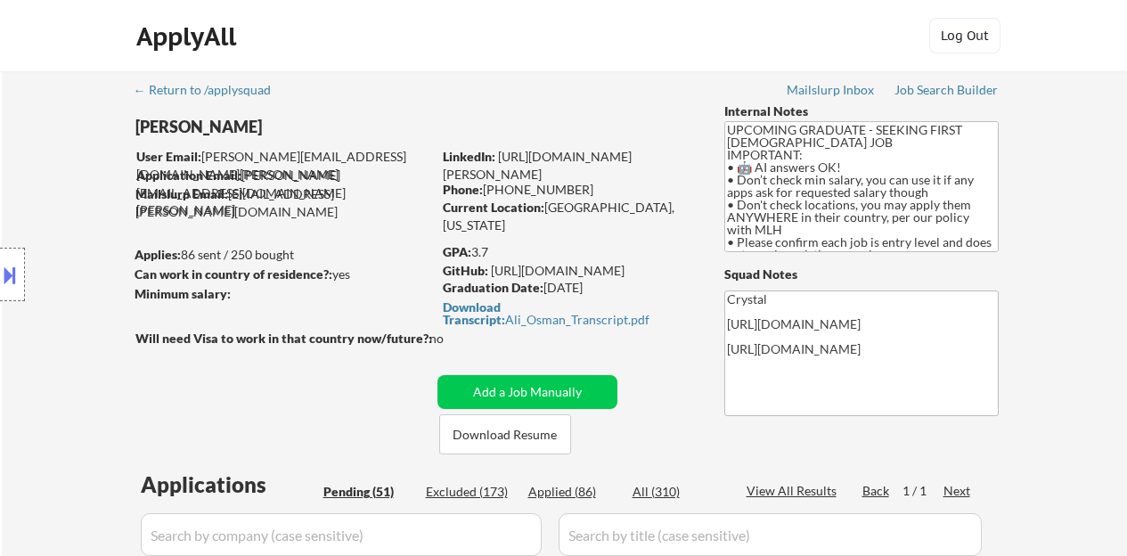
select select ""pending""
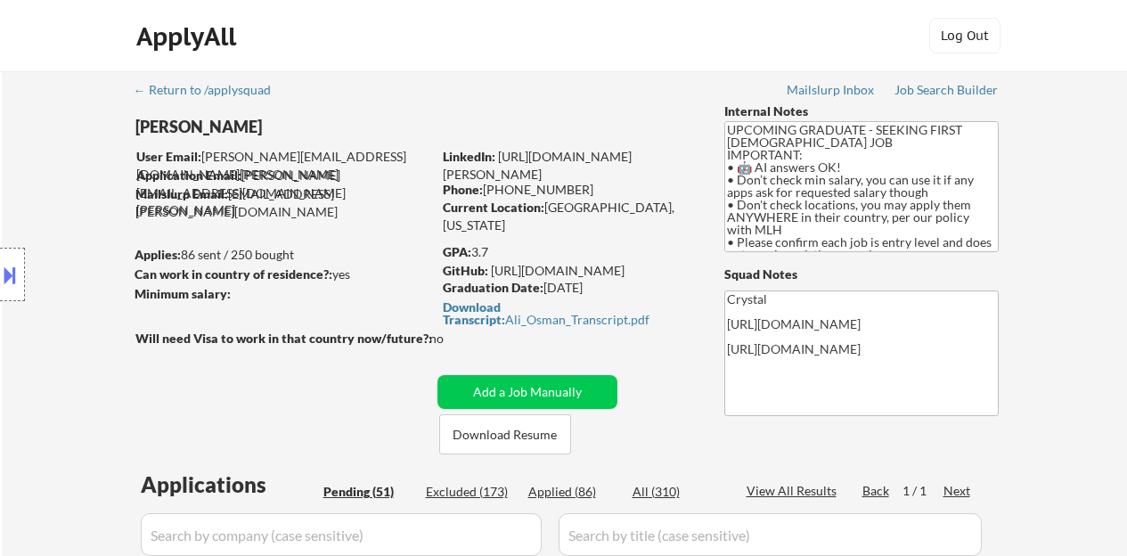
select select ""pending""
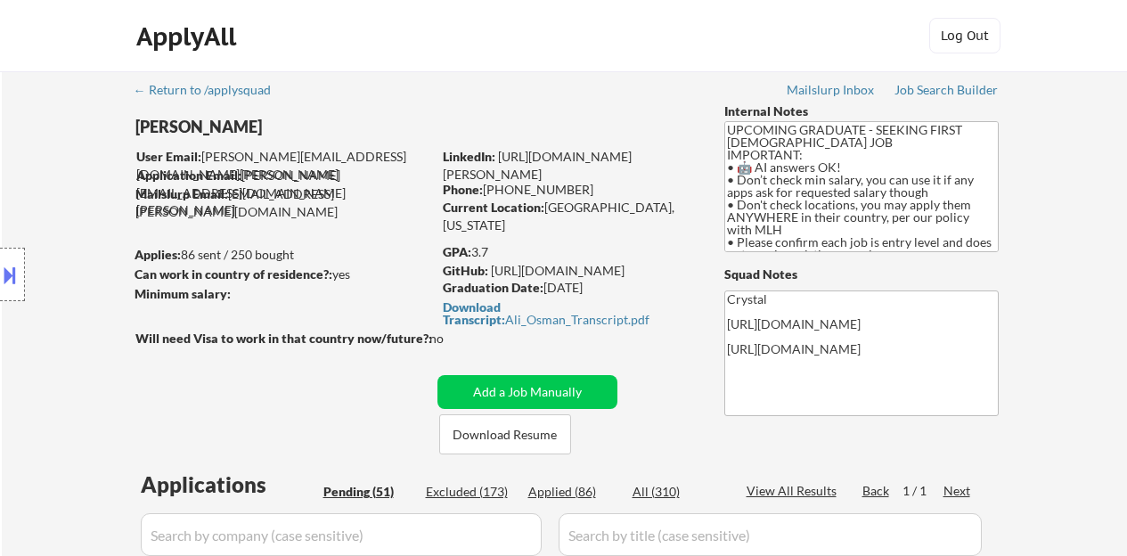
select select ""pending""
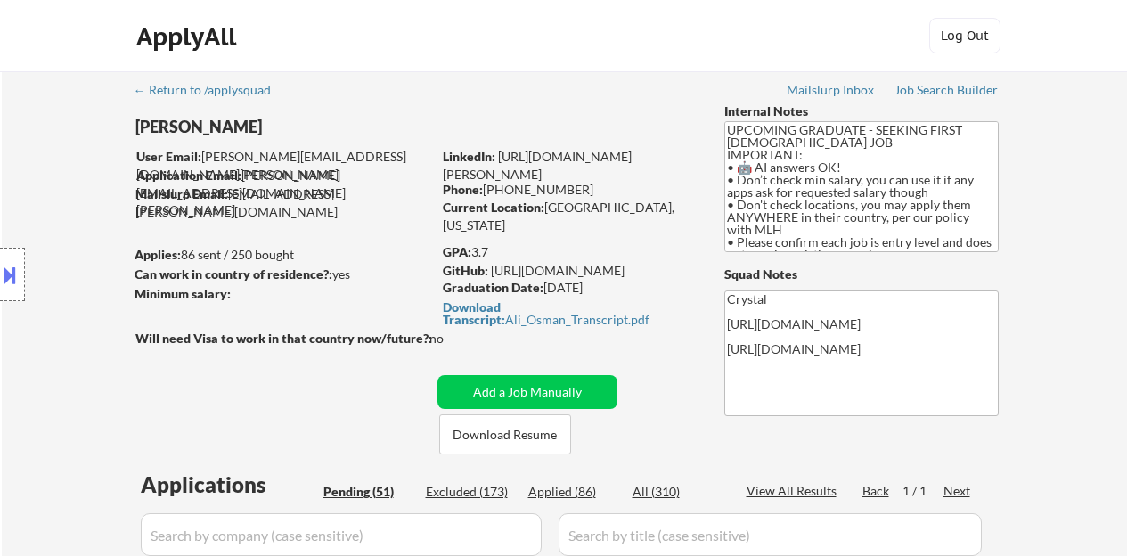
select select ""pending""
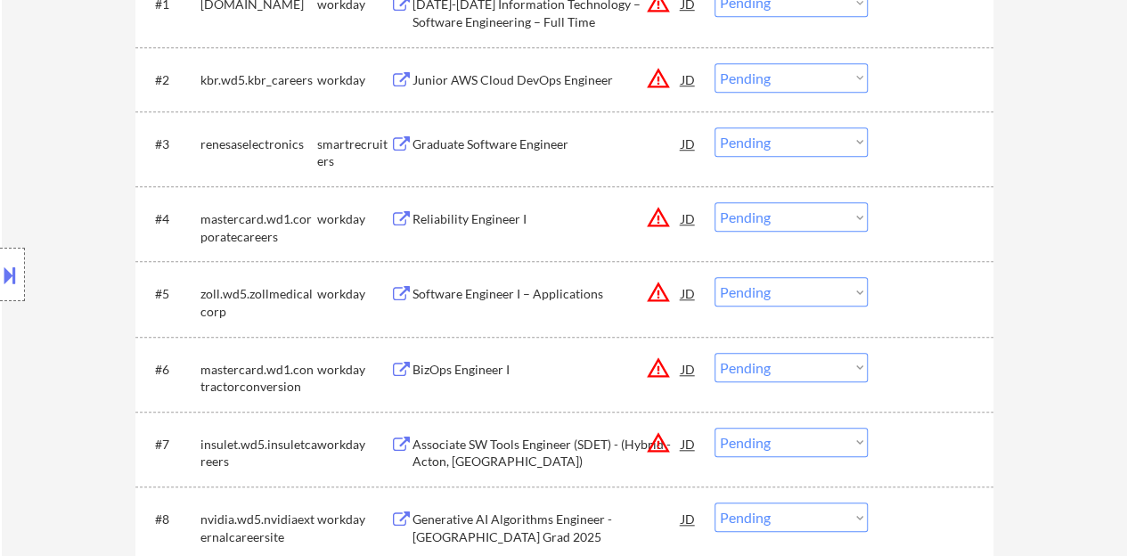
scroll to position [535, 0]
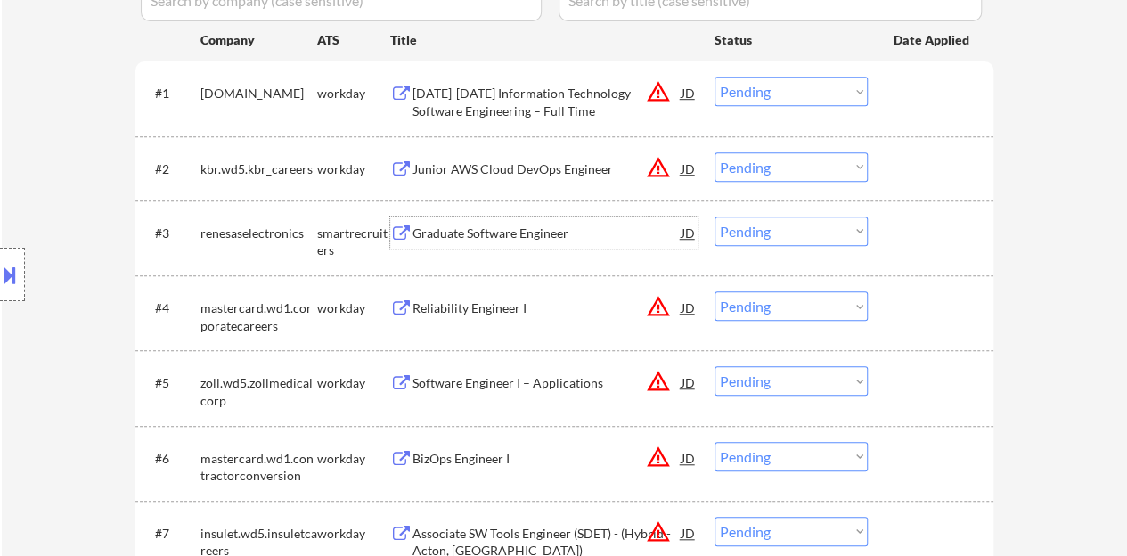
click at [517, 227] on div "Graduate Software Engineer" at bounding box center [546, 233] width 269 height 18
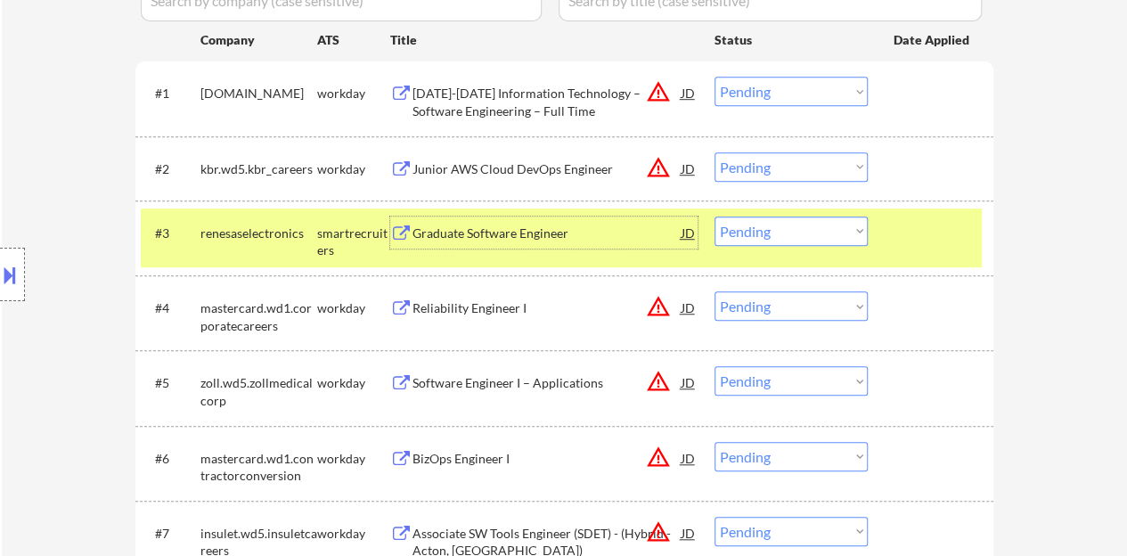
click at [829, 249] on div "#3 renesaselectronics smartrecruiters Graduate Software Engineer JD Choose an o…" at bounding box center [561, 237] width 841 height 59
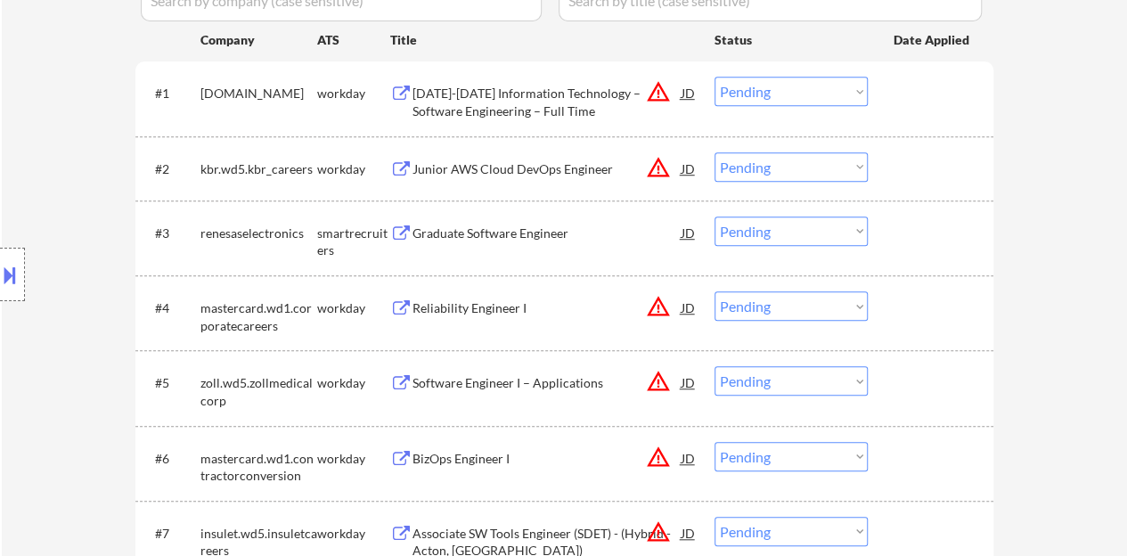
click at [814, 237] on select "Choose an option... Pending Applied Excluded (Questions) Excluded (Expired) Exc…" at bounding box center [790, 230] width 153 height 29
click at [714, 216] on select "Choose an option... Pending Applied Excluded (Questions) Excluded (Expired) Exc…" at bounding box center [790, 230] width 153 height 29
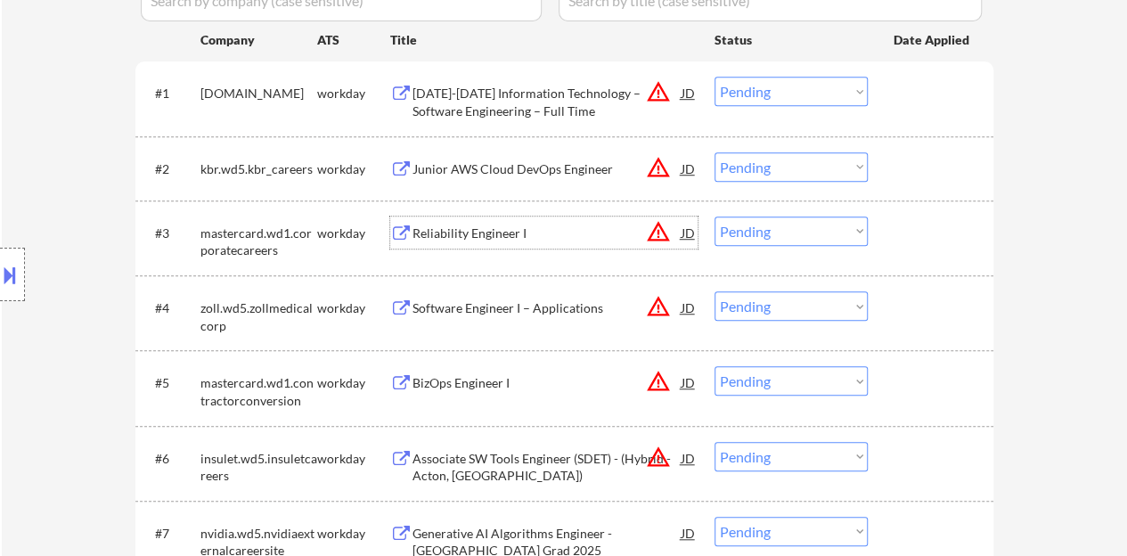
click at [490, 227] on div "Reliability Engineer I" at bounding box center [546, 233] width 269 height 18
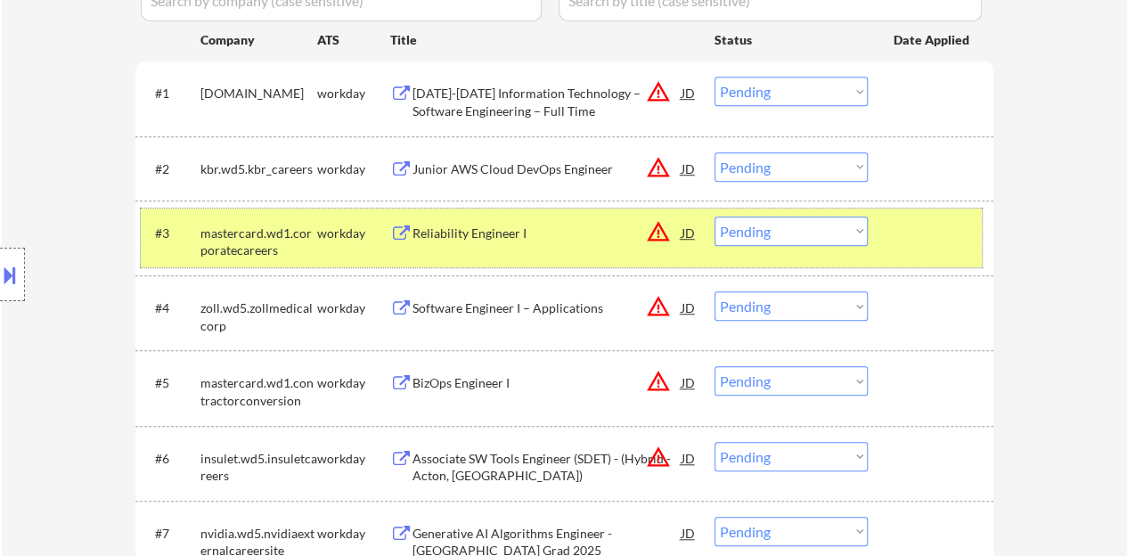
click at [788, 212] on div "#3 mastercard.wd1.corporatecareers workday Reliability Engineer I JD warning_am…" at bounding box center [561, 237] width 841 height 59
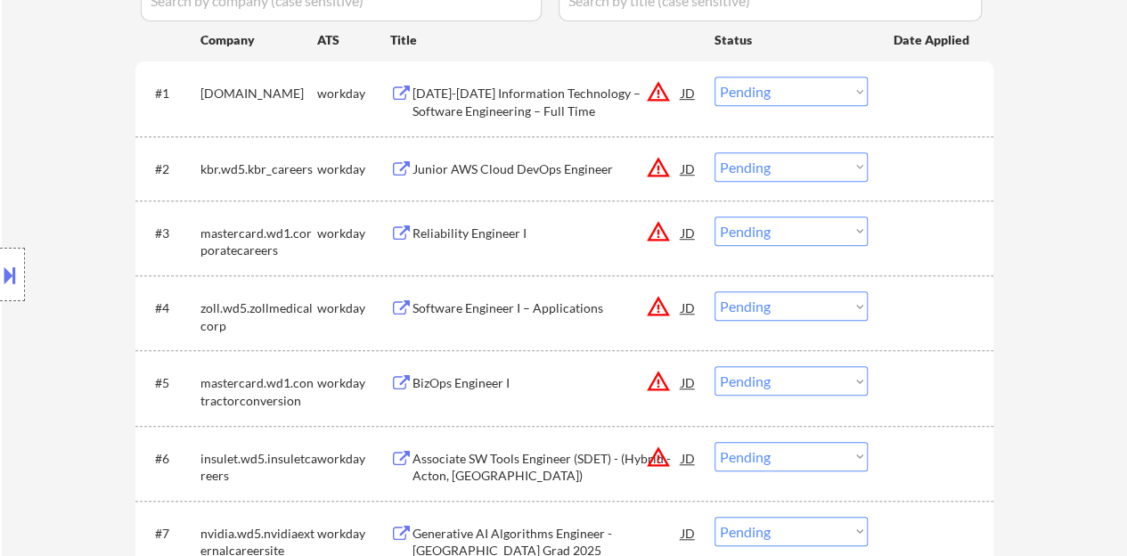
click at [796, 235] on select "Choose an option... Pending Applied Excluded (Questions) Excluded (Expired) Exc…" at bounding box center [790, 230] width 153 height 29
click at [714, 216] on select "Choose an option... Pending Applied Excluded (Questions) Excluded (Expired) Exc…" at bounding box center [790, 230] width 153 height 29
select select ""pending""
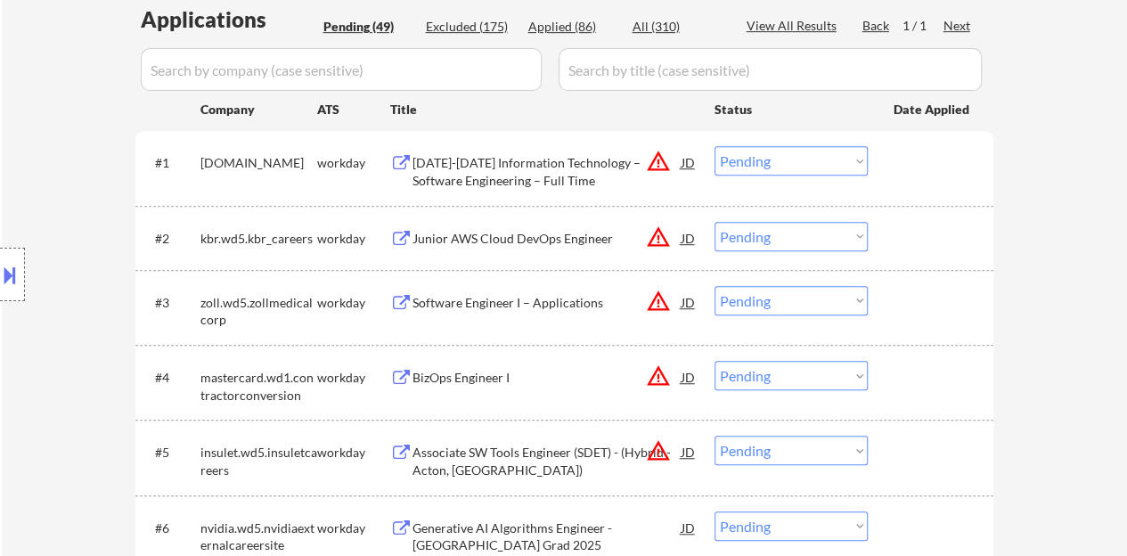
scroll to position [445, 0]
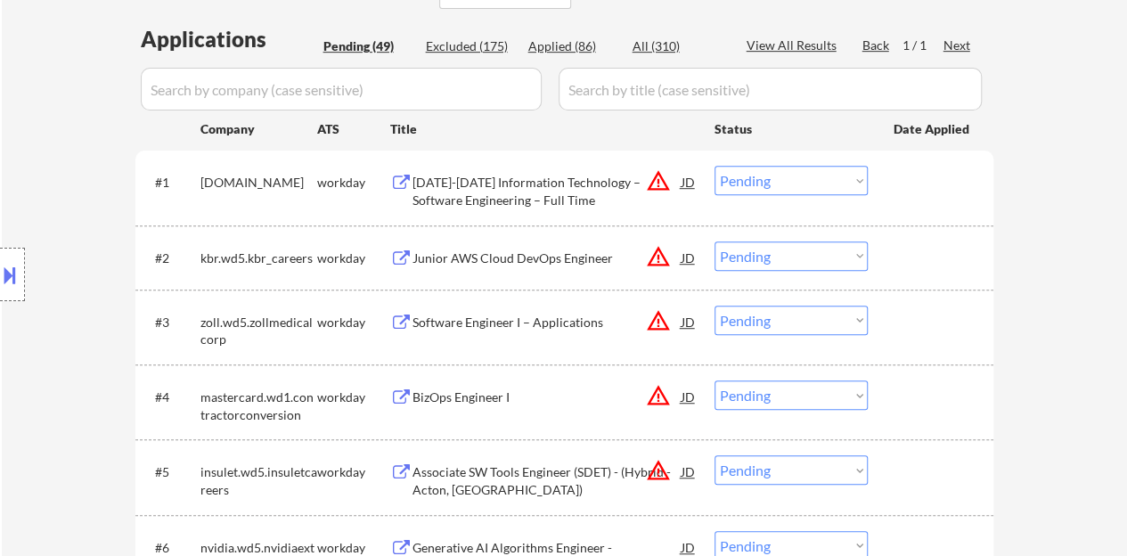
click at [490, 202] on div "[DATE]-[DATE] Information Technology – Software Engineering – Full Time" at bounding box center [546, 191] width 269 height 35
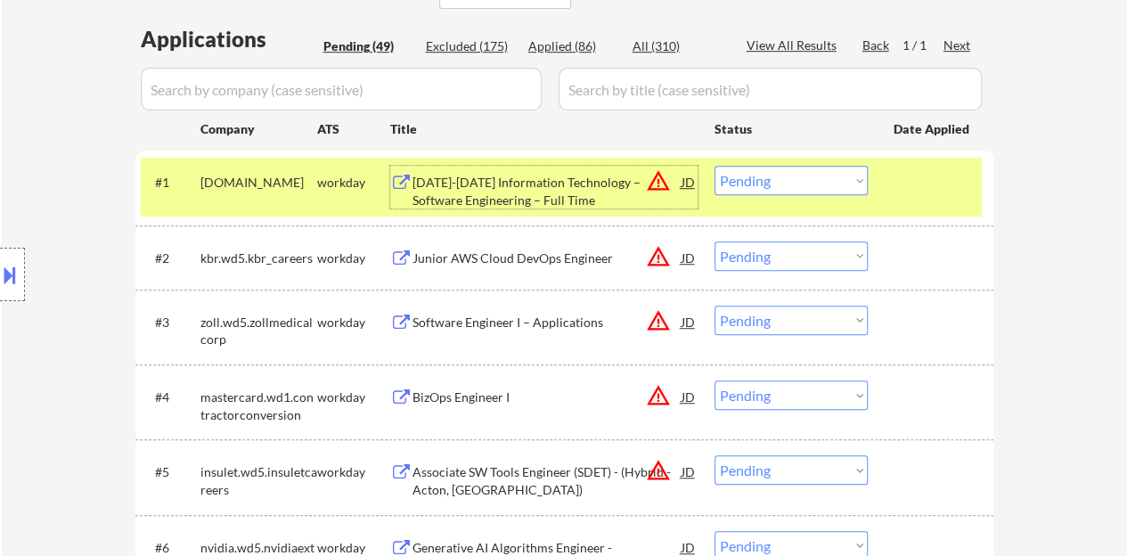
click at [823, 186] on select "Choose an option... Pending Applied Excluded (Questions) Excluded (Expired) Exc…" at bounding box center [790, 180] width 153 height 29
click at [714, 166] on select "Choose an option... Pending Applied Excluded (Questions) Excluded (Expired) Exc…" at bounding box center [790, 180] width 153 height 29
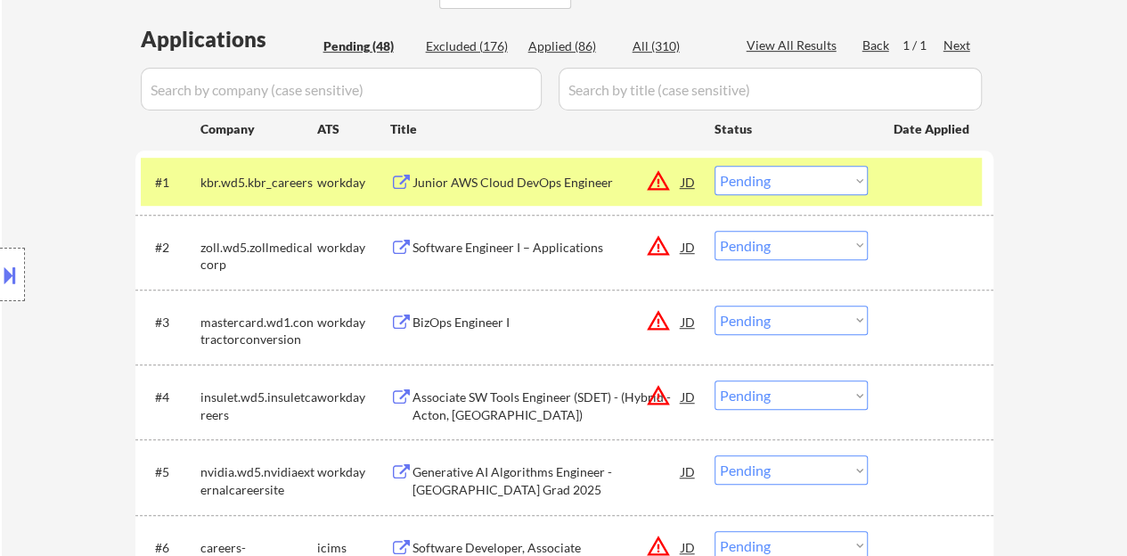
click at [433, 195] on div "Junior AWS Cloud DevOps Engineer" at bounding box center [546, 182] width 269 height 32
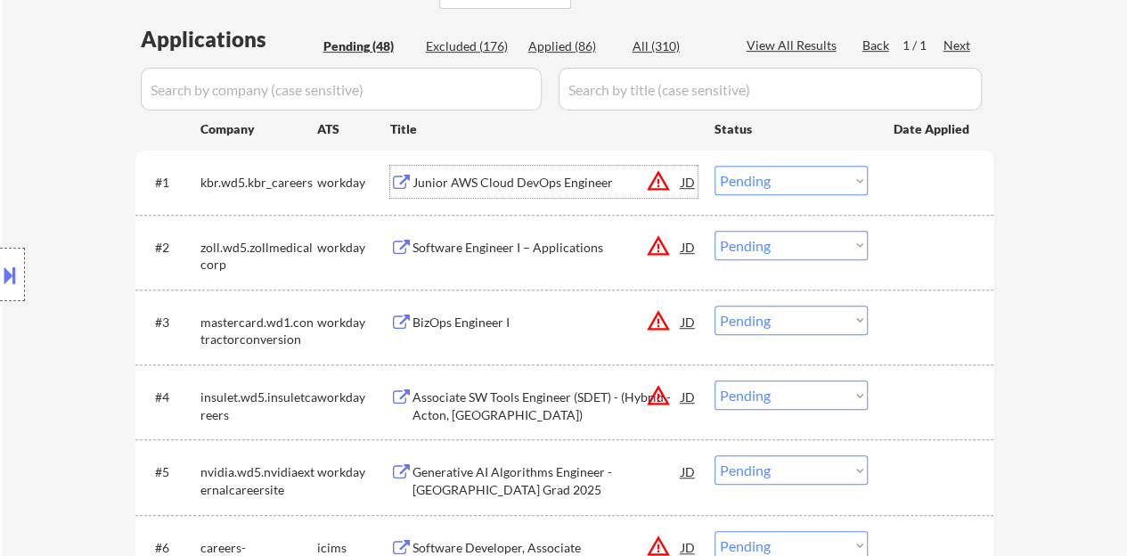
click at [937, 191] on div at bounding box center [933, 182] width 78 height 32
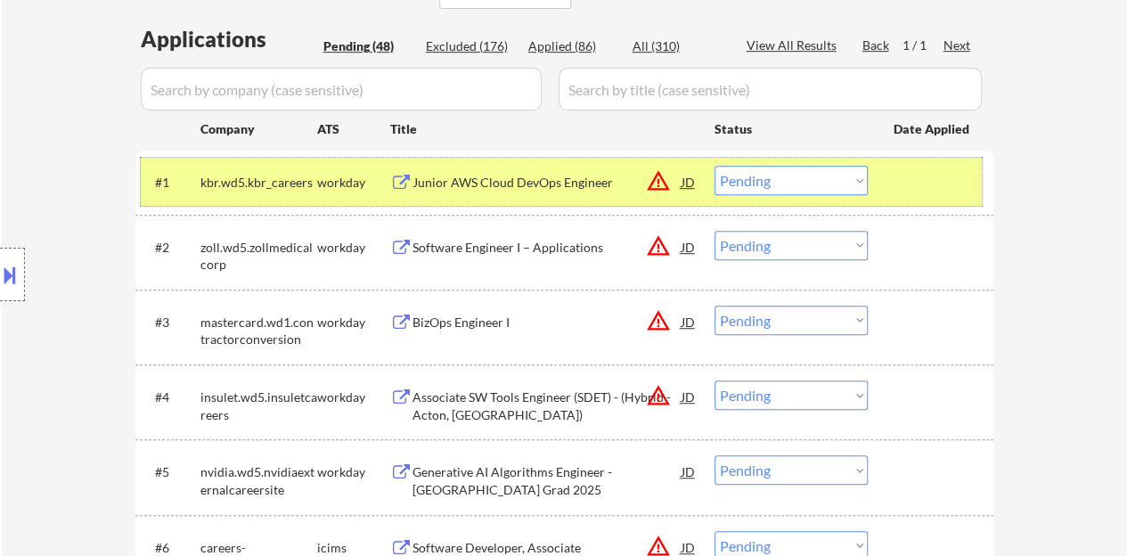
click at [752, 186] on select "Choose an option... Pending Applied Excluded (Questions) Excluded (Expired) Exc…" at bounding box center [790, 180] width 153 height 29
click at [714, 166] on select "Choose an option... Pending Applied Excluded (Questions) Excluded (Expired) Exc…" at bounding box center [790, 180] width 153 height 29
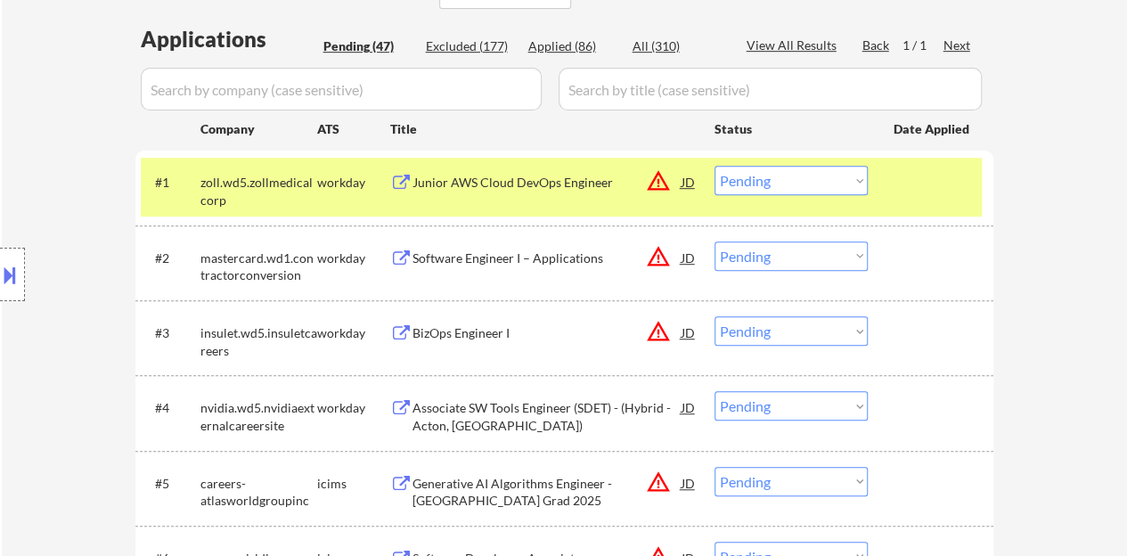
click at [520, 186] on div "Junior AWS Cloud DevOps Engineer" at bounding box center [546, 183] width 269 height 18
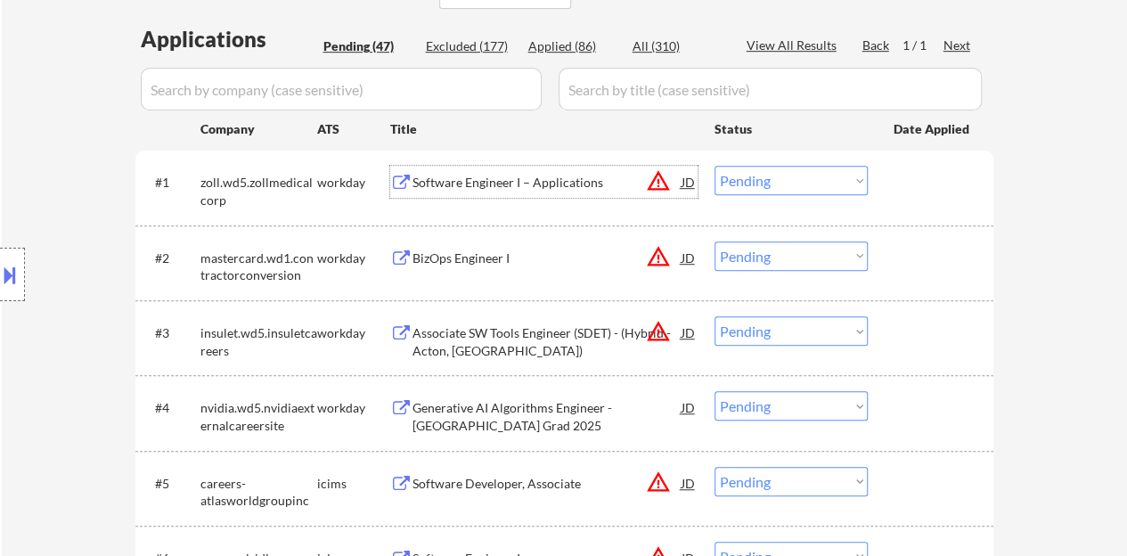
click at [937, 190] on div at bounding box center [933, 182] width 78 height 32
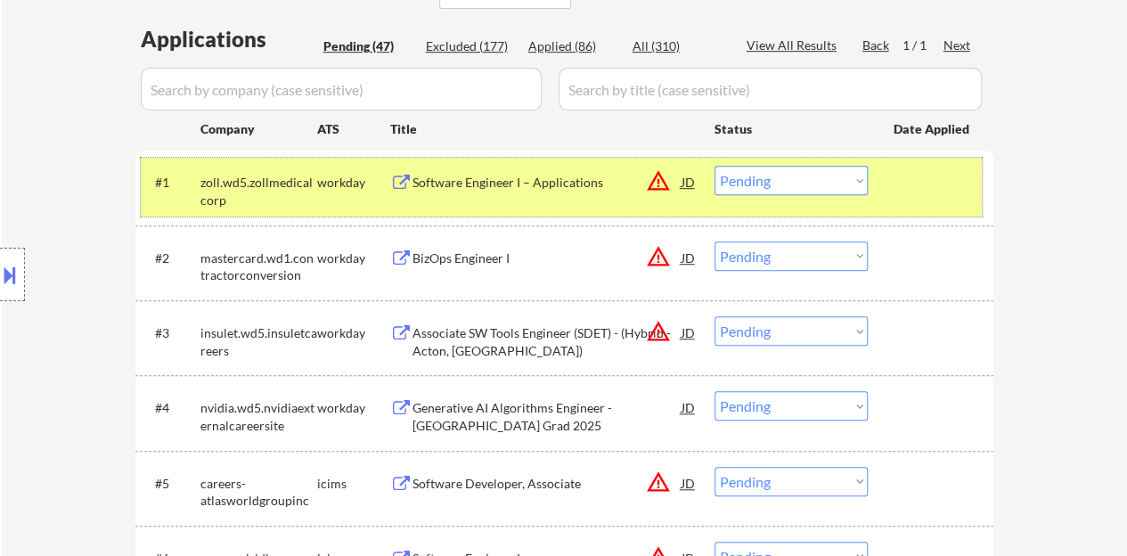
click at [743, 186] on select "Choose an option... Pending Applied Excluded (Questions) Excluded (Expired) Exc…" at bounding box center [790, 180] width 153 height 29
click at [714, 166] on select "Choose an option... Pending Applied Excluded (Questions) Excluded (Expired) Exc…" at bounding box center [790, 180] width 153 height 29
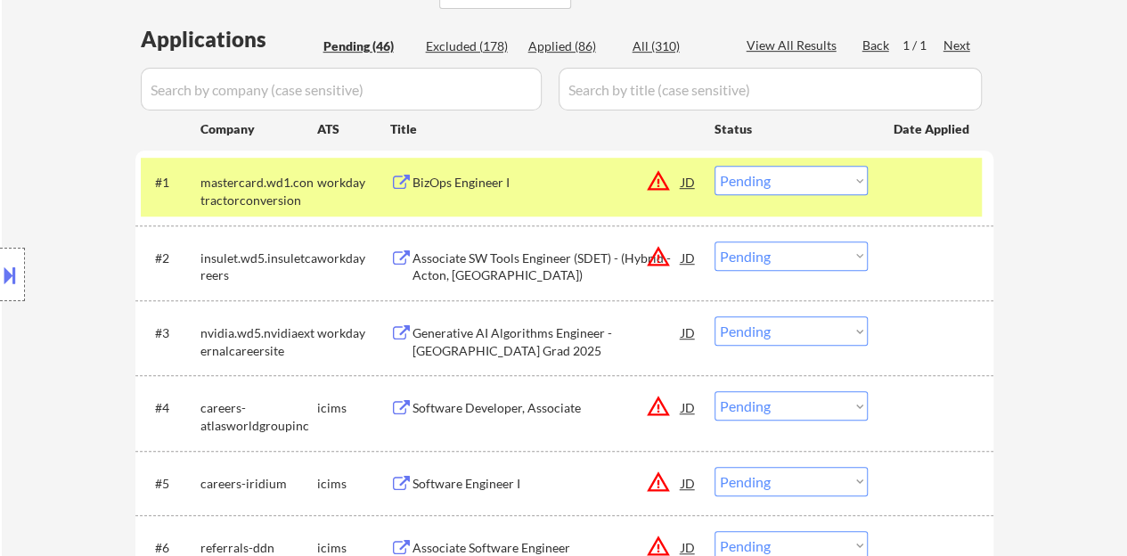
click at [451, 194] on div "BizOps Engineer I" at bounding box center [546, 182] width 269 height 32
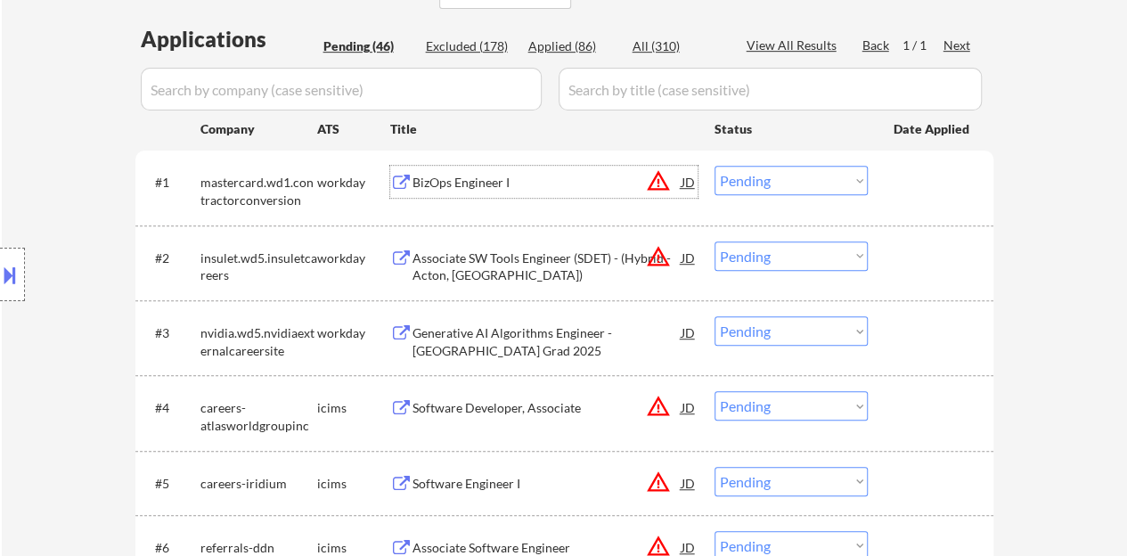
click at [967, 172] on div at bounding box center [933, 182] width 78 height 32
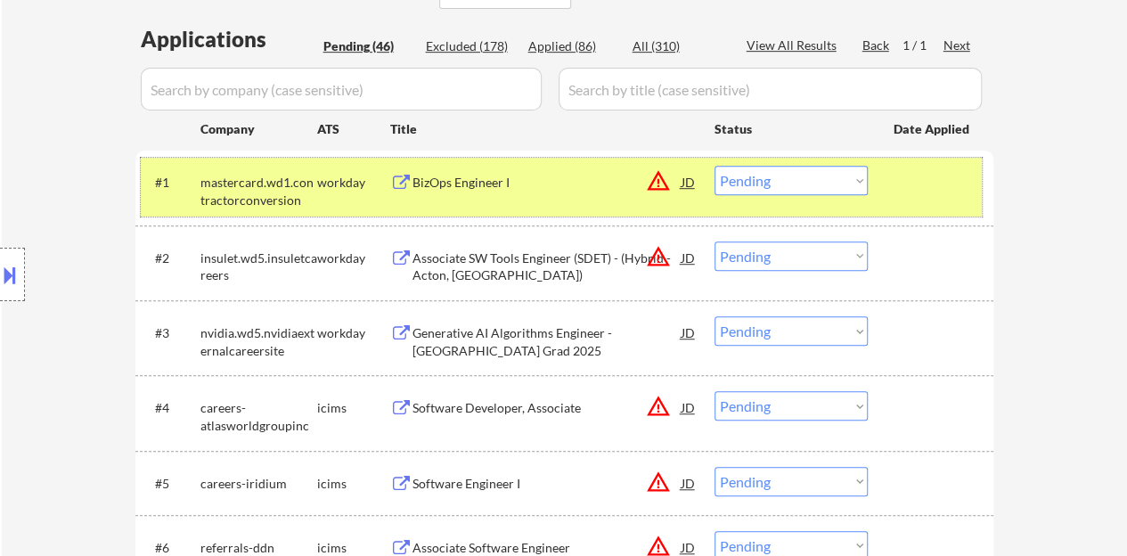
click at [752, 167] on select "Choose an option... Pending Applied Excluded (Questions) Excluded (Expired) Exc…" at bounding box center [790, 180] width 153 height 29
click at [714, 166] on select "Choose an option... Pending Applied Excluded (Questions) Excluded (Expired) Exc…" at bounding box center [790, 180] width 153 height 29
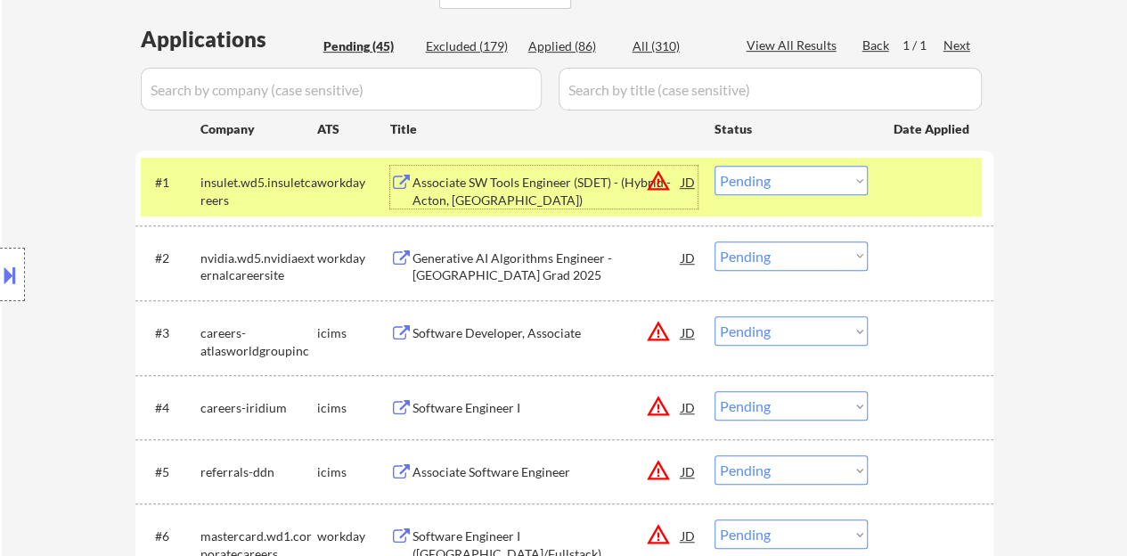
click at [483, 197] on div "Associate SW Tools Engineer (SDET) - (Hybrid - Acton, [GEOGRAPHIC_DATA])" at bounding box center [546, 191] width 269 height 35
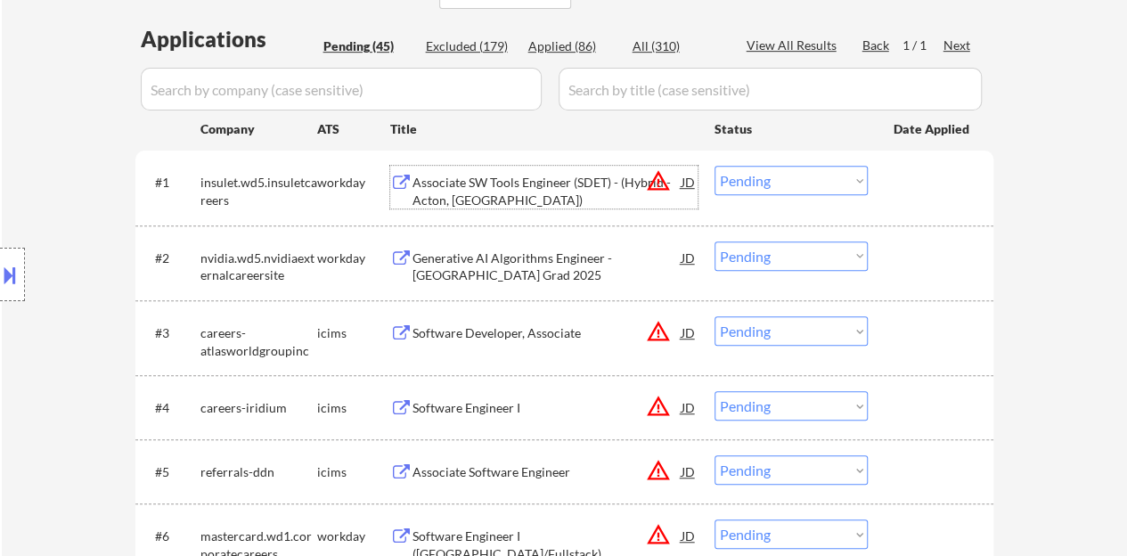
click at [884, 160] on div "#1 insulet.wd5.insuletcareers workday Associate SW Tools Engineer (SDET) - (Hyb…" at bounding box center [561, 187] width 841 height 59
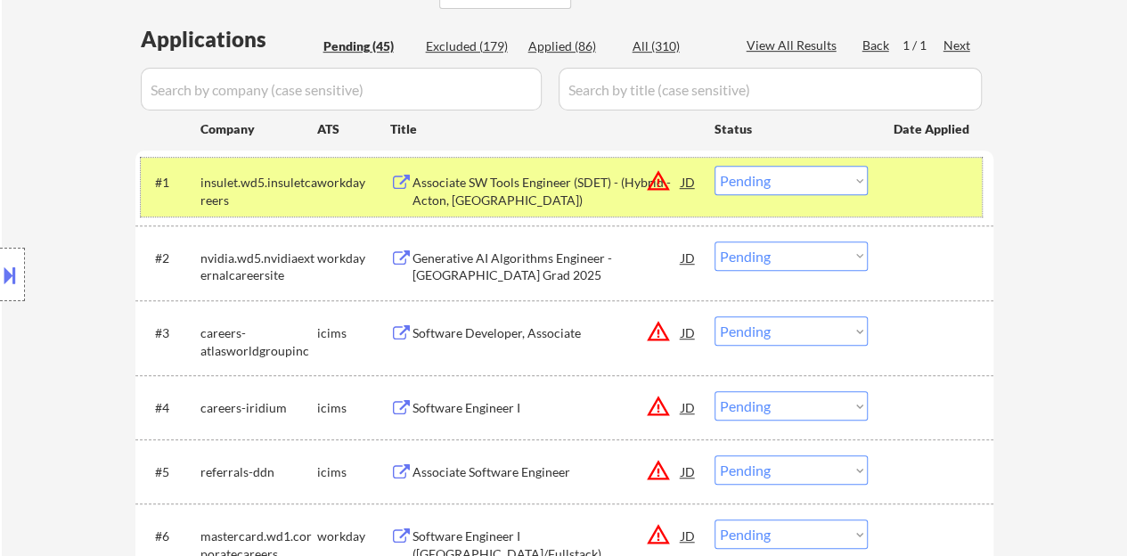
click at [759, 174] on select "Choose an option... Pending Applied Excluded (Questions) Excluded (Expired) Exc…" at bounding box center [790, 180] width 153 height 29
click at [714, 166] on select "Choose an option... Pending Applied Excluded (Questions) Excluded (Expired) Exc…" at bounding box center [790, 180] width 153 height 29
select select ""pending""
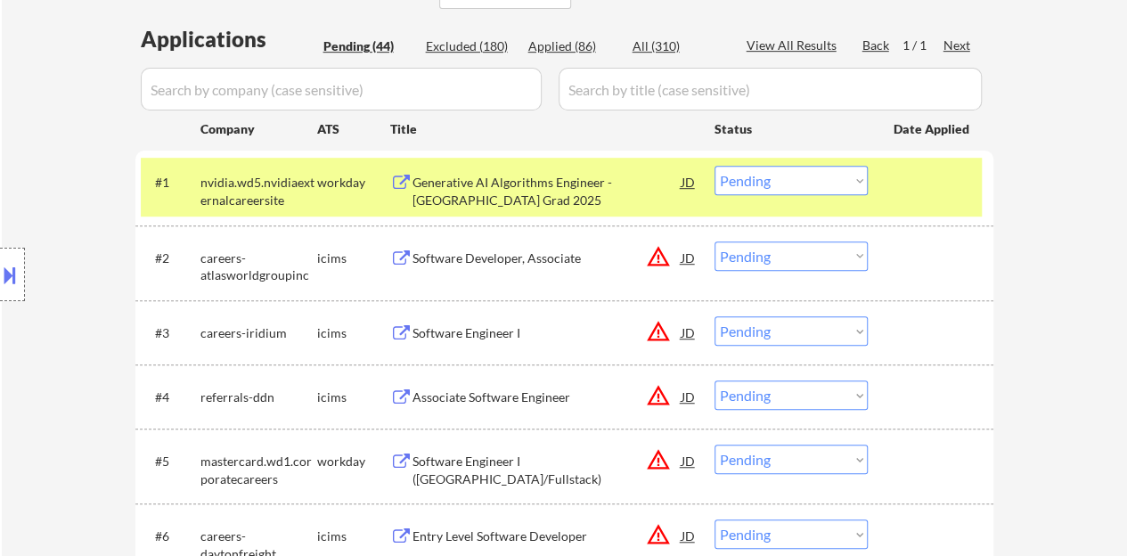
click at [891, 196] on div "#1 nvidia.wd5.nvidiaexternalcareersite workday Generative AI Algorithms Enginee…" at bounding box center [561, 187] width 841 height 59
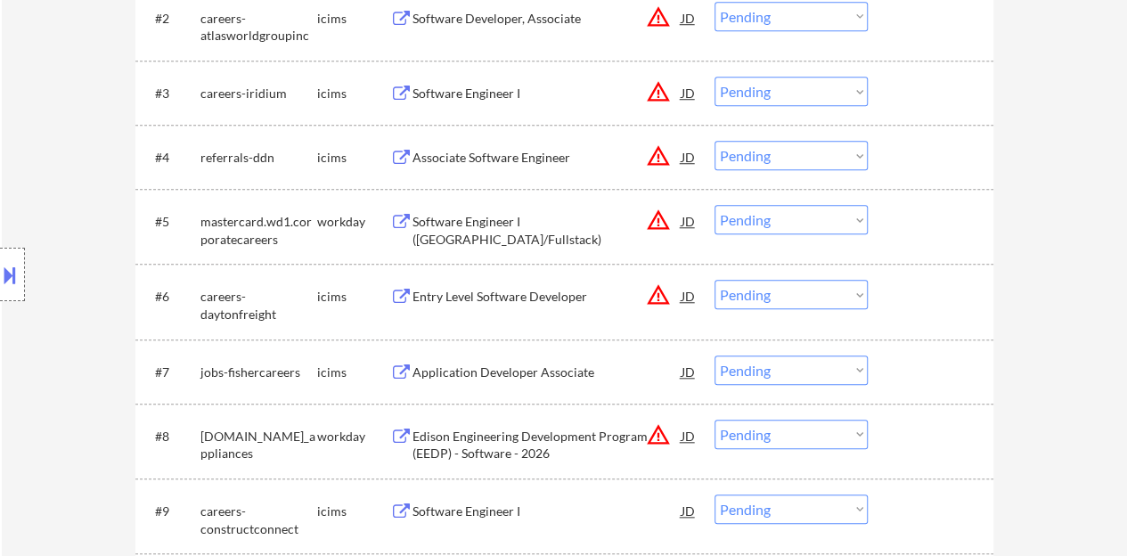
scroll to position [713, 0]
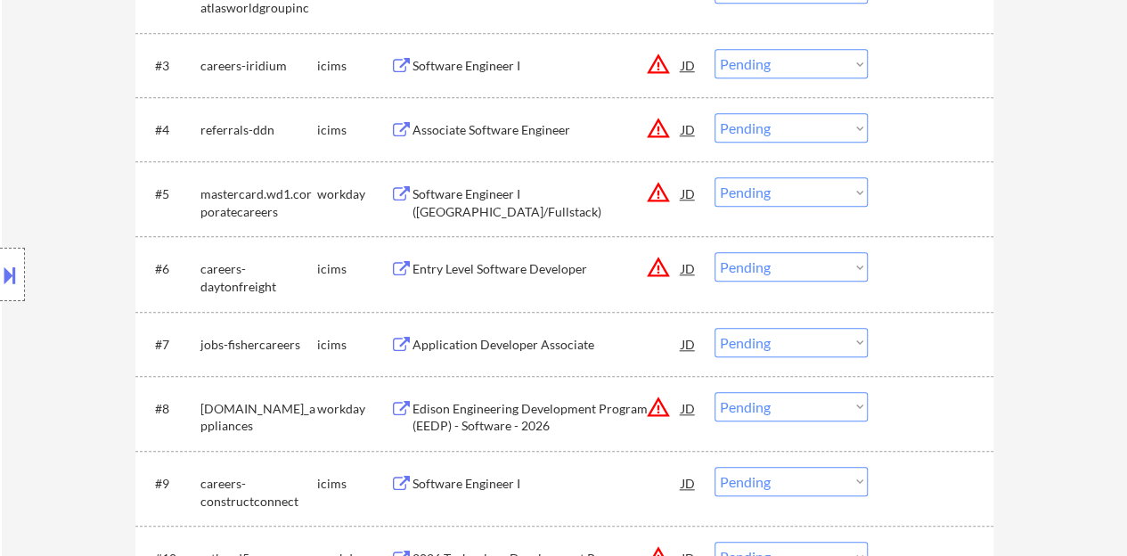
click at [489, 200] on div "Software Engineer I (Java/Fullstack)" at bounding box center [546, 202] width 269 height 35
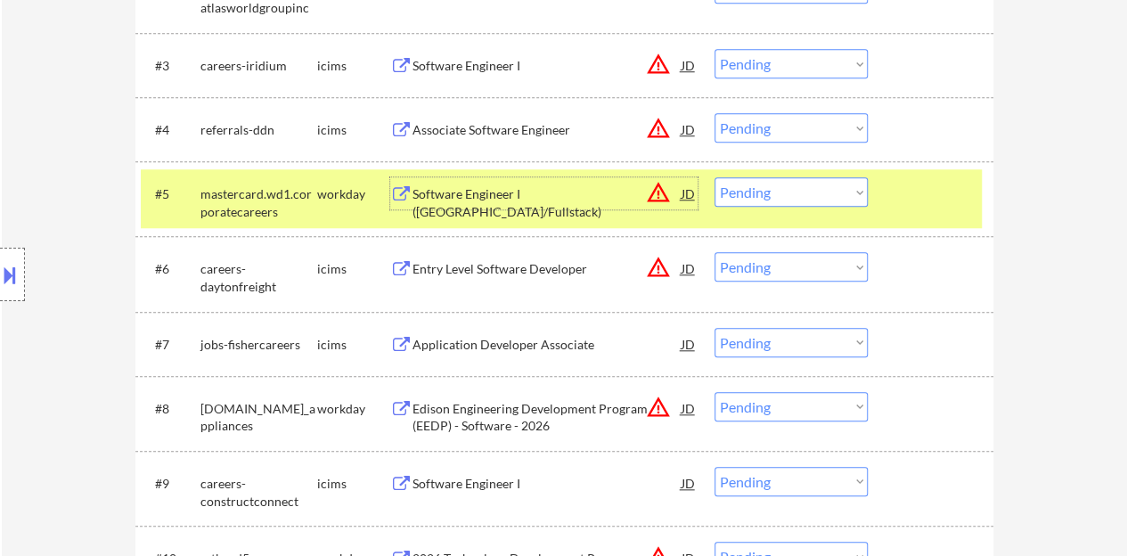
click at [803, 181] on select "Choose an option... Pending Applied Excluded (Questions) Excluded (Expired) Exc…" at bounding box center [790, 191] width 153 height 29
click at [714, 177] on select "Choose an option... Pending Applied Excluded (Questions) Excluded (Expired) Exc…" at bounding box center [790, 191] width 153 height 29
select select ""pending""
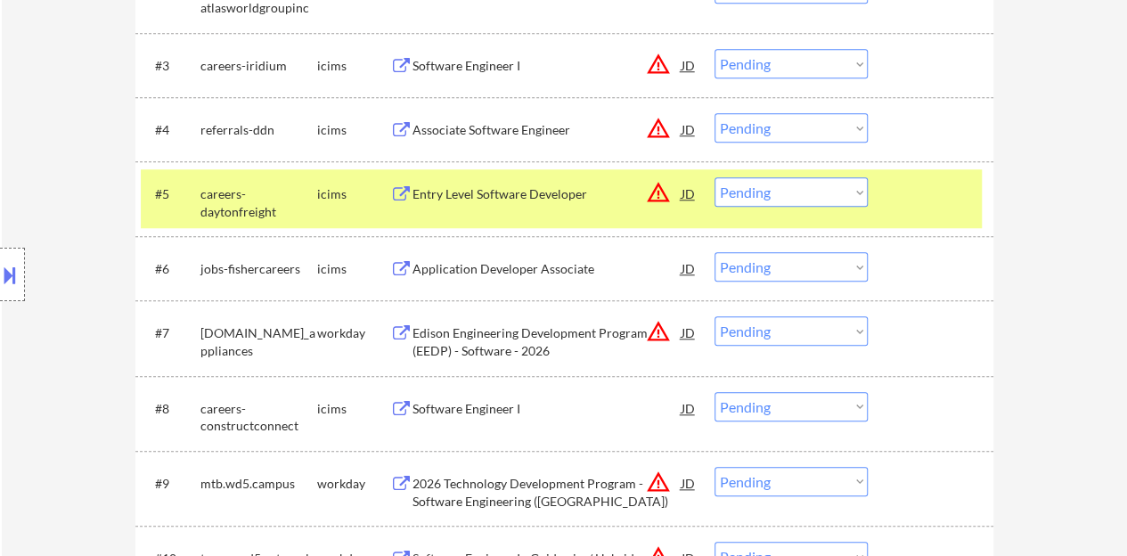
click at [925, 213] on div "#5 careers-daytonfreight icims Entry Level Software Developer JD warning_amber …" at bounding box center [561, 198] width 841 height 59
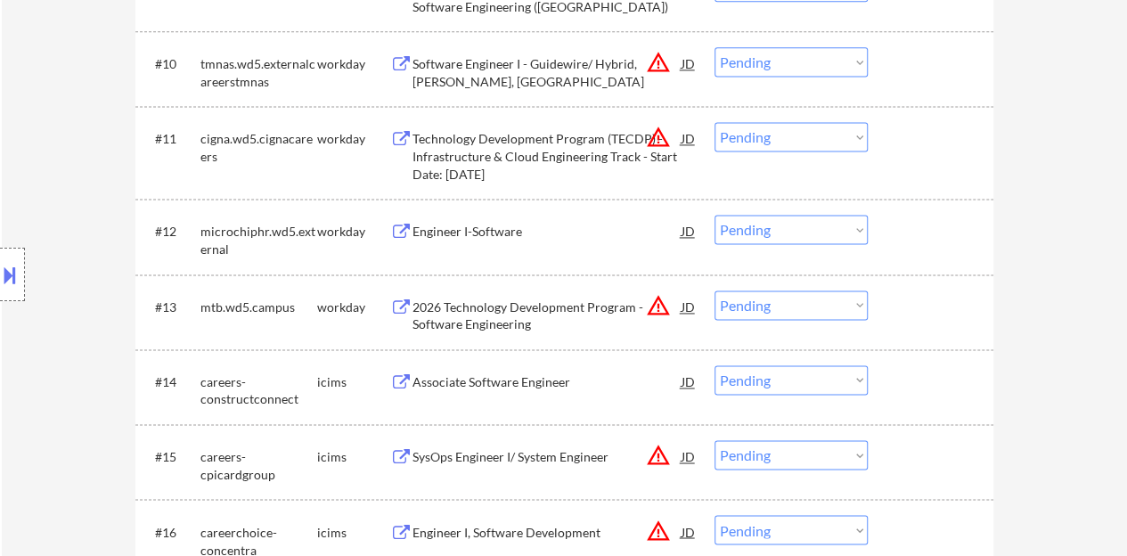
scroll to position [1247, 0]
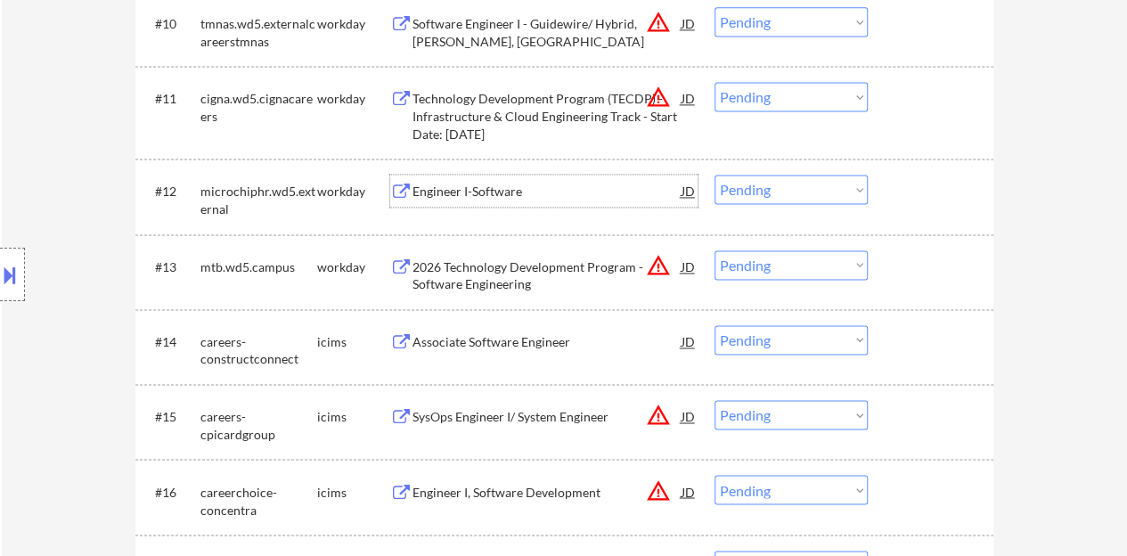
click at [429, 192] on div "Engineer I-Software" at bounding box center [546, 192] width 269 height 18
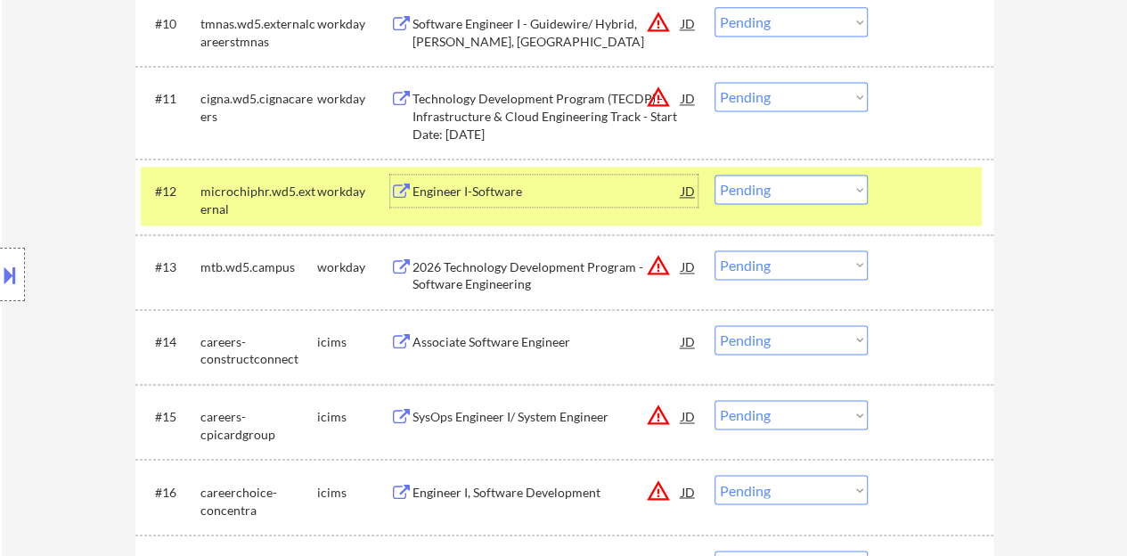
click at [498, 192] on div "Engineer I-Software" at bounding box center [546, 192] width 269 height 18
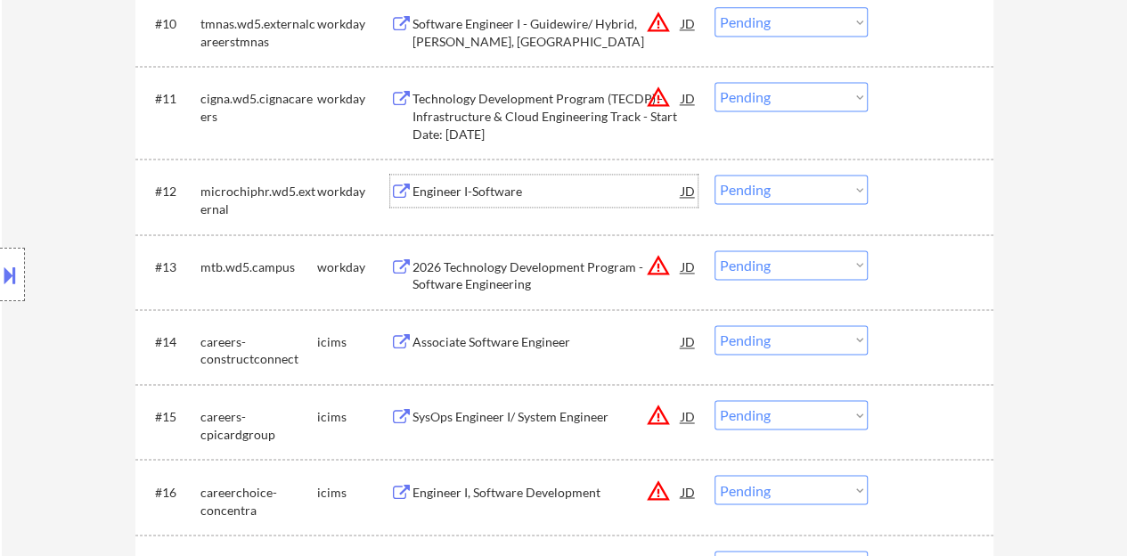
click at [933, 206] on div at bounding box center [933, 191] width 78 height 32
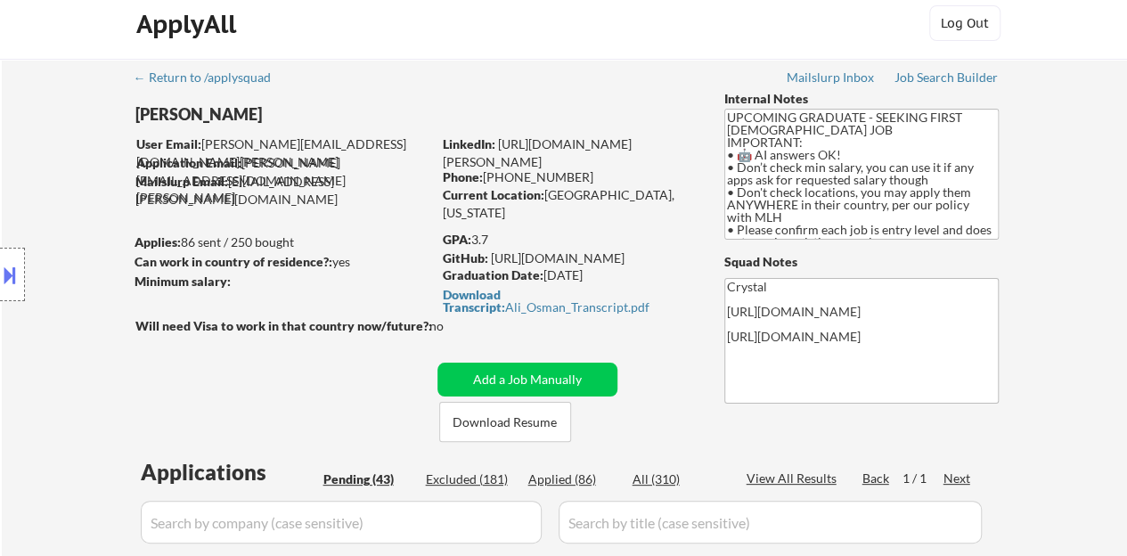
scroll to position [0, 0]
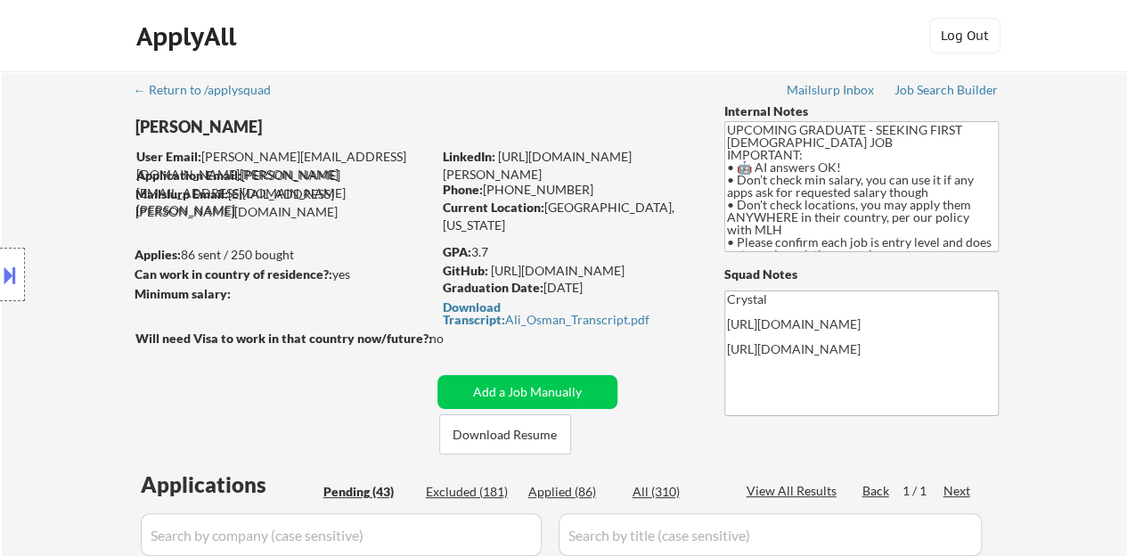
drag, startPoint x: 559, startPoint y: 172, endPoint x: 496, endPoint y: 156, distance: 64.4
click at [496, 156] on div "LinkedIn: https://www.linkedin.com/in/ali-osman-435804254" at bounding box center [570, 165] width 255 height 35
drag, startPoint x: 545, startPoint y: 213, endPoint x: 679, endPoint y: 216, distance: 133.7
click at [679, 216] on div "Current Location: San Francisco, California" at bounding box center [569, 216] width 252 height 35
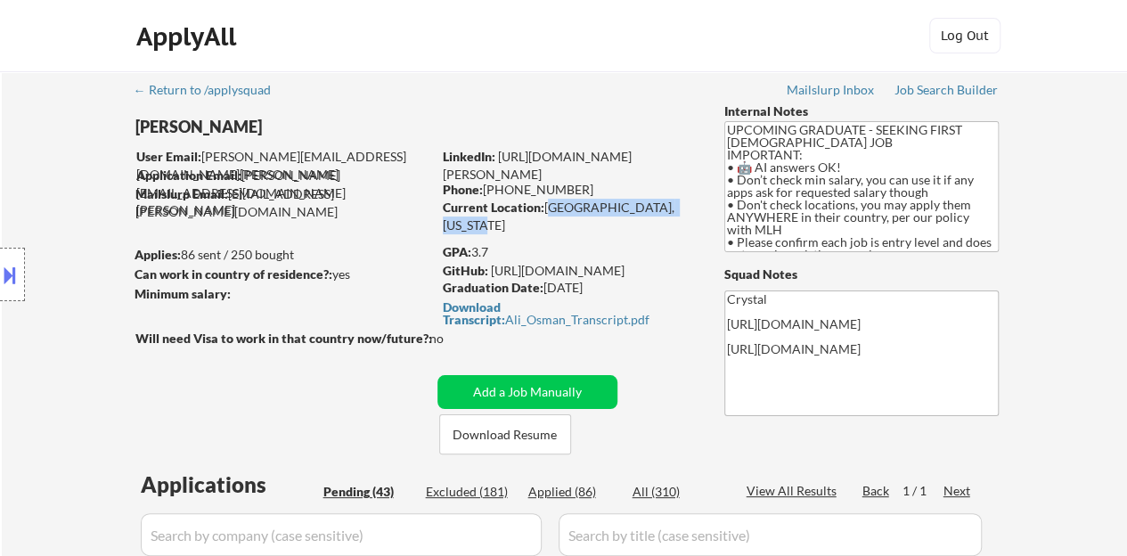
copy div "[GEOGRAPHIC_DATA], [US_STATE]"
click at [659, 289] on div "Graduation Date: 2026 May" at bounding box center [569, 288] width 252 height 18
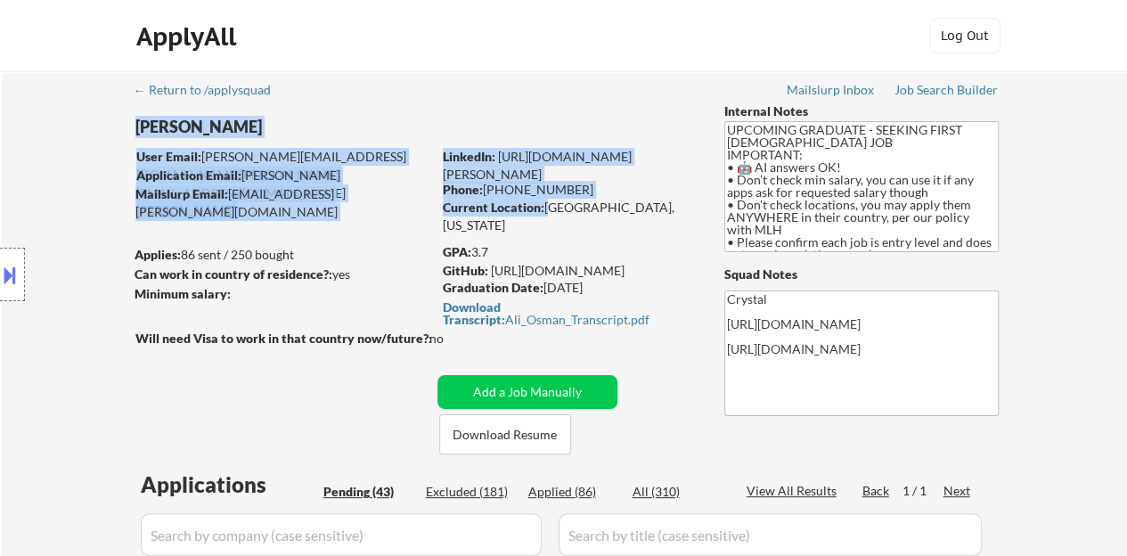
drag, startPoint x: 545, startPoint y: 207, endPoint x: 711, endPoint y: 210, distance: 165.7
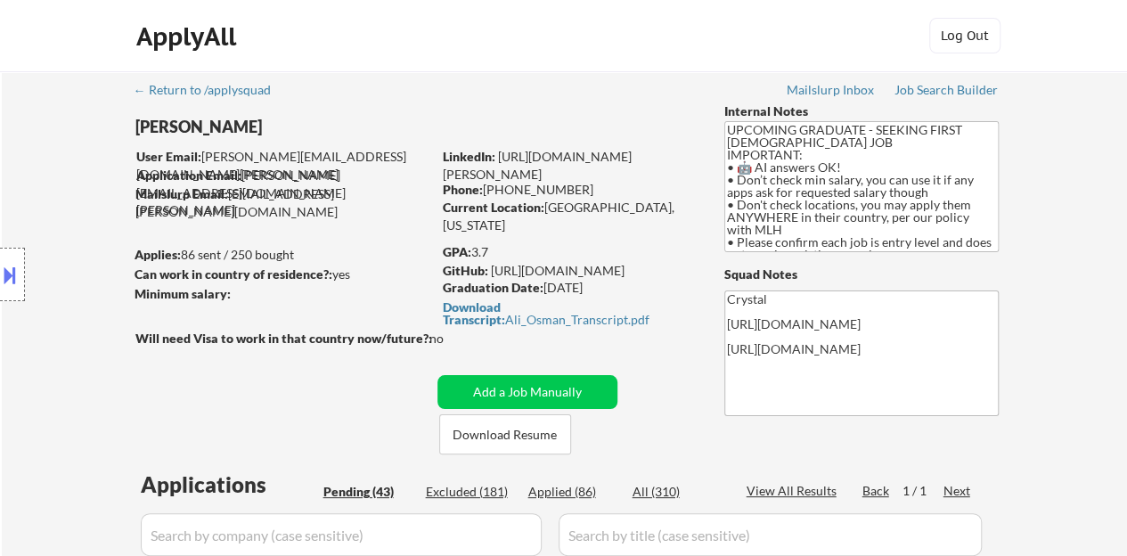
drag, startPoint x: 547, startPoint y: 204, endPoint x: 683, endPoint y: 208, distance: 136.4
click at [683, 208] on div "Current Location: San Francisco, California" at bounding box center [569, 216] width 252 height 35
copy div "[GEOGRAPHIC_DATA], [US_STATE]"
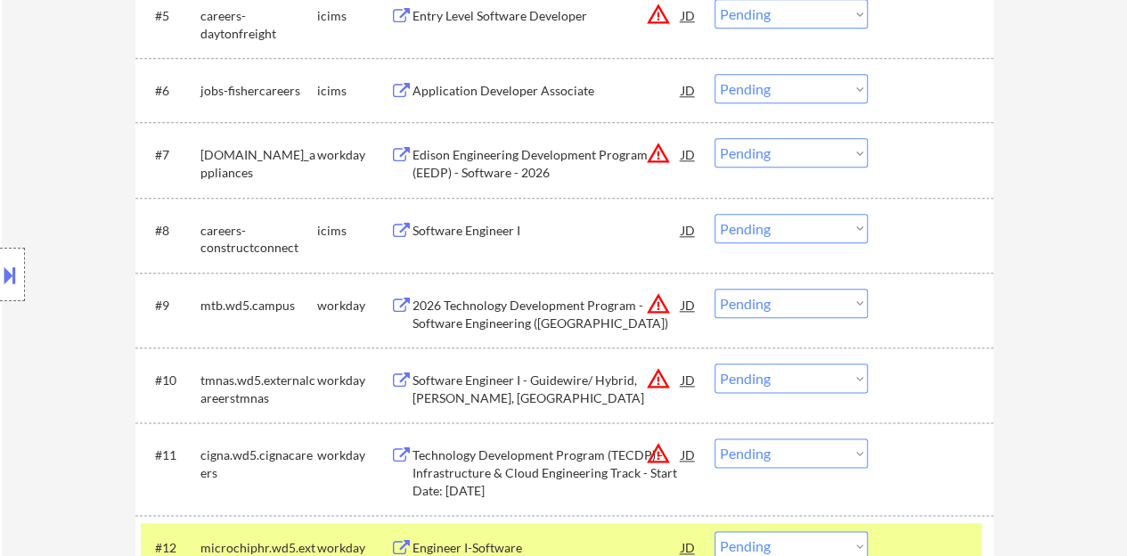
scroll to position [1247, 0]
